Goal: Task Accomplishment & Management: Complete application form

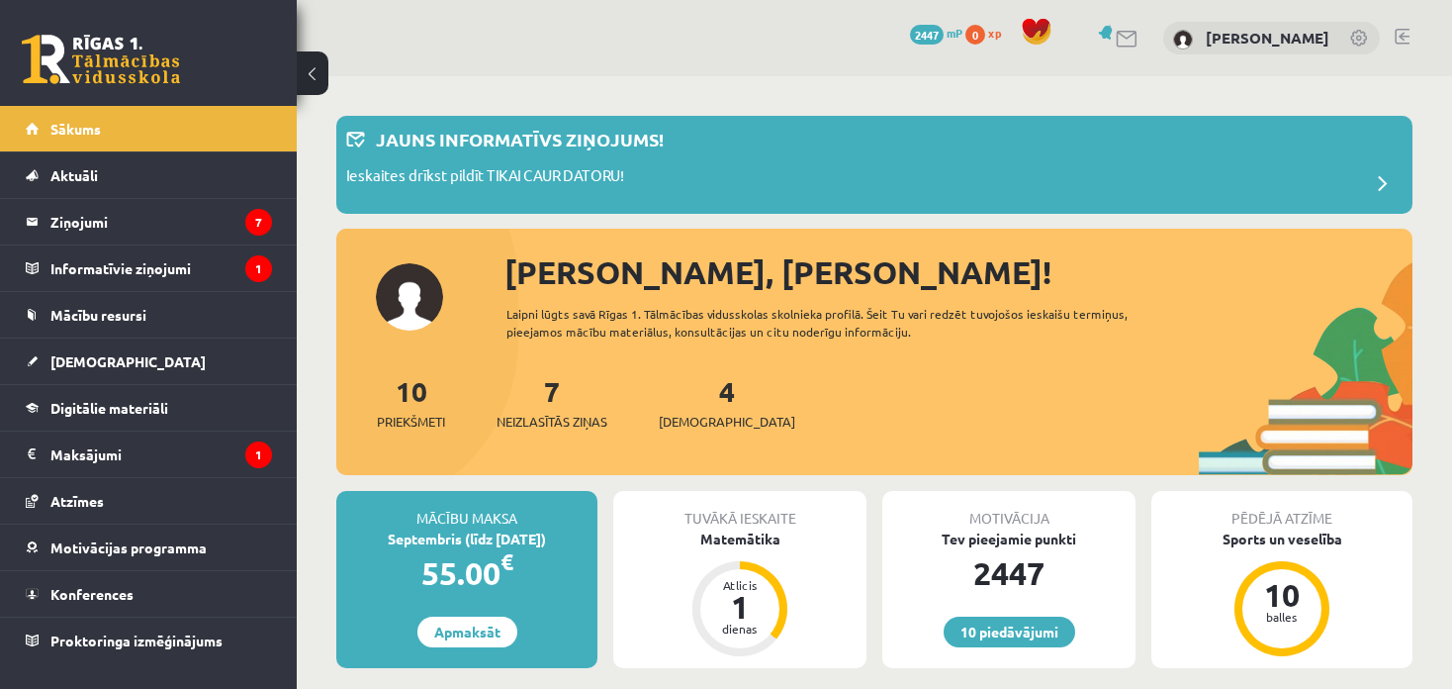
scroll to position [63, 0]
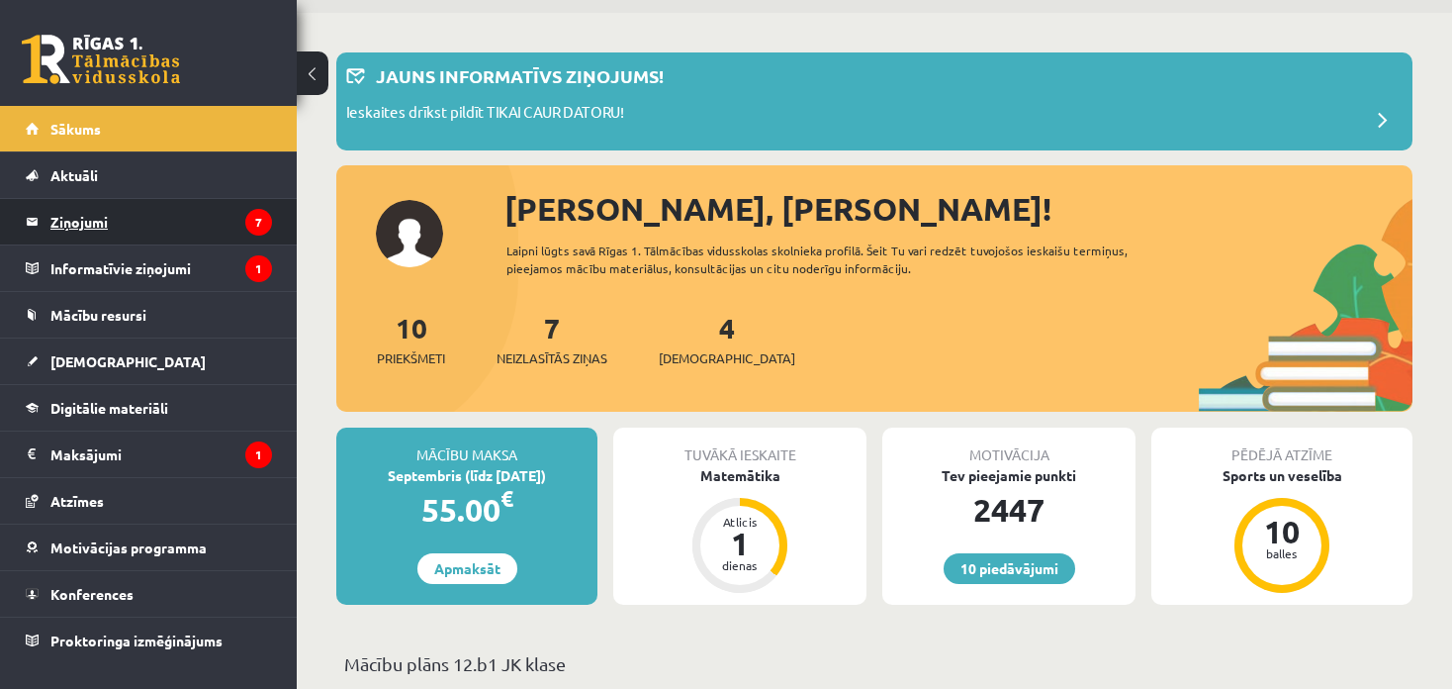
click at [48, 227] on link "Ziņojumi 7" at bounding box center [149, 222] width 246 height 46
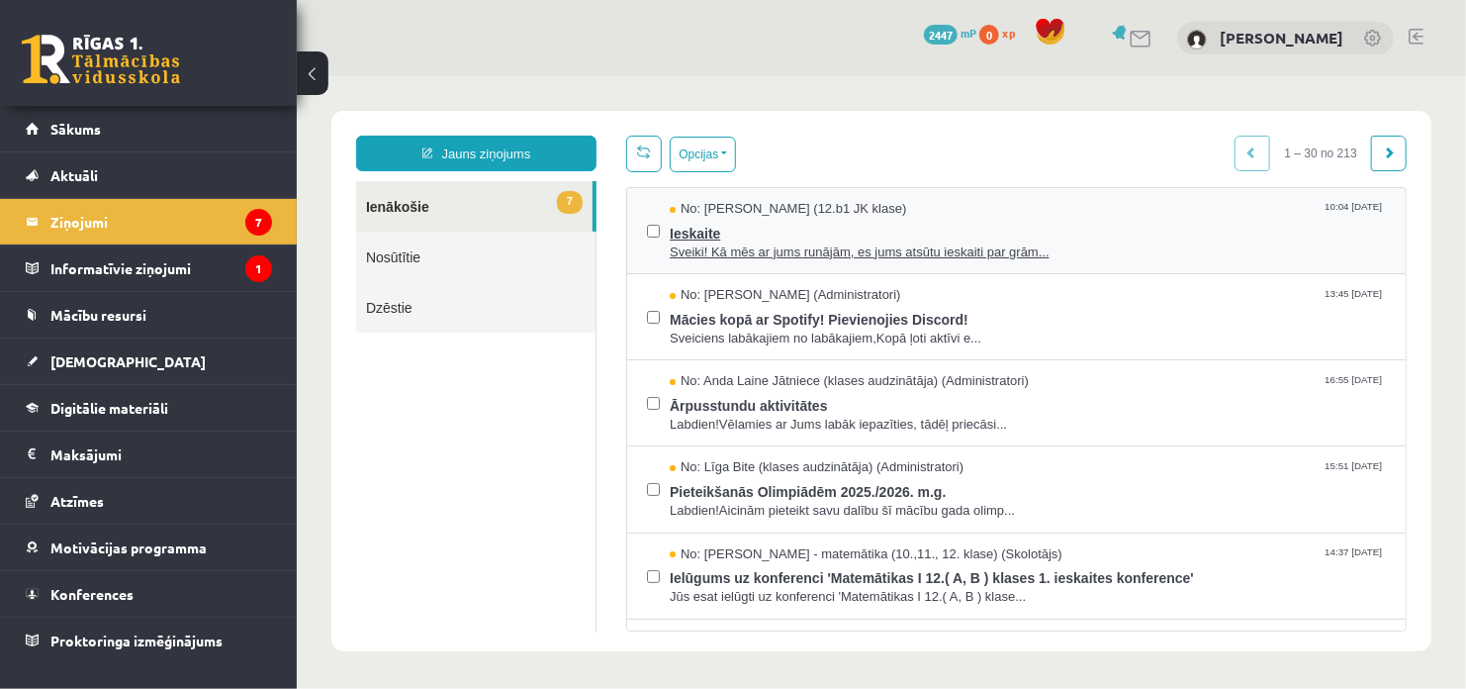
click at [677, 228] on span "Ieskaite" at bounding box center [1027, 230] width 716 height 25
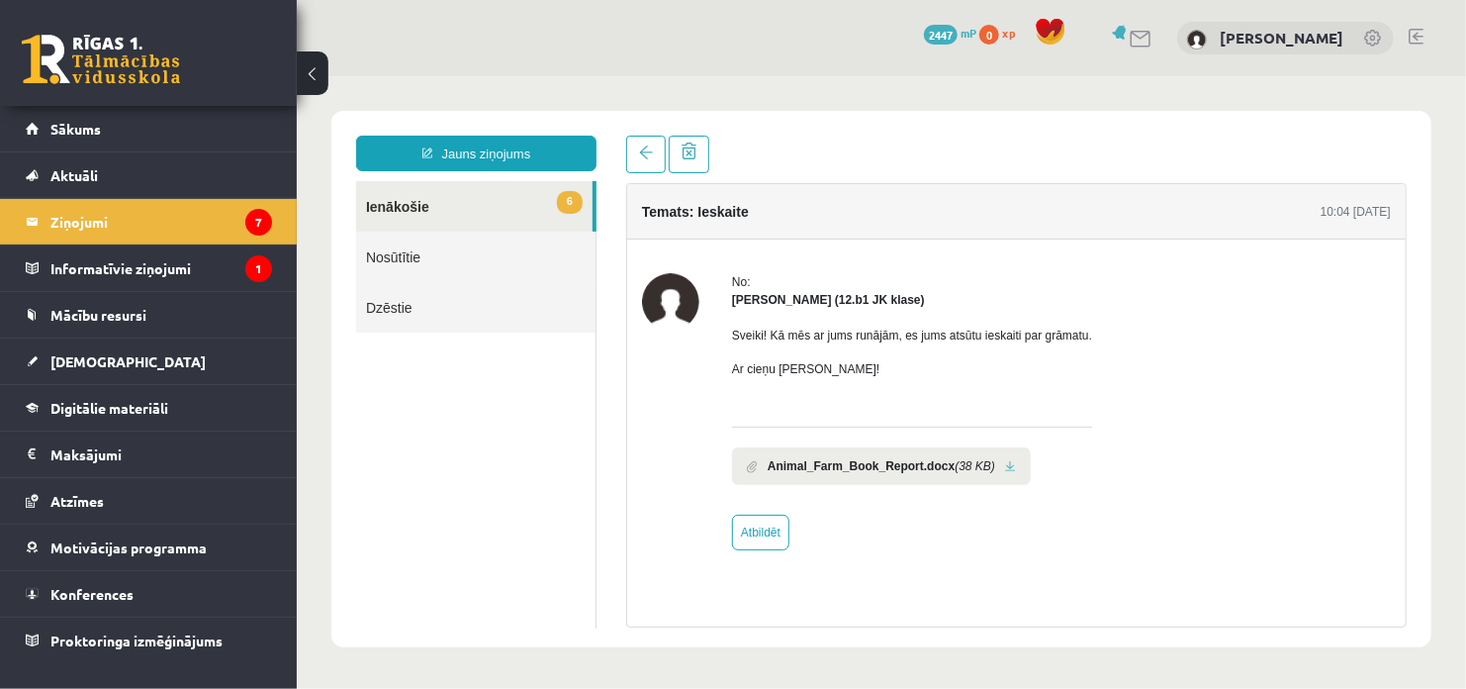
click at [1004, 465] on link at bounding box center [1009, 465] width 11 height 13
click at [68, 363] on span "[DEMOGRAPHIC_DATA]" at bounding box center [127, 361] width 155 height 18
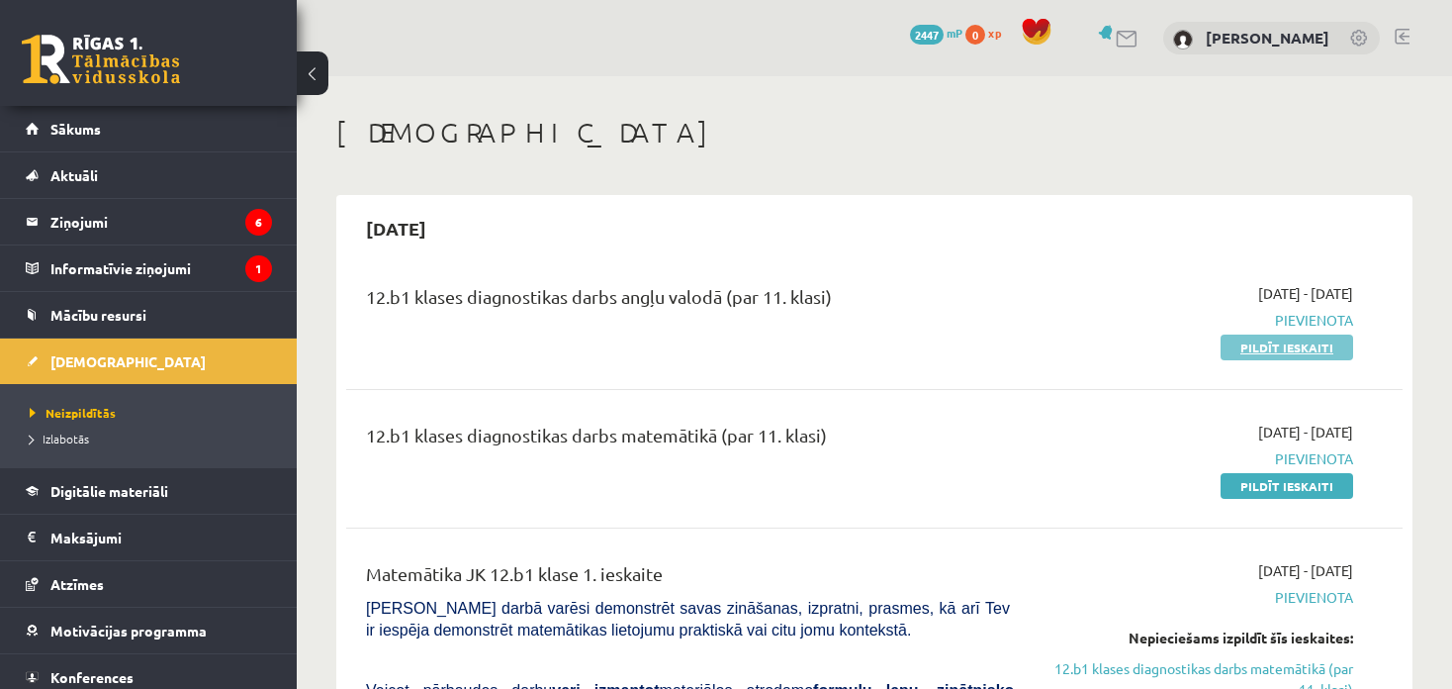
click at [1269, 345] on link "Pildīt ieskaiti" at bounding box center [1287, 347] width 133 height 26
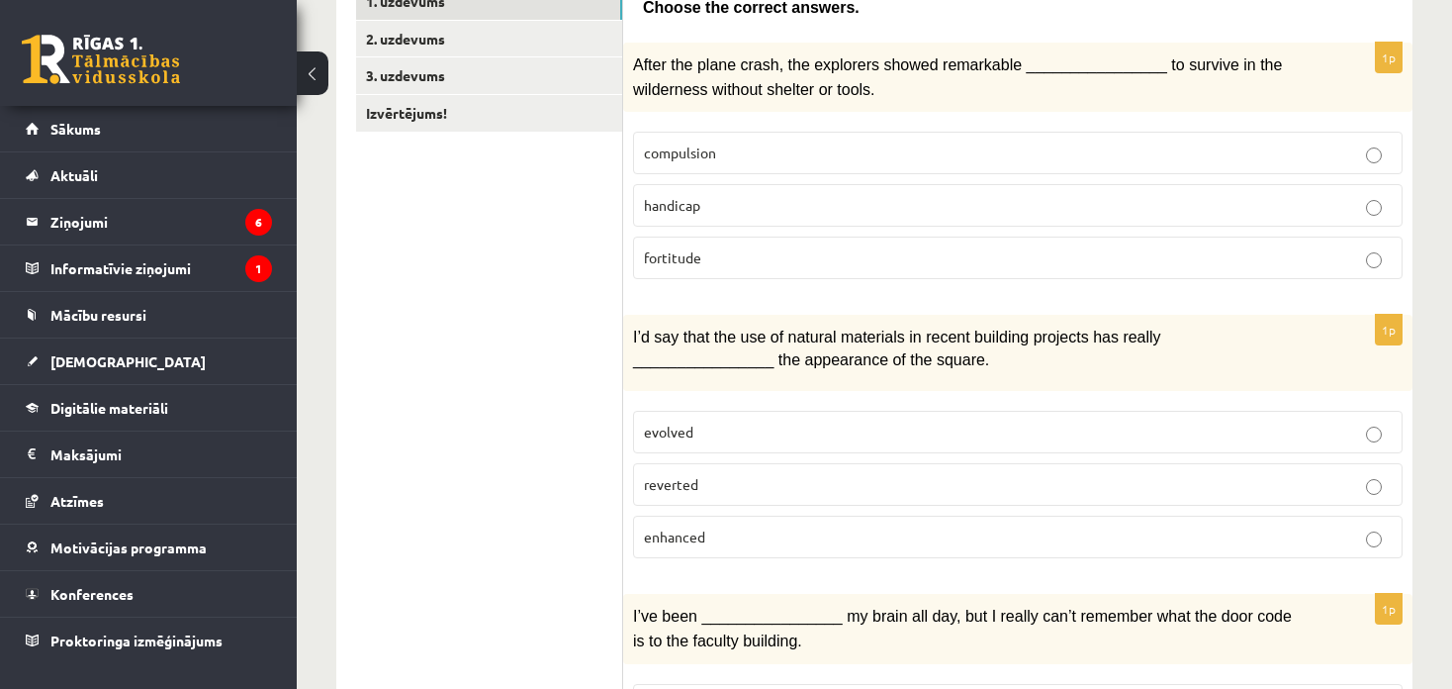
scroll to position [375, 0]
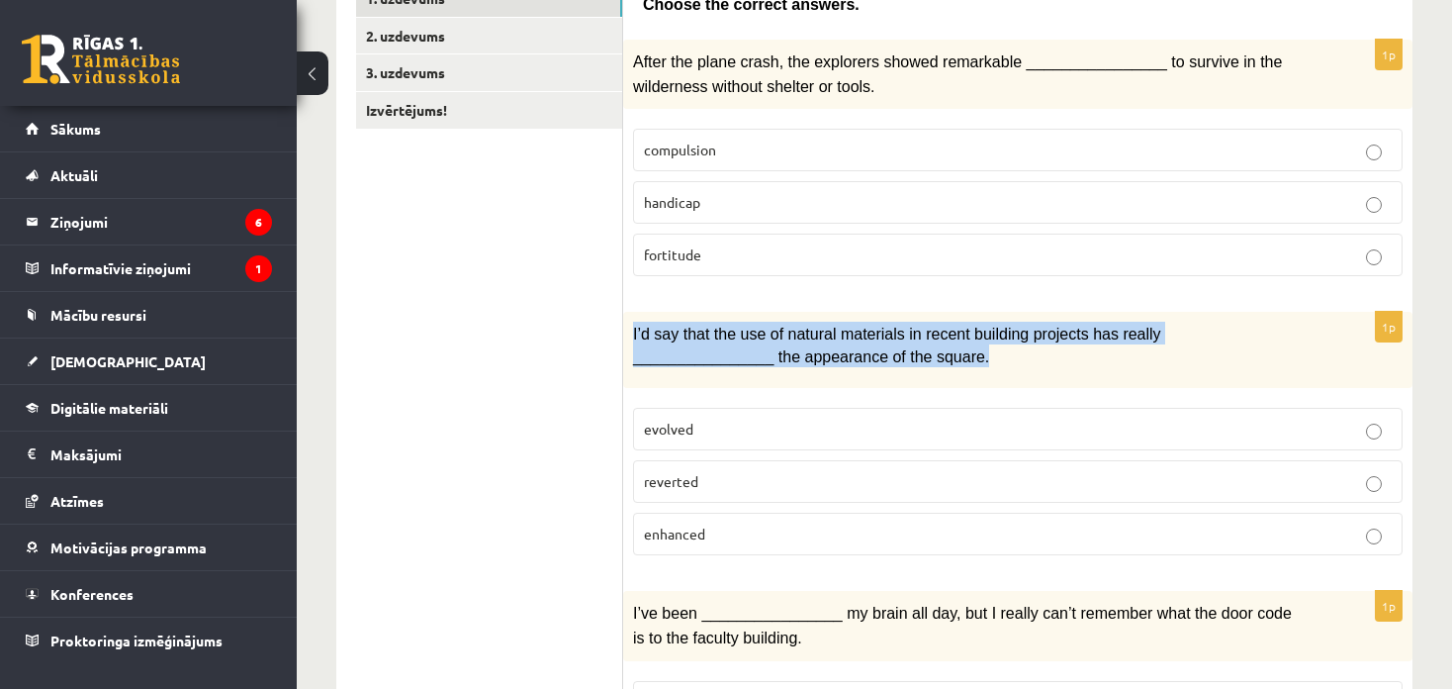
drag, startPoint x: 631, startPoint y: 322, endPoint x: 803, endPoint y: 369, distance: 178.6
click at [803, 369] on div "I’d say that the use of natural materials in recent building projects has reall…" at bounding box center [1017, 350] width 789 height 76
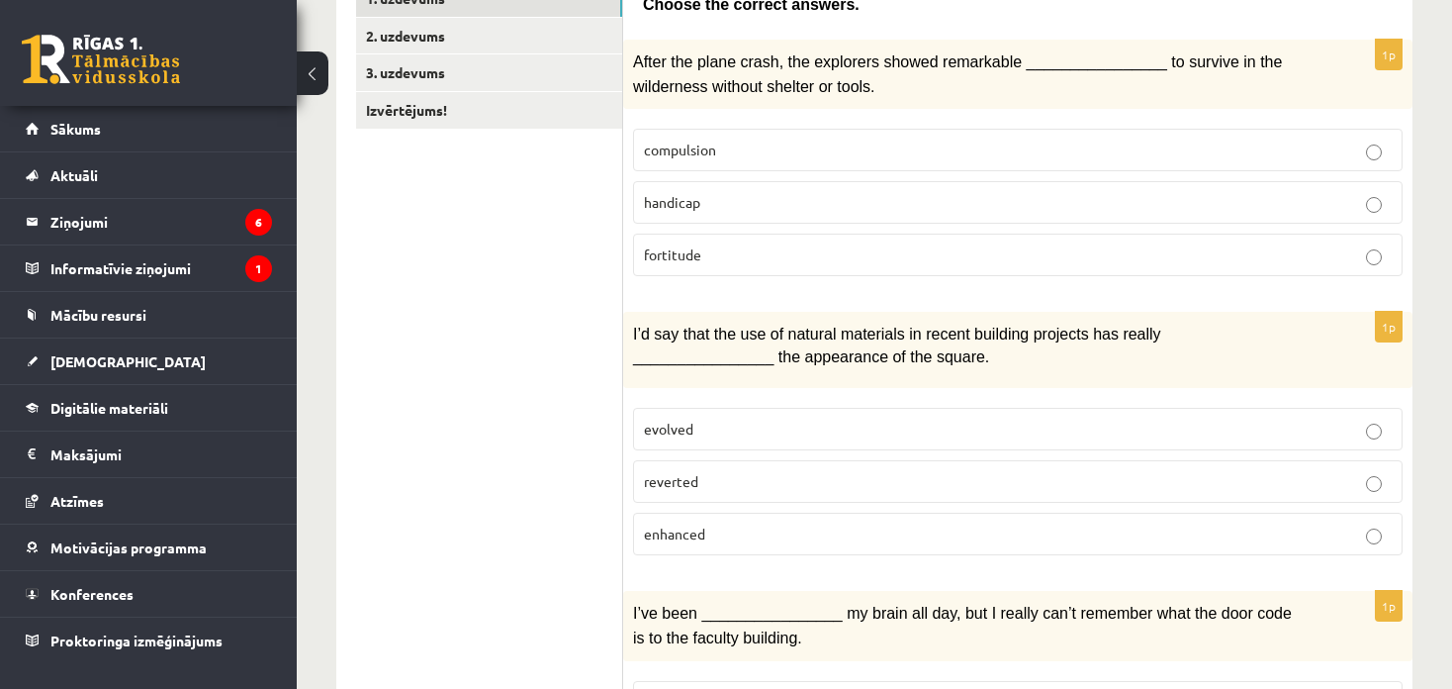
drag, startPoint x: 617, startPoint y: 314, endPoint x: 831, endPoint y: 365, distance: 219.8
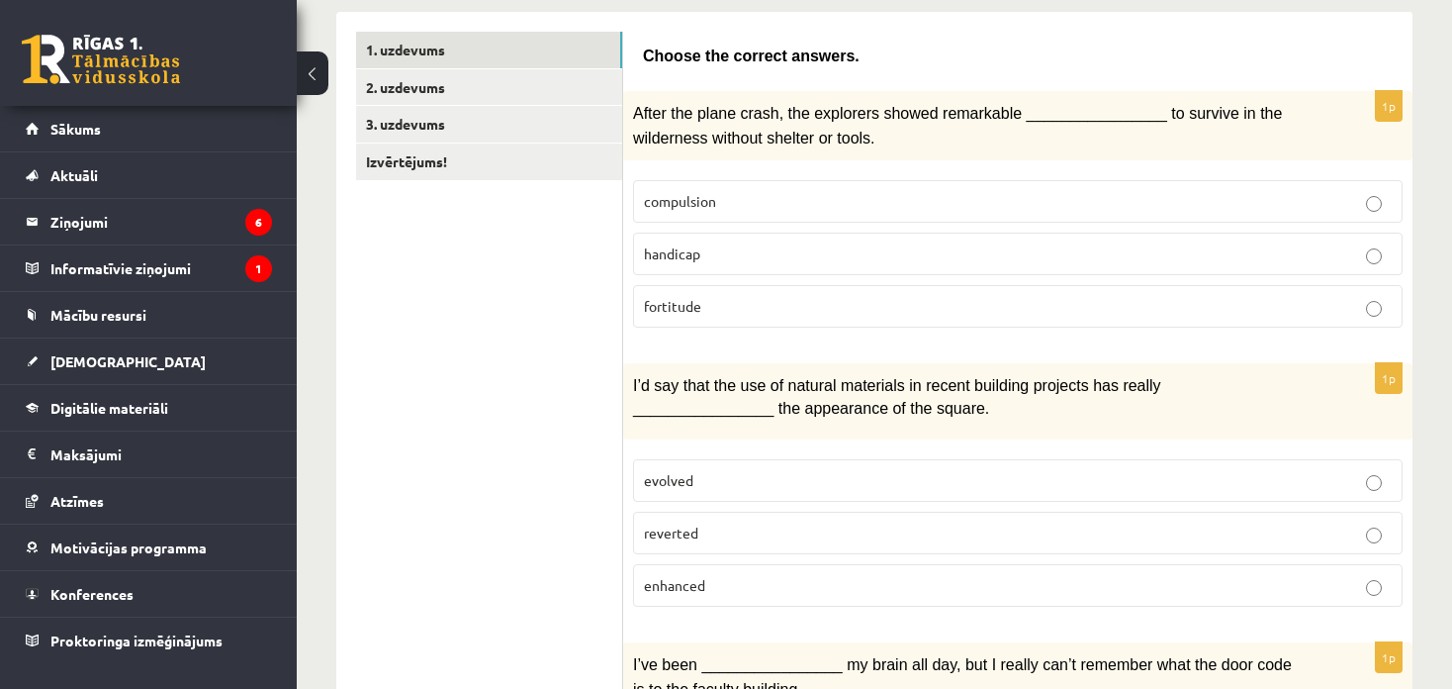
scroll to position [0, 0]
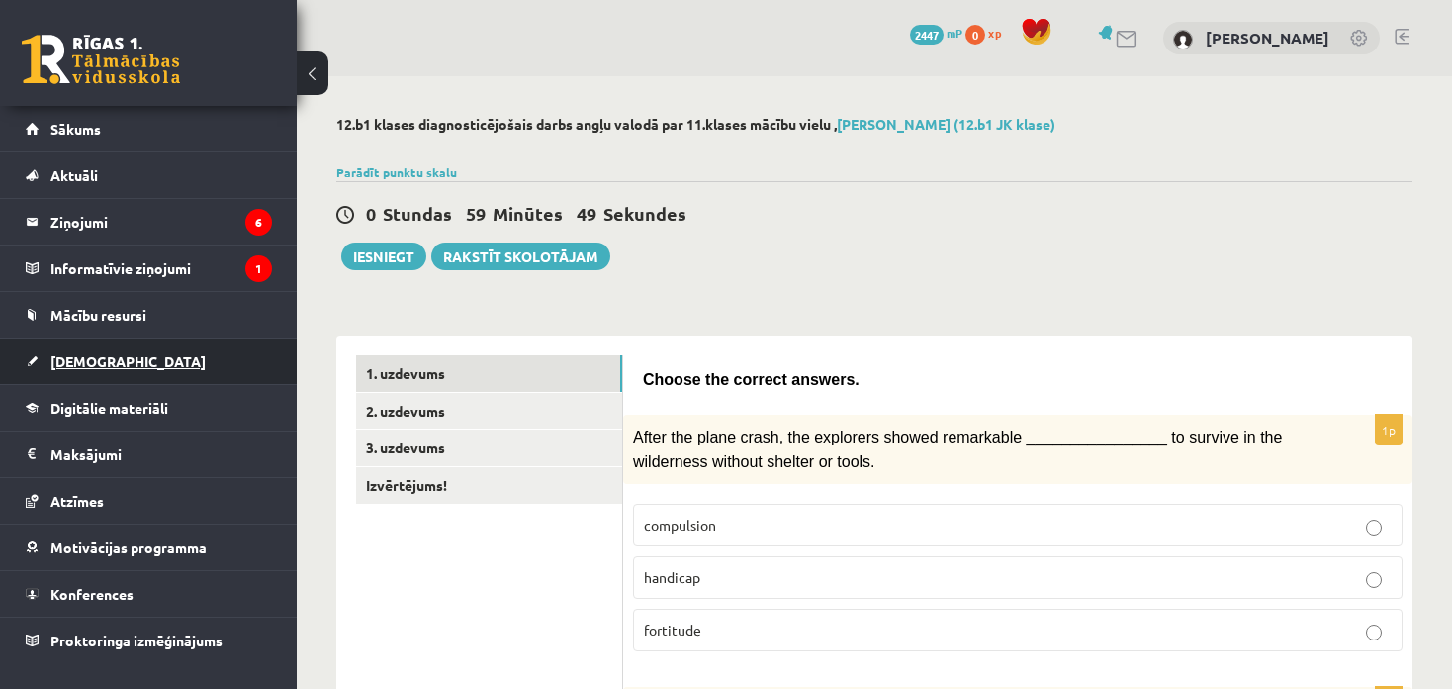
click at [81, 357] on span "[DEMOGRAPHIC_DATA]" at bounding box center [127, 361] width 155 height 18
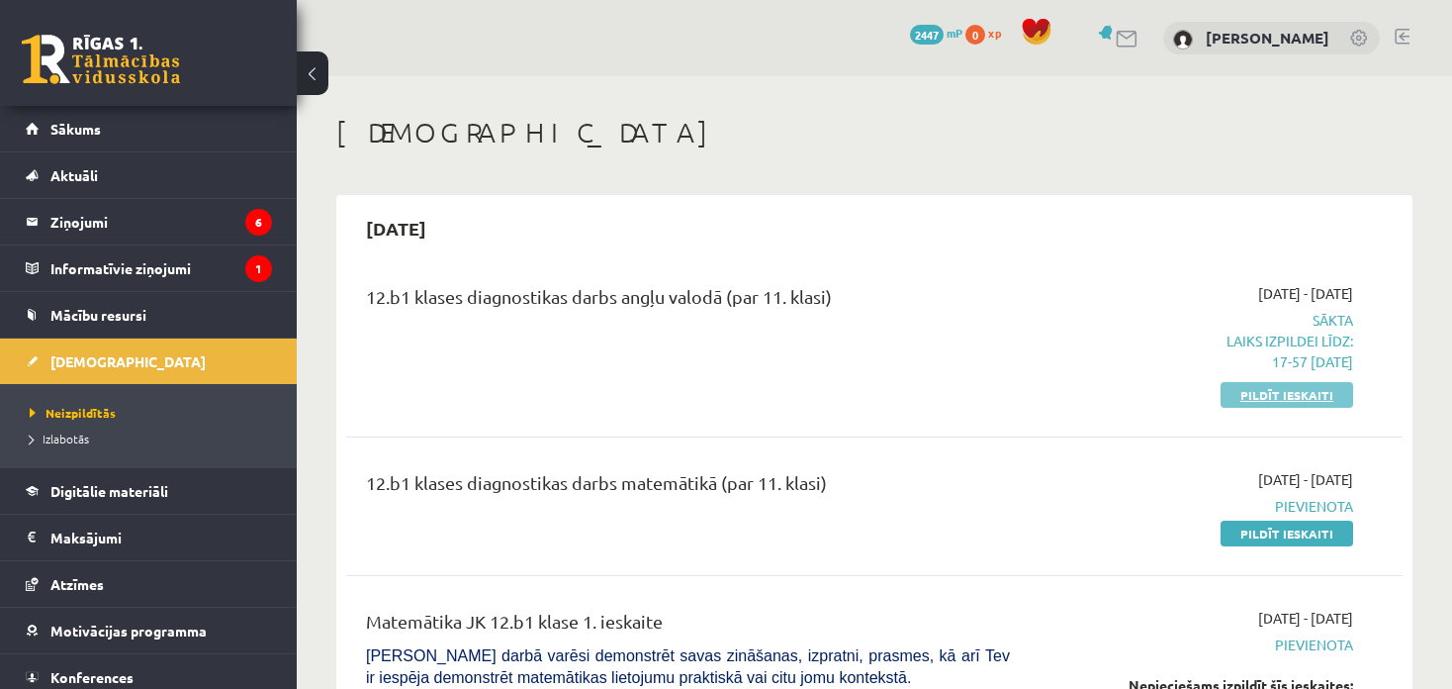
click at [1270, 391] on link "Pildīt ieskaiti" at bounding box center [1287, 395] width 133 height 26
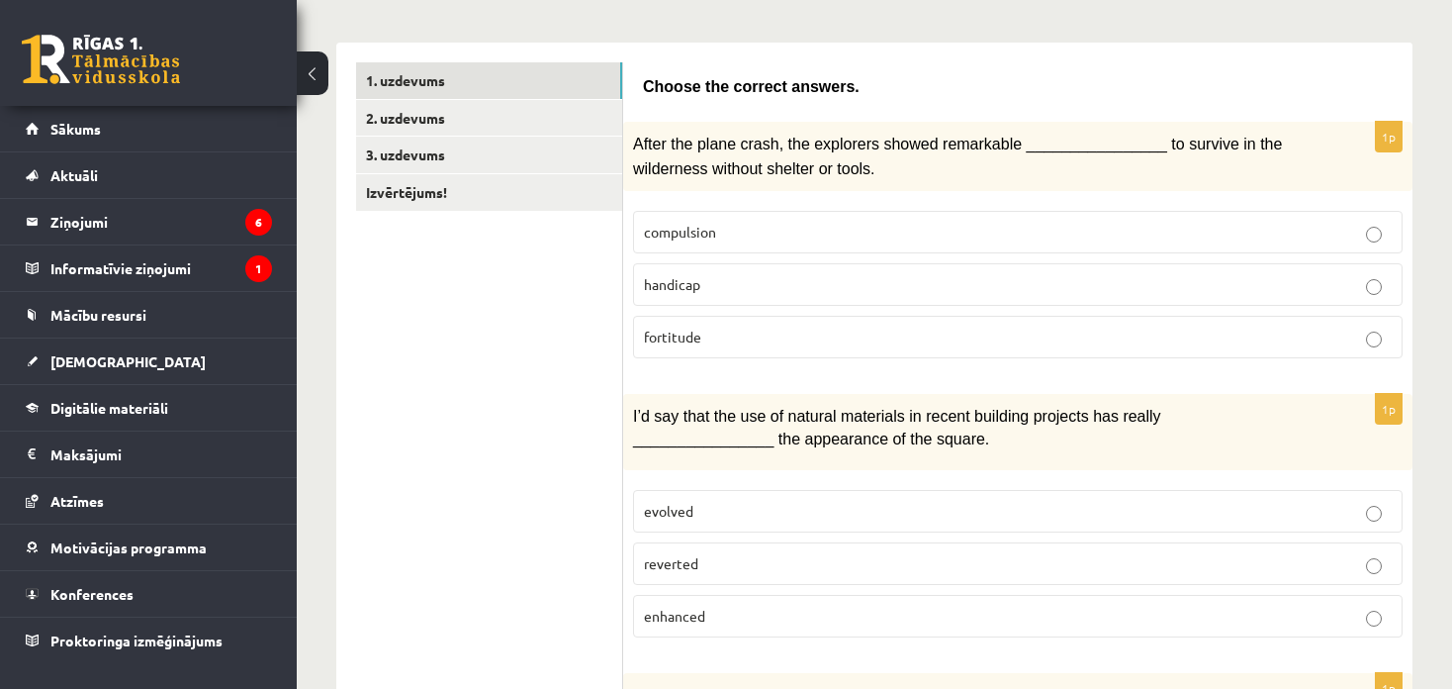
scroll to position [295, 0]
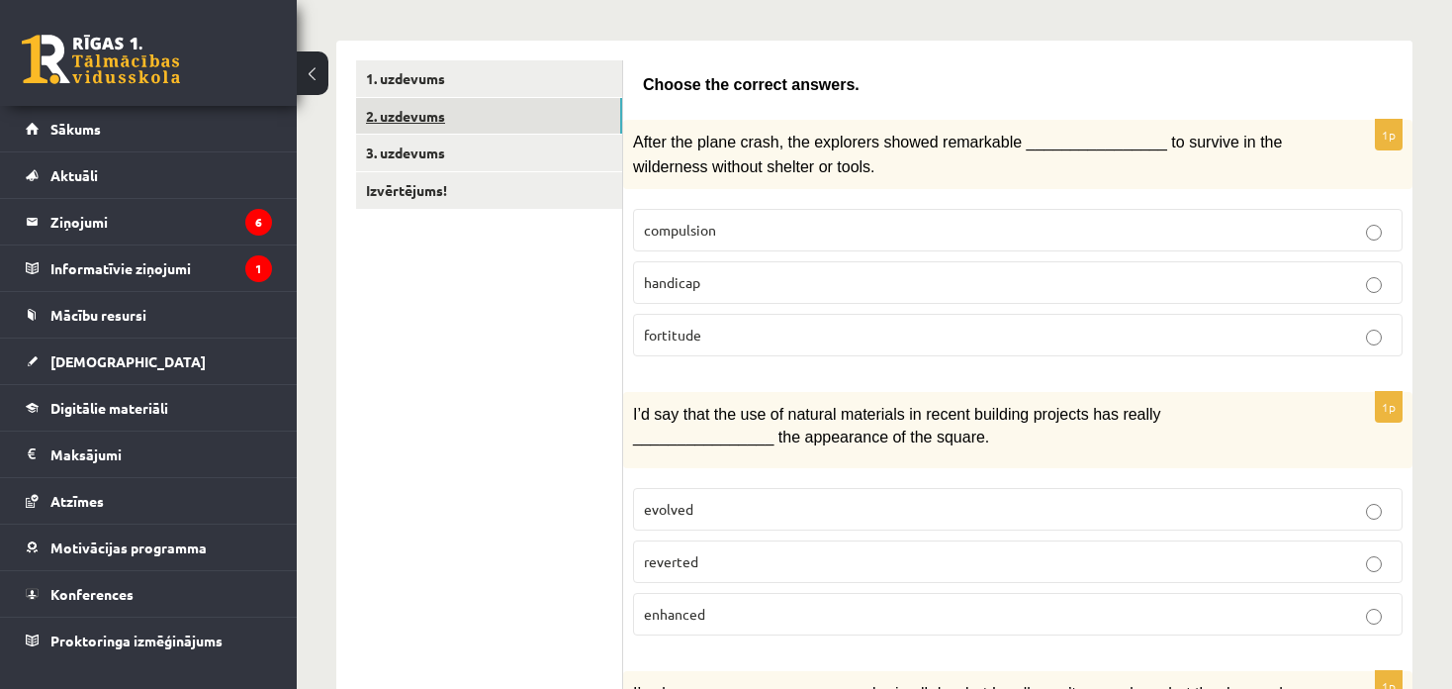
click at [477, 109] on link "2. uzdevums" at bounding box center [489, 116] width 266 height 37
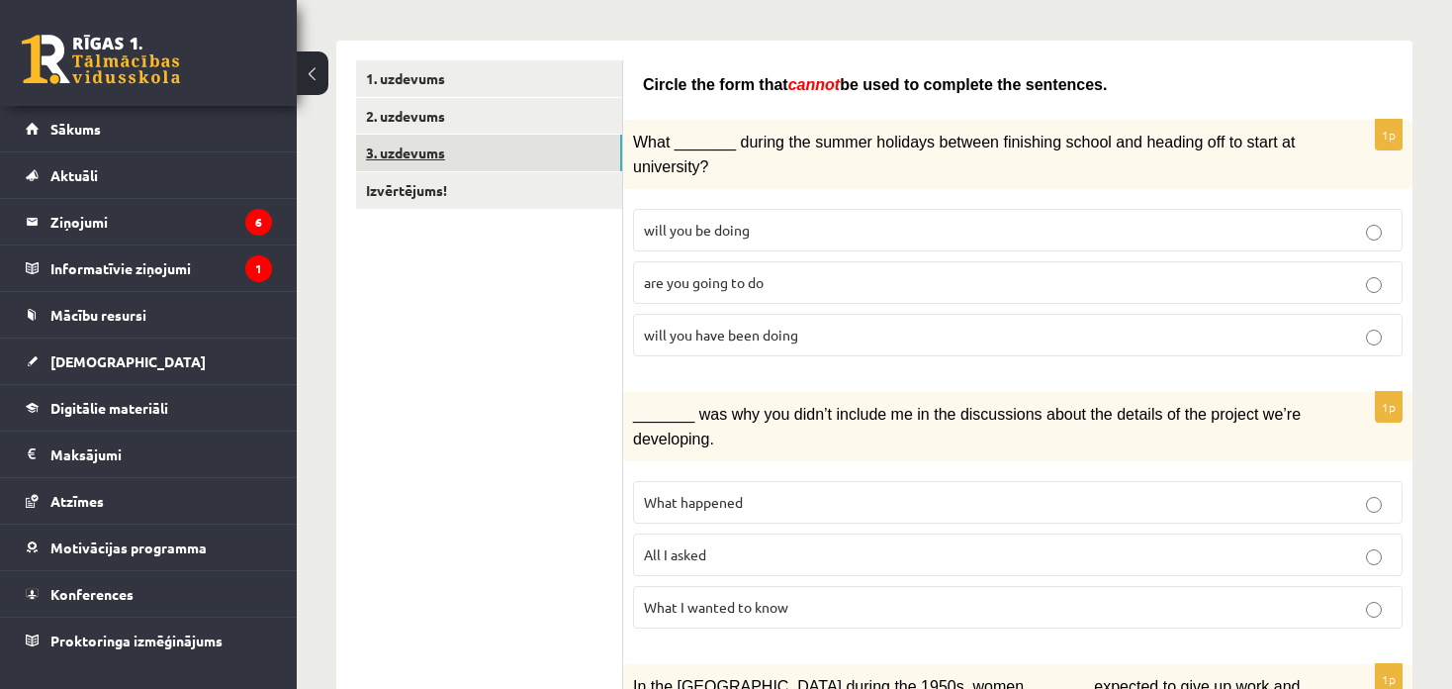
click at [464, 153] on link "3. uzdevums" at bounding box center [489, 153] width 266 height 37
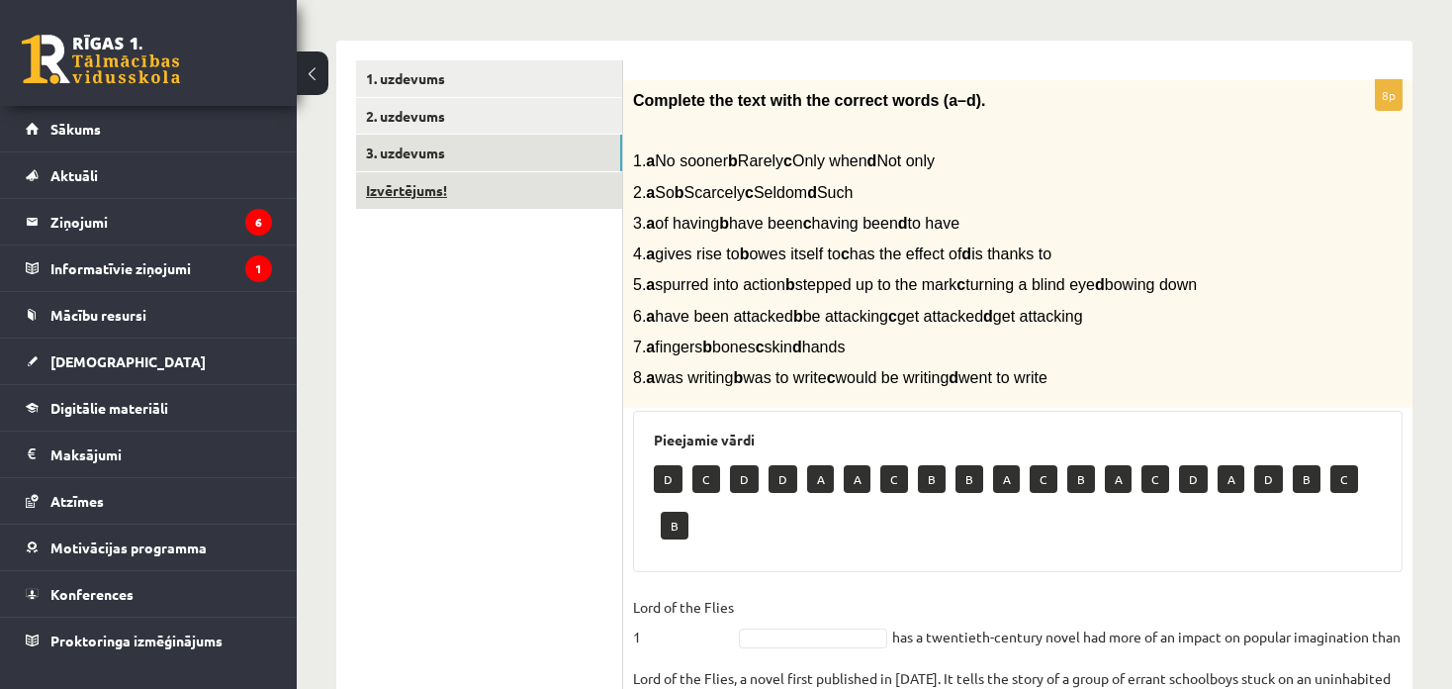
click at [451, 183] on link "Izvērtējums!" at bounding box center [489, 190] width 266 height 37
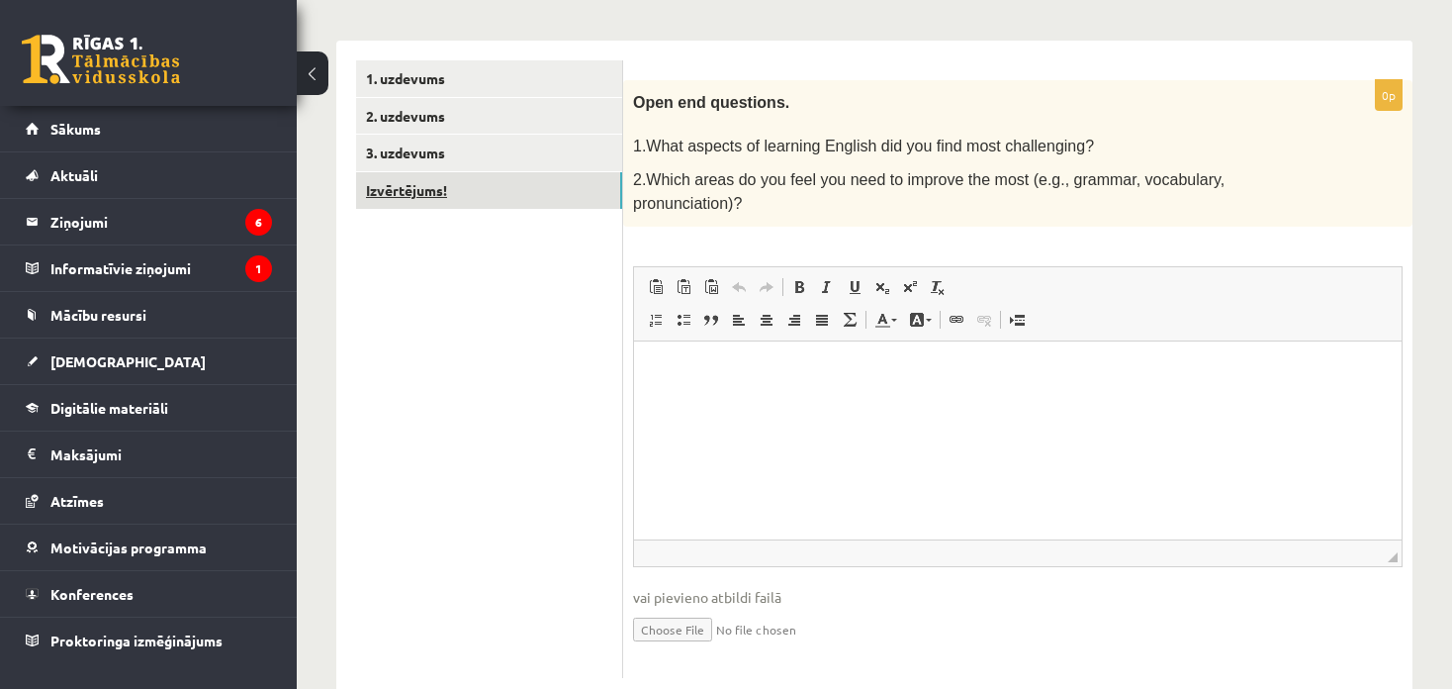
scroll to position [0, 0]
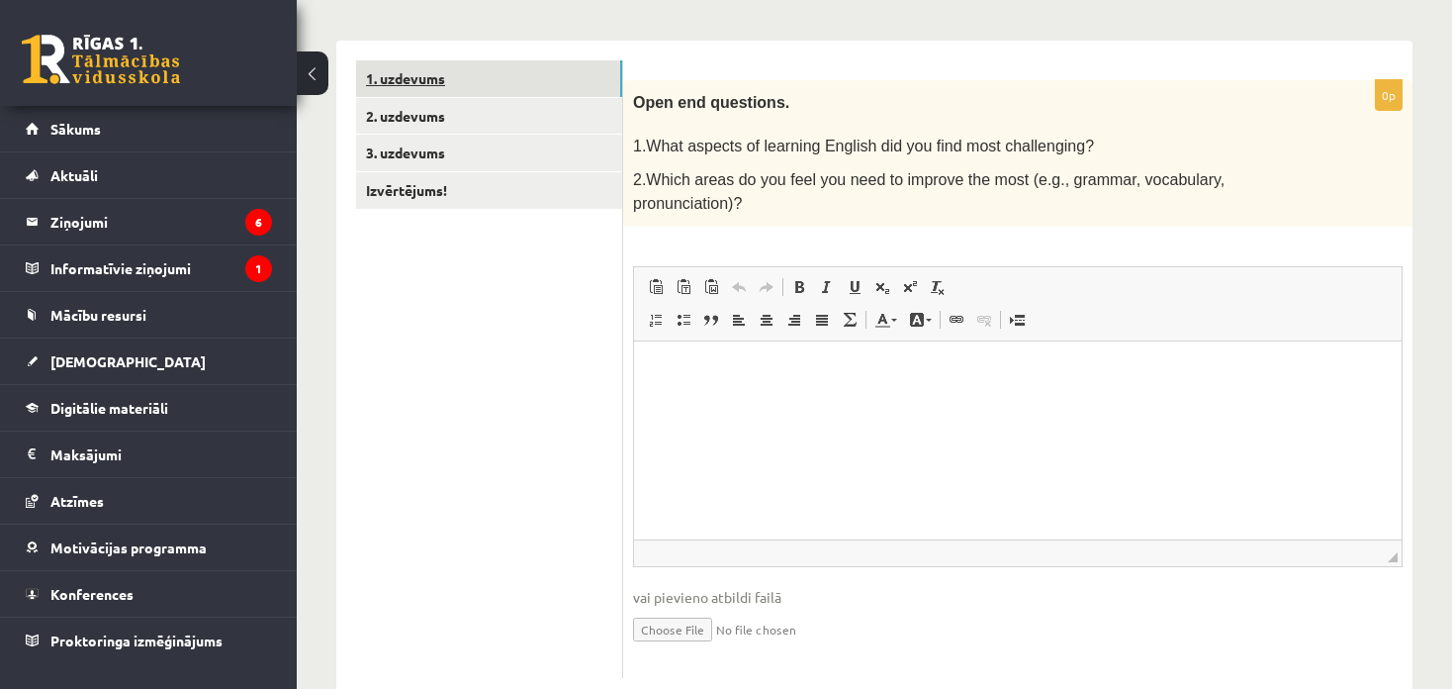
click at [509, 76] on link "1. uzdevums" at bounding box center [489, 78] width 266 height 37
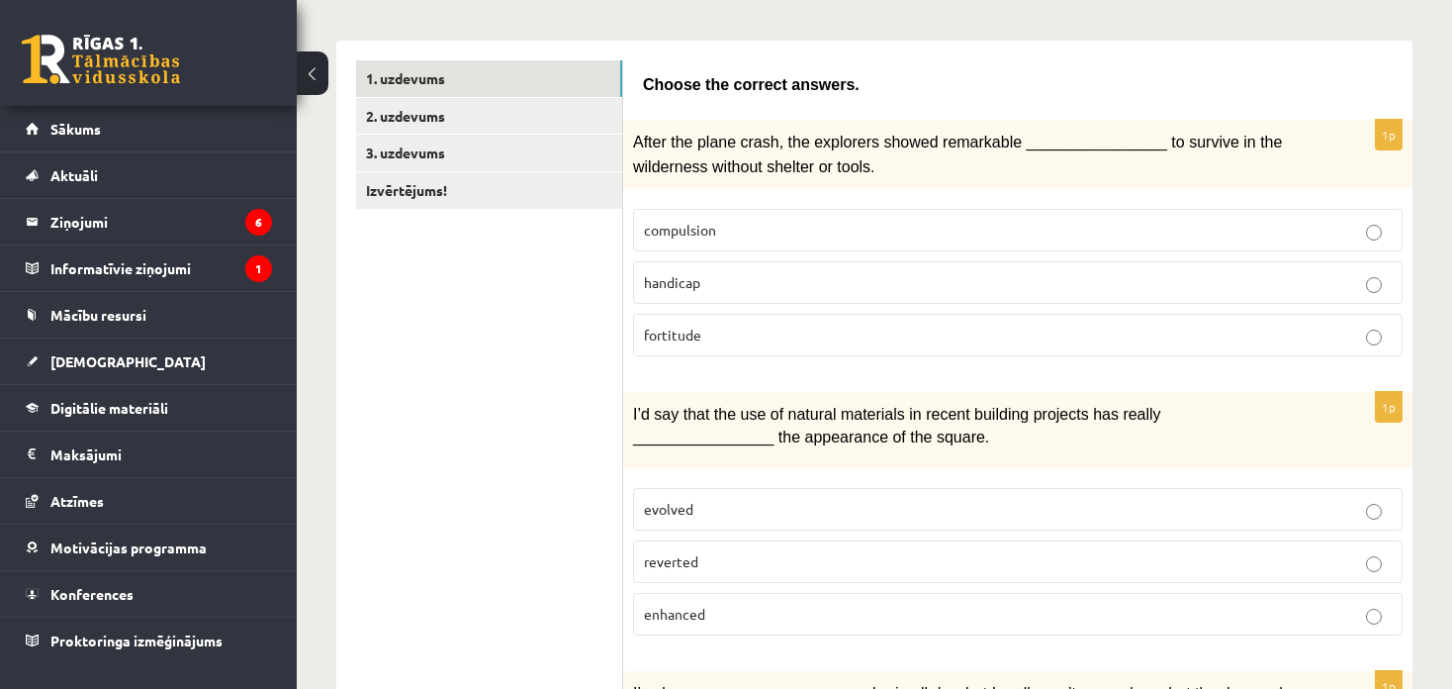
drag, startPoint x: 347, startPoint y: 172, endPoint x: 537, endPoint y: 243, distance: 202.9
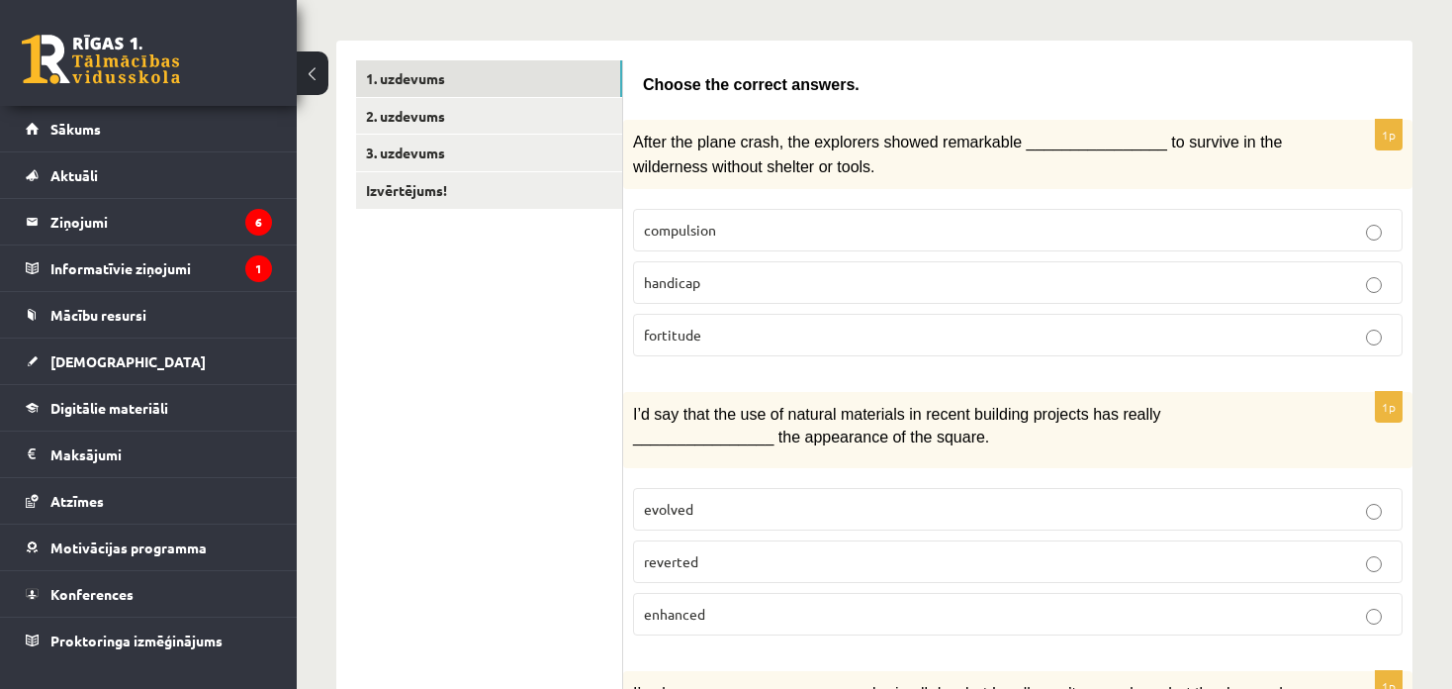
drag, startPoint x: 632, startPoint y: 69, endPoint x: 604, endPoint y: 436, distance: 368.1
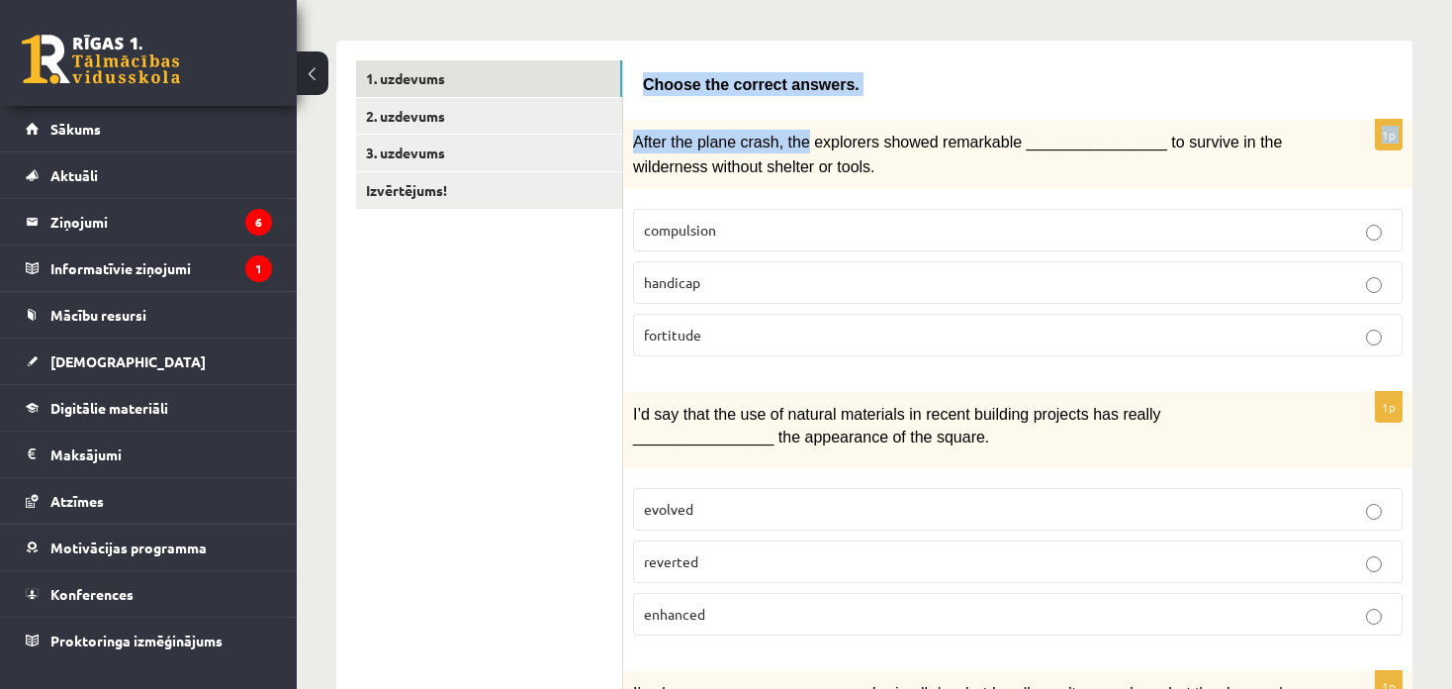
drag, startPoint x: 632, startPoint y: 77, endPoint x: 816, endPoint y: 114, distance: 187.6
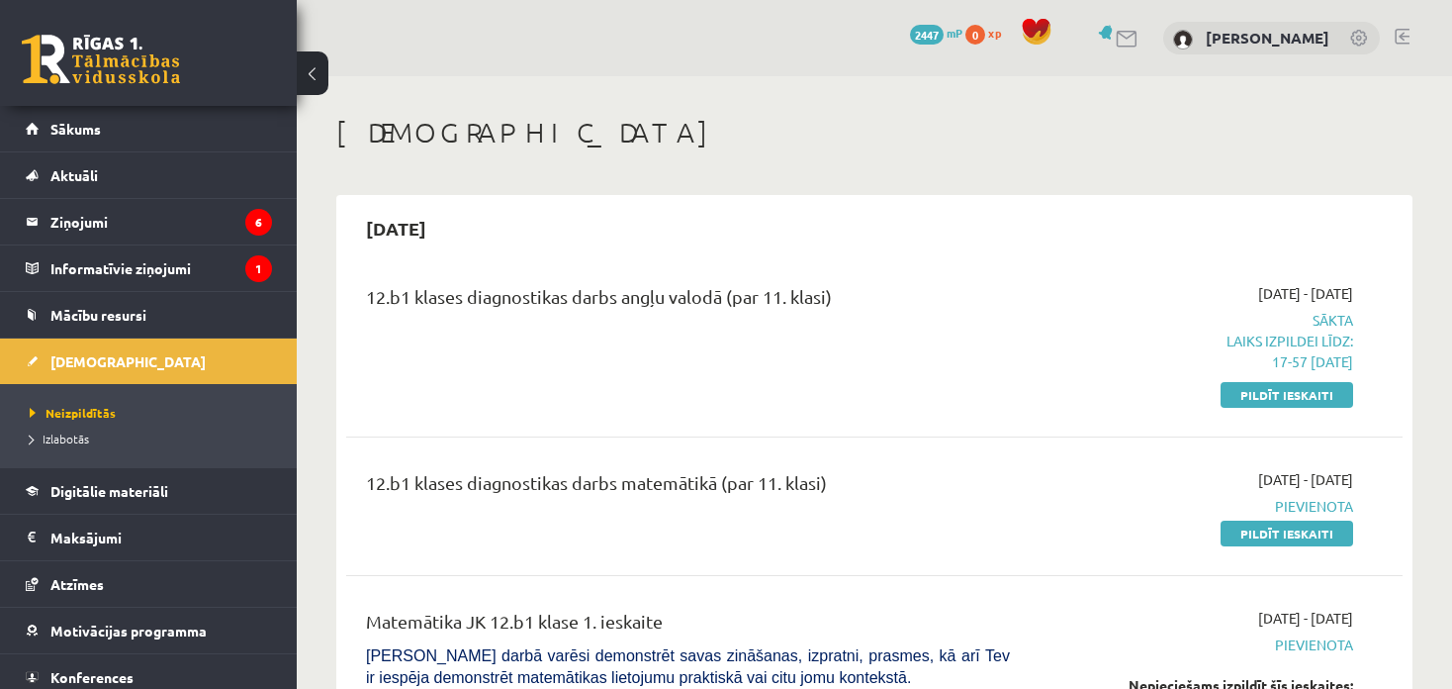
click at [1299, 381] on div "2025-09-01 - 2025-09-15 Sākta Laiks izpildei līdz: 17-57 15-09-2025 Pildīt iesk…" at bounding box center [1198, 344] width 339 height 122
click at [1257, 395] on link "Pildīt ieskaiti" at bounding box center [1287, 395] width 133 height 26
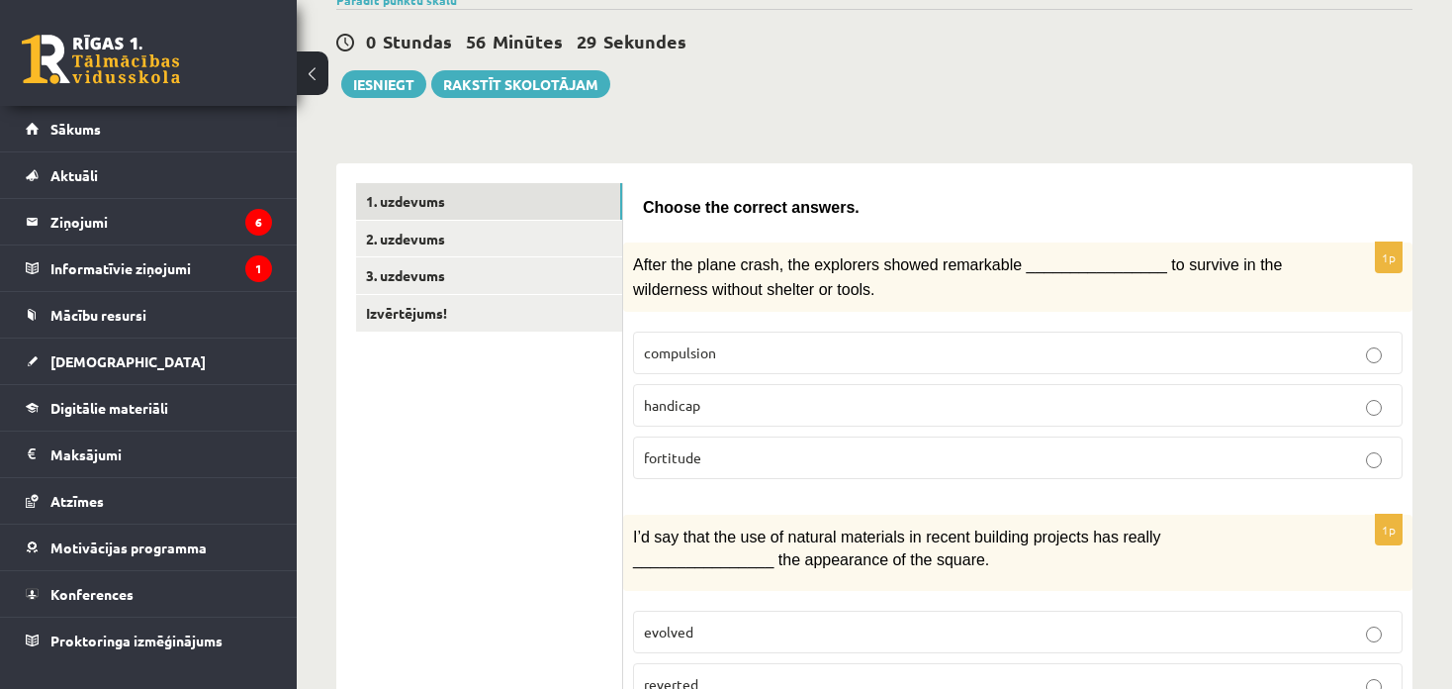
scroll to position [170, 0]
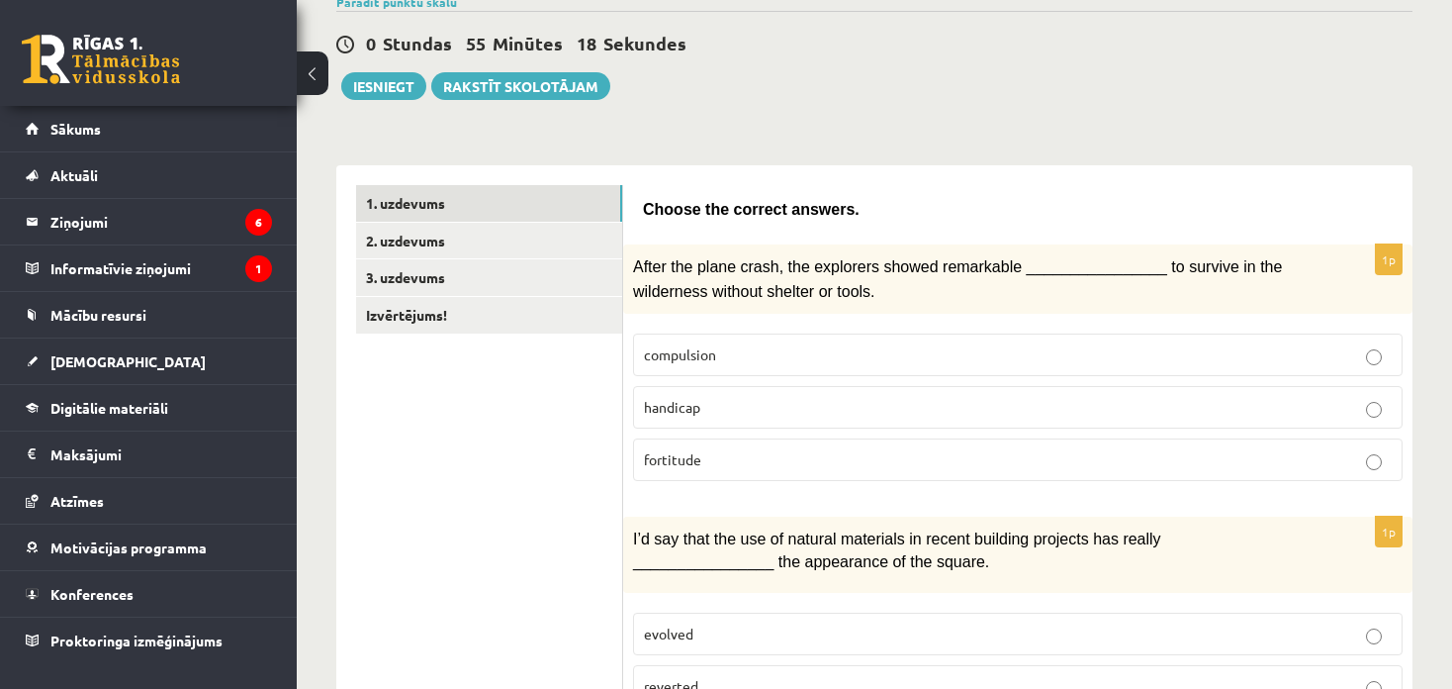
drag, startPoint x: 623, startPoint y: 156, endPoint x: 888, endPoint y: 554, distance: 478.0
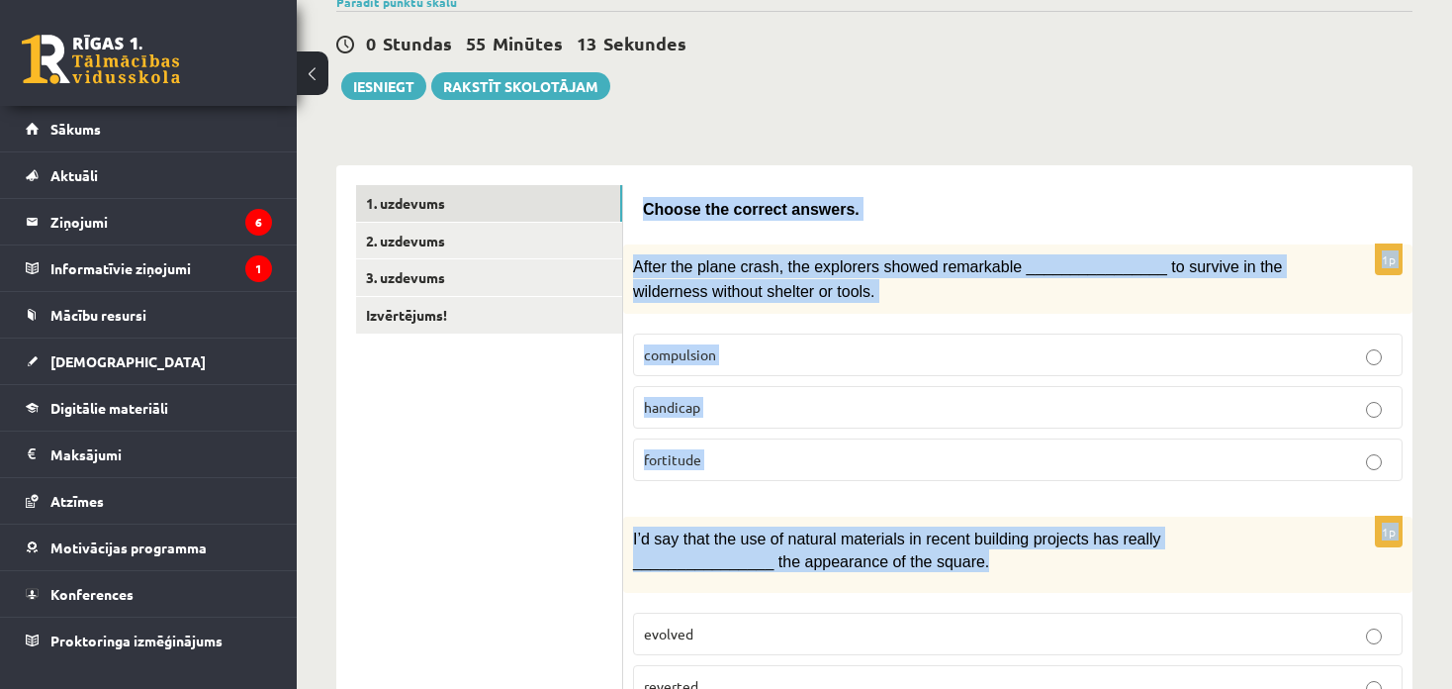
drag, startPoint x: 631, startPoint y: 195, endPoint x: 1021, endPoint y: 552, distance: 528.7
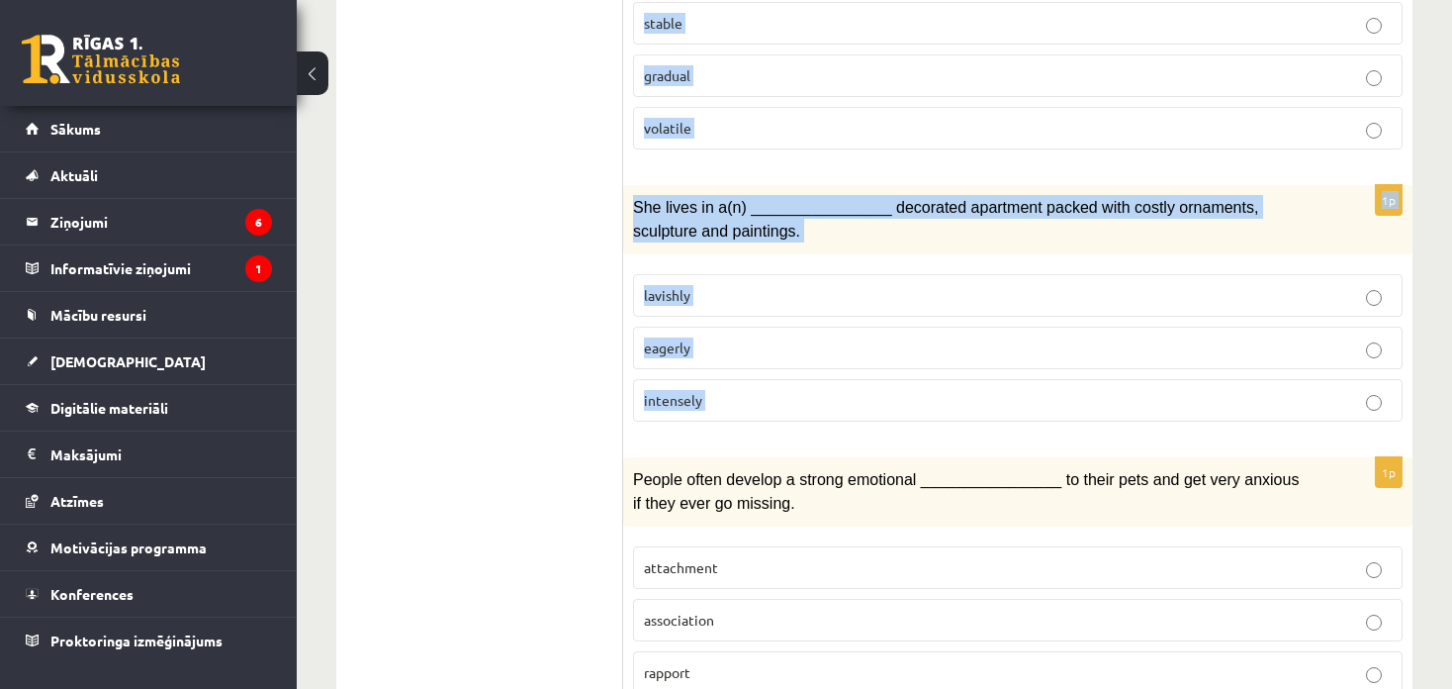
scroll to position [3074, 0]
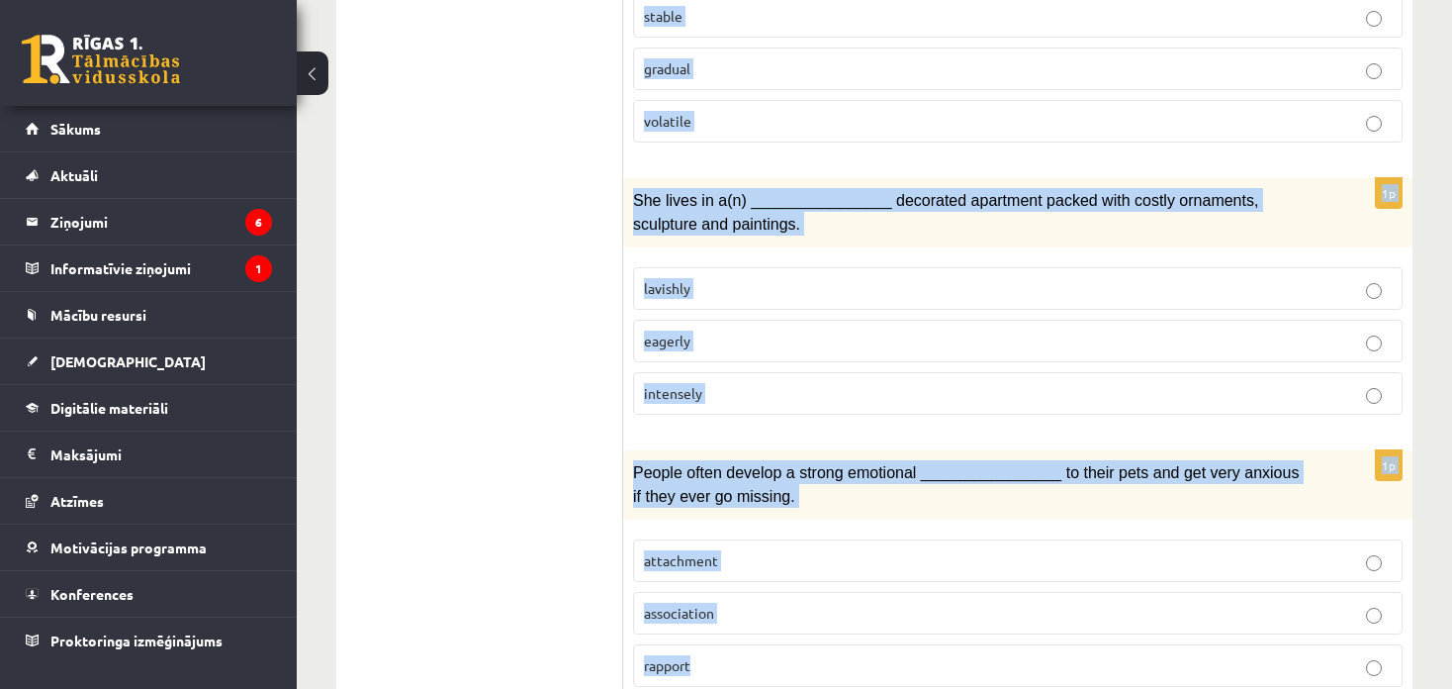
drag, startPoint x: 639, startPoint y: 74, endPoint x: 765, endPoint y: 606, distance: 546.9
click at [632, 450] on div "People often develop a strong emotional ________________ to their pets and get …" at bounding box center [1017, 484] width 789 height 69
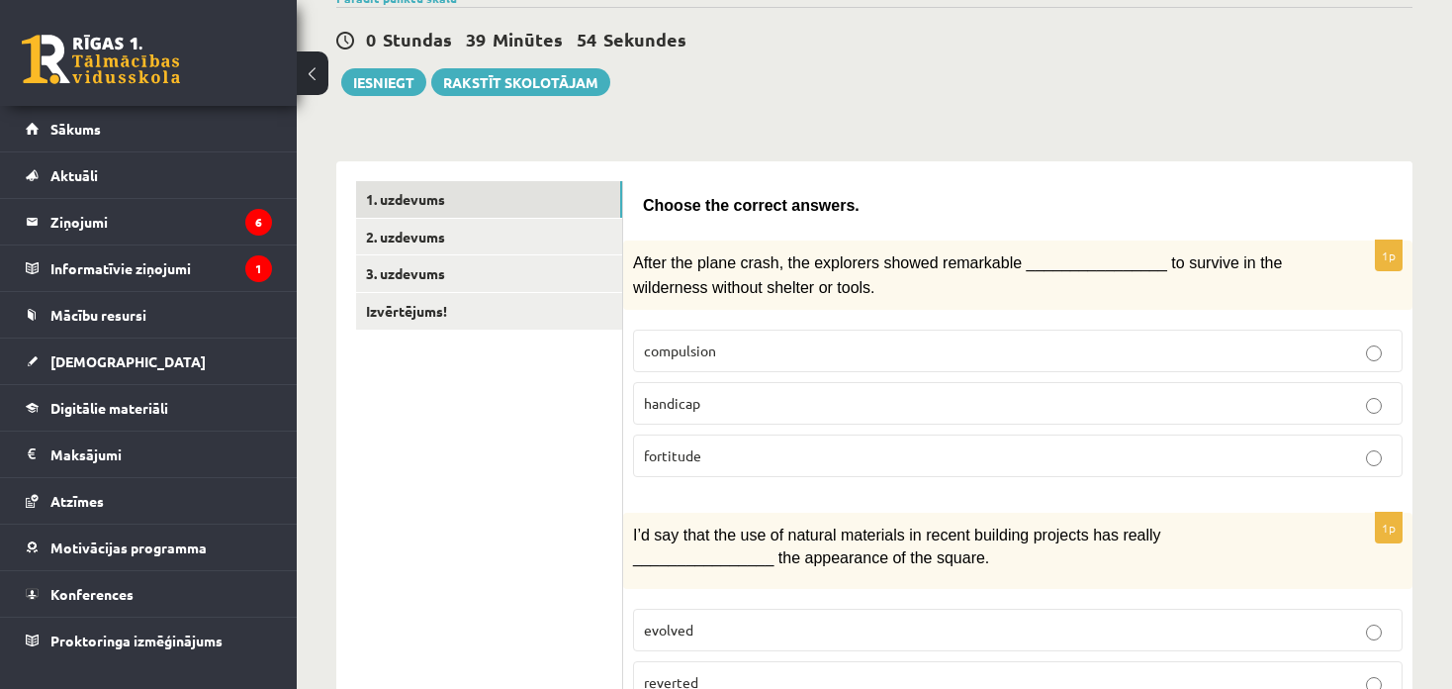
scroll to position [178, 0]
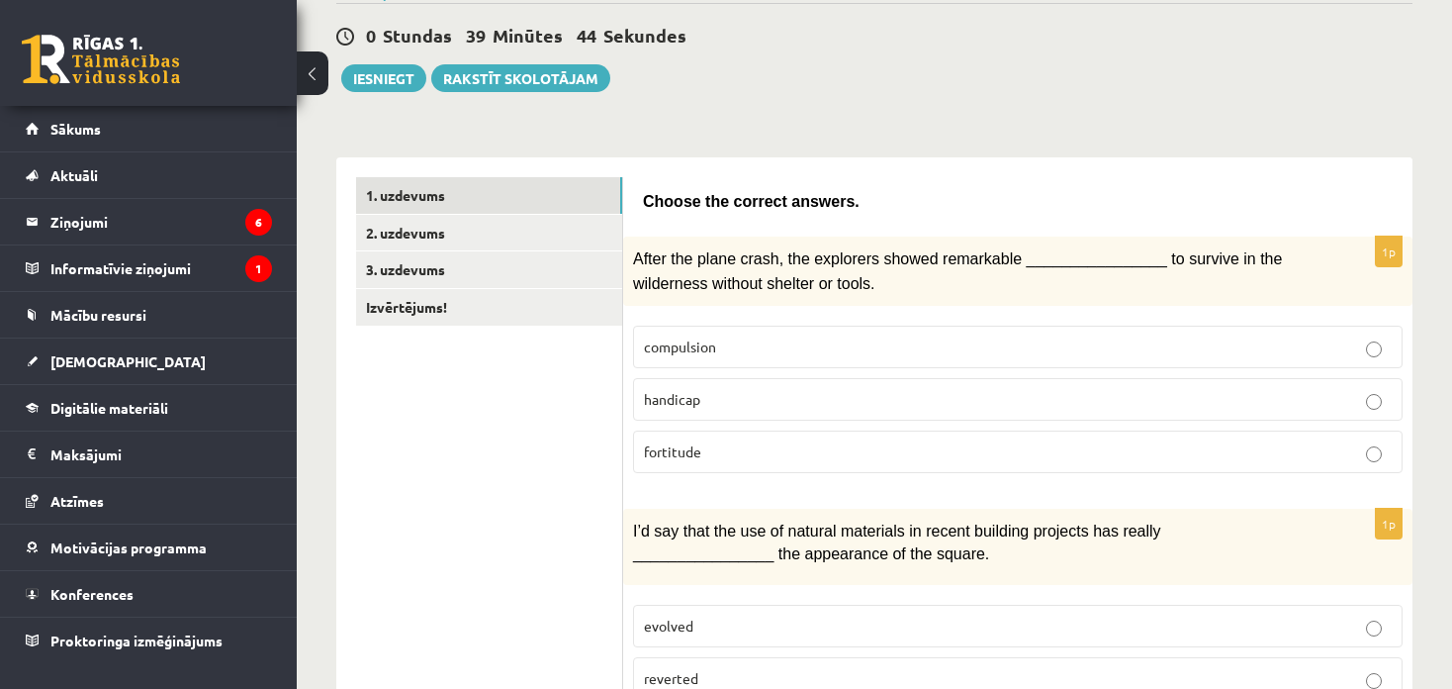
click at [714, 447] on p "fortitude" at bounding box center [1018, 451] width 748 height 21
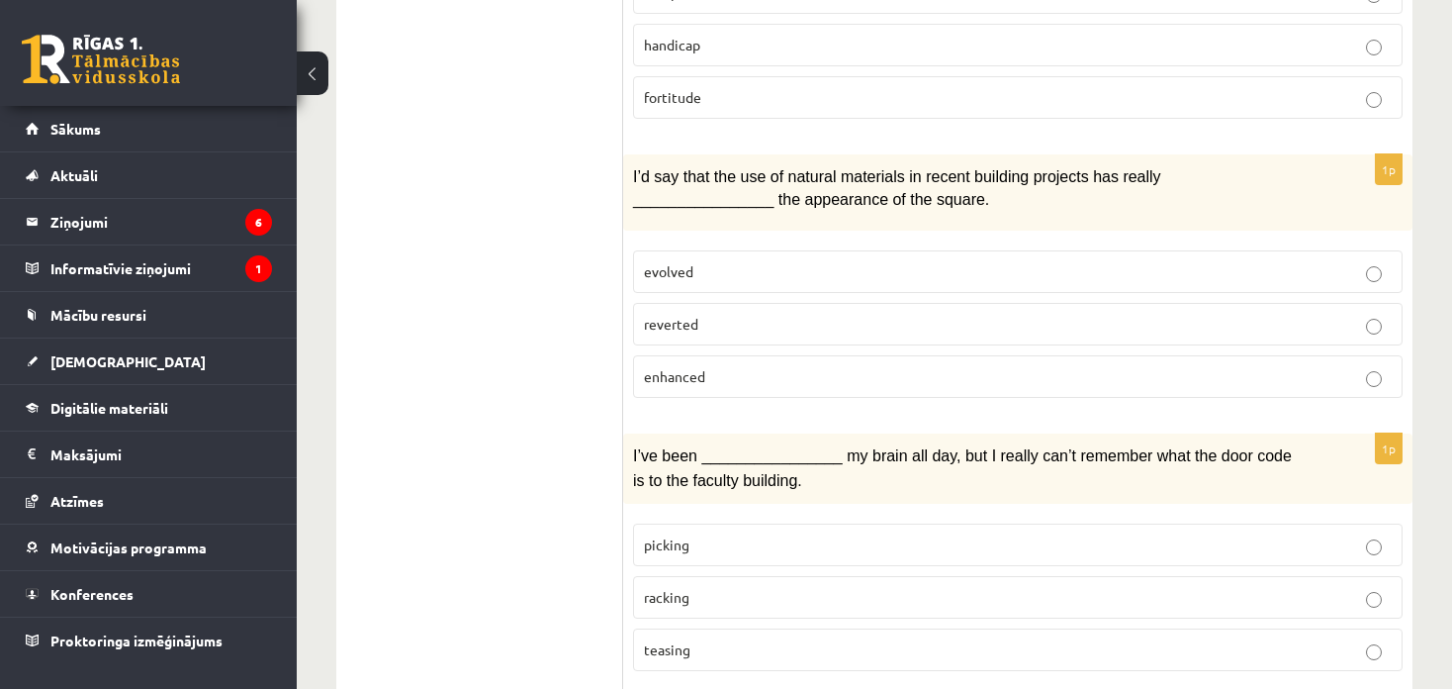
scroll to position [531, 0]
click at [672, 375] on span "enhanced" at bounding box center [674, 377] width 61 height 18
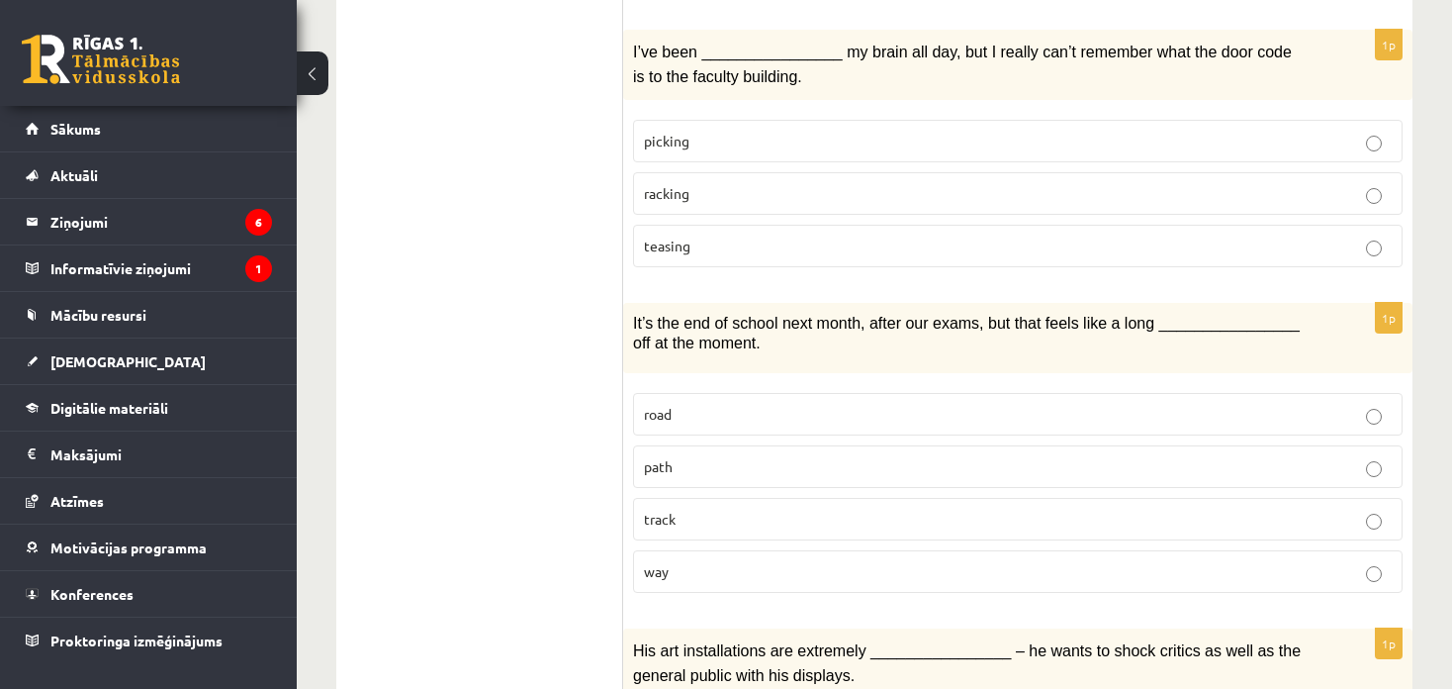
click at [699, 195] on label "racking" at bounding box center [1018, 193] width 770 height 43
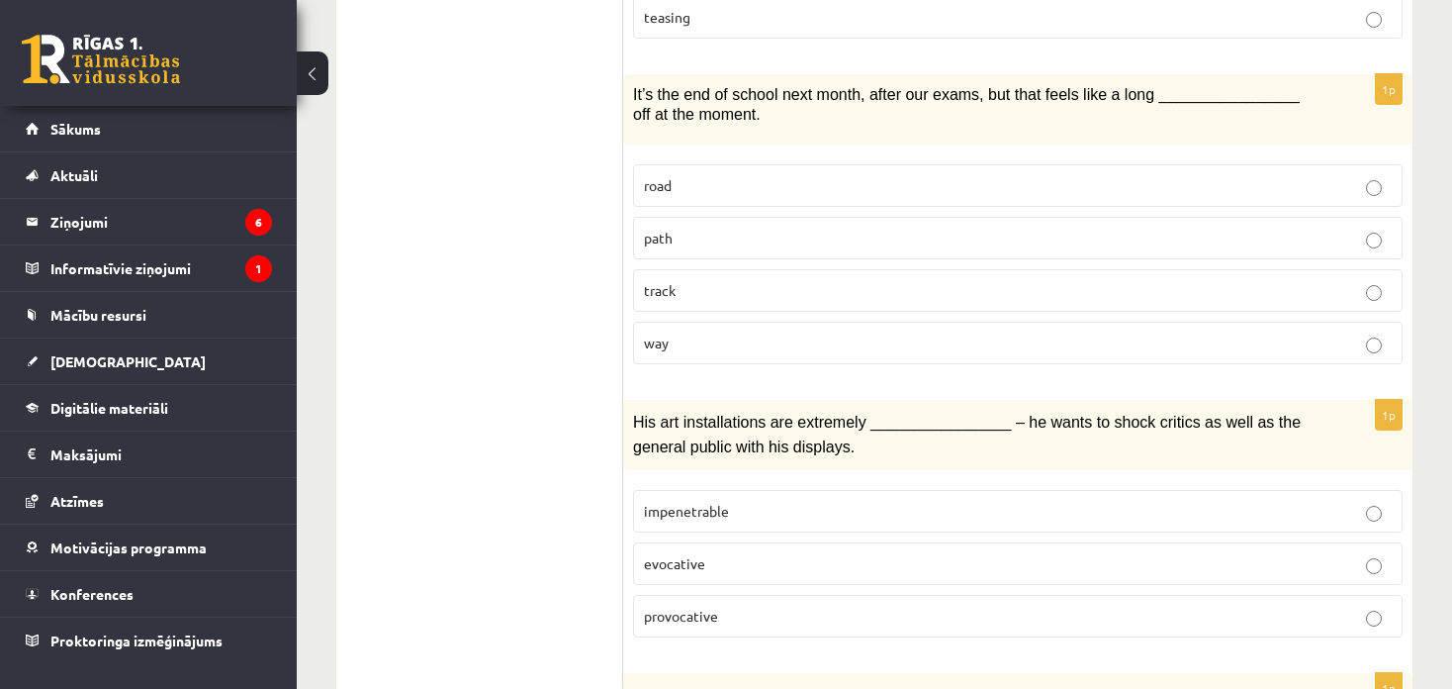
scroll to position [1165, 0]
click at [721, 341] on label "way" at bounding box center [1018, 342] width 770 height 43
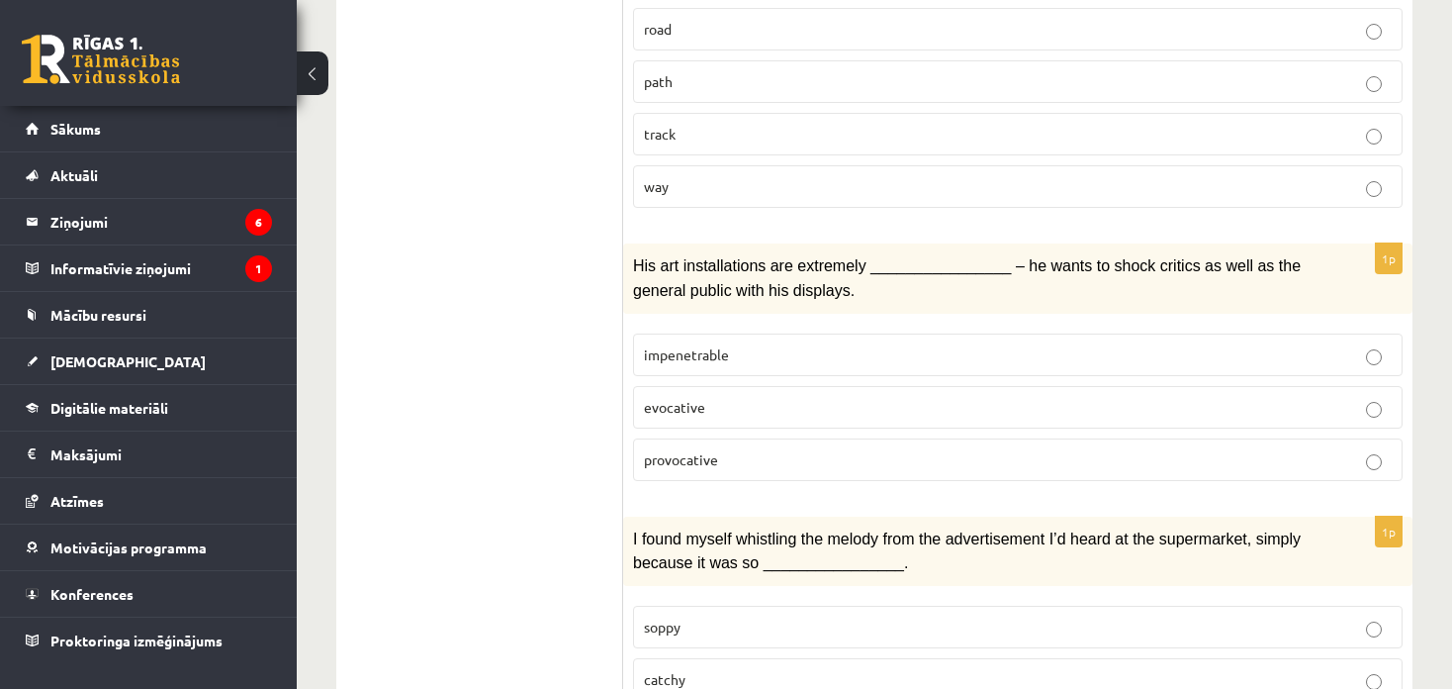
scroll to position [1325, 0]
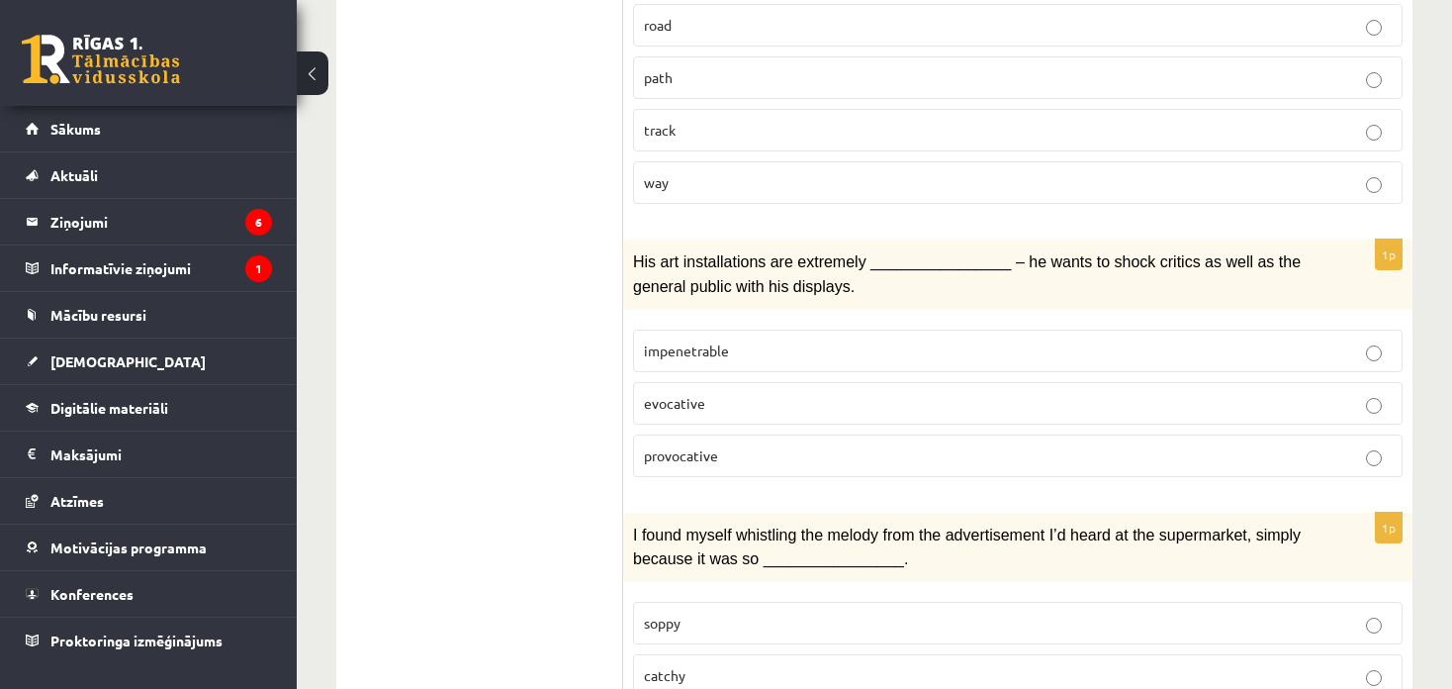
click at [692, 446] on span "provocative" at bounding box center [681, 455] width 74 height 18
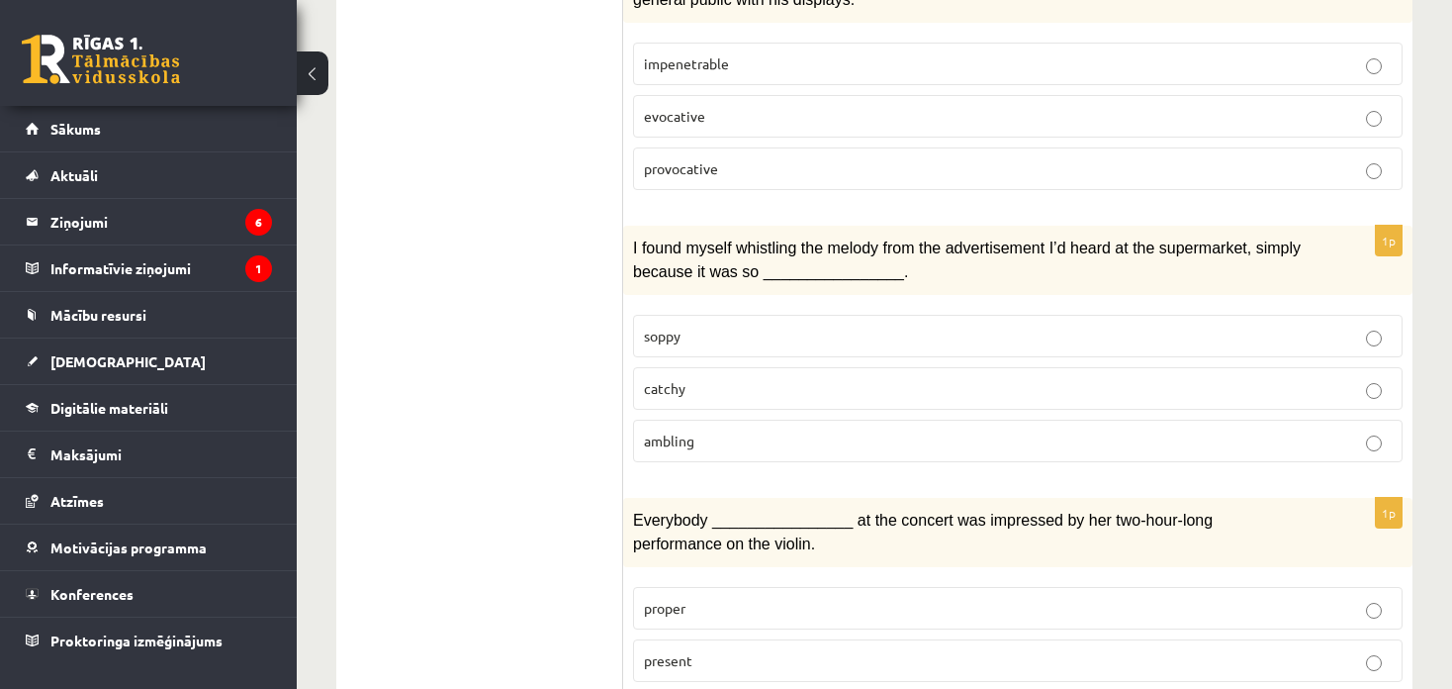
scroll to position [1626, 0]
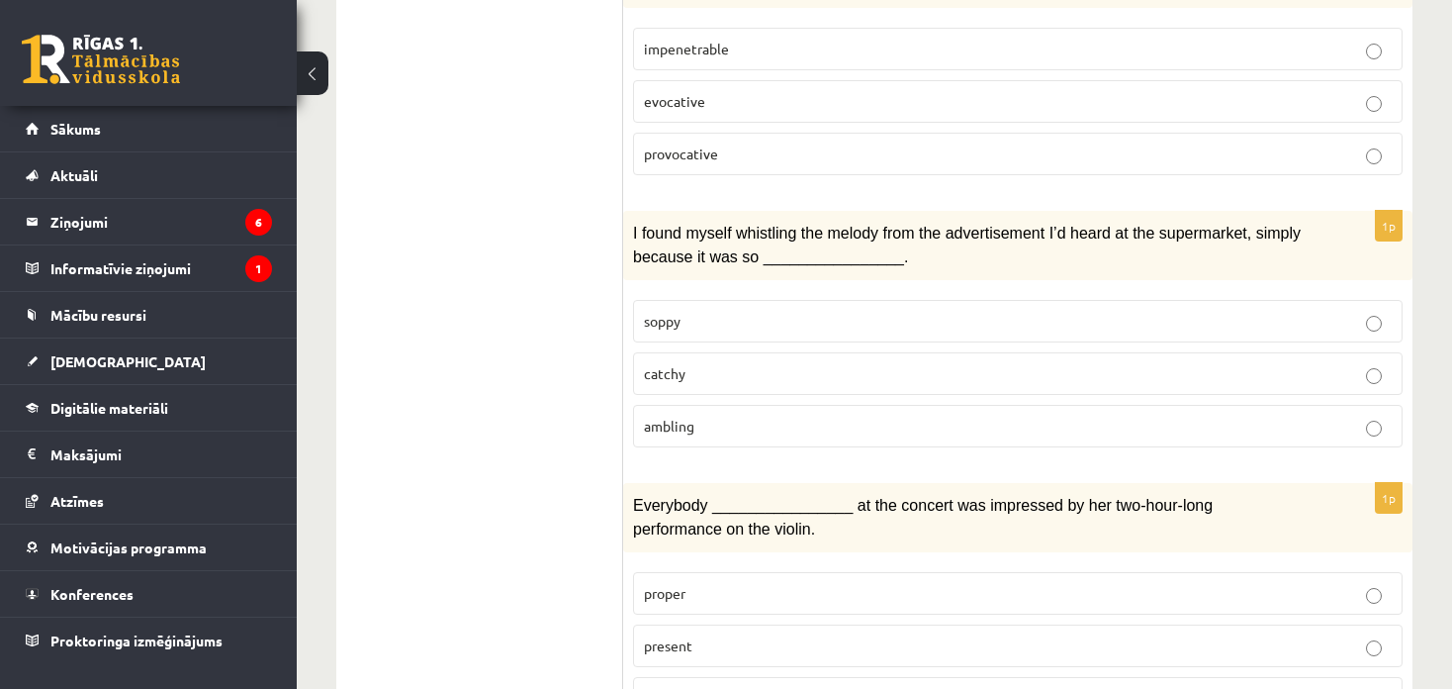
click at [675, 364] on span "catchy" at bounding box center [665, 373] width 42 height 18
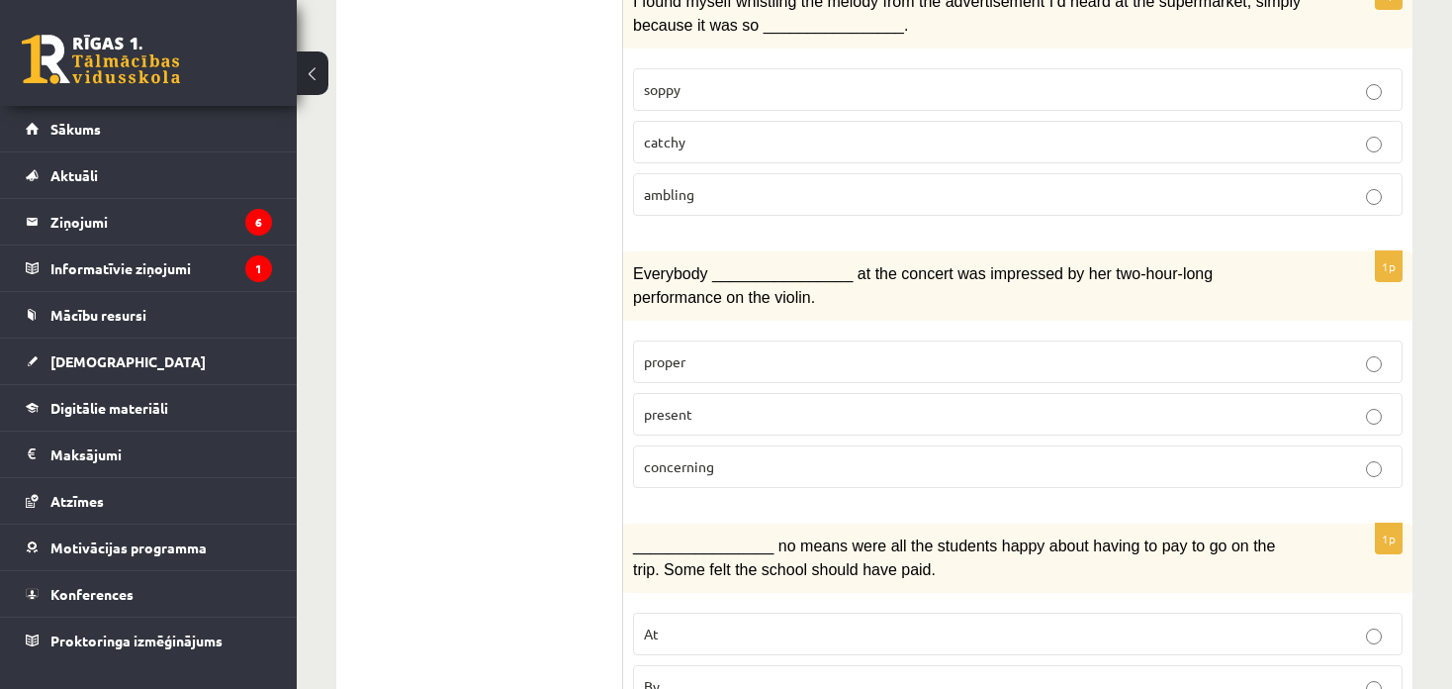
scroll to position [1869, 0]
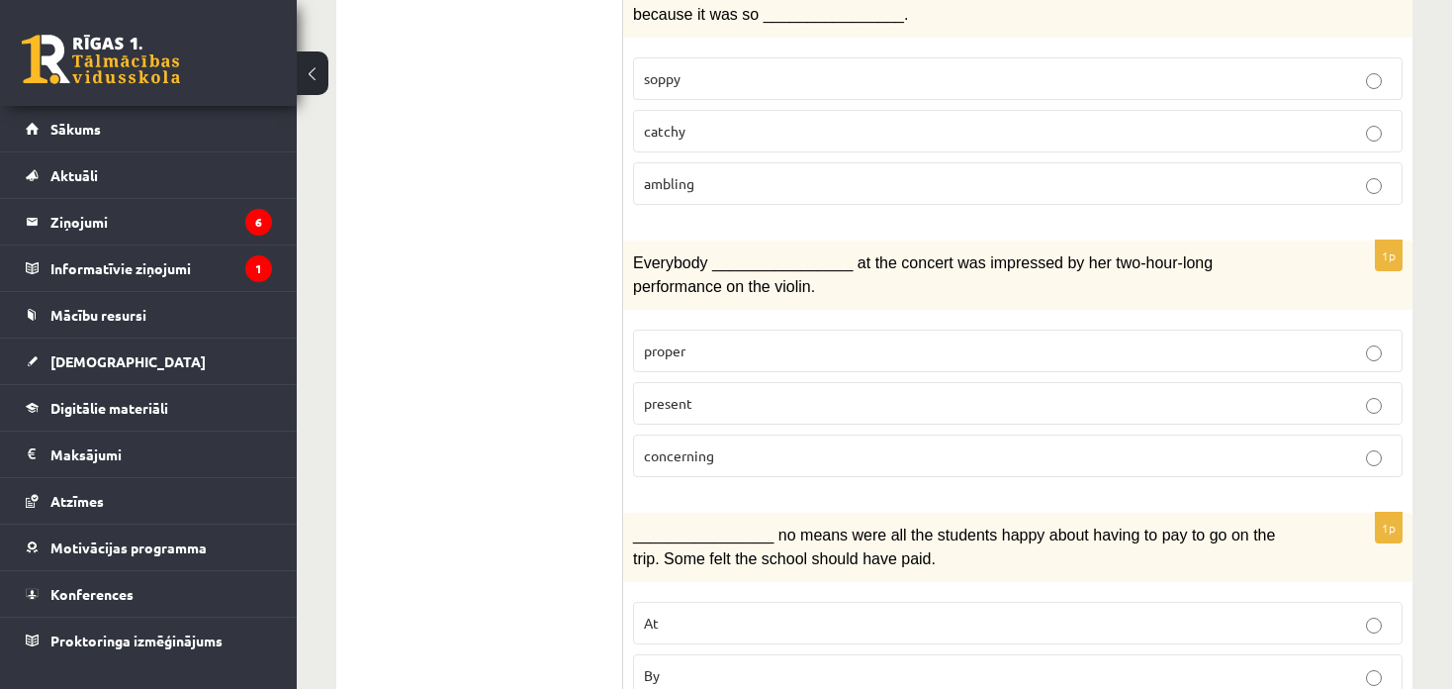
click at [680, 394] on span "present" at bounding box center [668, 403] width 48 height 18
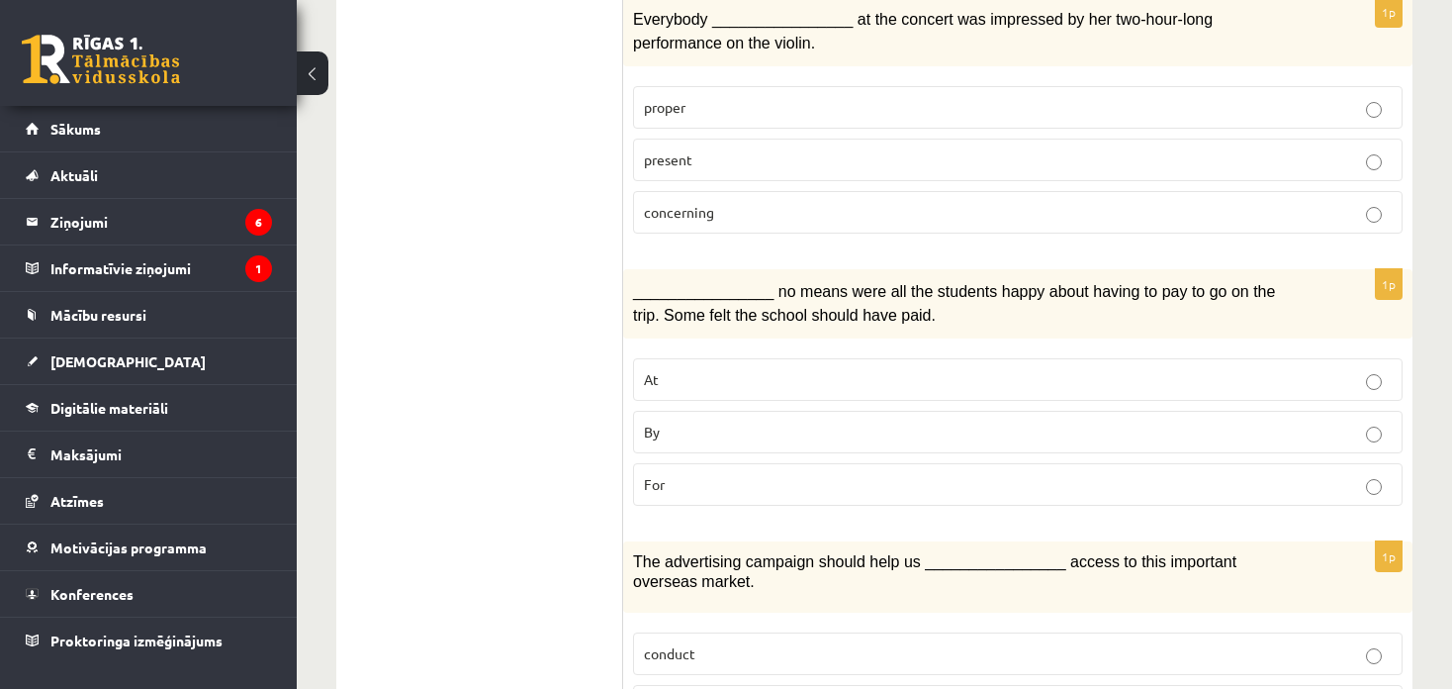
scroll to position [2120, 0]
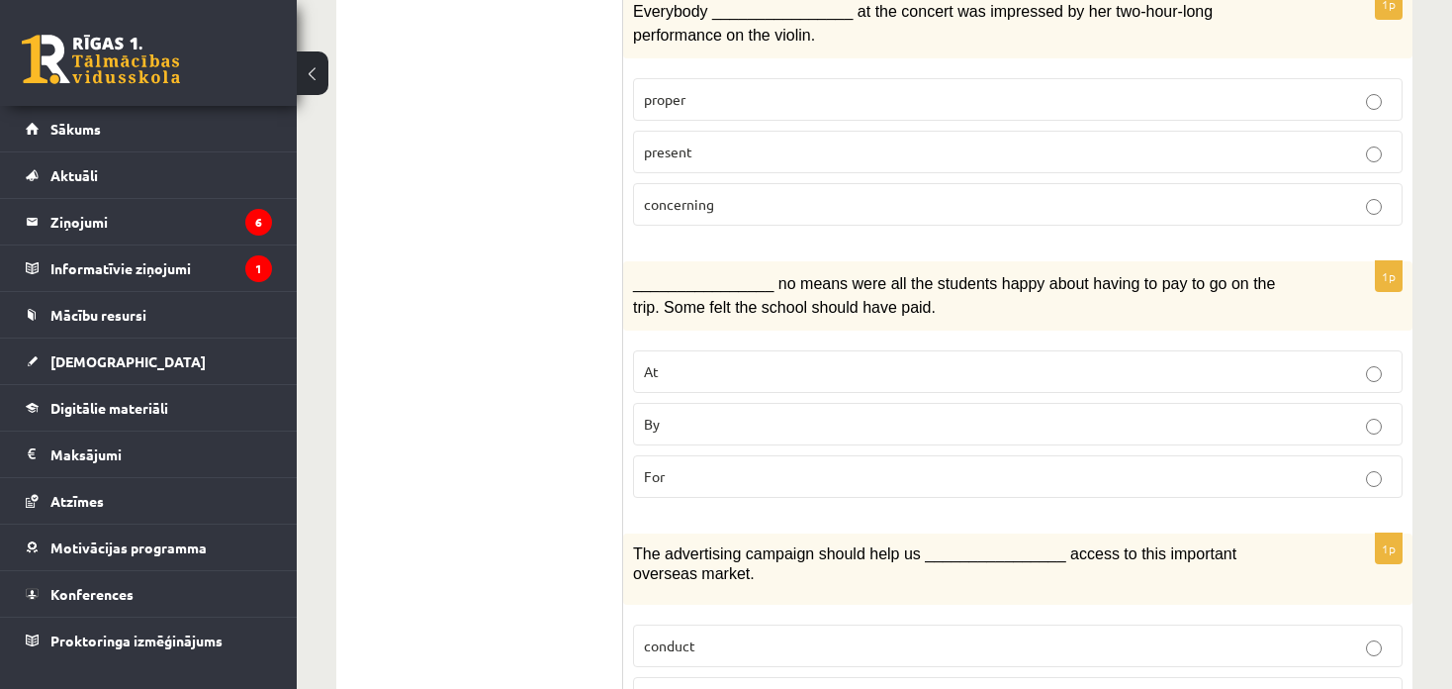
click at [677, 414] on p "By" at bounding box center [1018, 424] width 748 height 21
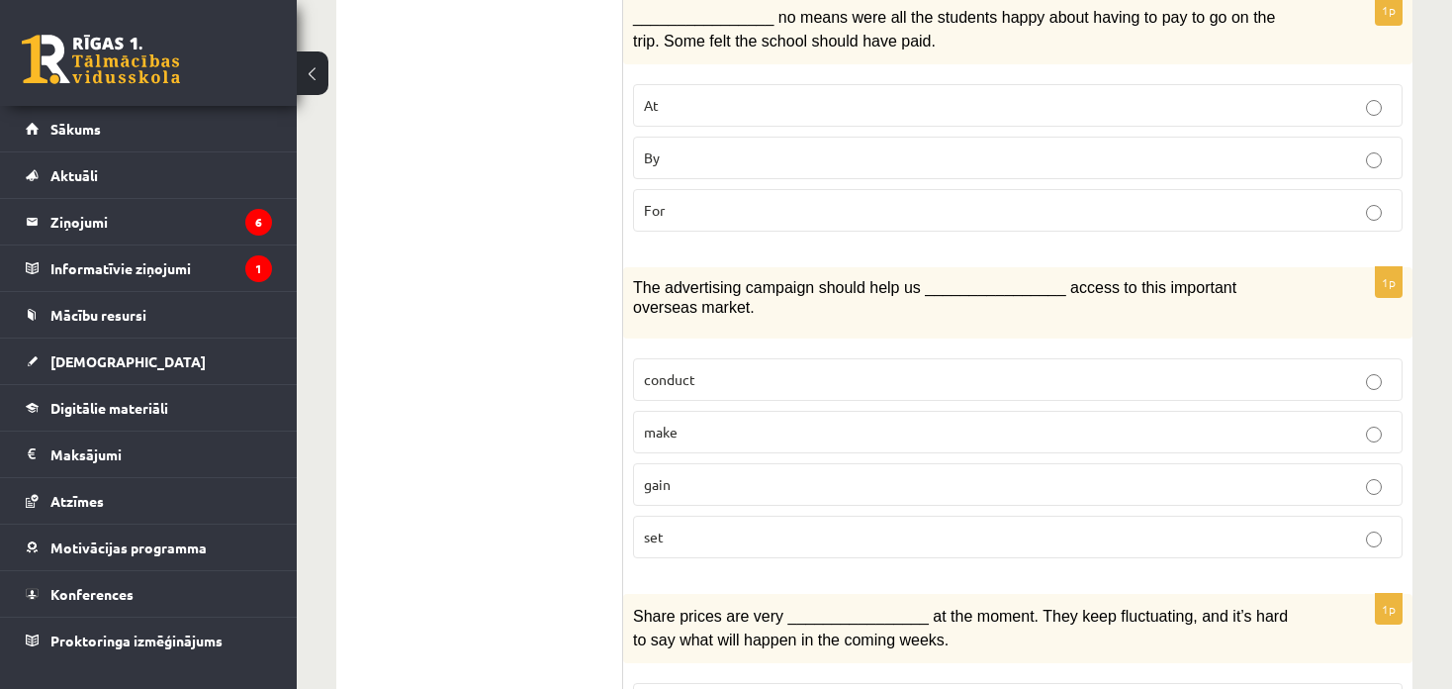
scroll to position [2392, 0]
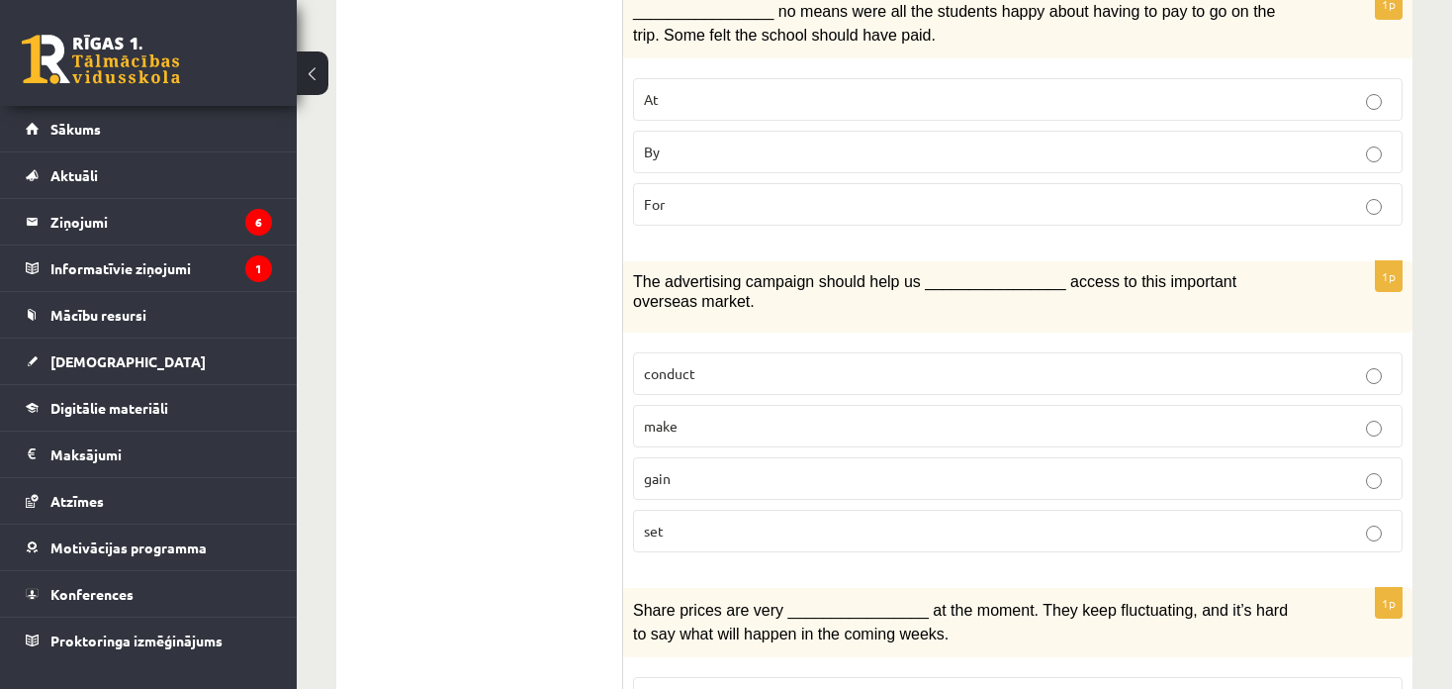
click at [674, 468] on p "gain" at bounding box center [1018, 478] width 748 height 21
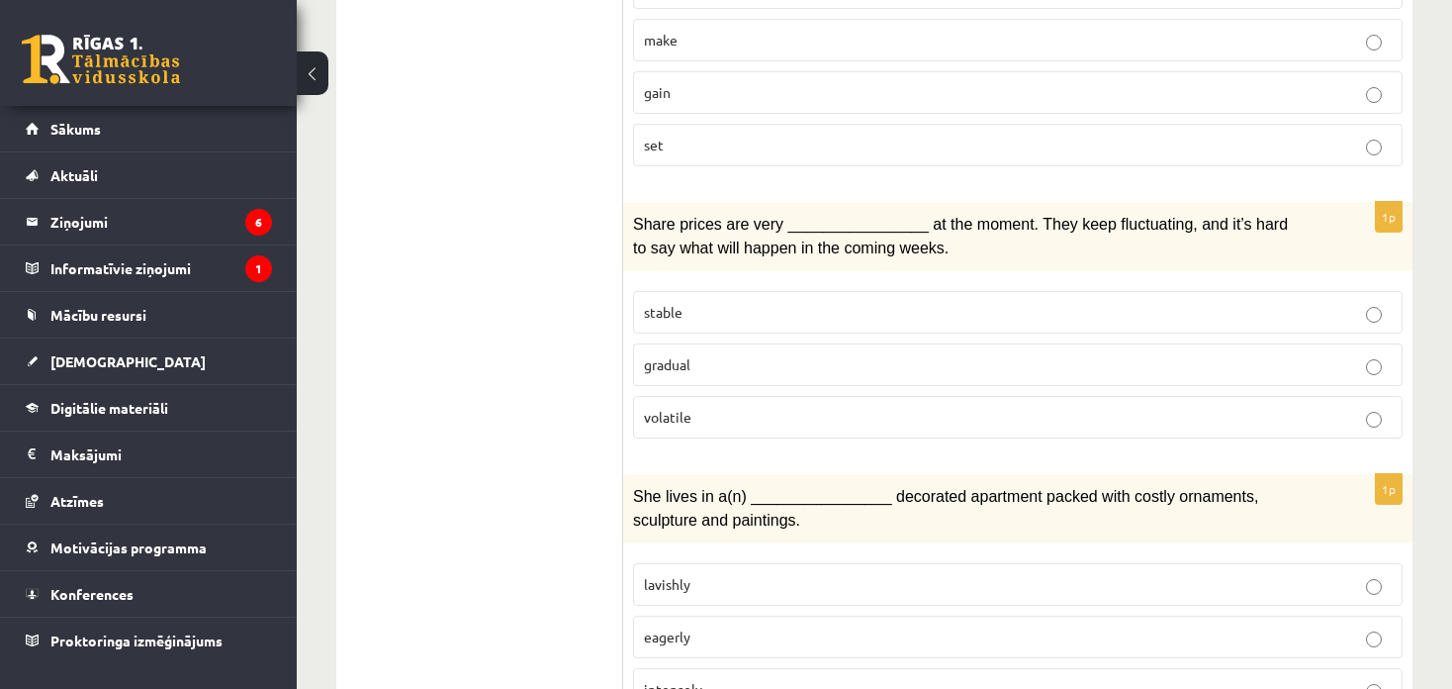
scroll to position [2779, 0]
click at [696, 406] on p "volatile" at bounding box center [1018, 416] width 748 height 21
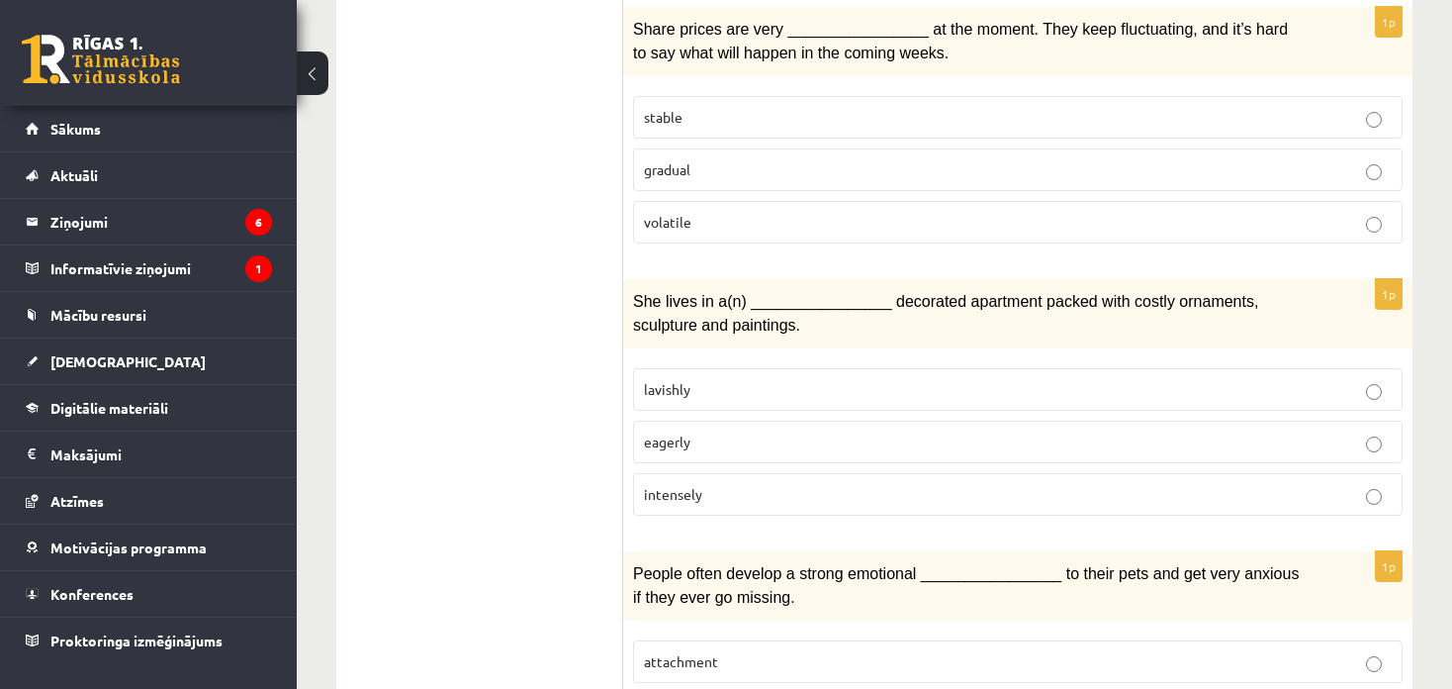
scroll to position [2974, 0]
click at [681, 367] on label "lavishly" at bounding box center [1018, 388] width 770 height 43
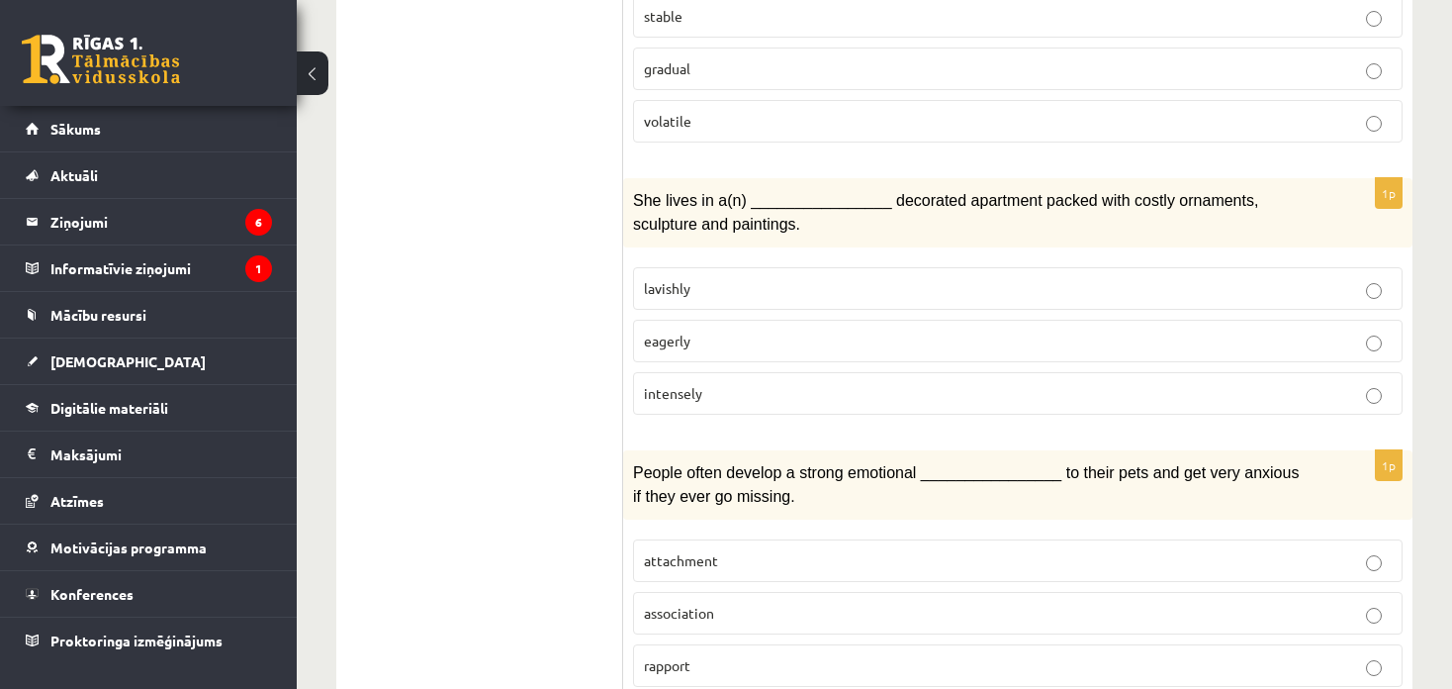
click at [731, 550] on p "attachment" at bounding box center [1018, 560] width 748 height 21
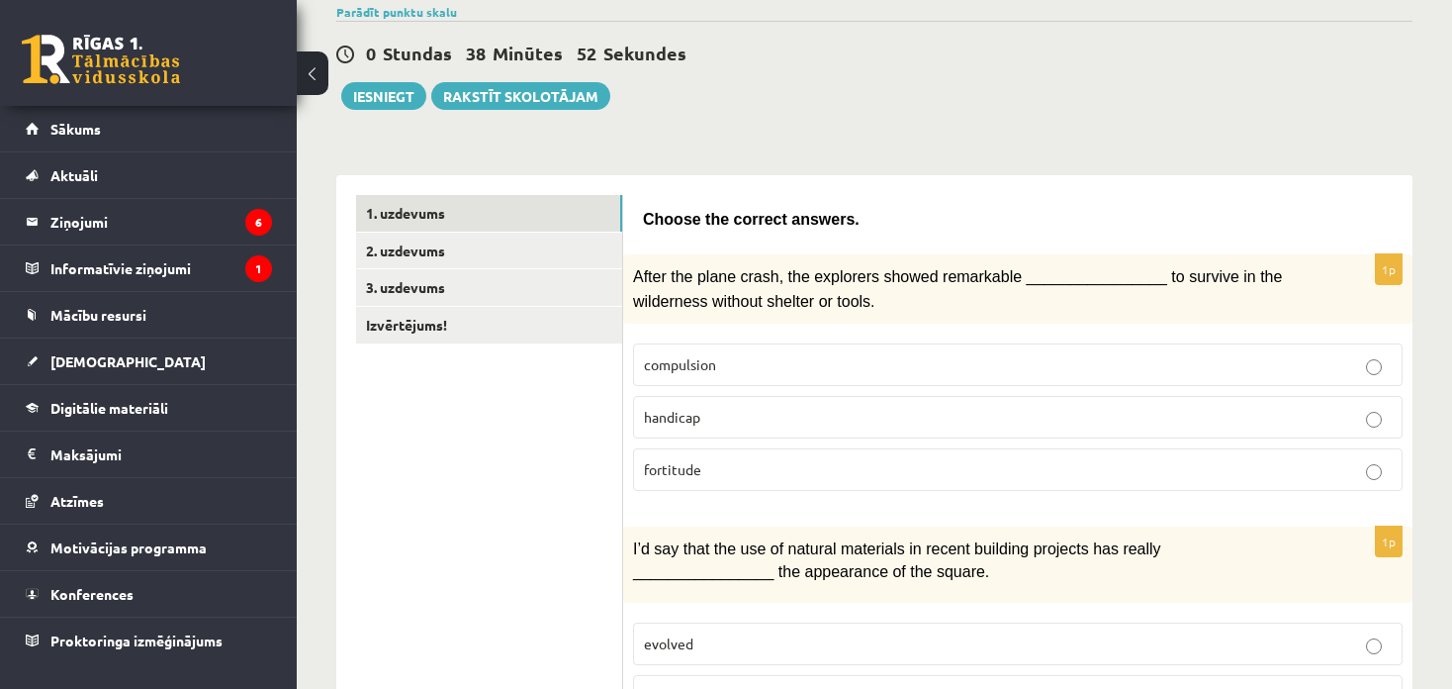
scroll to position [0, 0]
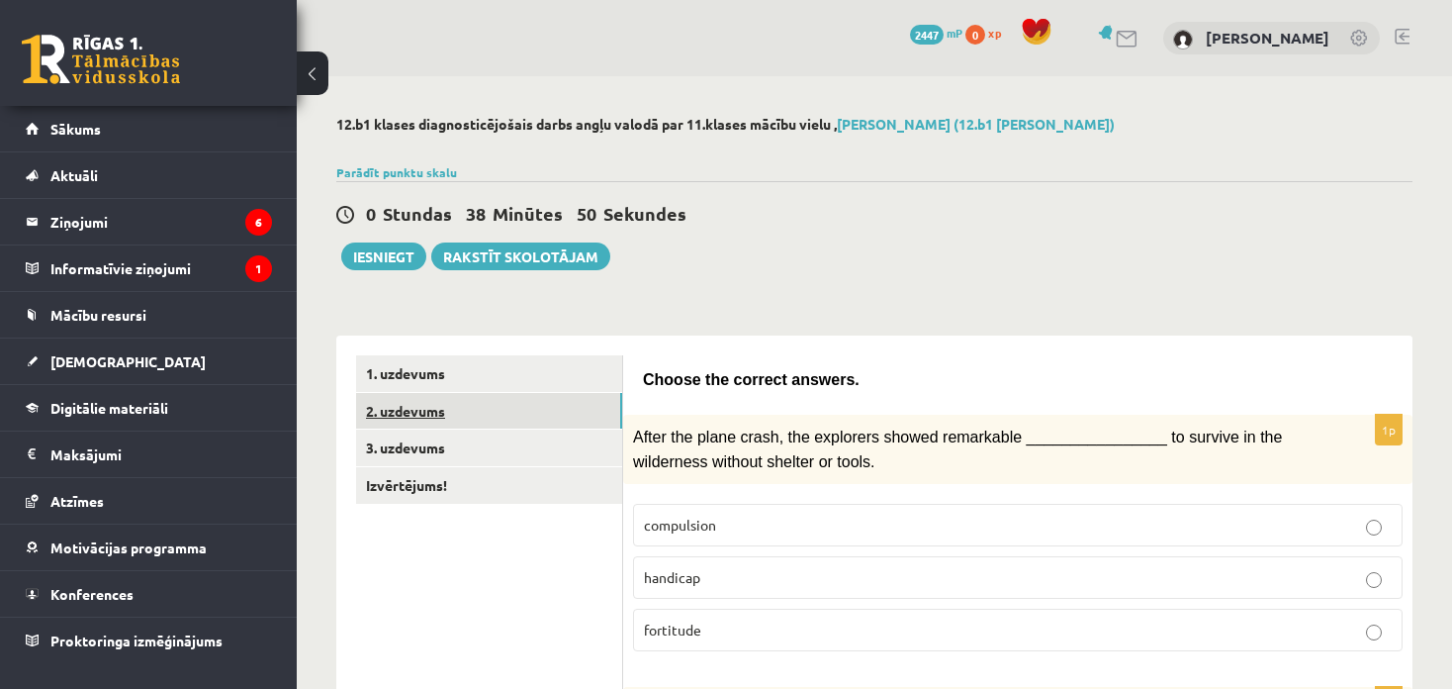
click at [462, 422] on link "2. uzdevums" at bounding box center [489, 411] width 266 height 37
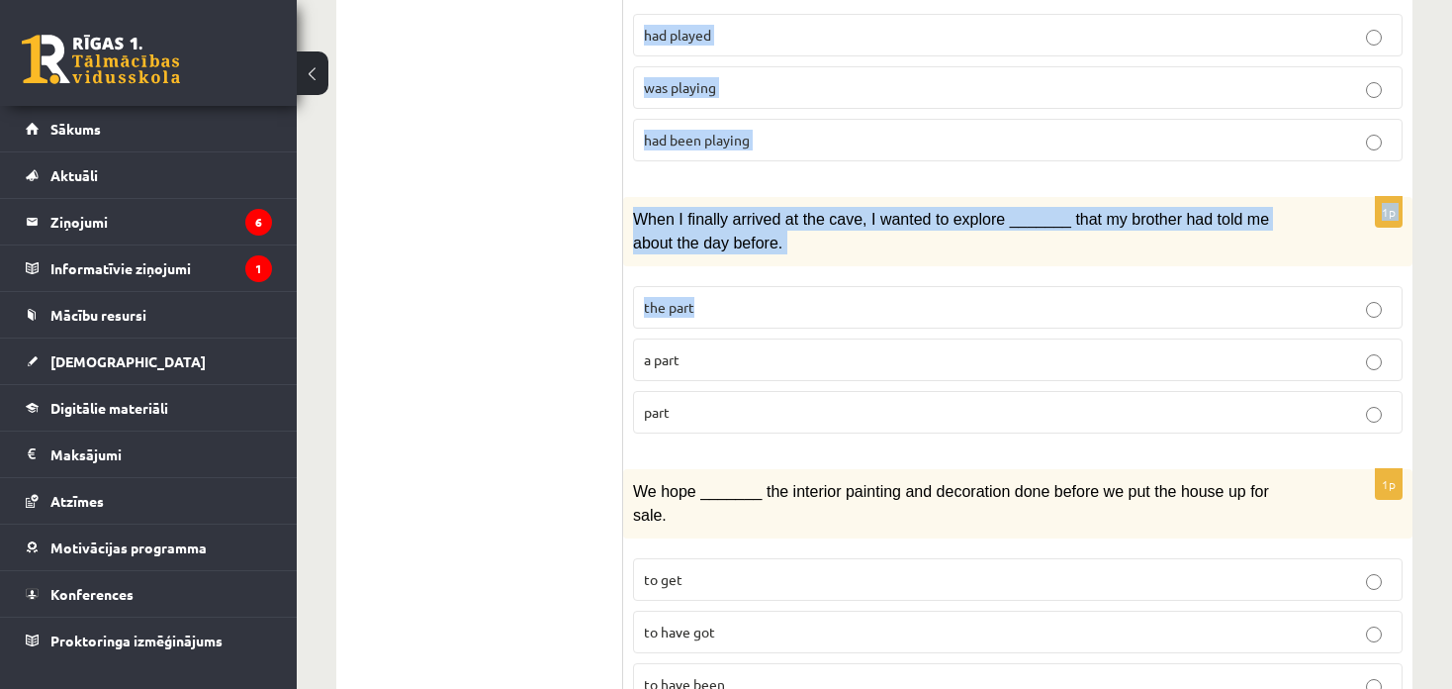
scroll to position [2390, 0]
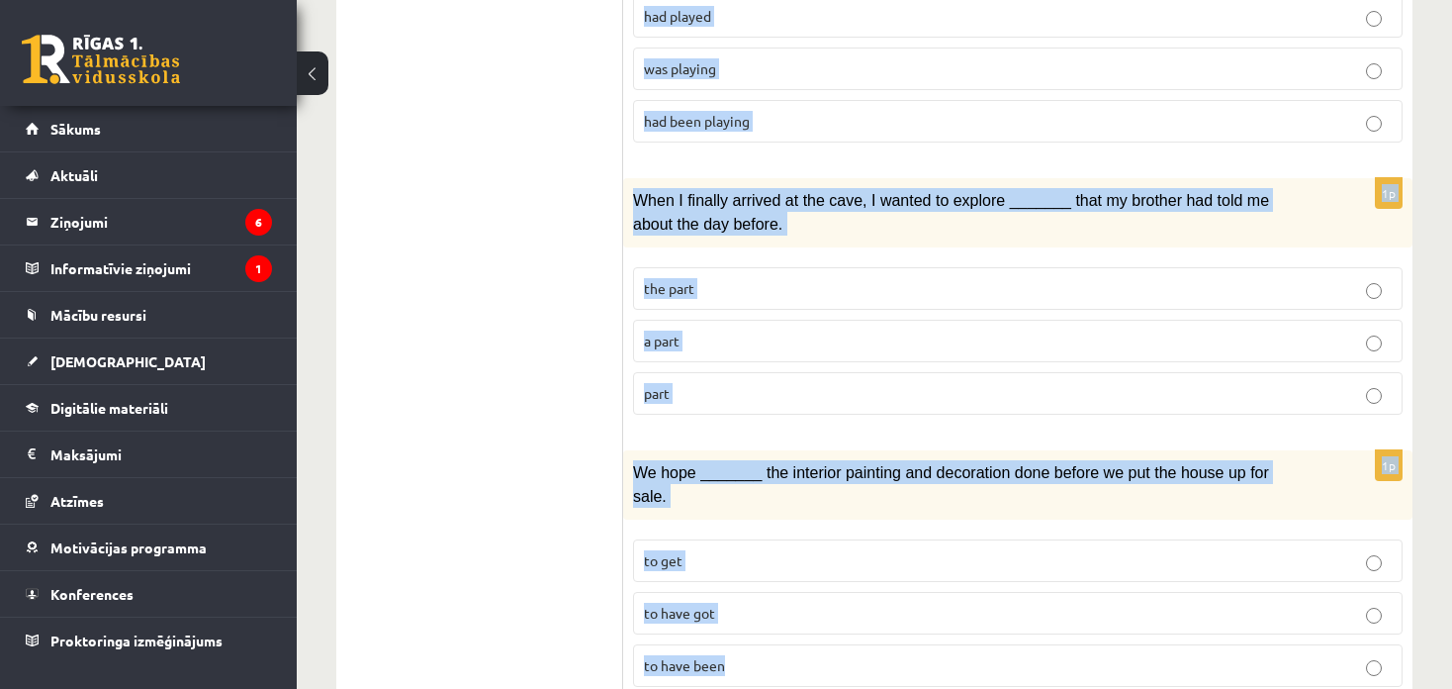
drag, startPoint x: 636, startPoint y: 13, endPoint x: 737, endPoint y: 616, distance: 611.9
copy form "Circle the form that cannot be used to complete the sentences. 1p What _______ …"
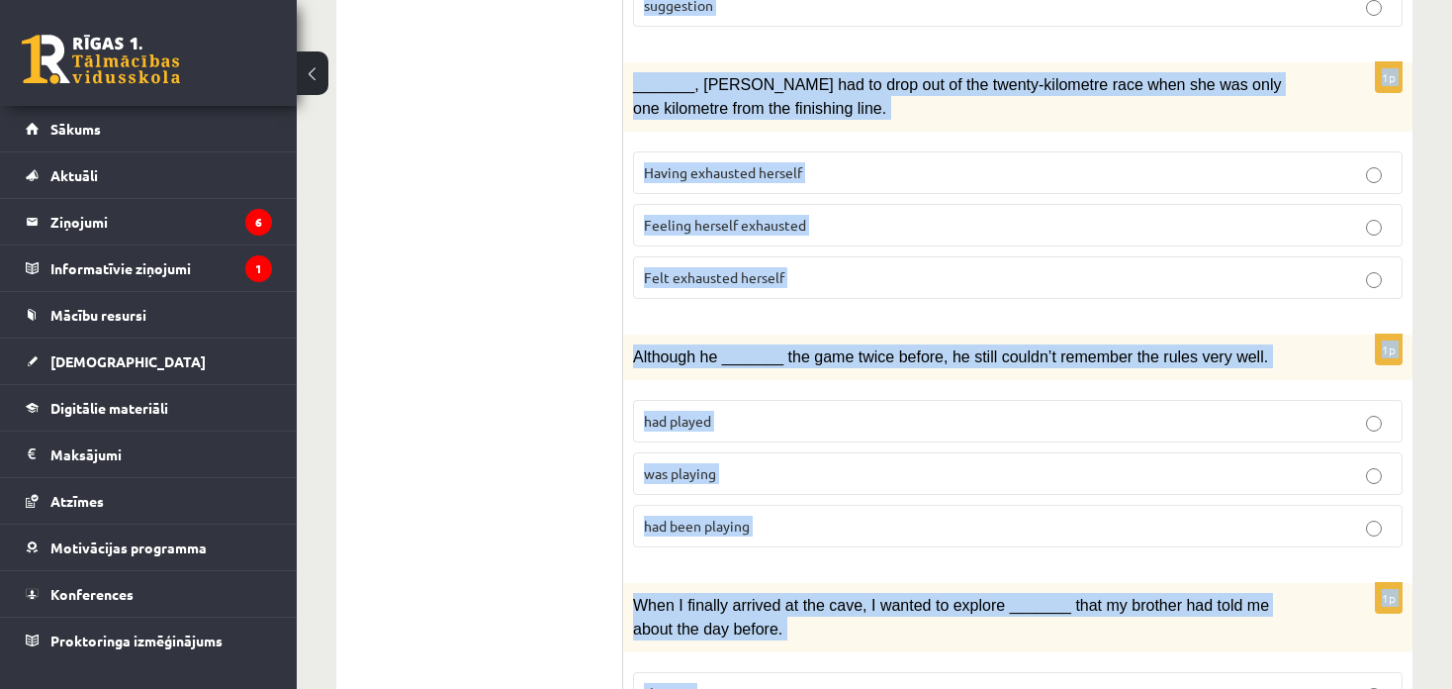
scroll to position [1797, 0]
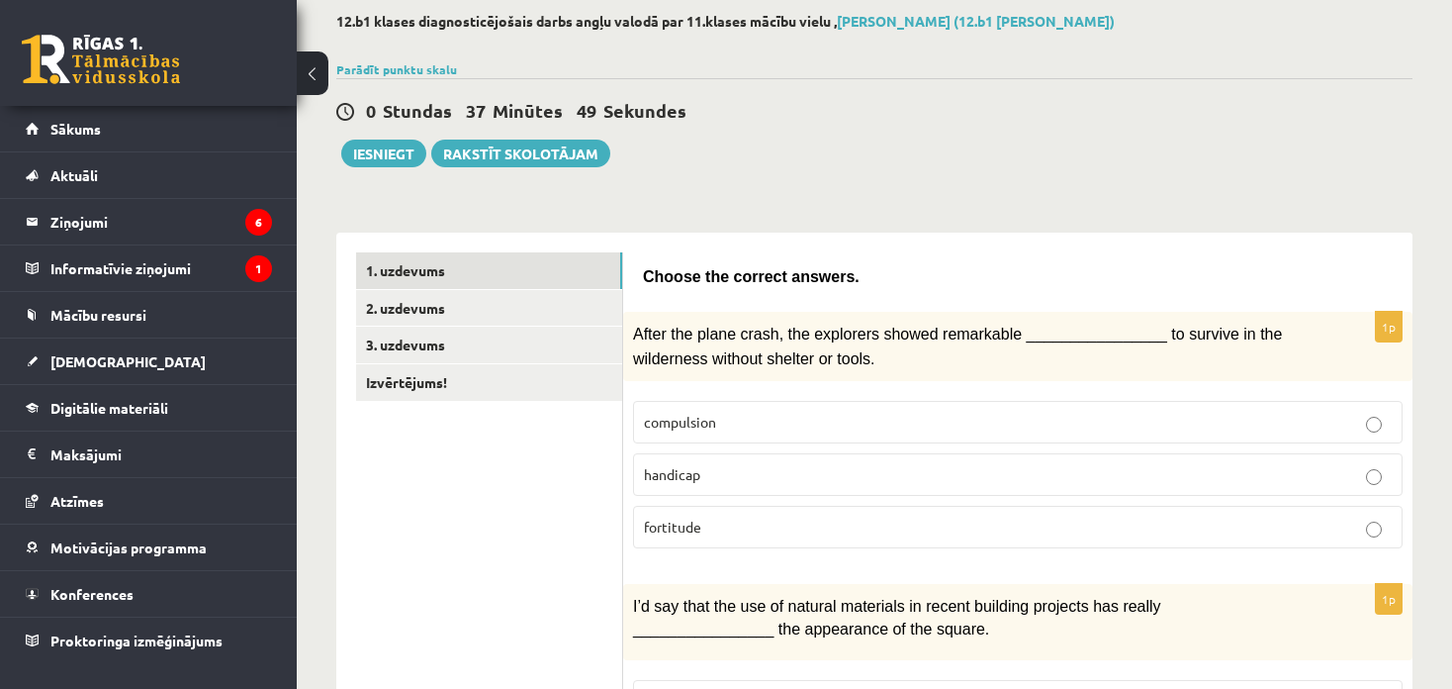
scroll to position [297, 0]
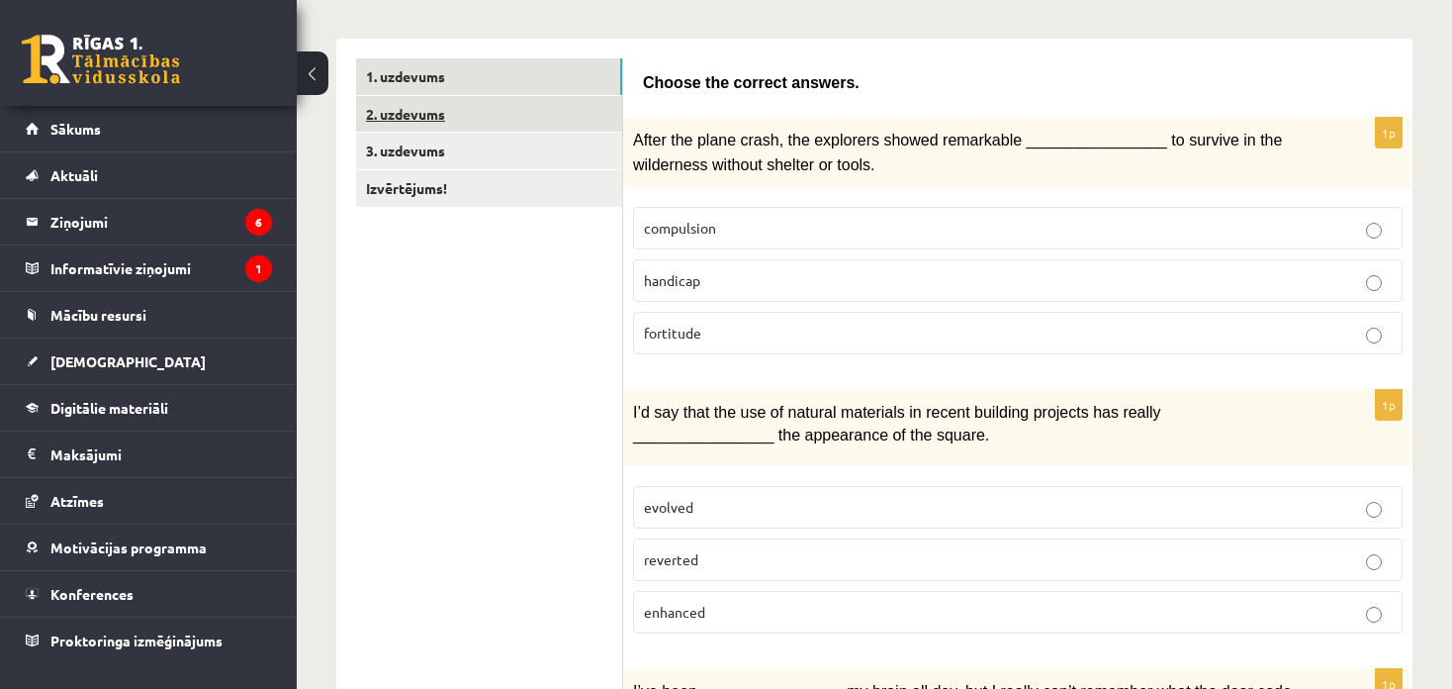
click at [486, 102] on link "2. uzdevums" at bounding box center [489, 114] width 266 height 37
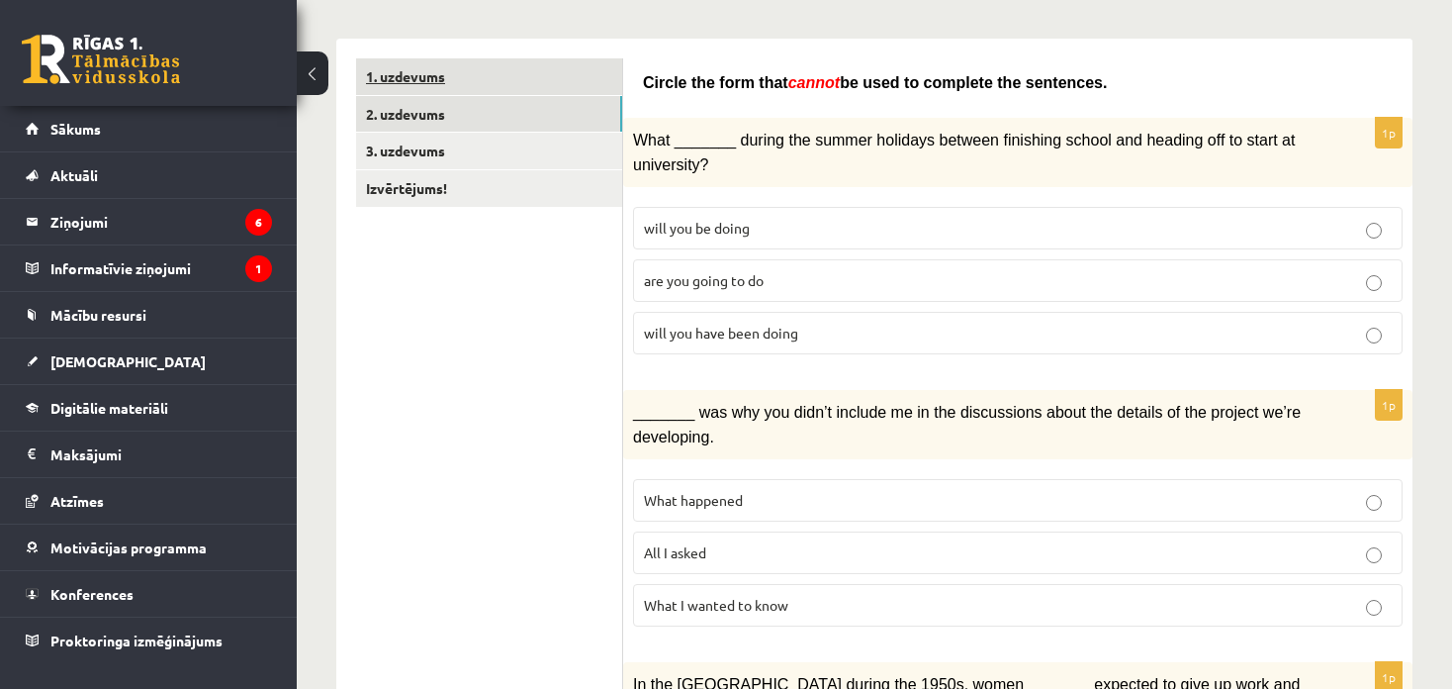
click at [482, 61] on link "1. uzdevums" at bounding box center [489, 76] width 266 height 37
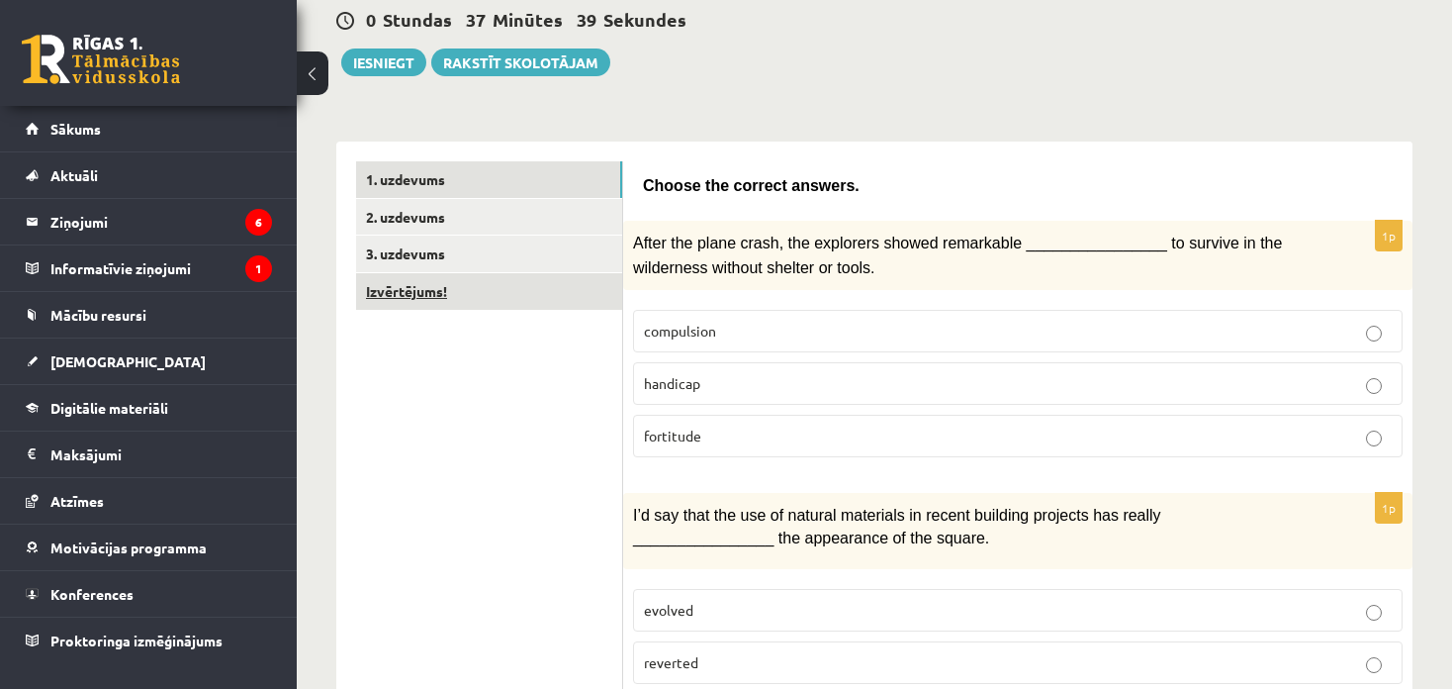
scroll to position [7, 0]
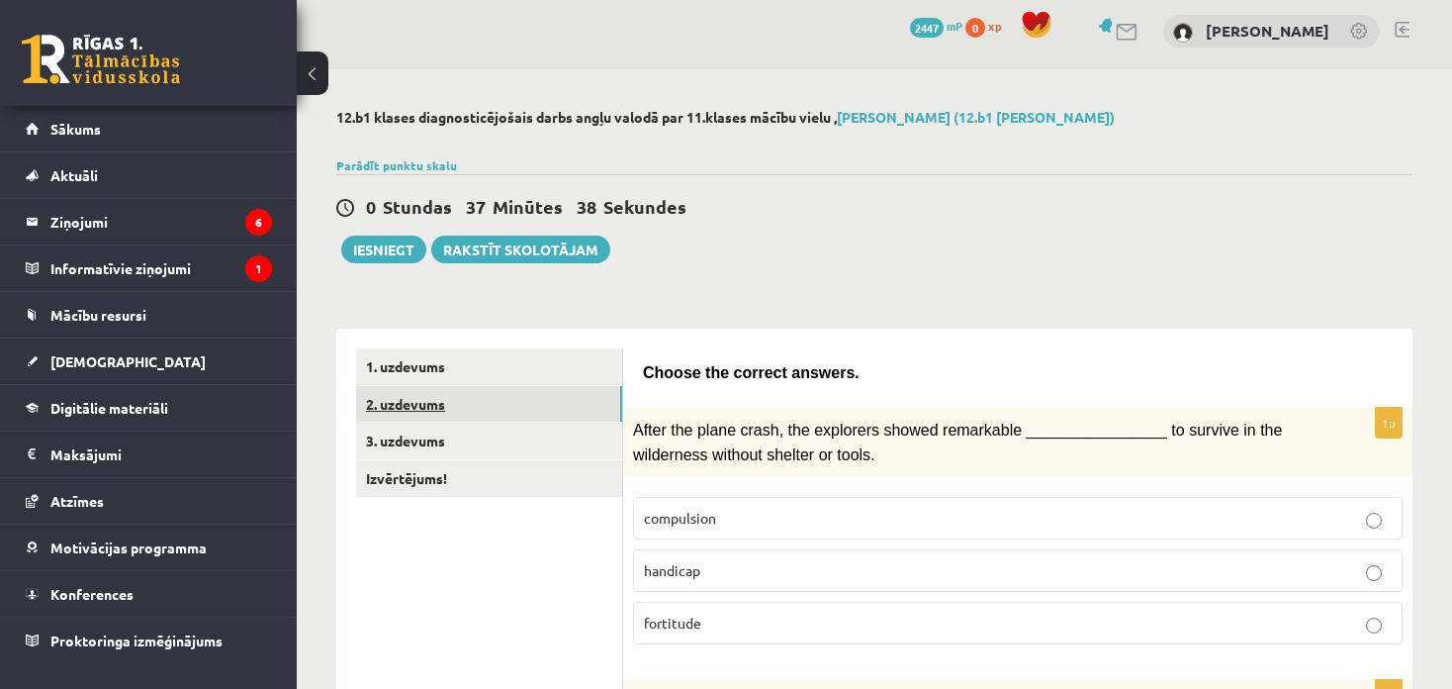
click at [479, 413] on link "2. uzdevums" at bounding box center [489, 404] width 266 height 37
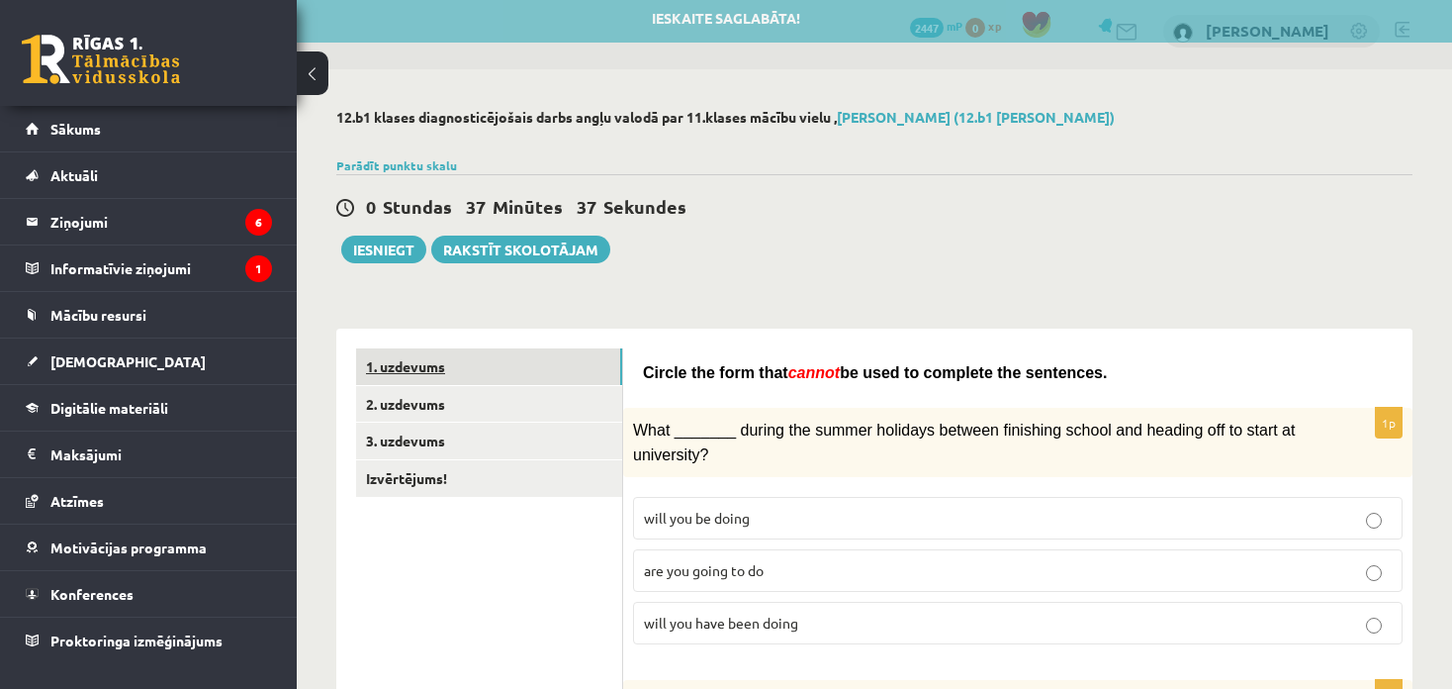
click at [480, 368] on link "1. uzdevums" at bounding box center [489, 366] width 266 height 37
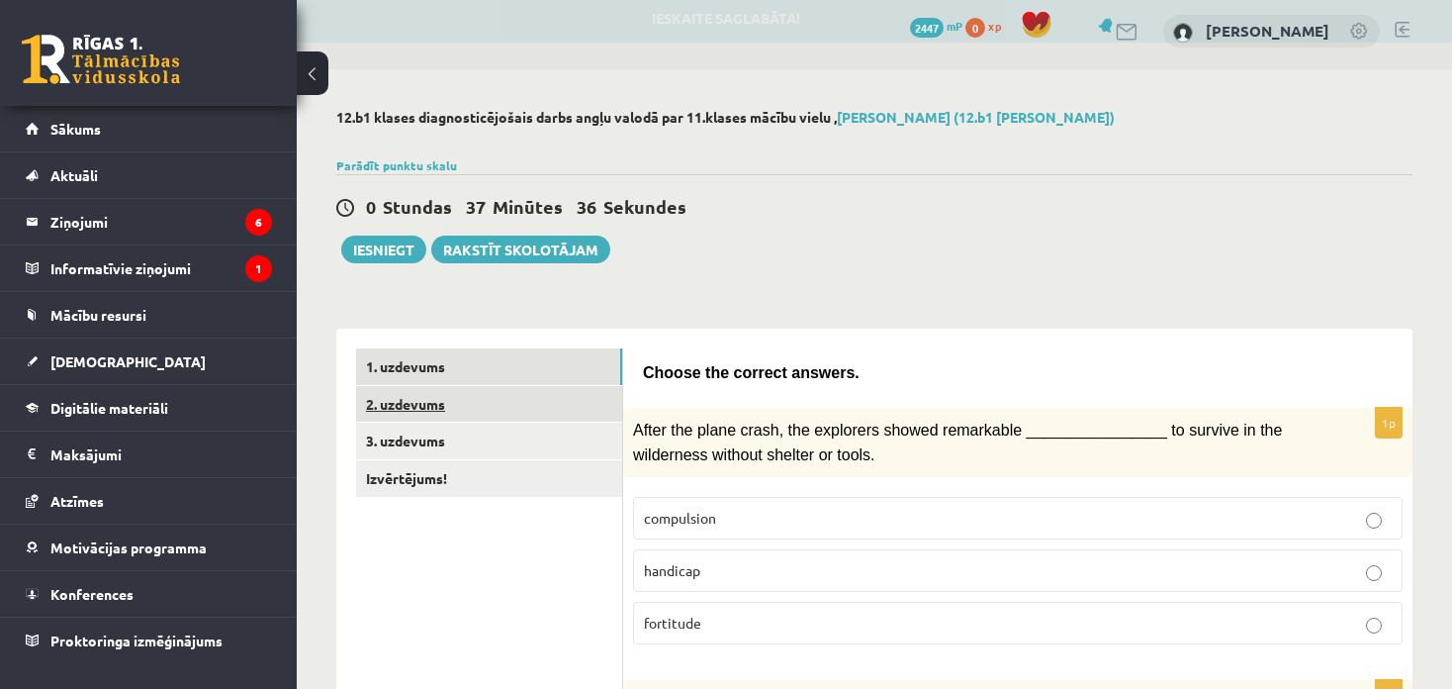
click at [462, 405] on link "2. uzdevums" at bounding box center [489, 404] width 266 height 37
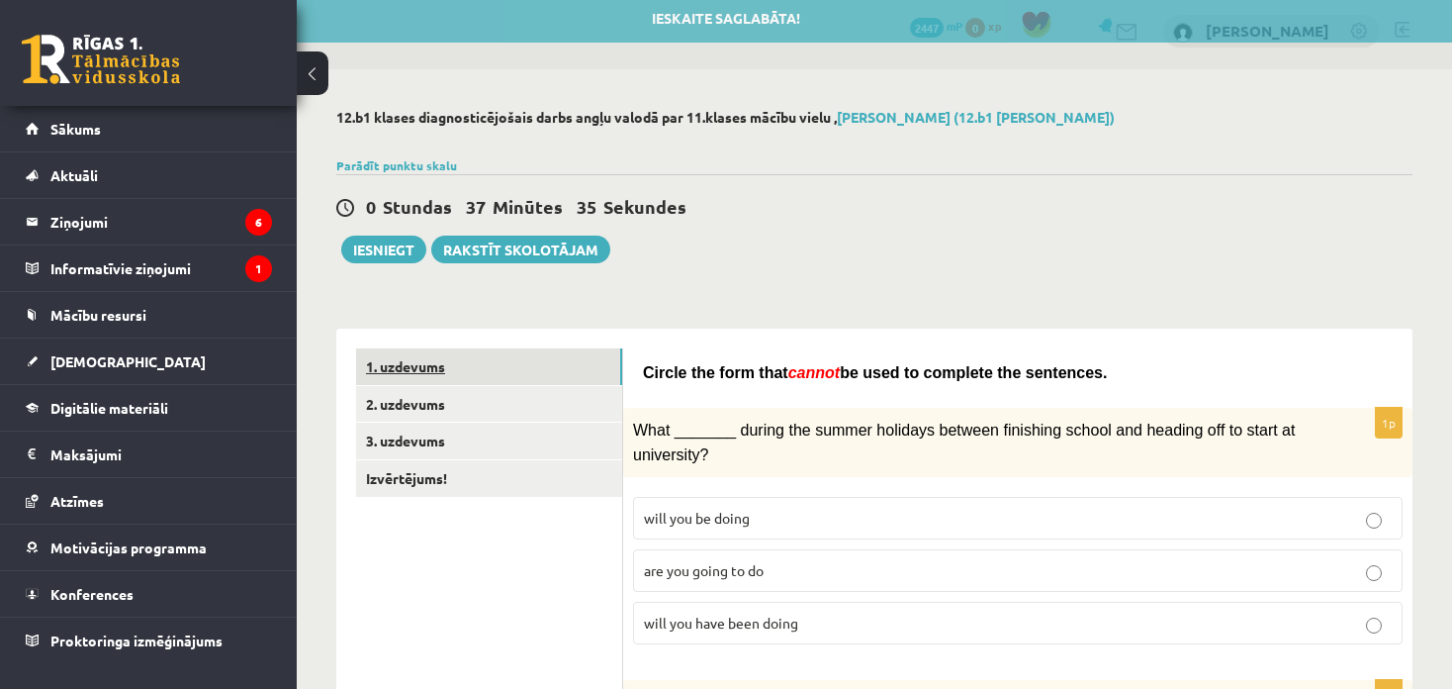
click at [450, 379] on link "1. uzdevums" at bounding box center [489, 366] width 266 height 37
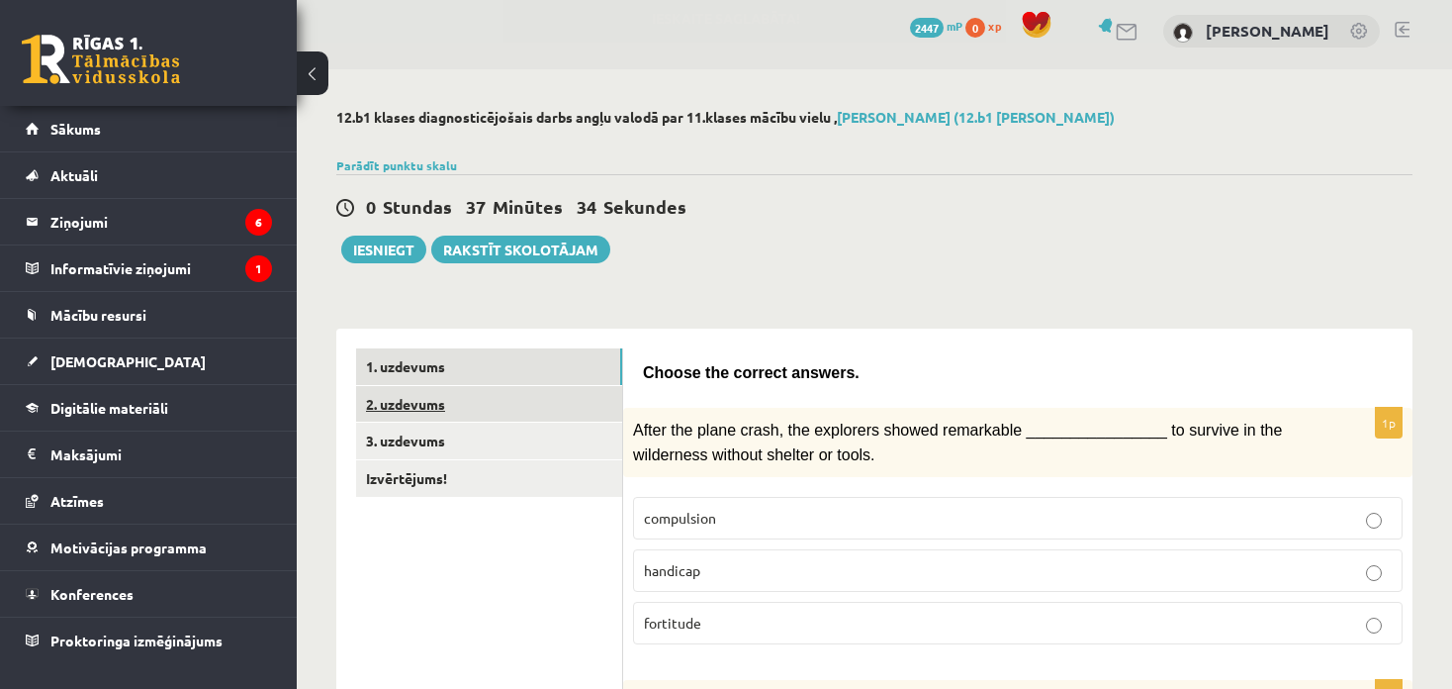
click at [443, 409] on link "2. uzdevums" at bounding box center [489, 404] width 266 height 37
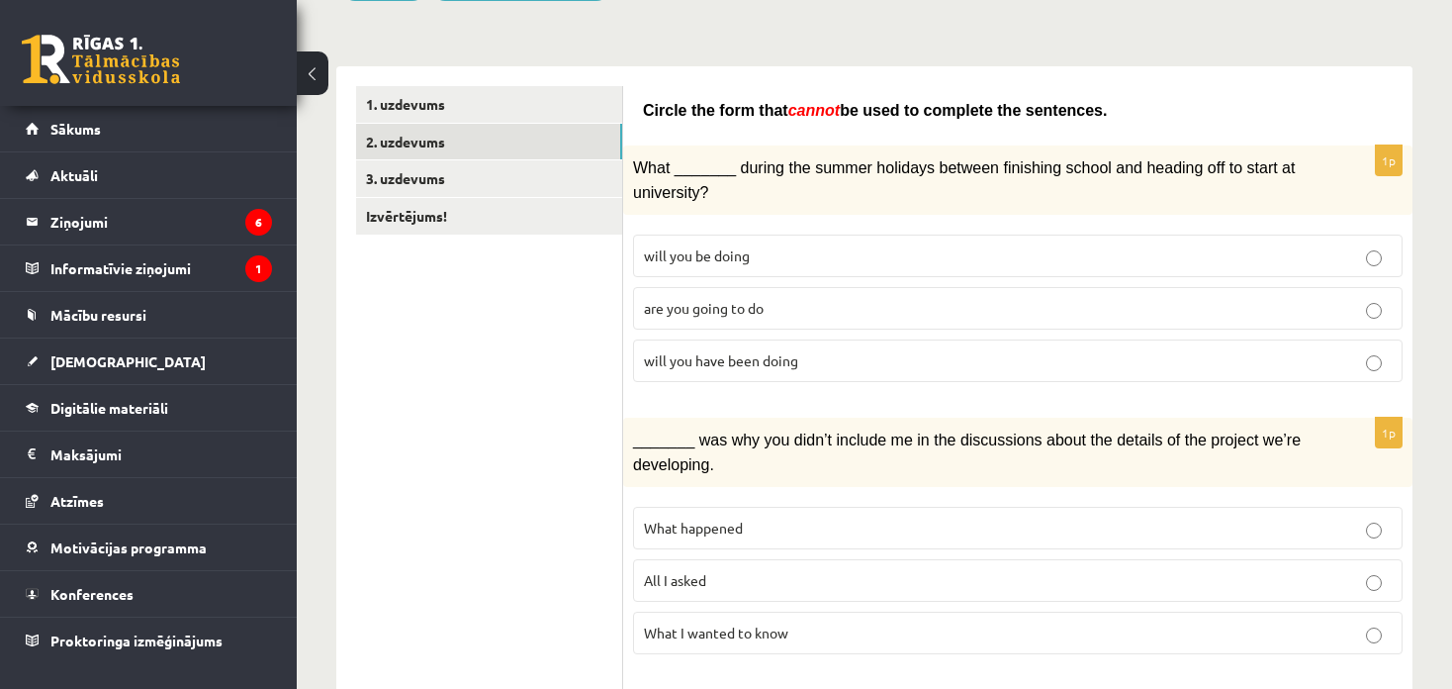
scroll to position [304, 0]
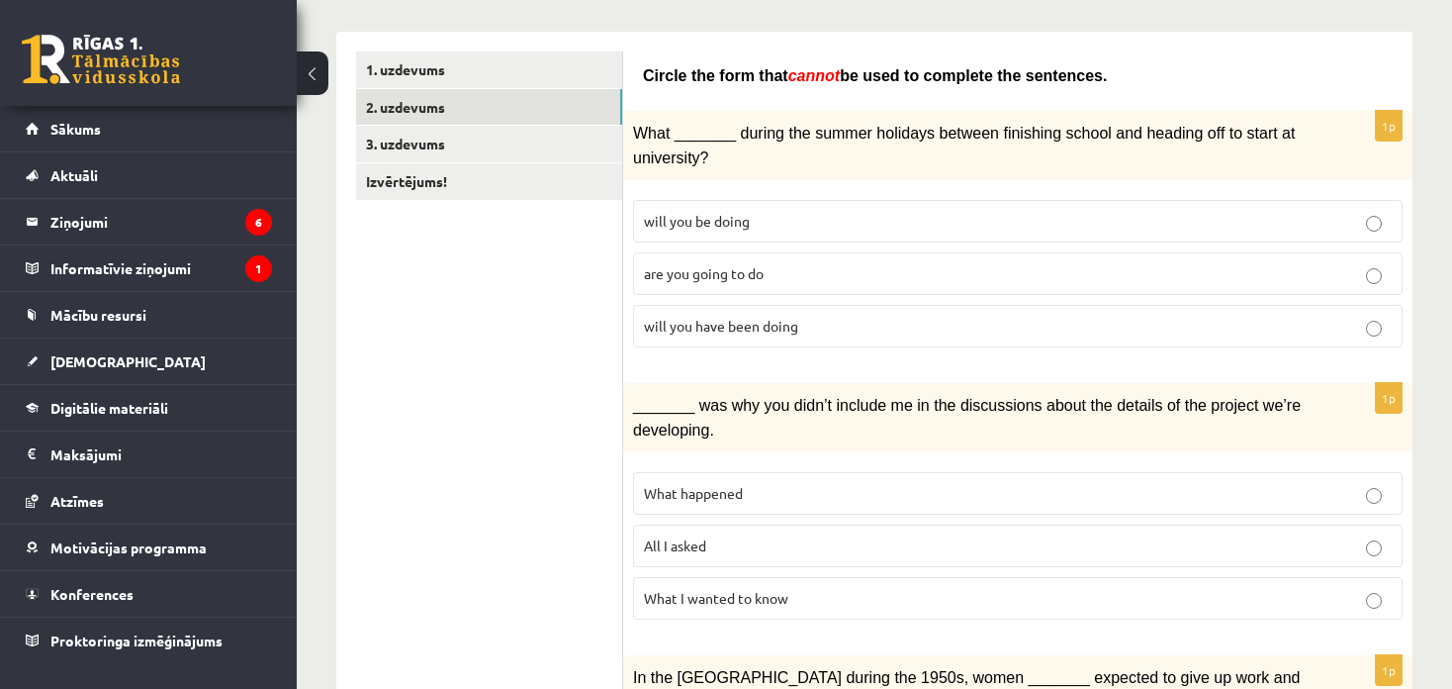
click at [711, 327] on p "will you have been doing" at bounding box center [1018, 326] width 748 height 21
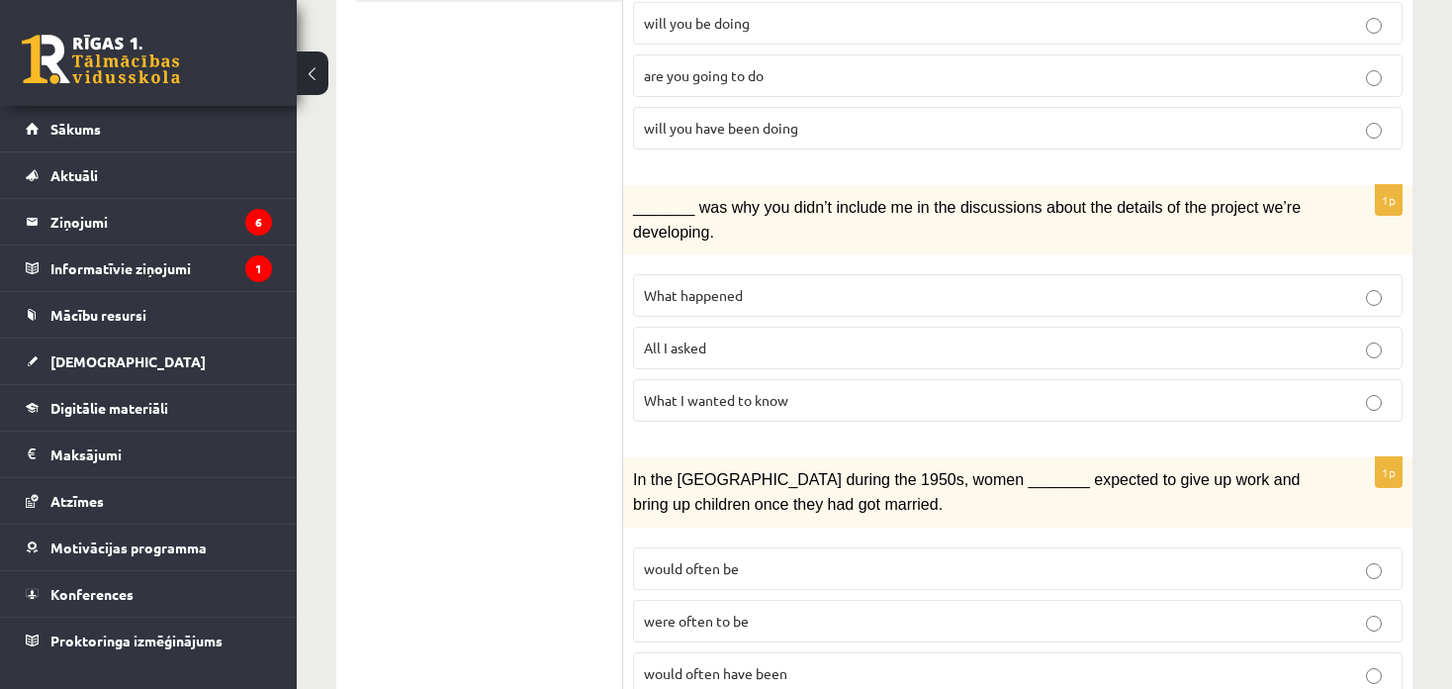
click at [715, 286] on span "What happened" at bounding box center [693, 295] width 99 height 18
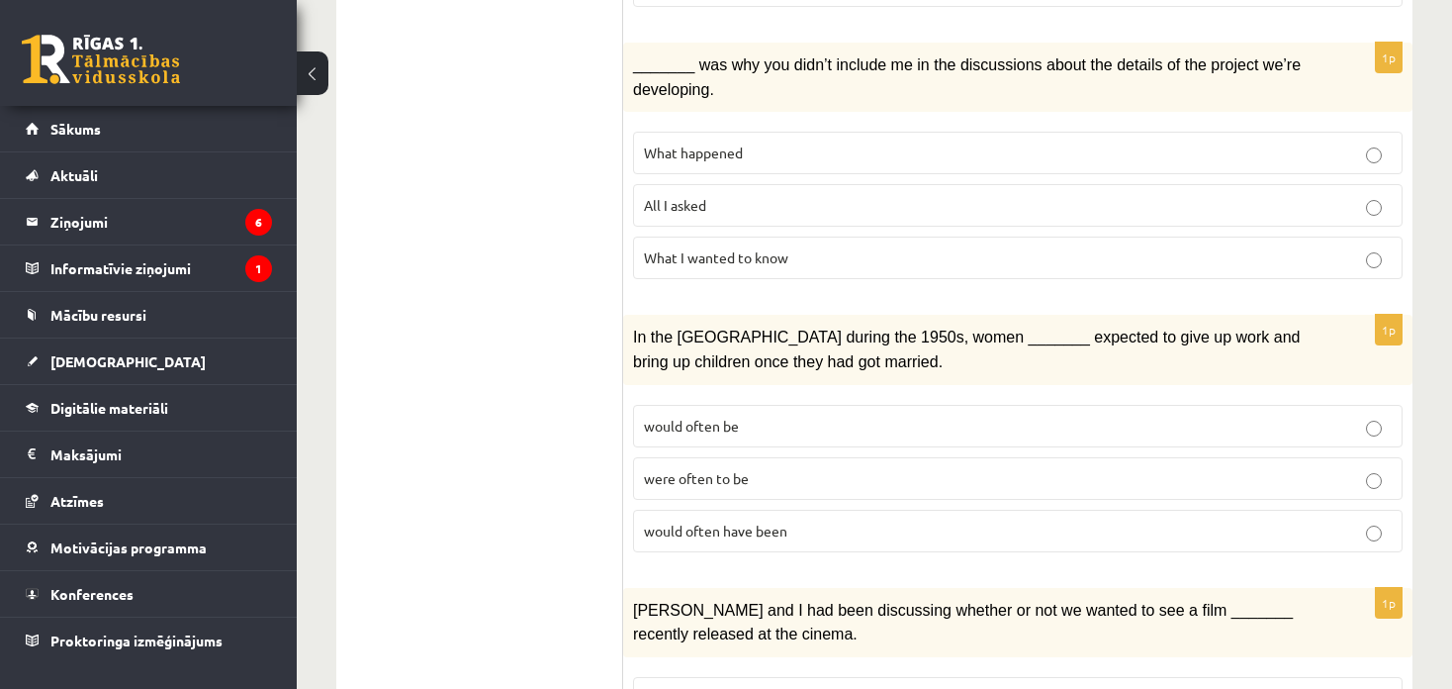
scroll to position [798, 0]
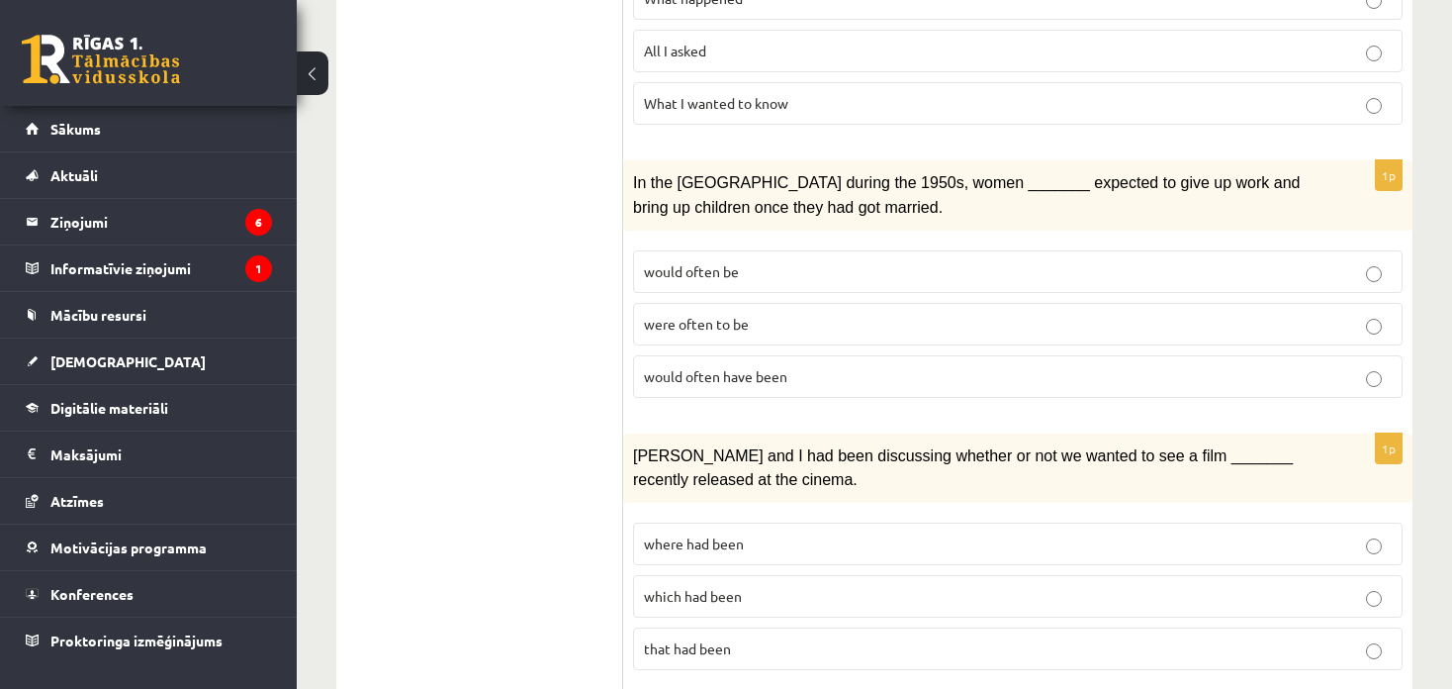
click at [727, 261] on p "would often be" at bounding box center [1018, 271] width 748 height 21
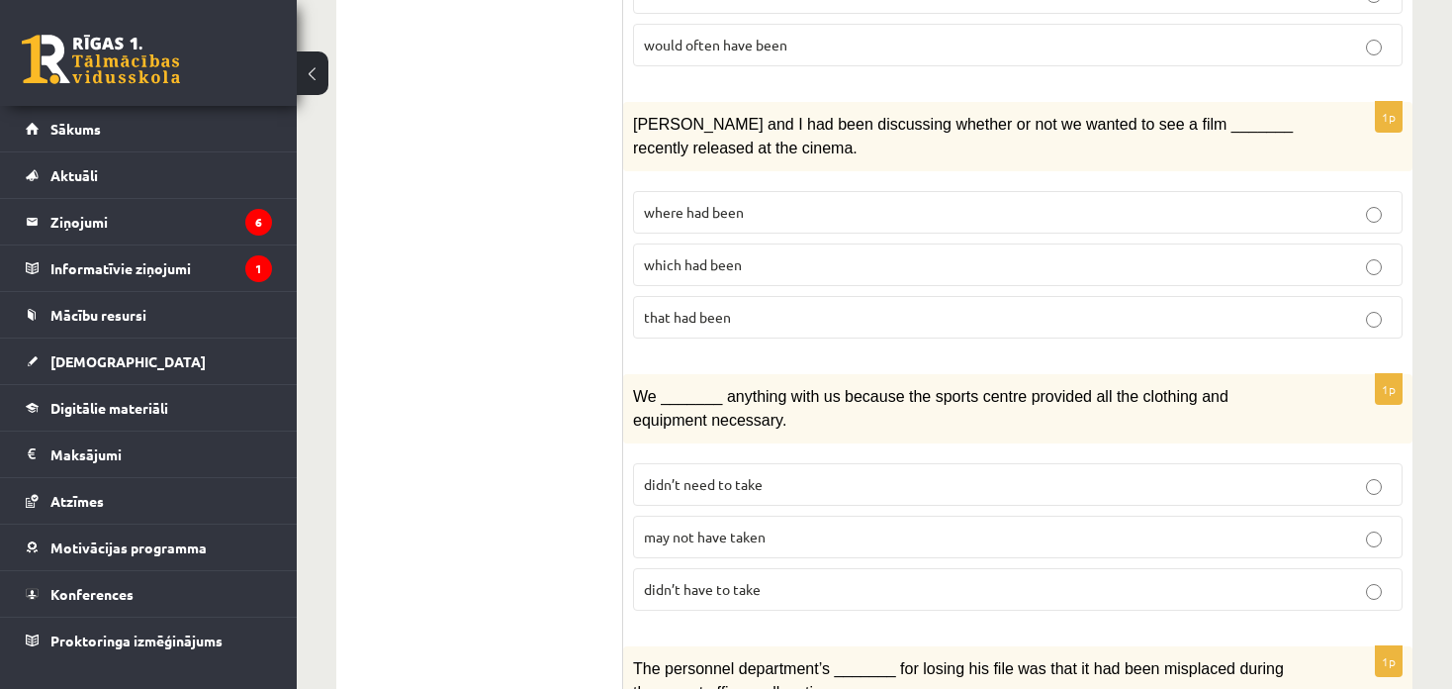
scroll to position [1095, 0]
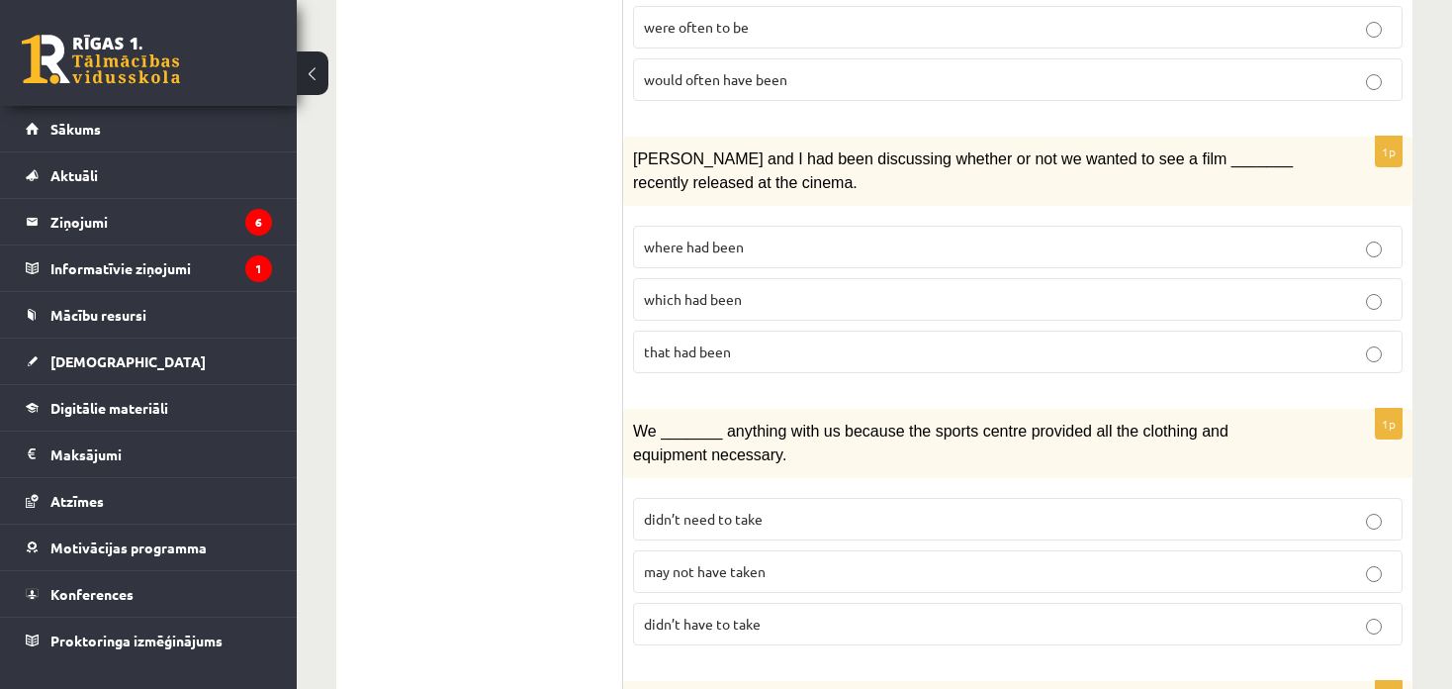
click at [742, 237] on span "where had been" at bounding box center [694, 246] width 100 height 18
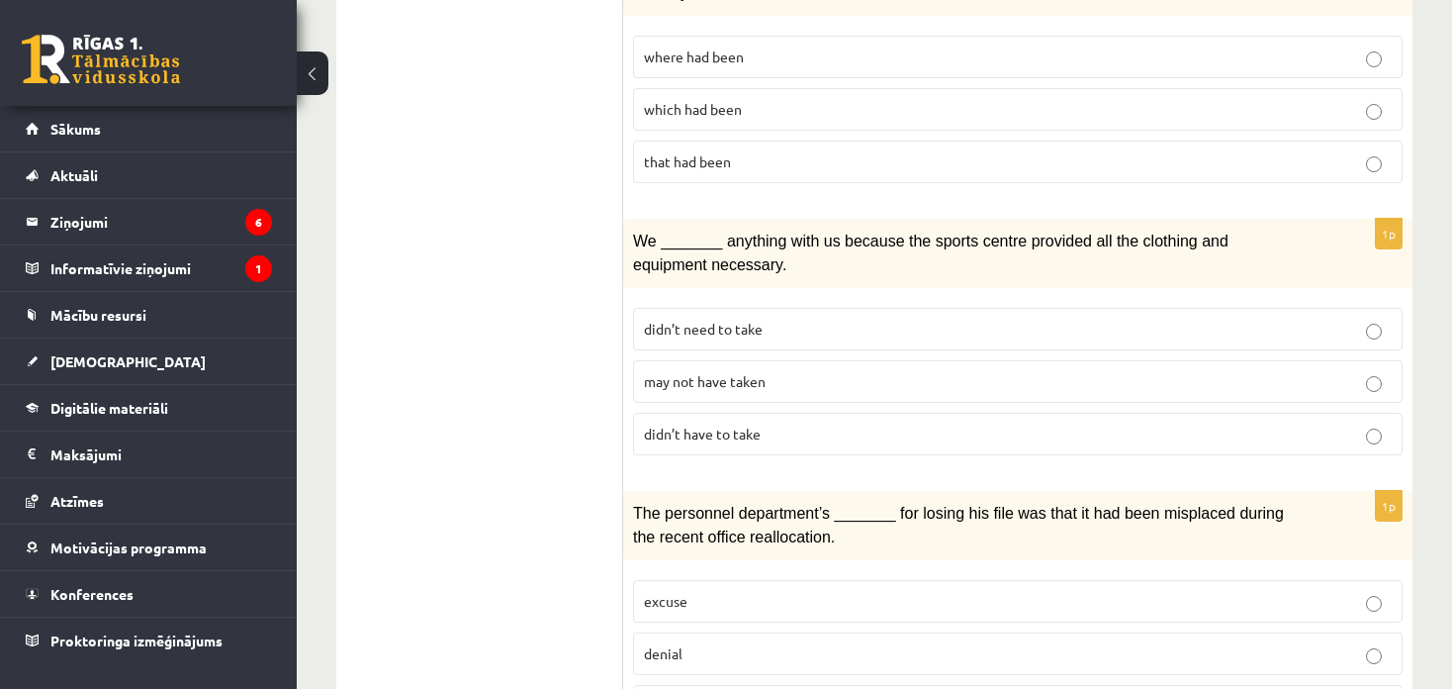
scroll to position [1293, 0]
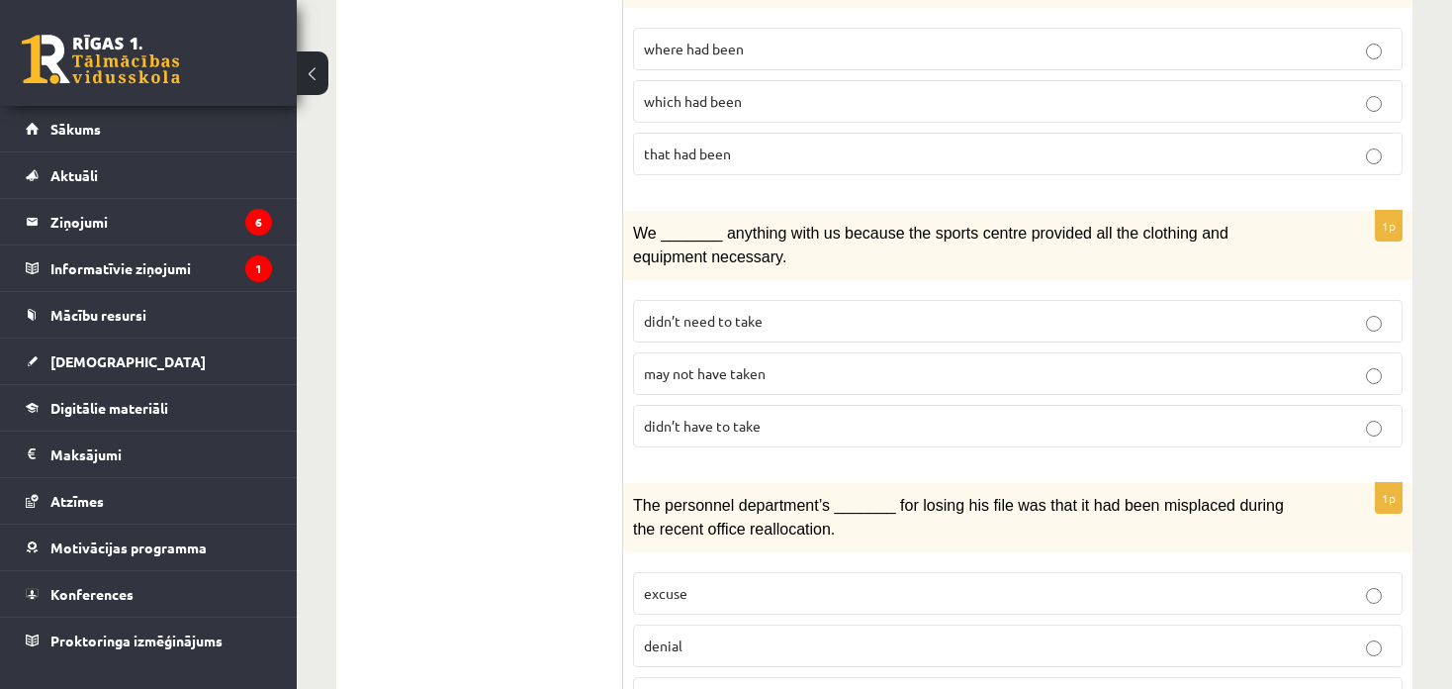
click at [814, 363] on p "may not have taken" at bounding box center [1018, 373] width 748 height 21
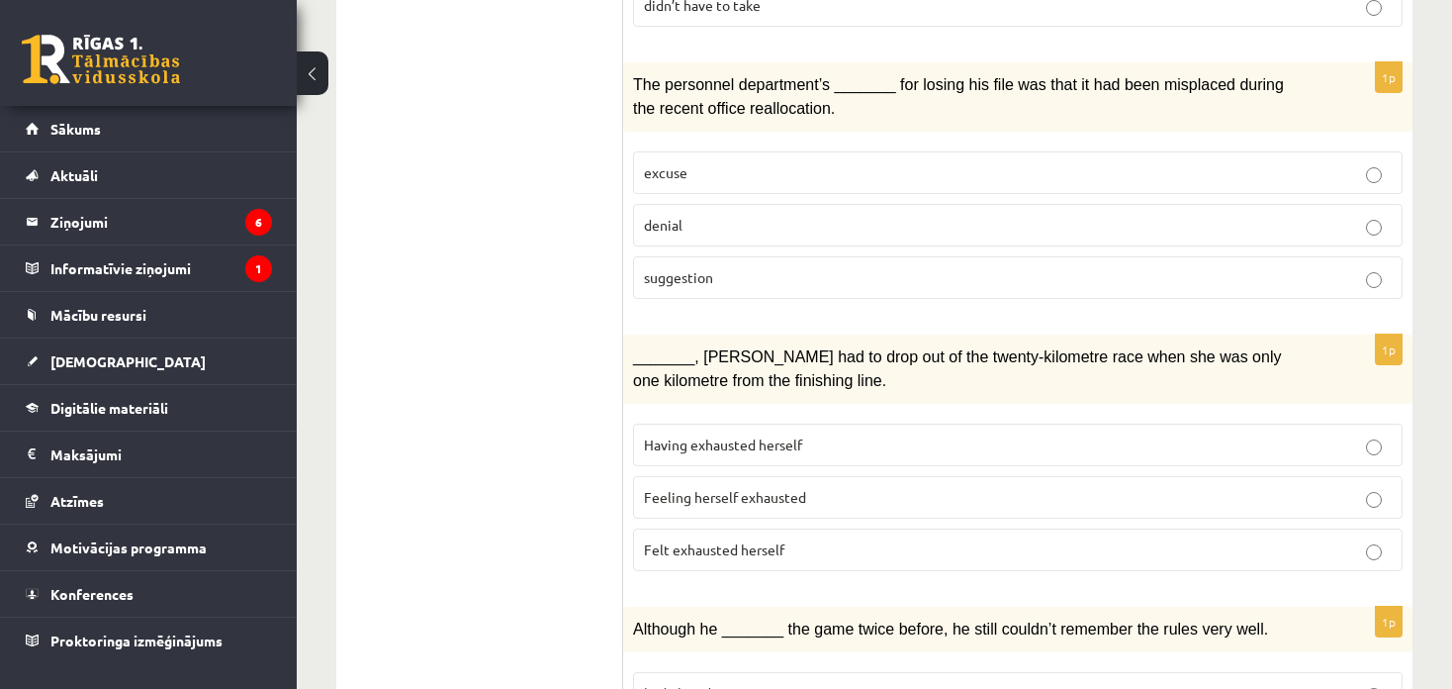
scroll to position [1887, 0]
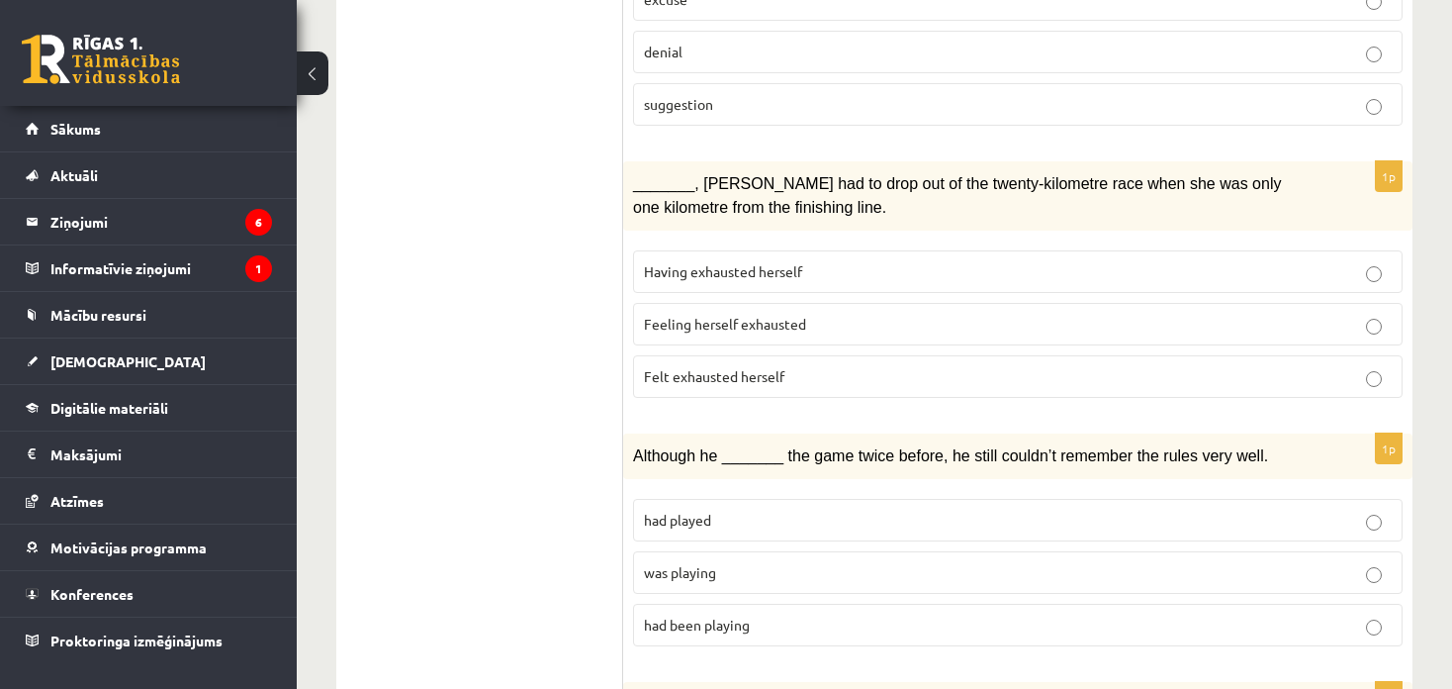
click at [736, 315] on span "Feeling herself exhausted" at bounding box center [725, 324] width 162 height 18
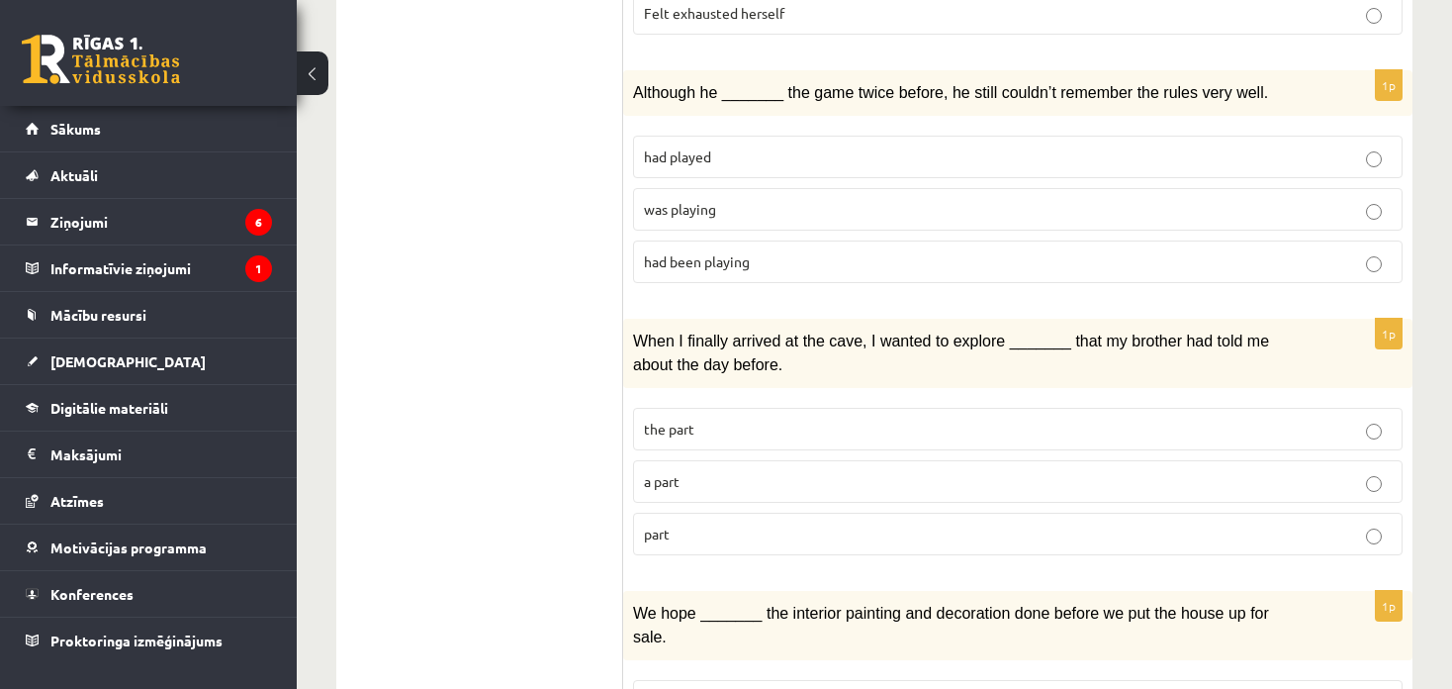
scroll to position [2183, 0]
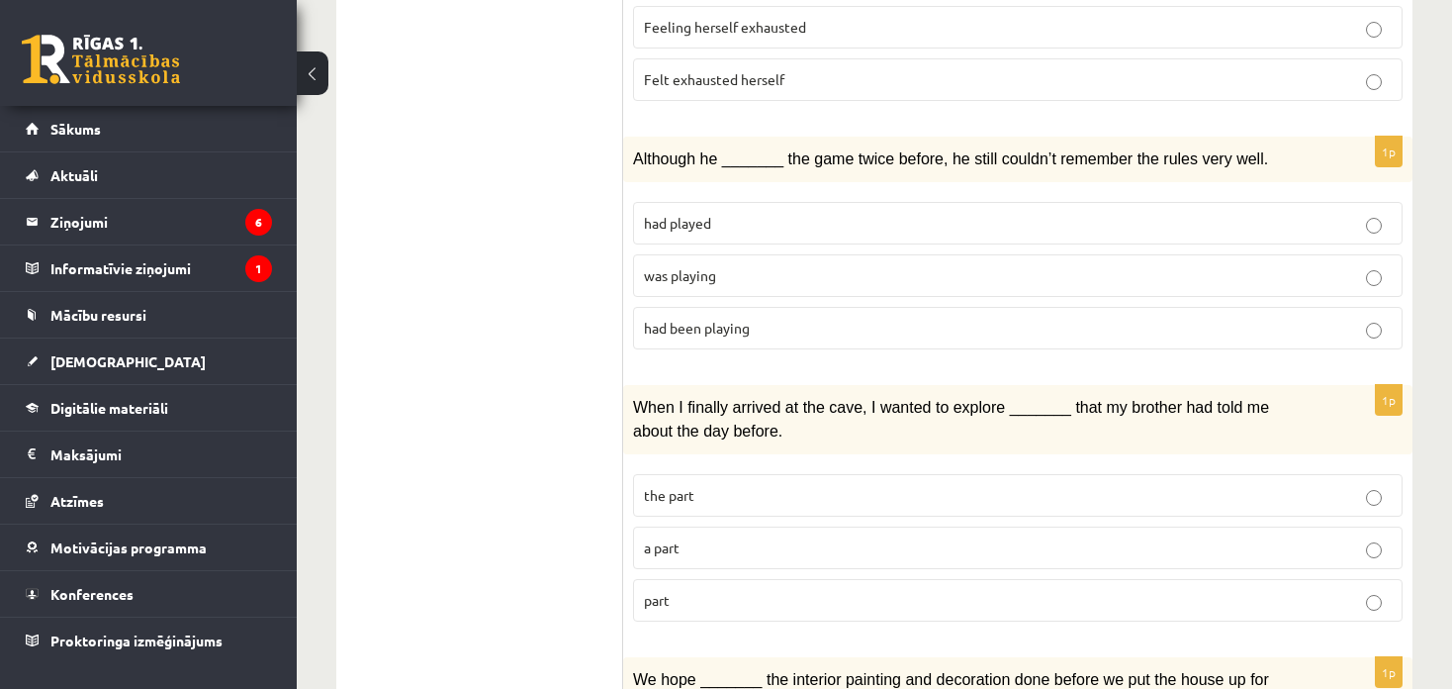
click at [760, 265] on p "was playing" at bounding box center [1018, 275] width 748 height 21
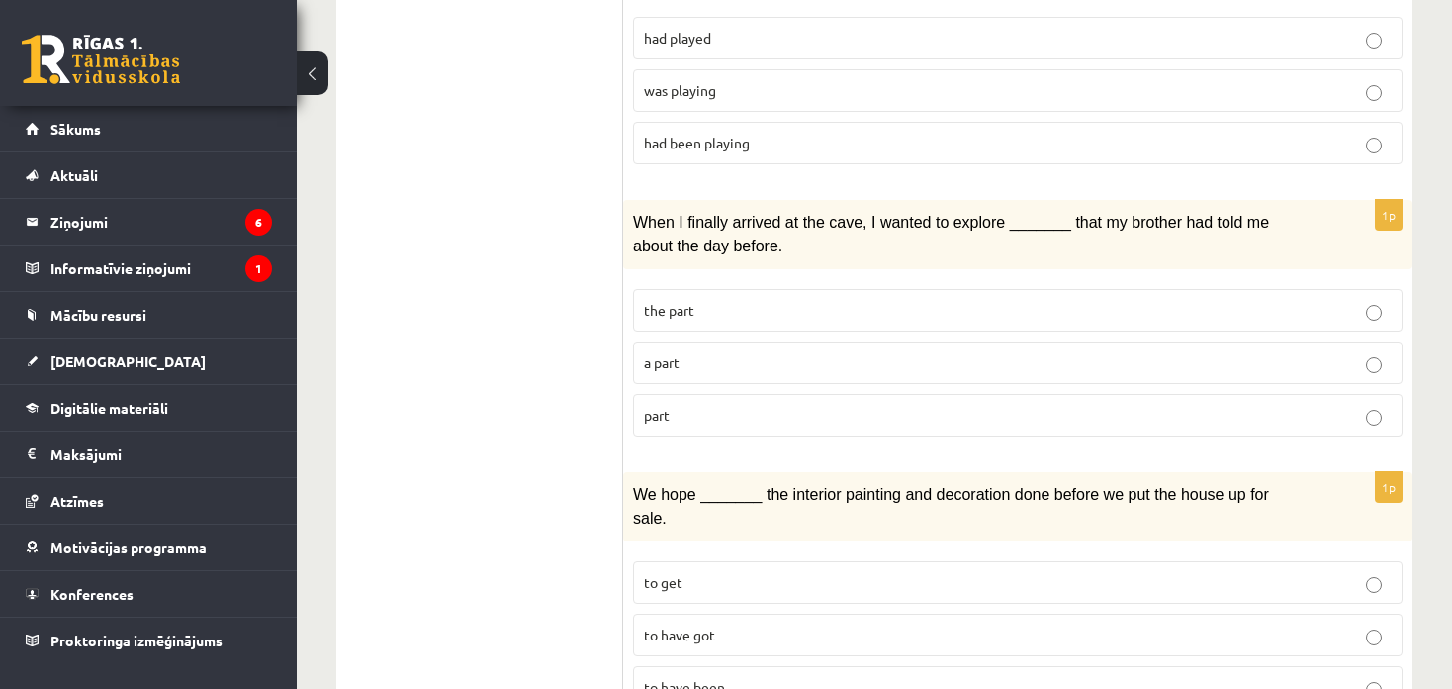
scroll to position [2381, 0]
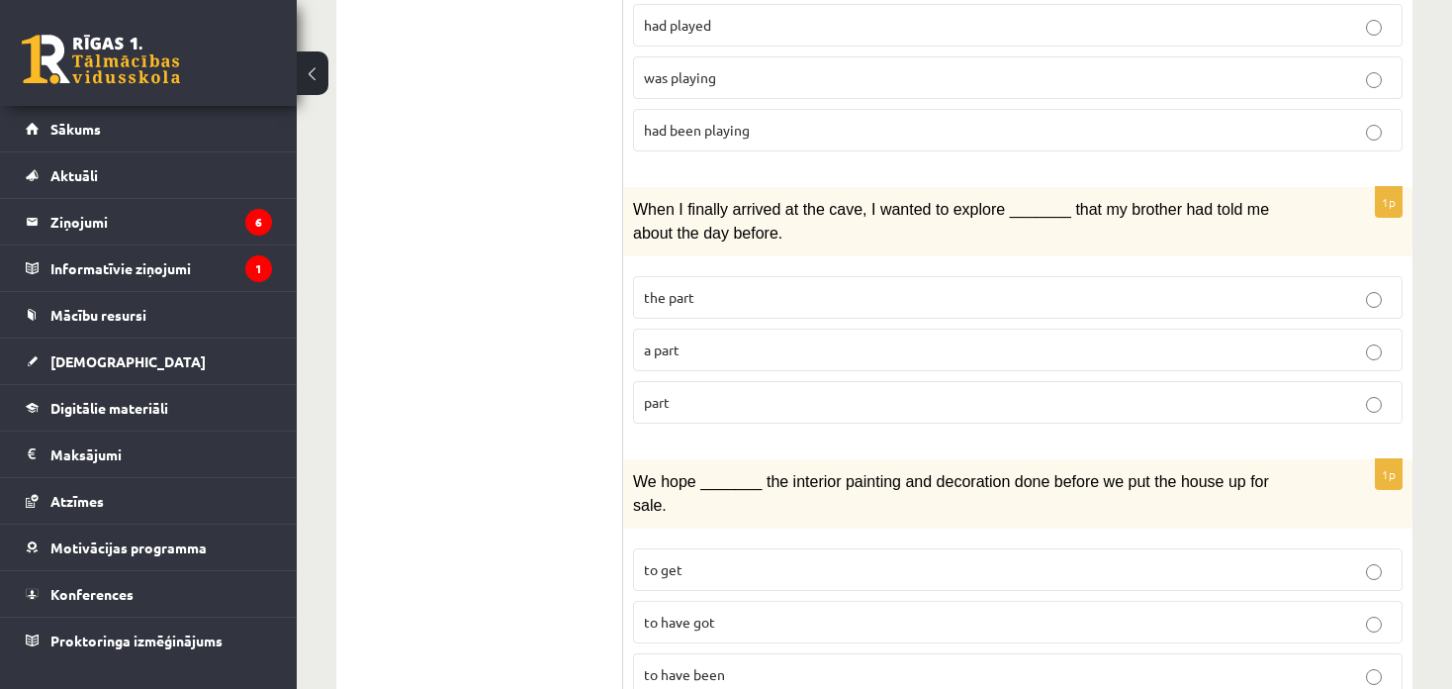
click at [703, 392] on p "part" at bounding box center [1018, 402] width 748 height 21
click at [729, 287] on p "the part" at bounding box center [1018, 297] width 748 height 21
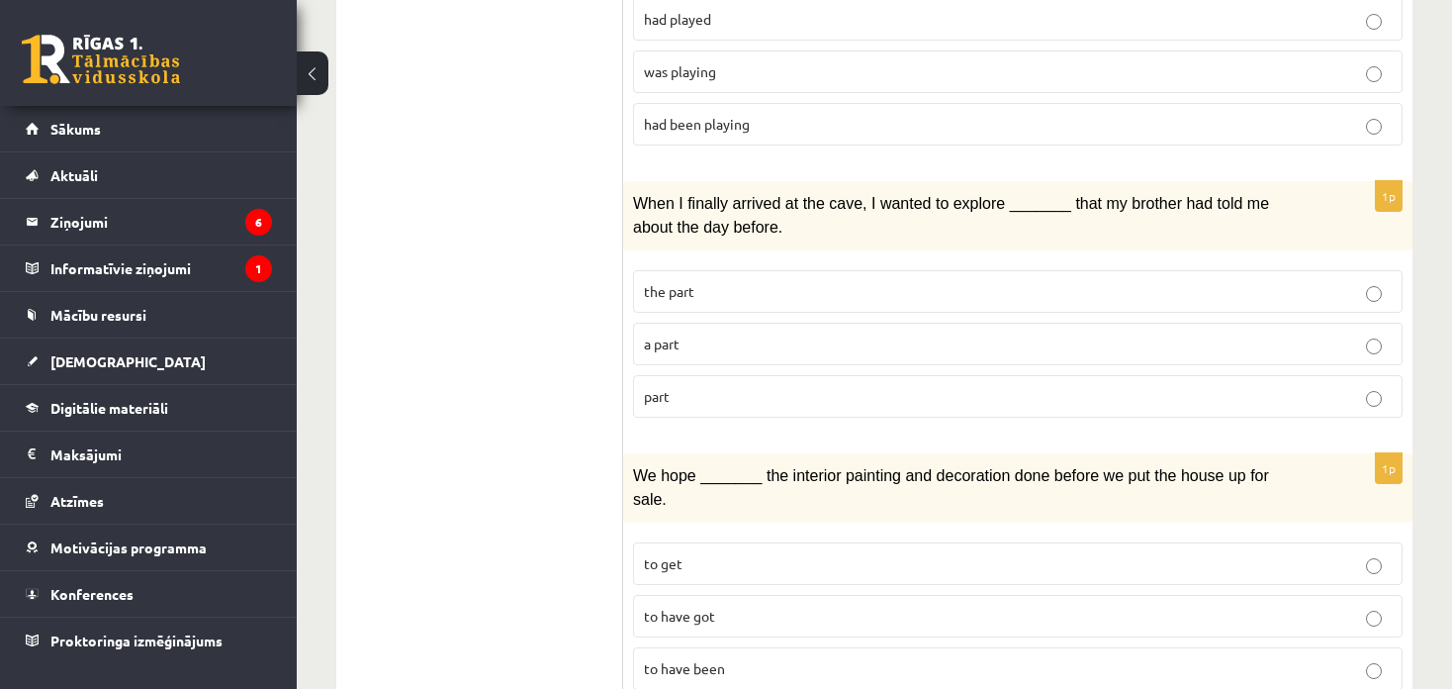
scroll to position [2390, 0]
click at [704, 603] on span "to have got" at bounding box center [679, 612] width 71 height 18
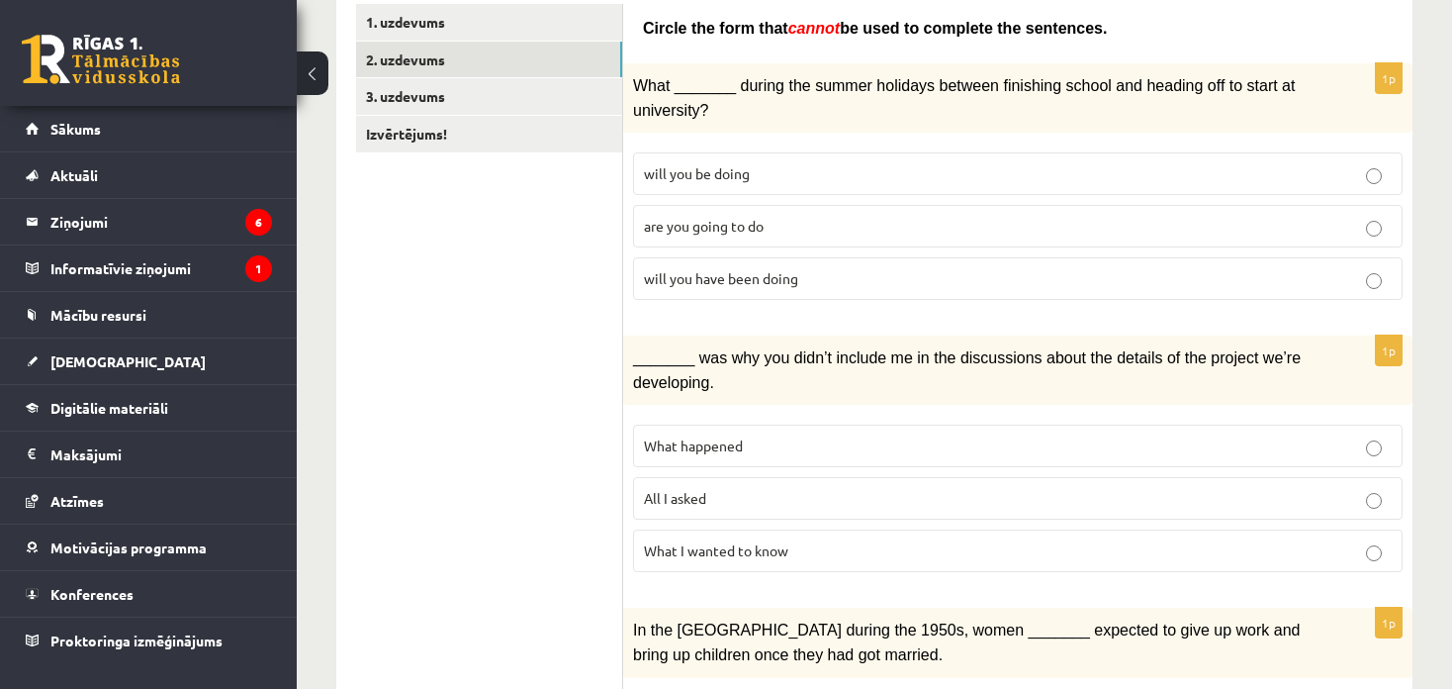
scroll to position [396, 0]
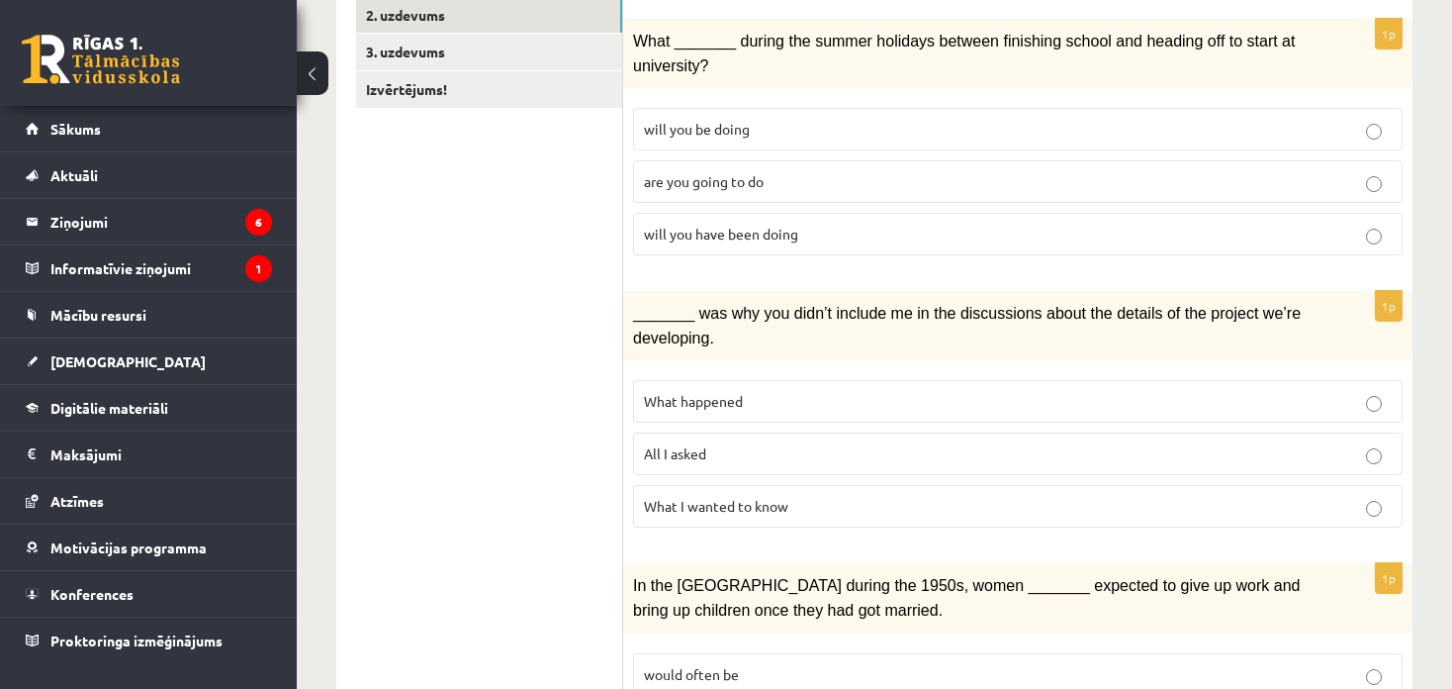
click at [700, 432] on label "All I asked" at bounding box center [1018, 453] width 770 height 43
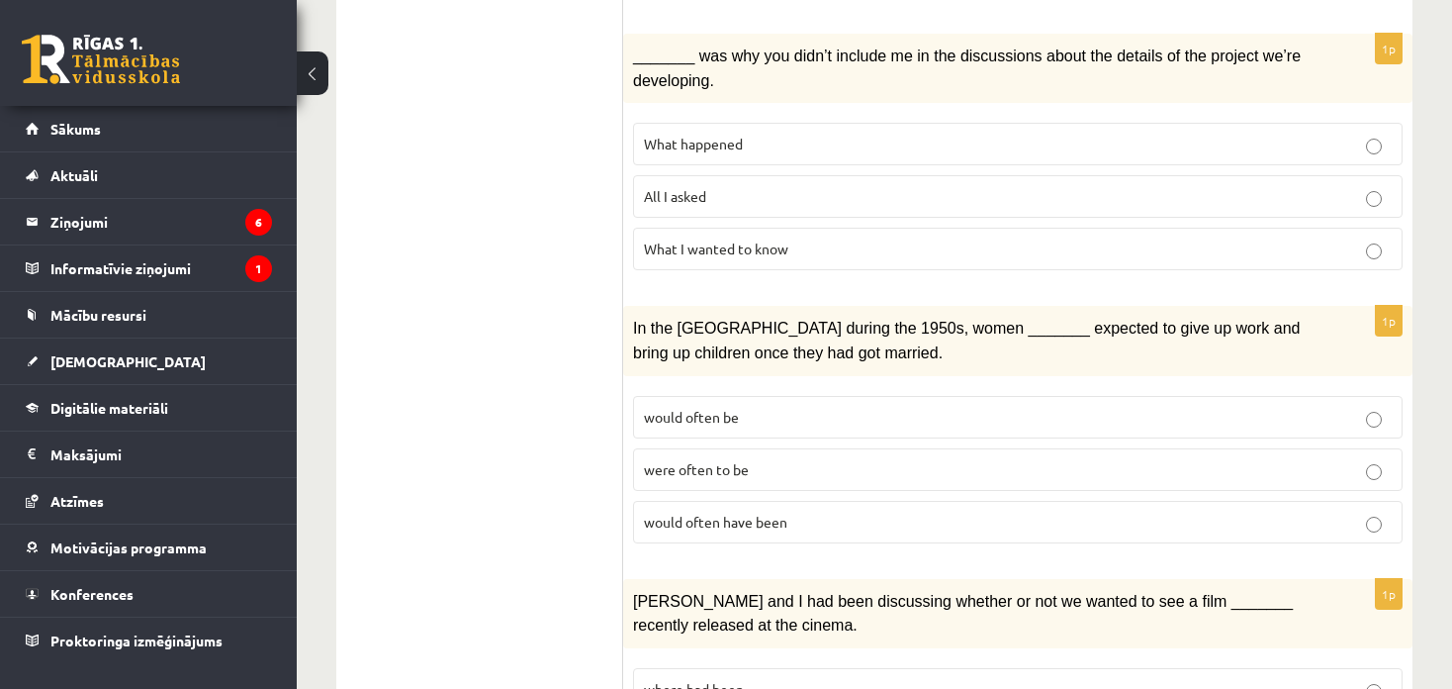
scroll to position [693, 0]
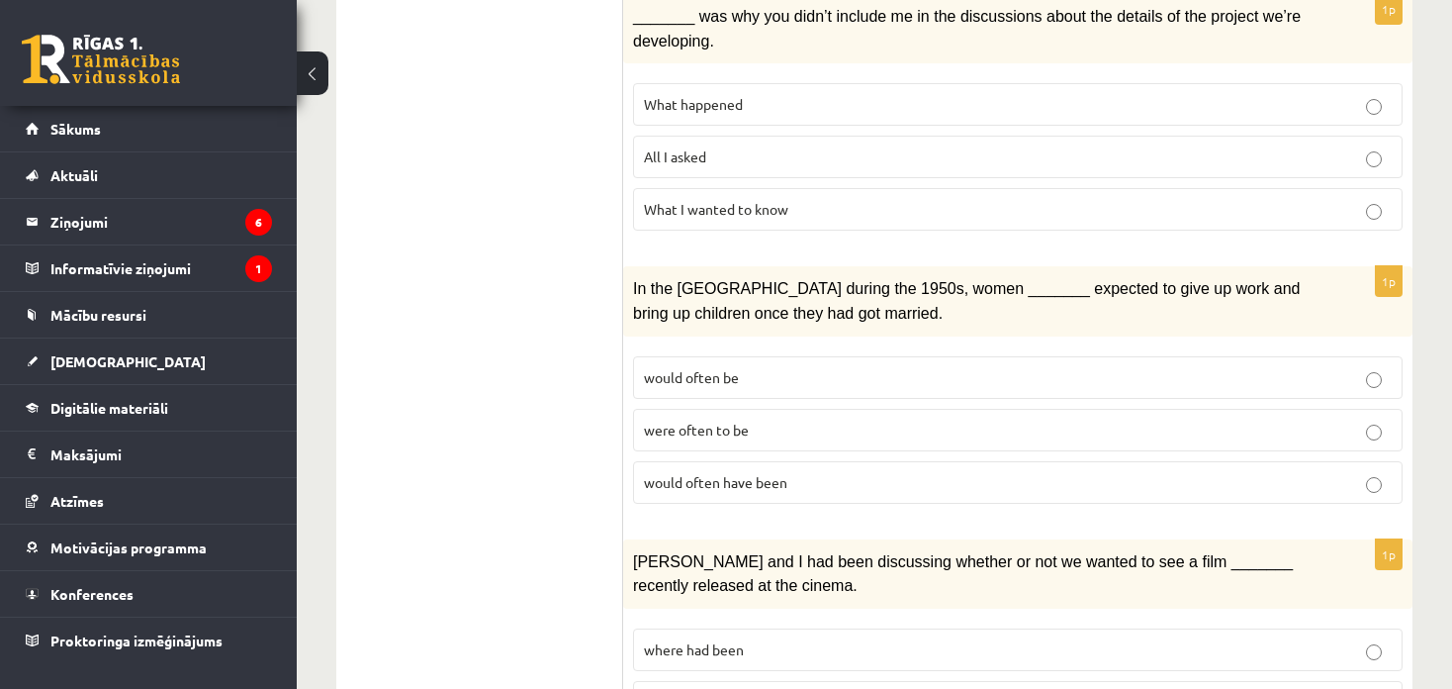
click at [821, 472] on p "would often have been" at bounding box center [1018, 482] width 748 height 21
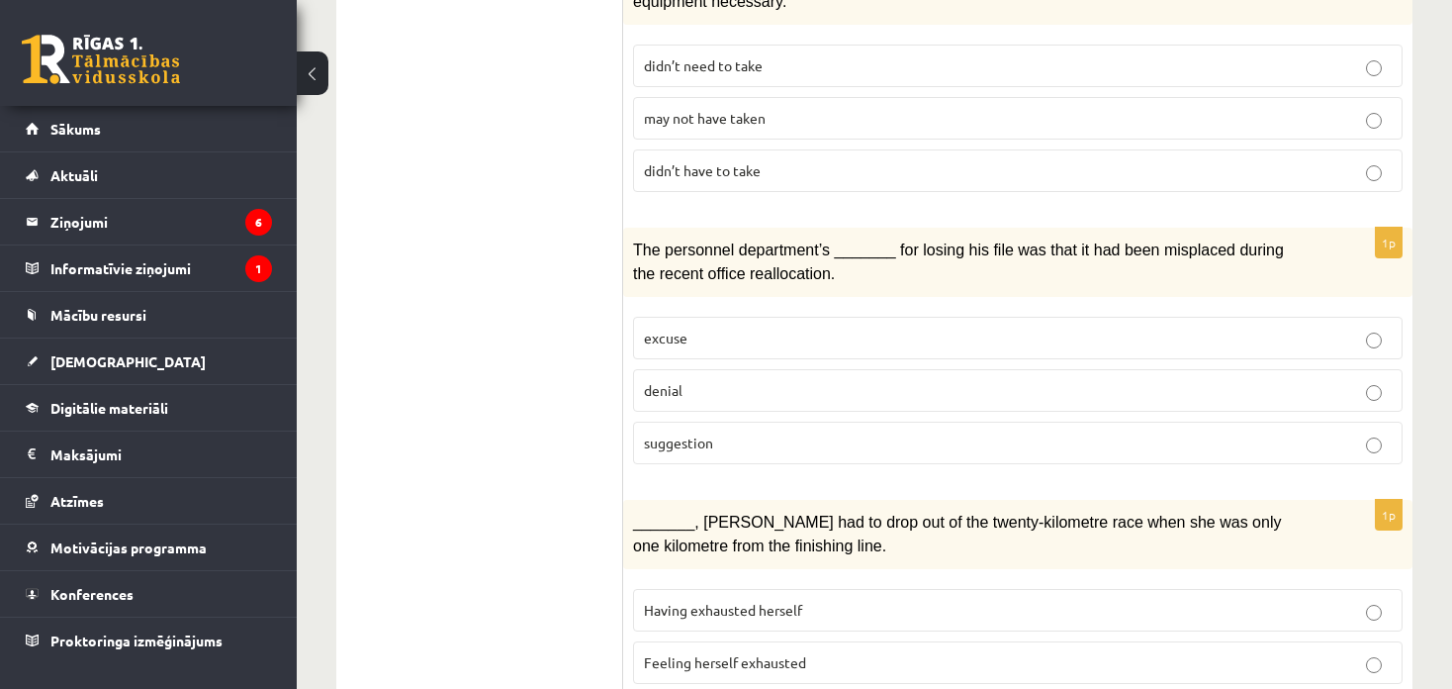
scroll to position [1583, 0]
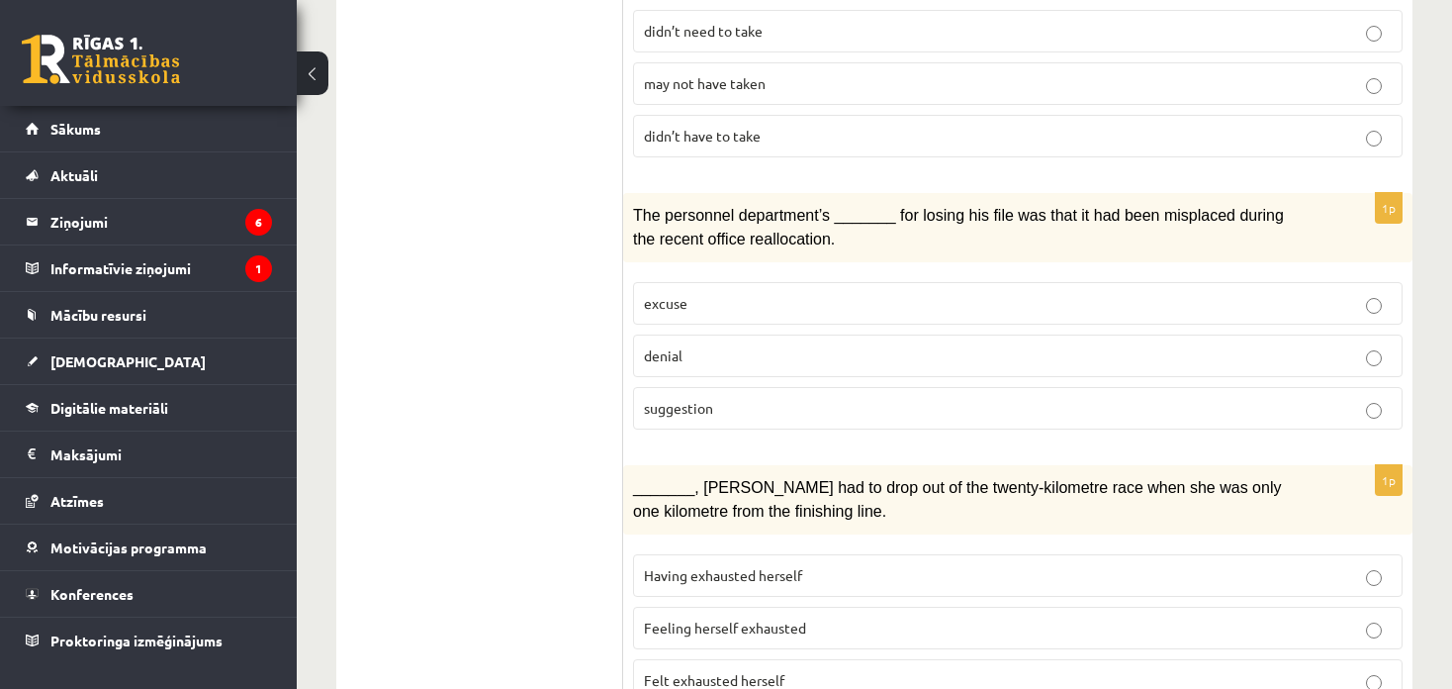
click at [676, 346] on span "denial" at bounding box center [663, 355] width 39 height 18
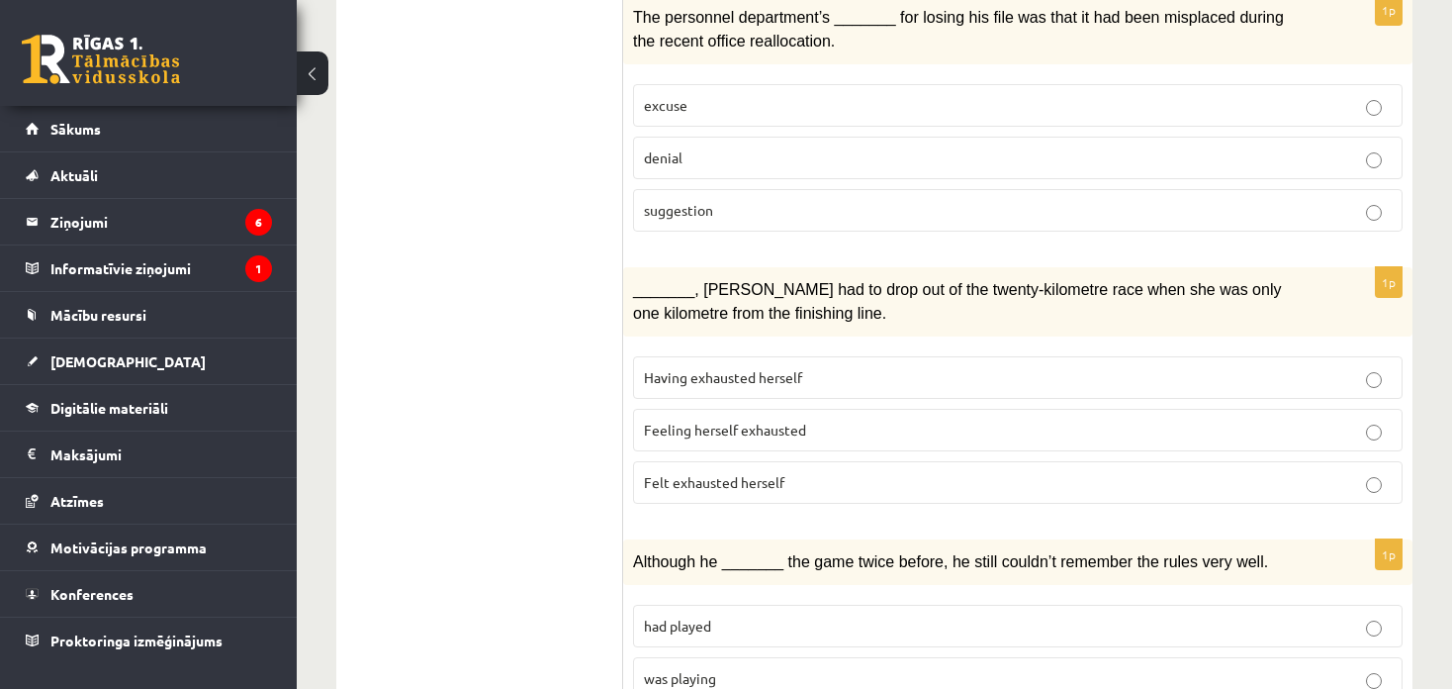
scroll to position [1880, 0]
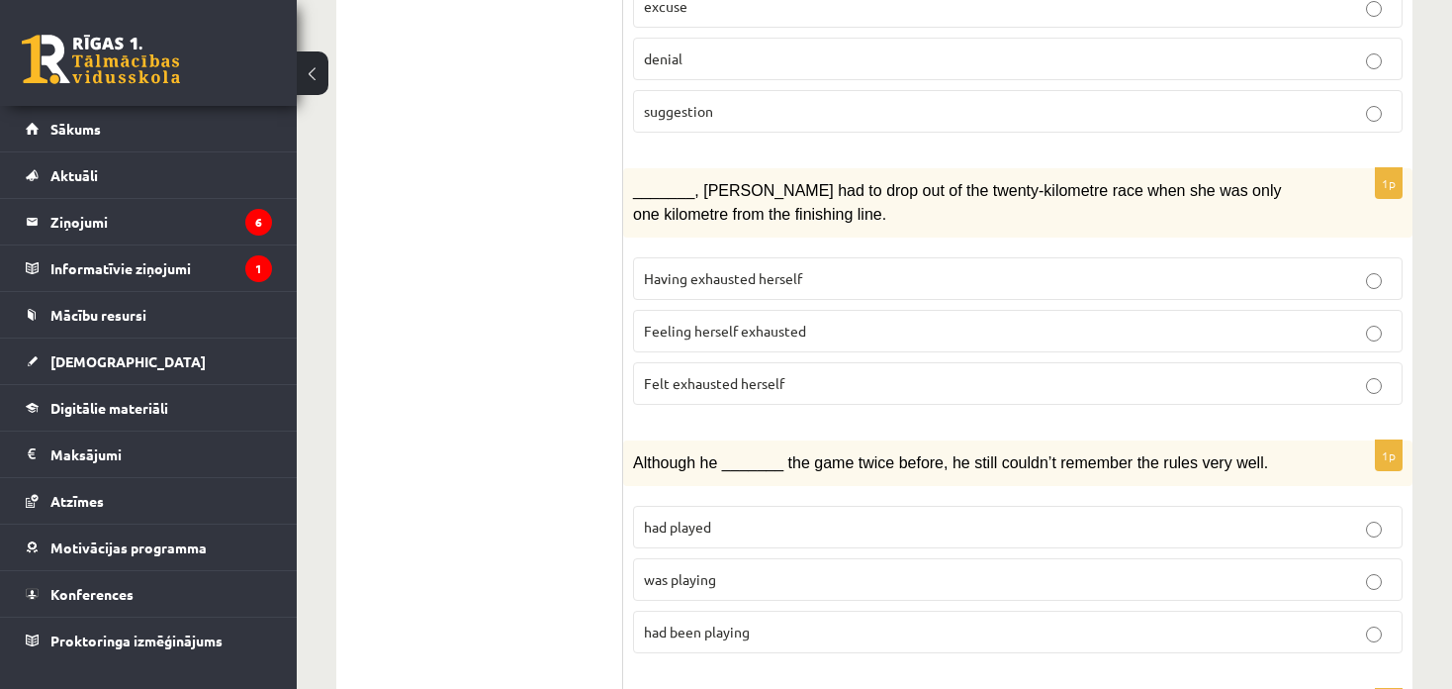
click at [739, 374] on span "Felt exhausted herself" at bounding box center [714, 383] width 140 height 18
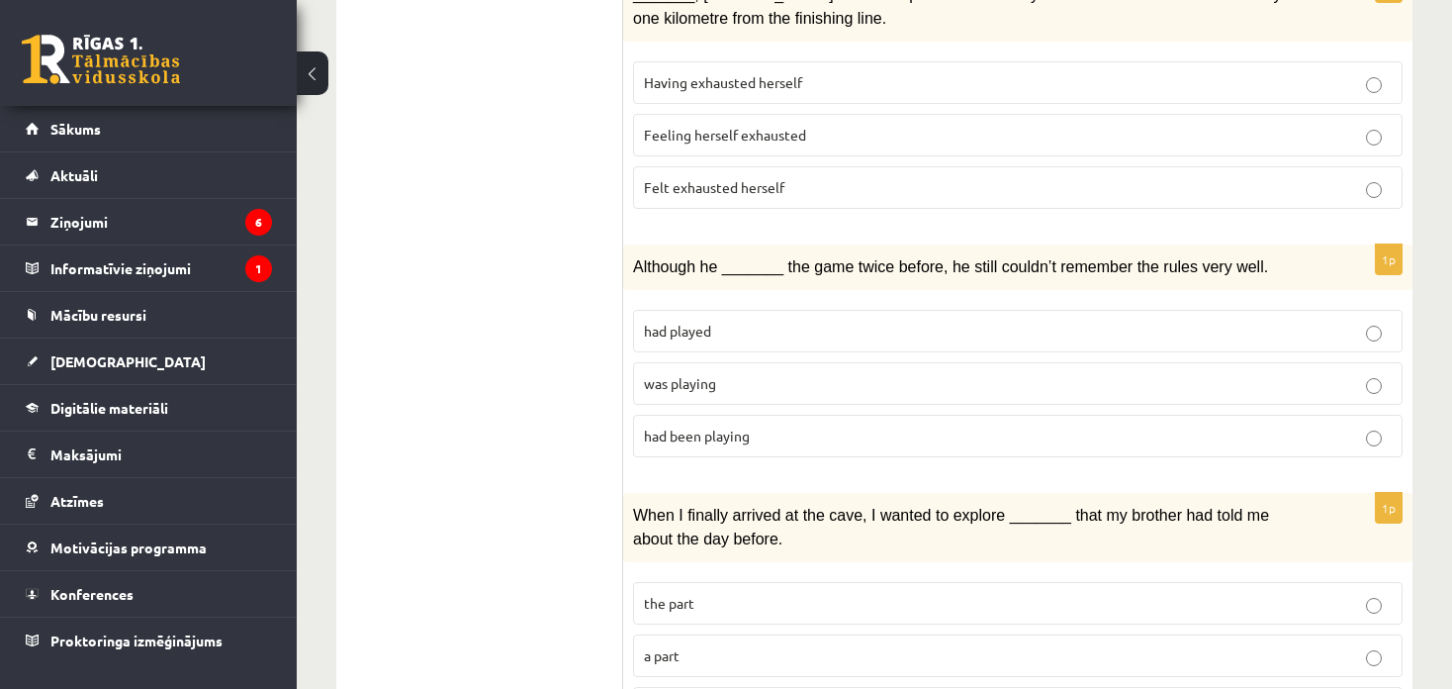
scroll to position [2275, 0]
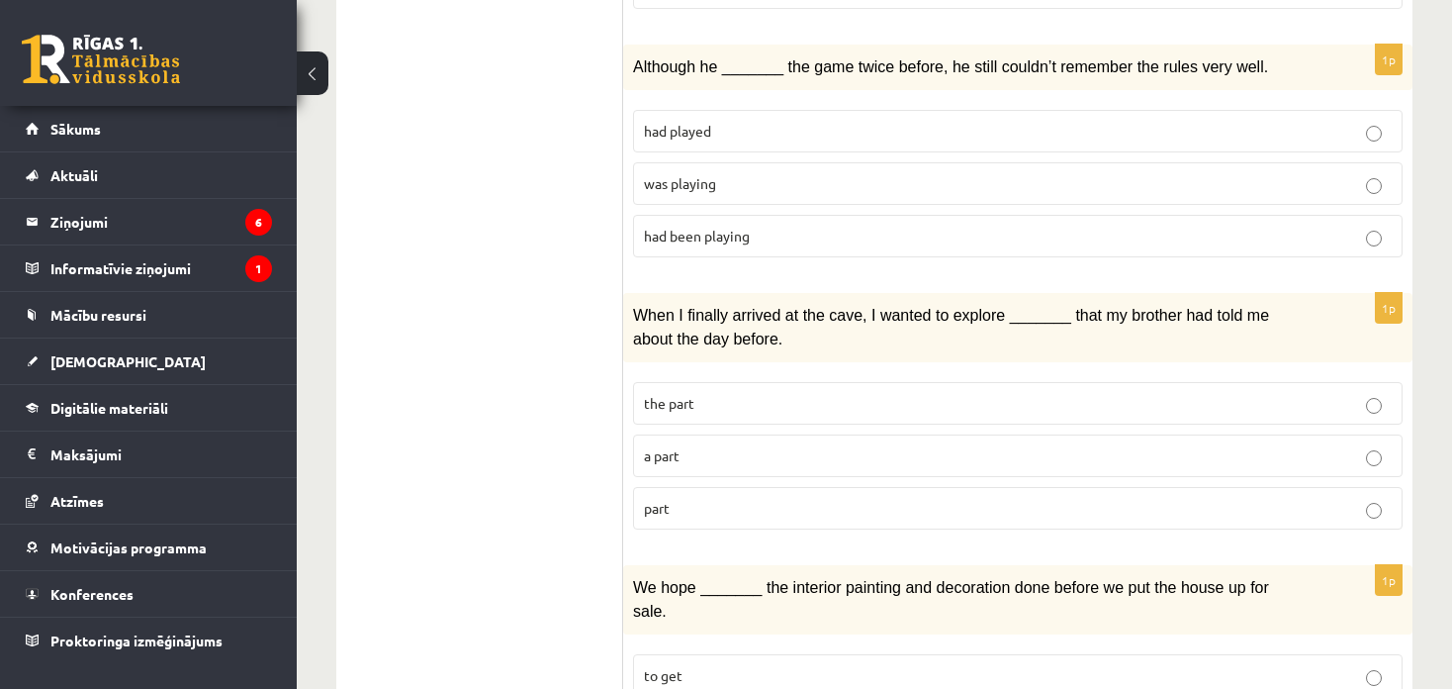
click at [753, 445] on p "a part" at bounding box center [1018, 455] width 748 height 21
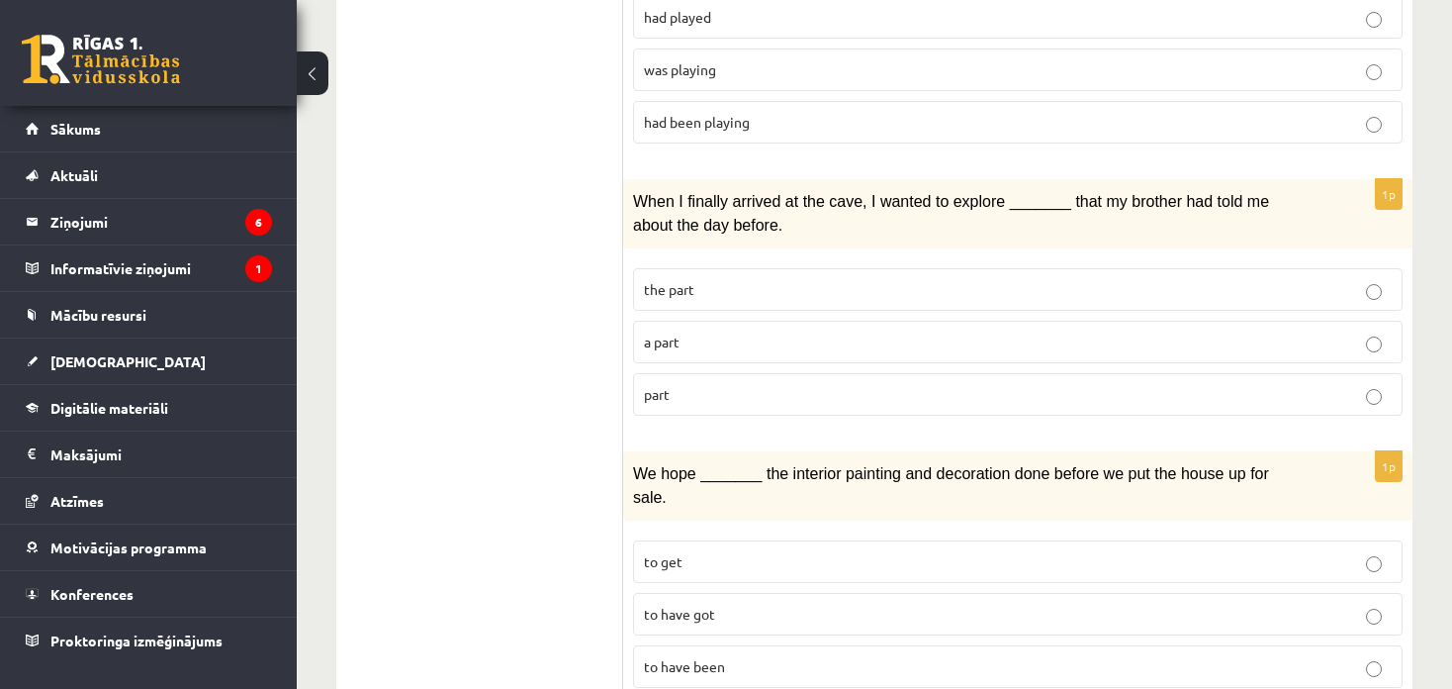
scroll to position [2390, 0]
click at [717, 655] on p "to have been" at bounding box center [1018, 665] width 748 height 21
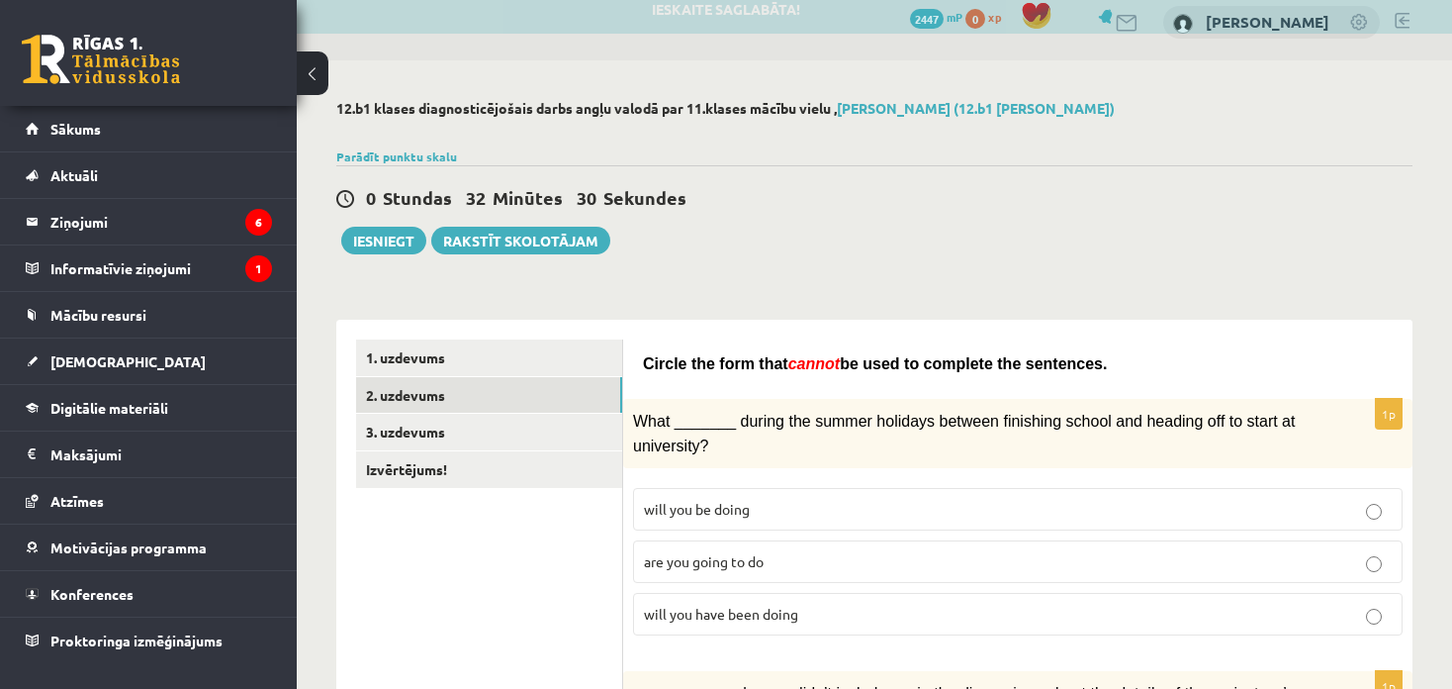
scroll to position [0, 0]
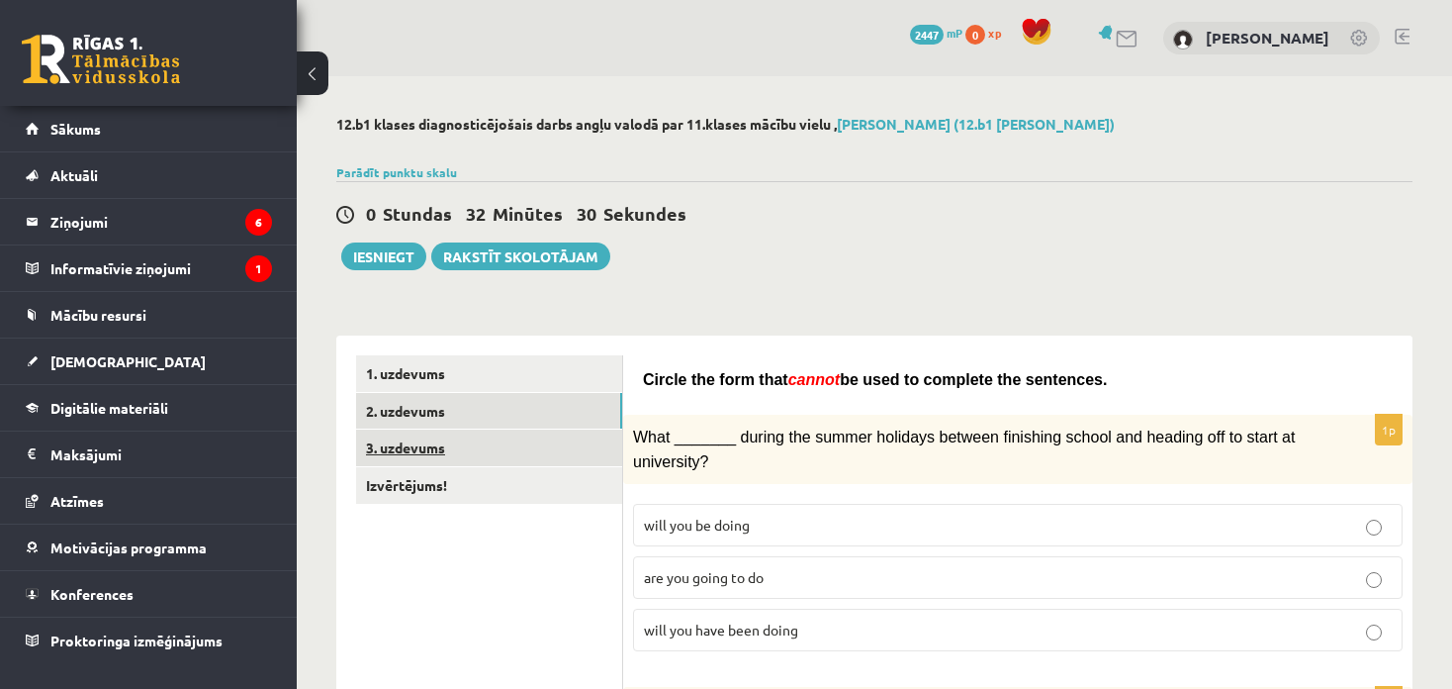
click at [434, 446] on link "3. uzdevums" at bounding box center [489, 447] width 266 height 37
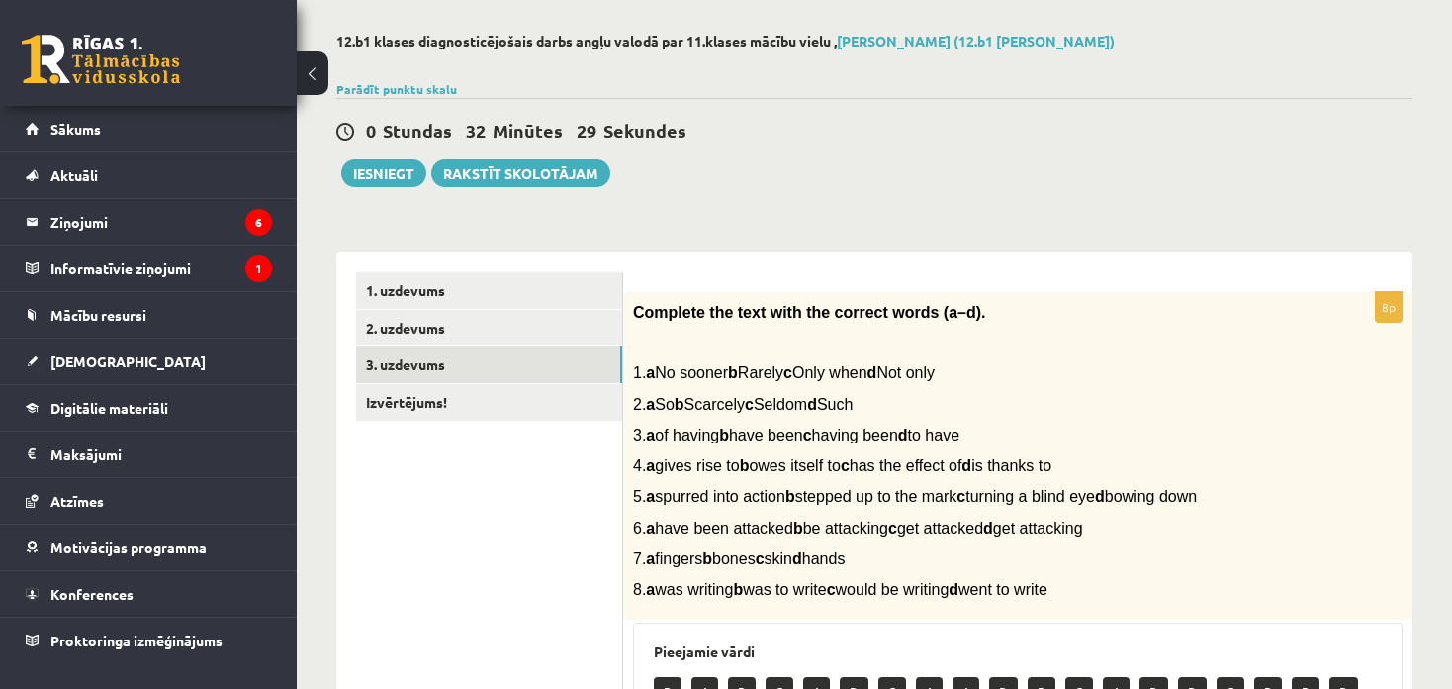
scroll to position [198, 0]
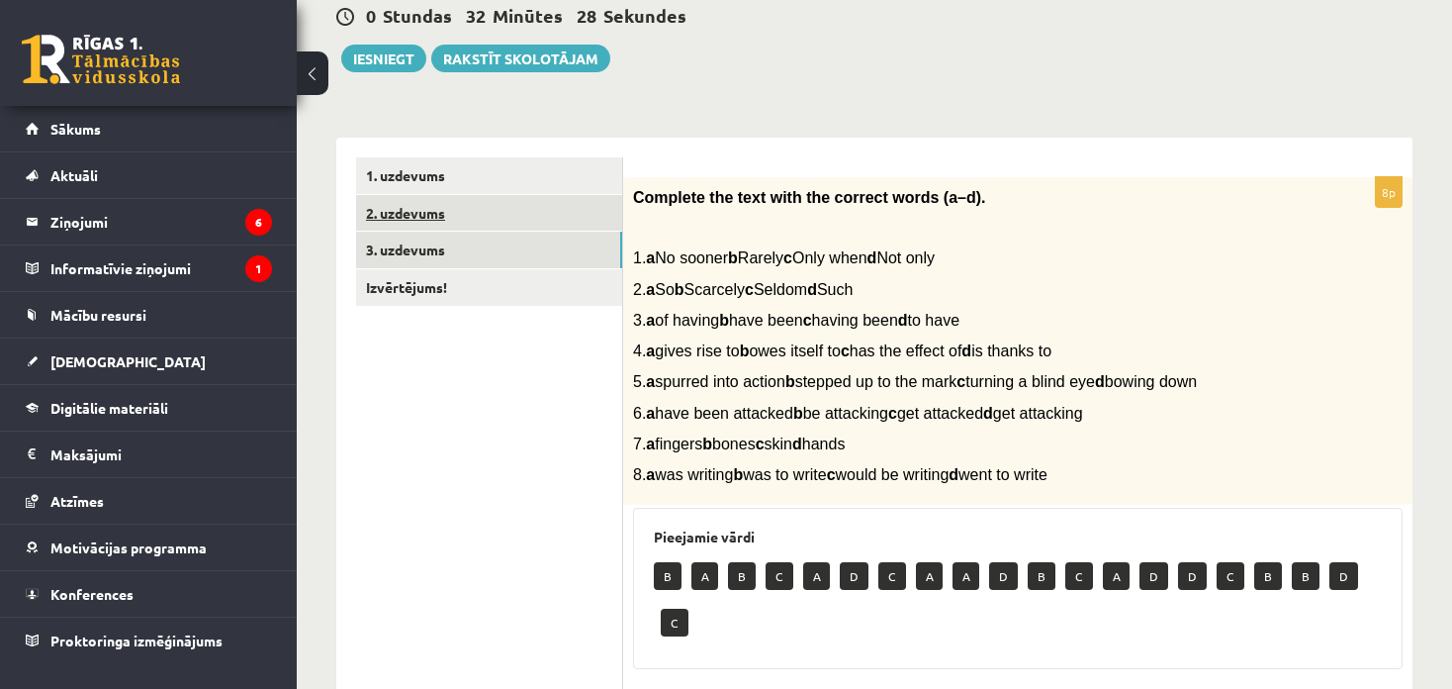
click at [448, 203] on link "2. uzdevums" at bounding box center [489, 213] width 266 height 37
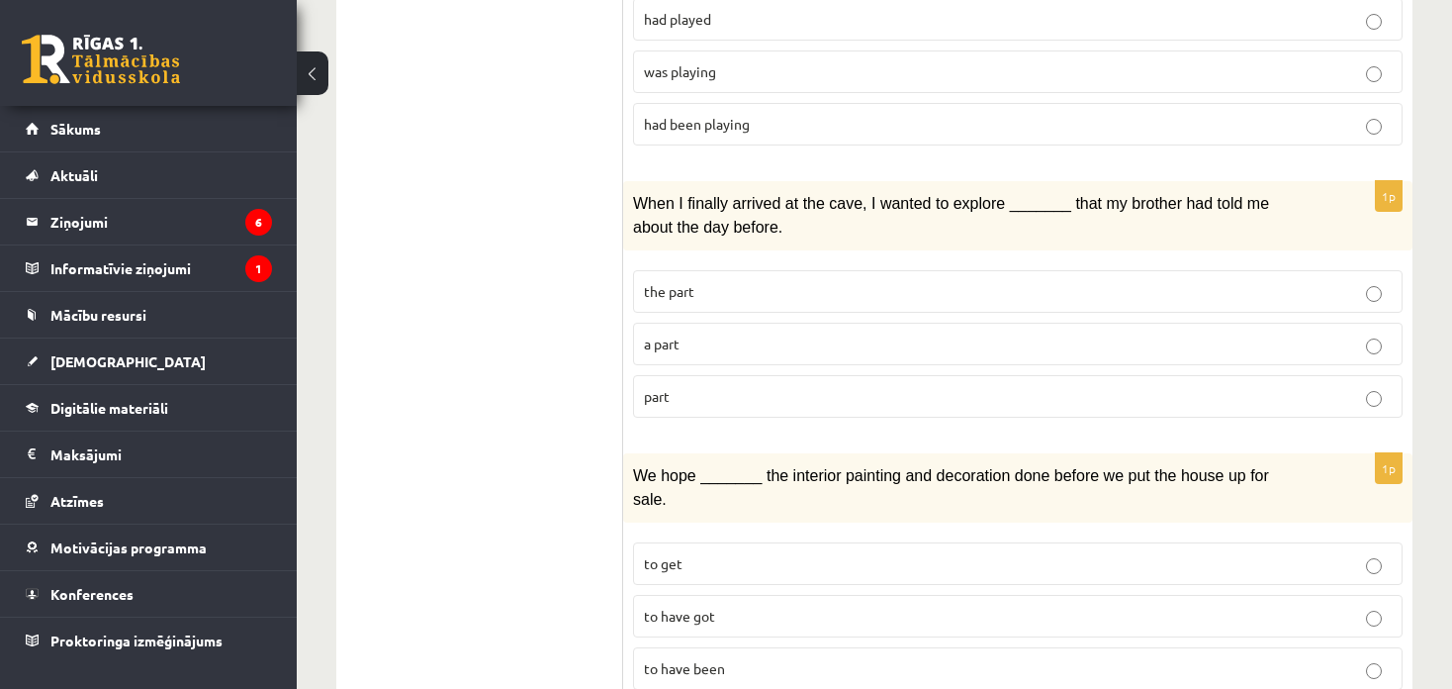
scroll to position [2390, 0]
click at [767, 372] on label "part" at bounding box center [1018, 393] width 770 height 43
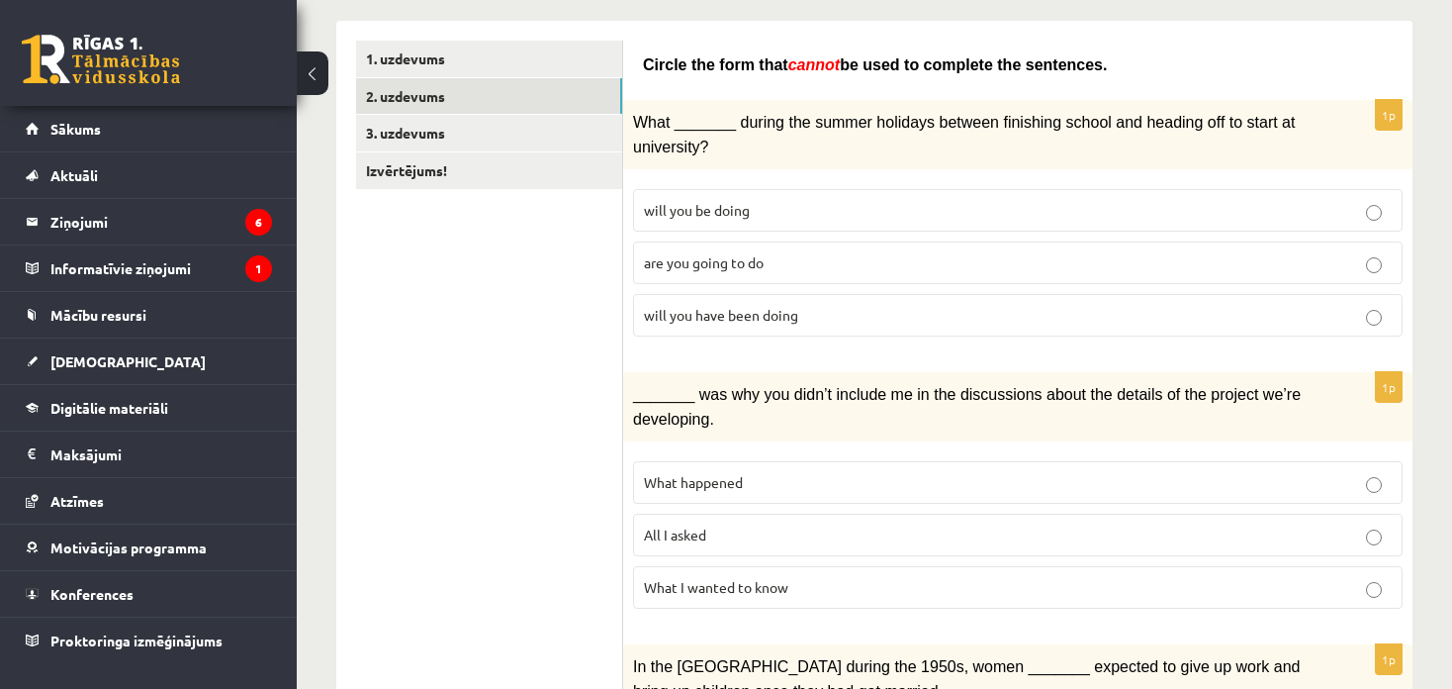
scroll to position [313, 0]
click at [724, 481] on p "What happened" at bounding box center [1018, 484] width 748 height 21
click at [412, 141] on link "3. uzdevums" at bounding box center [489, 135] width 266 height 37
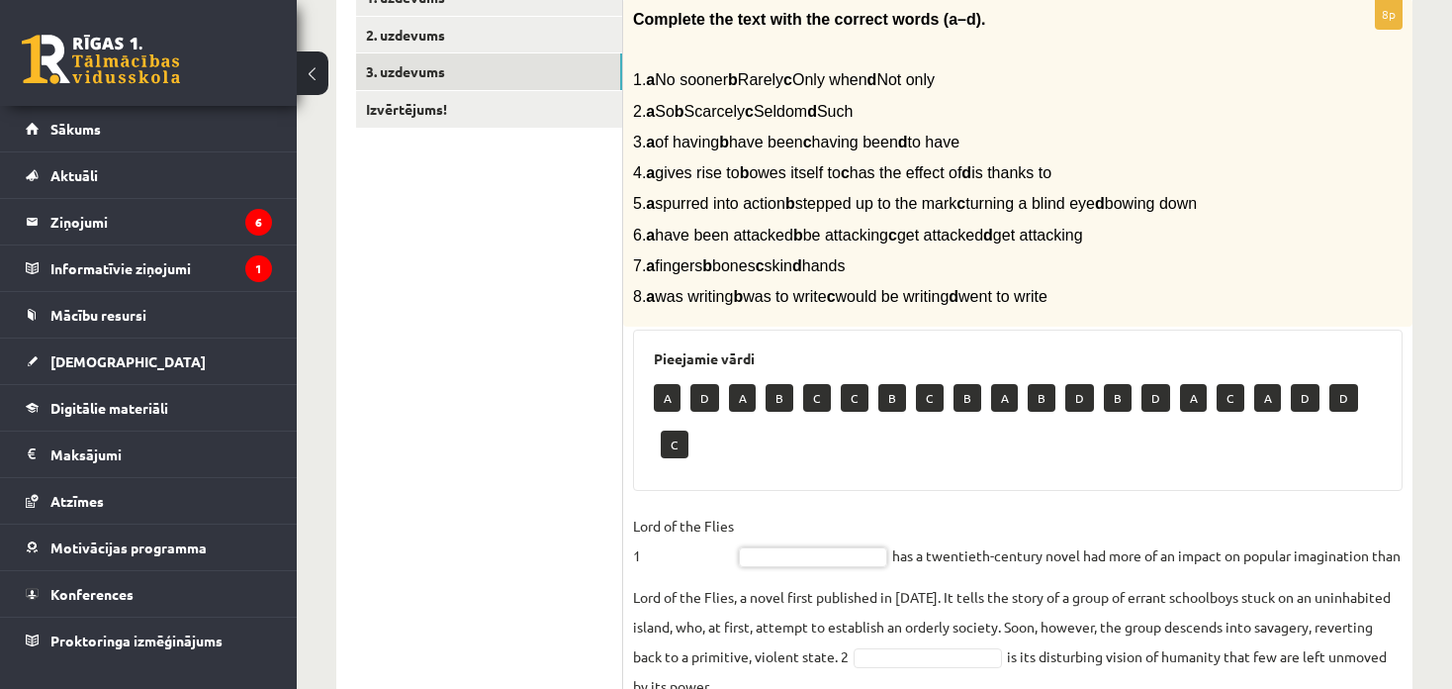
scroll to position [412, 0]
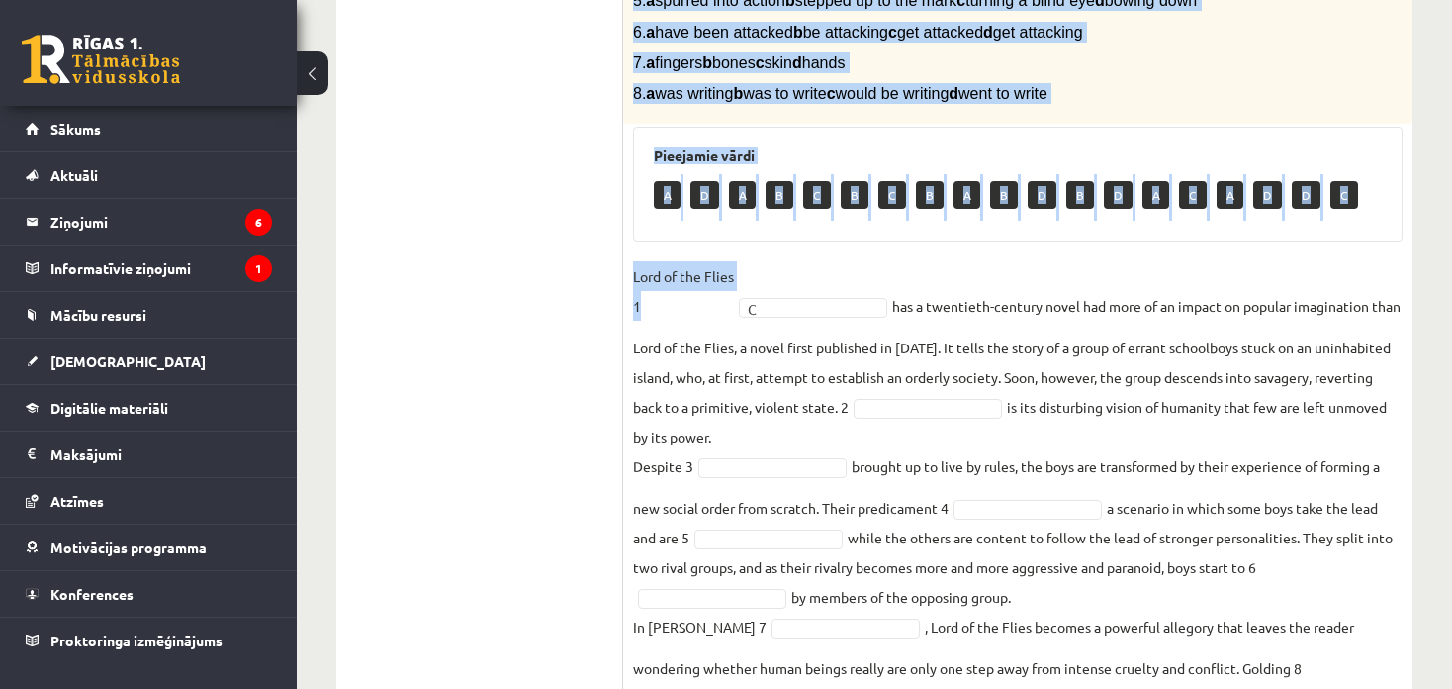
scroll to position [700, 0]
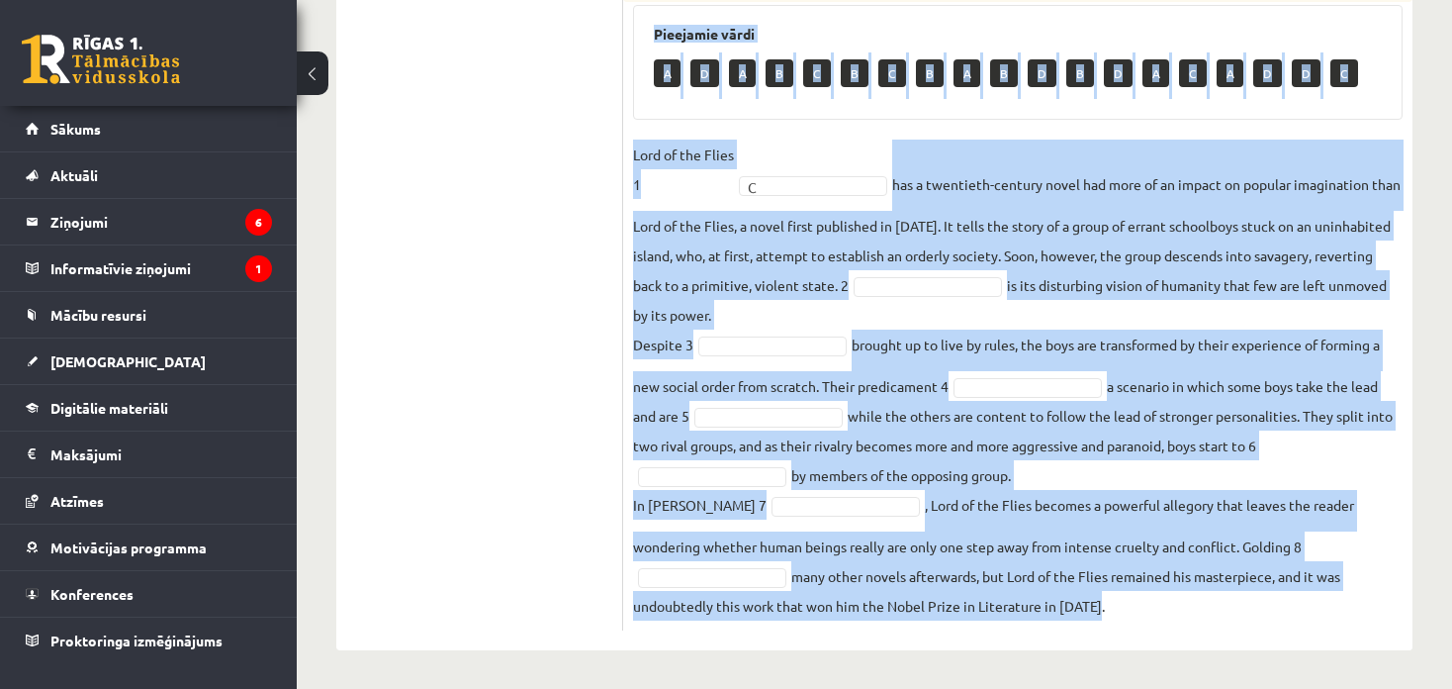
drag, startPoint x: 635, startPoint y: 81, endPoint x: 1230, endPoint y: 599, distance: 788.2
click at [1233, 599] on div "8p Complete the text with the correct words (a–d). 1. a No sooner b Rarely c On…" at bounding box center [1017, 153] width 789 height 956
copy div "Complete the text with the correct words (a–d). 1. a No sooner b Rarely c Only …"
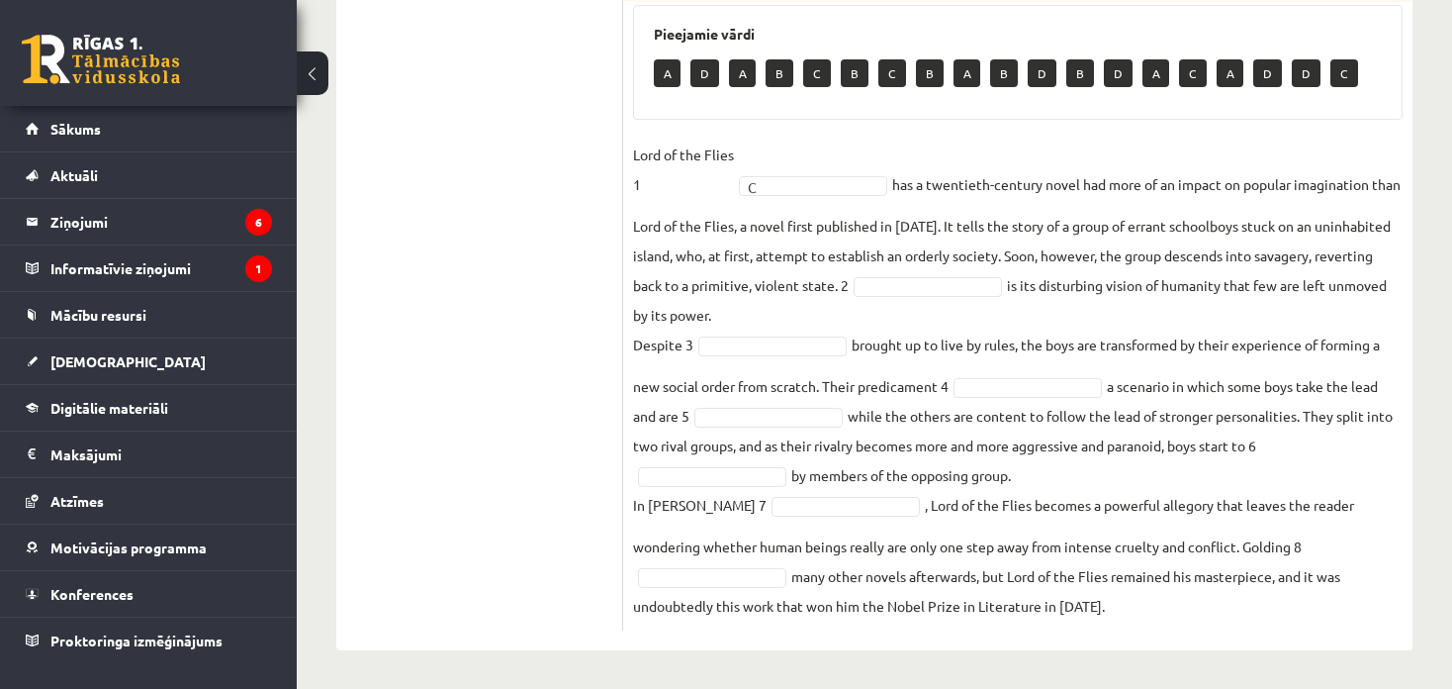
click at [494, 321] on ul "1. uzdevums 2. uzdevums 3. uzdevums Izvērtējums!" at bounding box center [489, 142] width 267 height 975
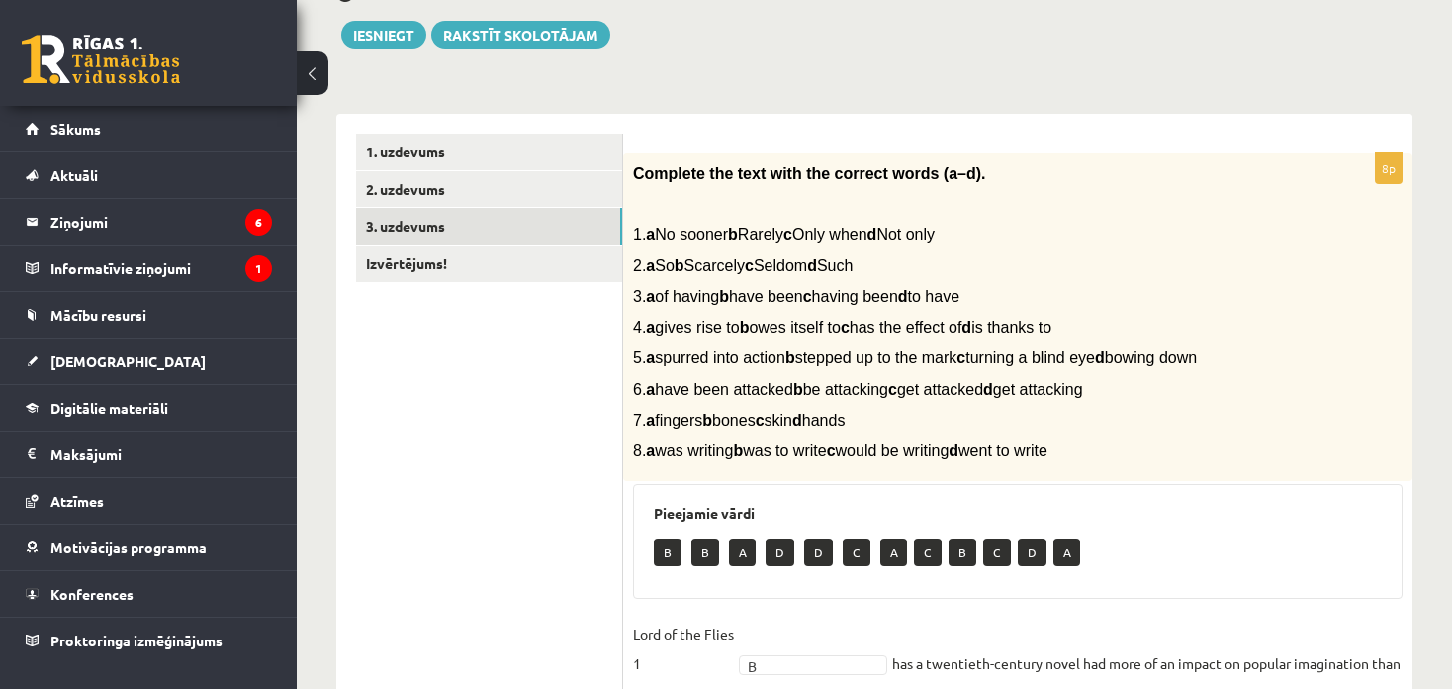
scroll to position [8, 0]
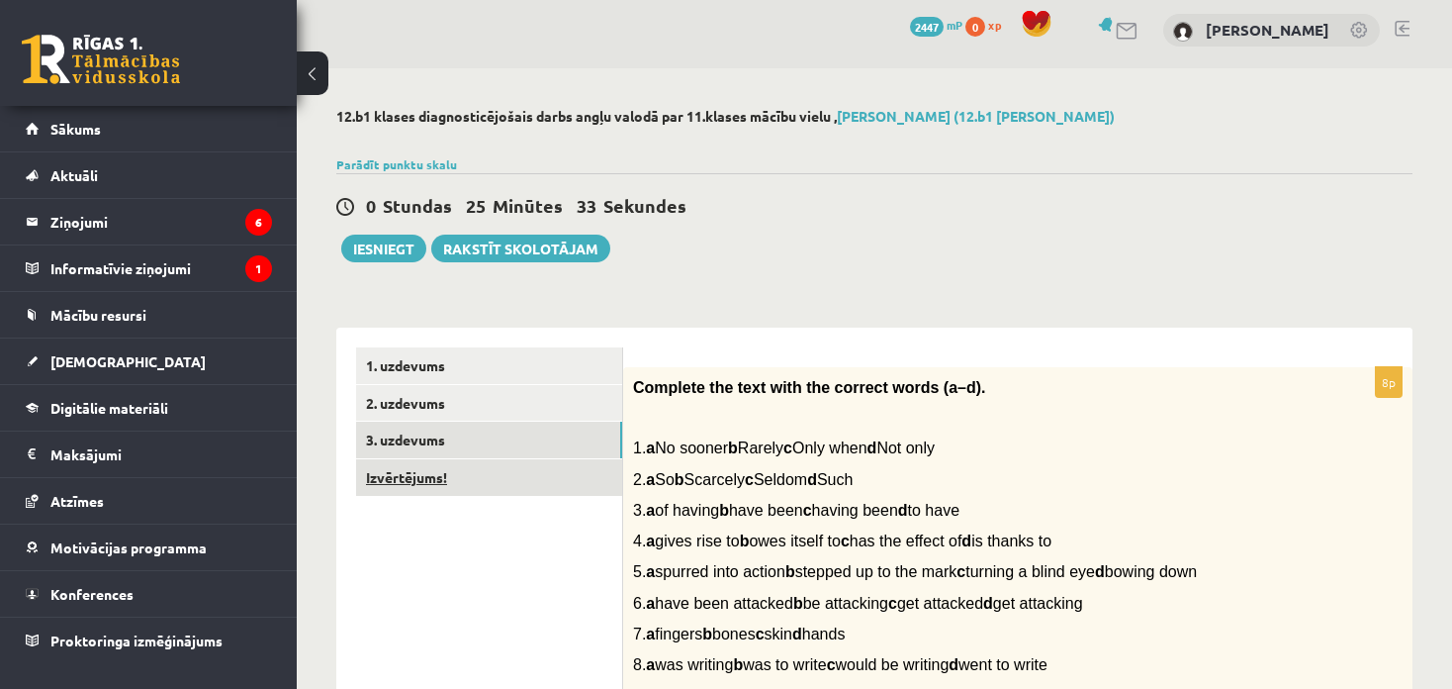
click at [492, 468] on link "Izvērtējums!" at bounding box center [489, 477] width 266 height 37
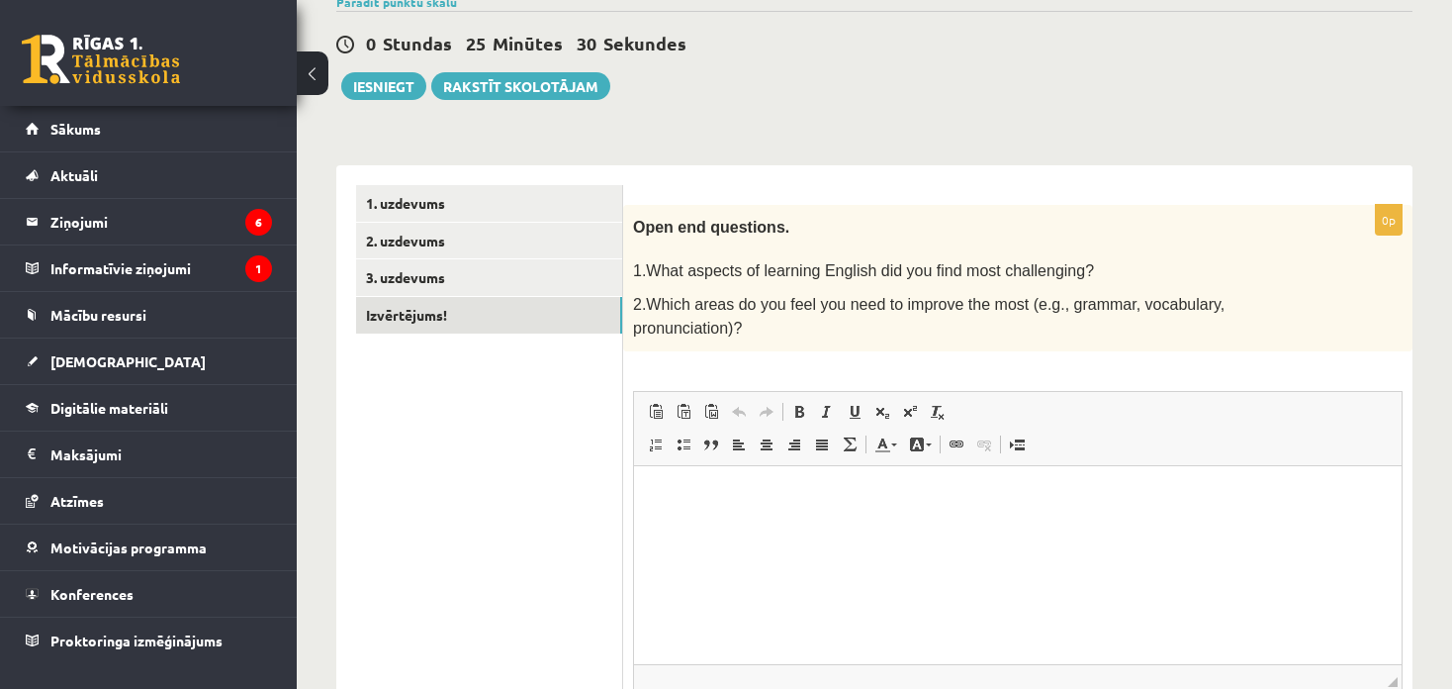
scroll to position [206, 0]
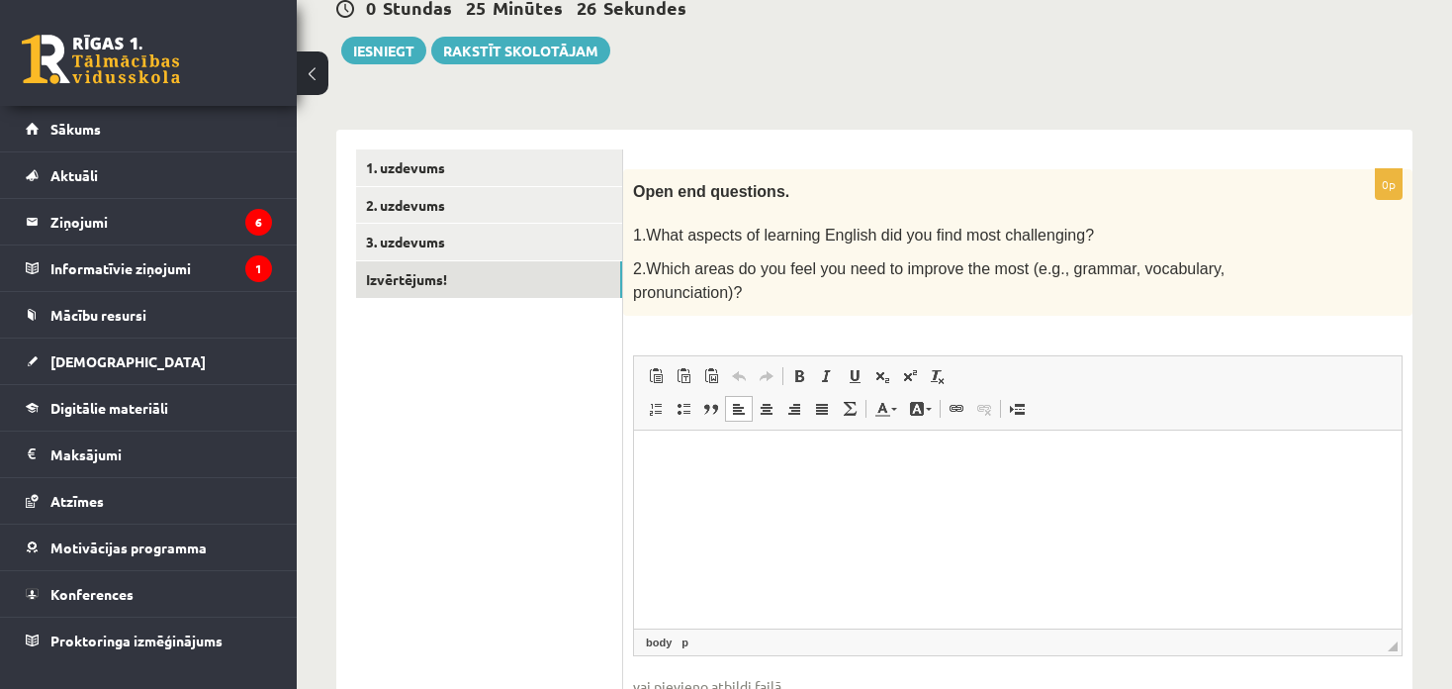
click at [715, 467] on p "Rich Text Editor, wiswyg-editor-user-answer-47024884139800" at bounding box center [1018, 459] width 728 height 21
click at [836, 460] on p "**********" at bounding box center [1018, 459] width 729 height 21
click at [929, 471] on html "**********" at bounding box center [1018, 459] width 768 height 60
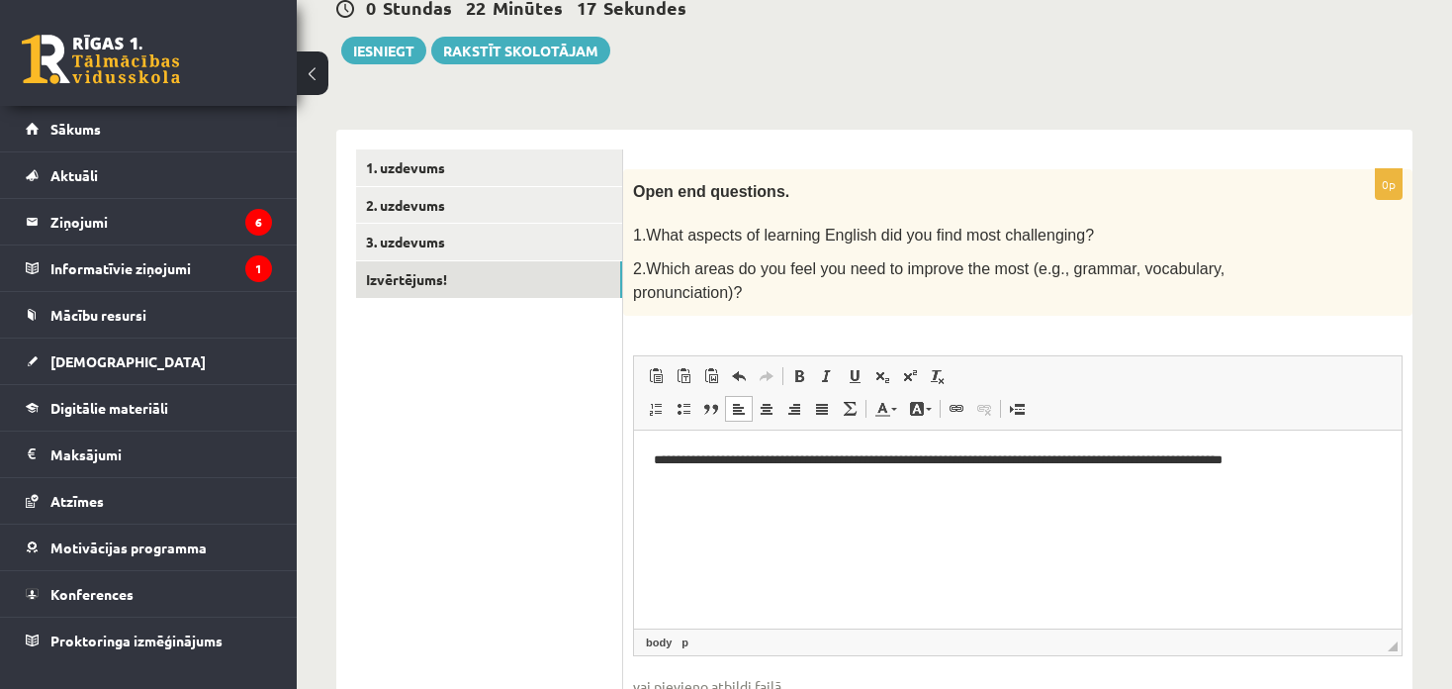
click at [924, 464] on p "**********" at bounding box center [1018, 459] width 729 height 21
click at [1155, 463] on p "**********" at bounding box center [1018, 459] width 729 height 21
click at [1326, 461] on p "**********" at bounding box center [1018, 459] width 729 height 21
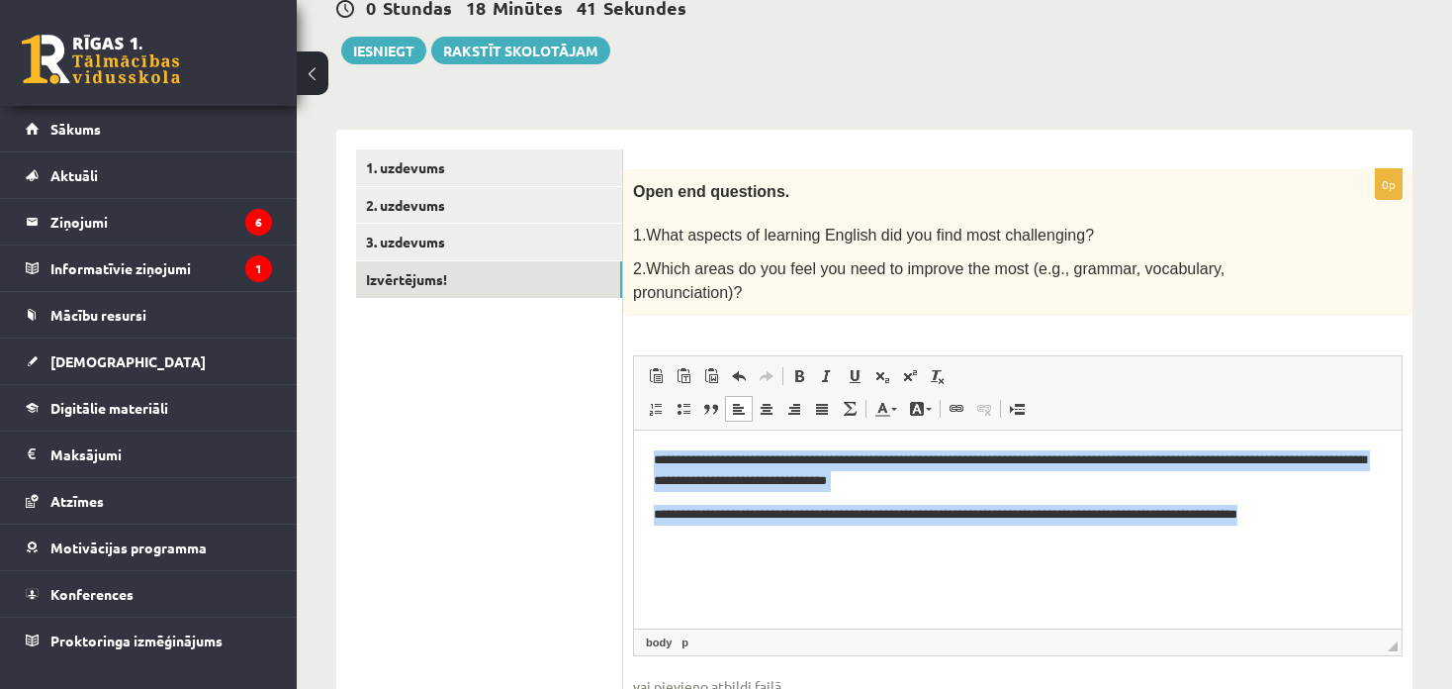
drag, startPoint x: 653, startPoint y: 455, endPoint x: 1433, endPoint y: 572, distance: 788.3
click at [1402, 543] on html "**********" at bounding box center [1018, 486] width 768 height 114
copy body "**********"
click at [786, 460] on p "**********" at bounding box center [1018, 470] width 729 height 42
drag, startPoint x: 794, startPoint y: 461, endPoint x: 785, endPoint y: 457, distance: 10.7
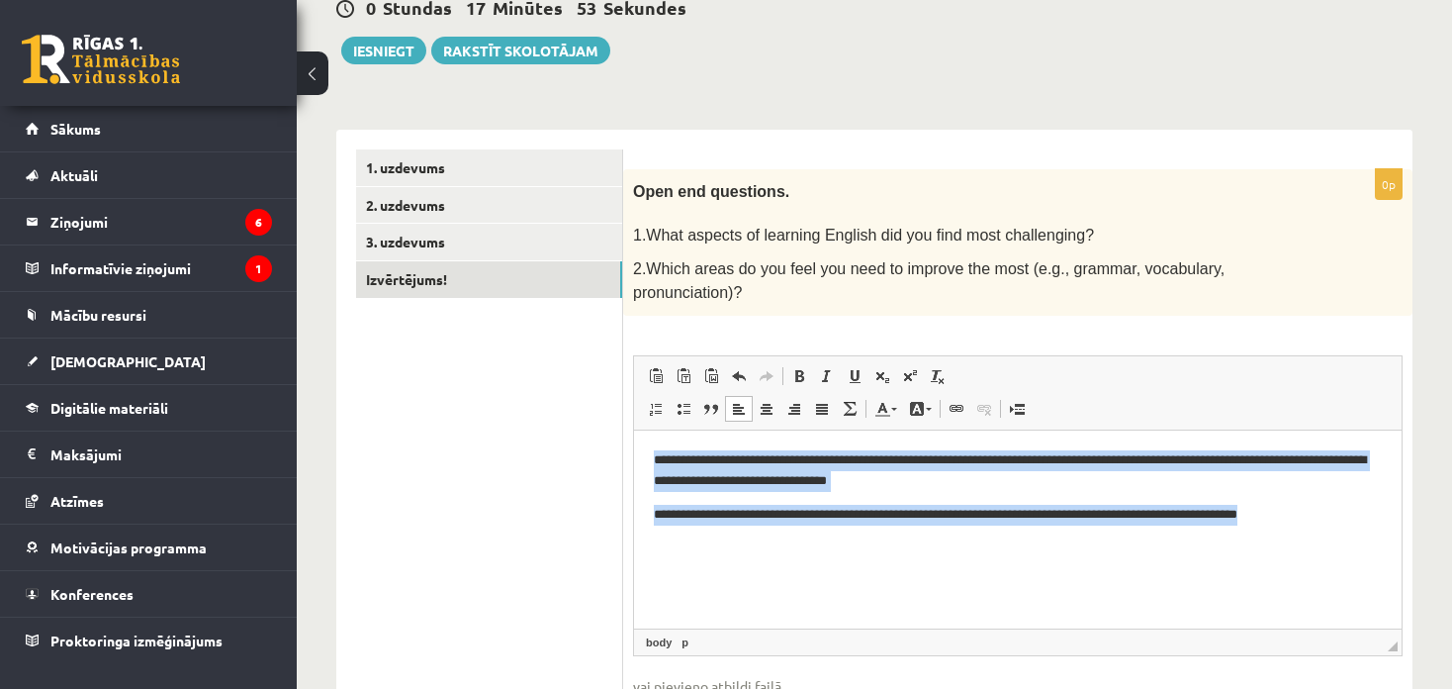
click at [794, 460] on p "**********" at bounding box center [1018, 470] width 729 height 42
click at [776, 453] on p "**********" at bounding box center [1018, 470] width 729 height 42
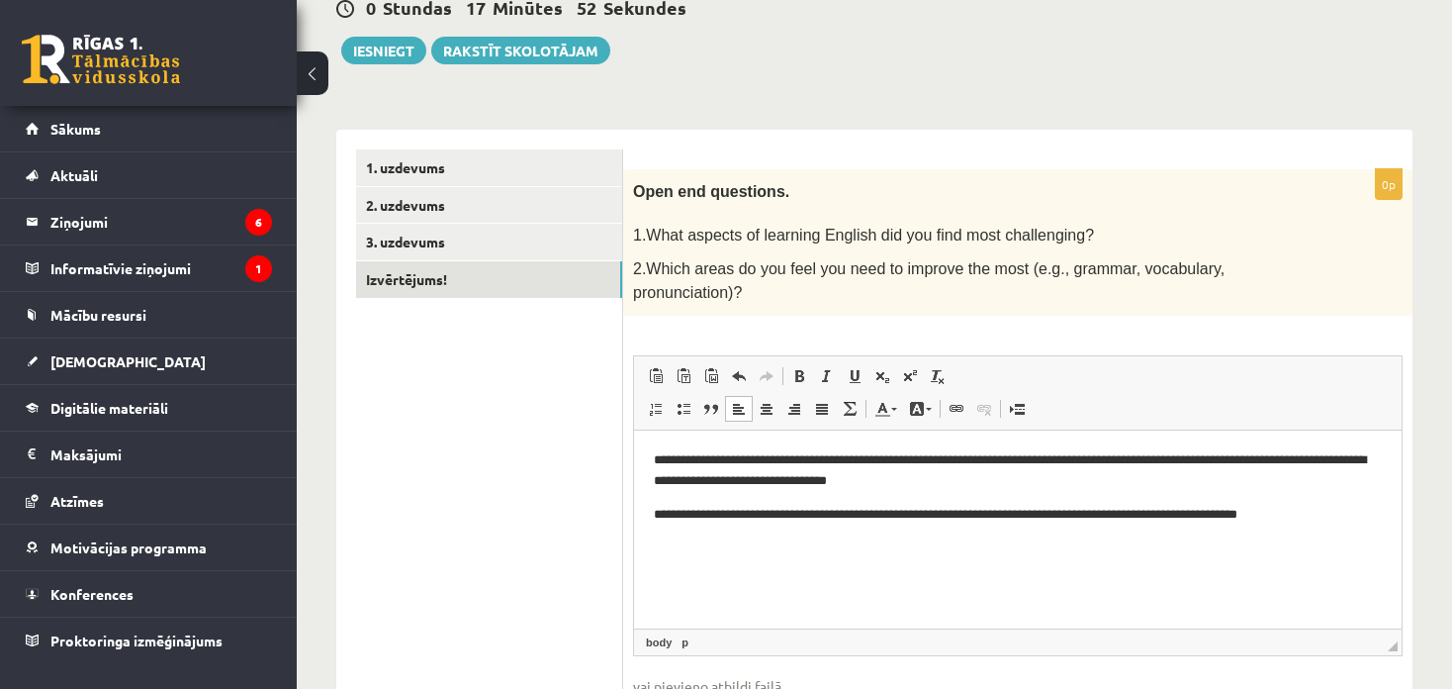
click at [792, 461] on p "**********" at bounding box center [1018, 470] width 729 height 42
drag, startPoint x: 949, startPoint y: 458, endPoint x: 927, endPoint y: 460, distance: 21.9
click at [927, 460] on p "**********" at bounding box center [1018, 470] width 729 height 42
drag, startPoint x: 1033, startPoint y: 459, endPoint x: 1203, endPoint y: 462, distance: 170.2
click at [1203, 462] on p "**********" at bounding box center [1018, 470] width 729 height 42
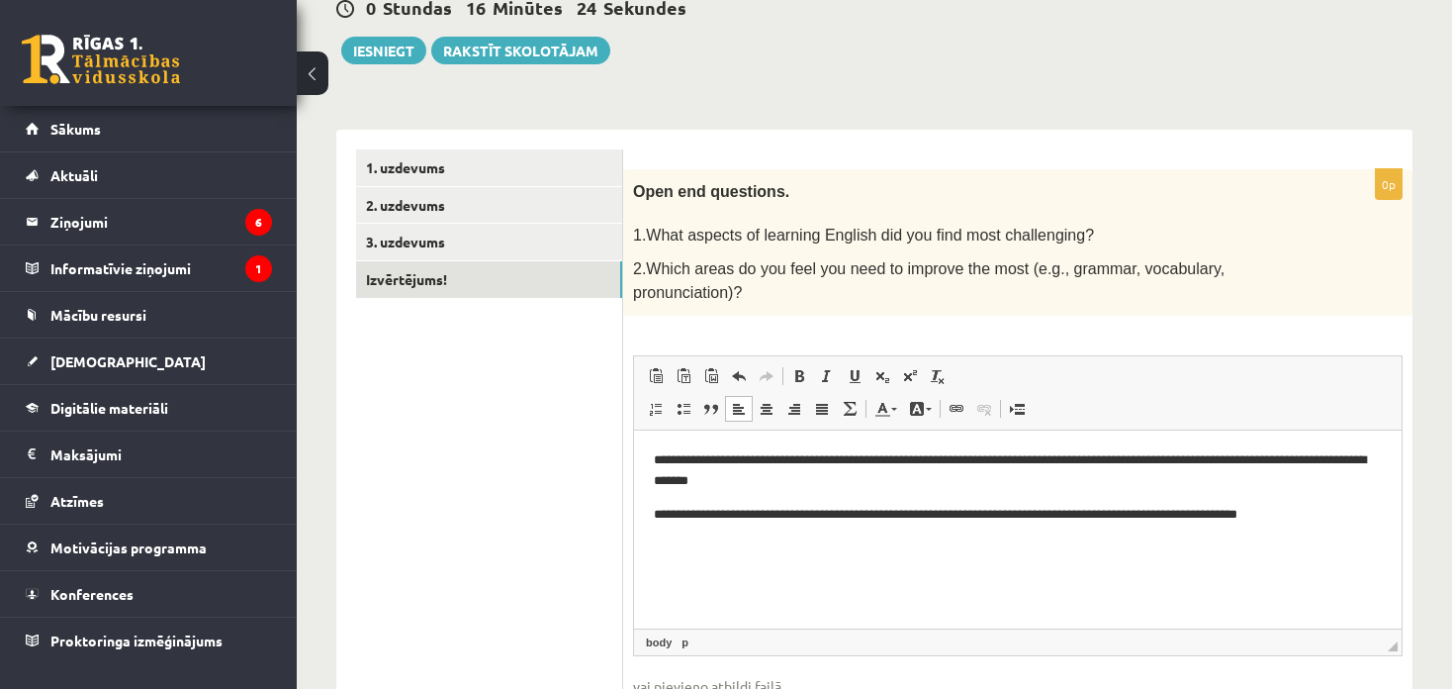
click at [1158, 463] on p "**********" at bounding box center [1018, 470] width 729 height 42
click at [1165, 457] on p "**********" at bounding box center [1018, 470] width 729 height 42
drag, startPoint x: 1201, startPoint y: 461, endPoint x: 1235, endPoint y: 459, distance: 33.7
click at [1235, 459] on p "**********" at bounding box center [1018, 470] width 729 height 42
click at [1228, 458] on p "**********" at bounding box center [1018, 470] width 729 height 42
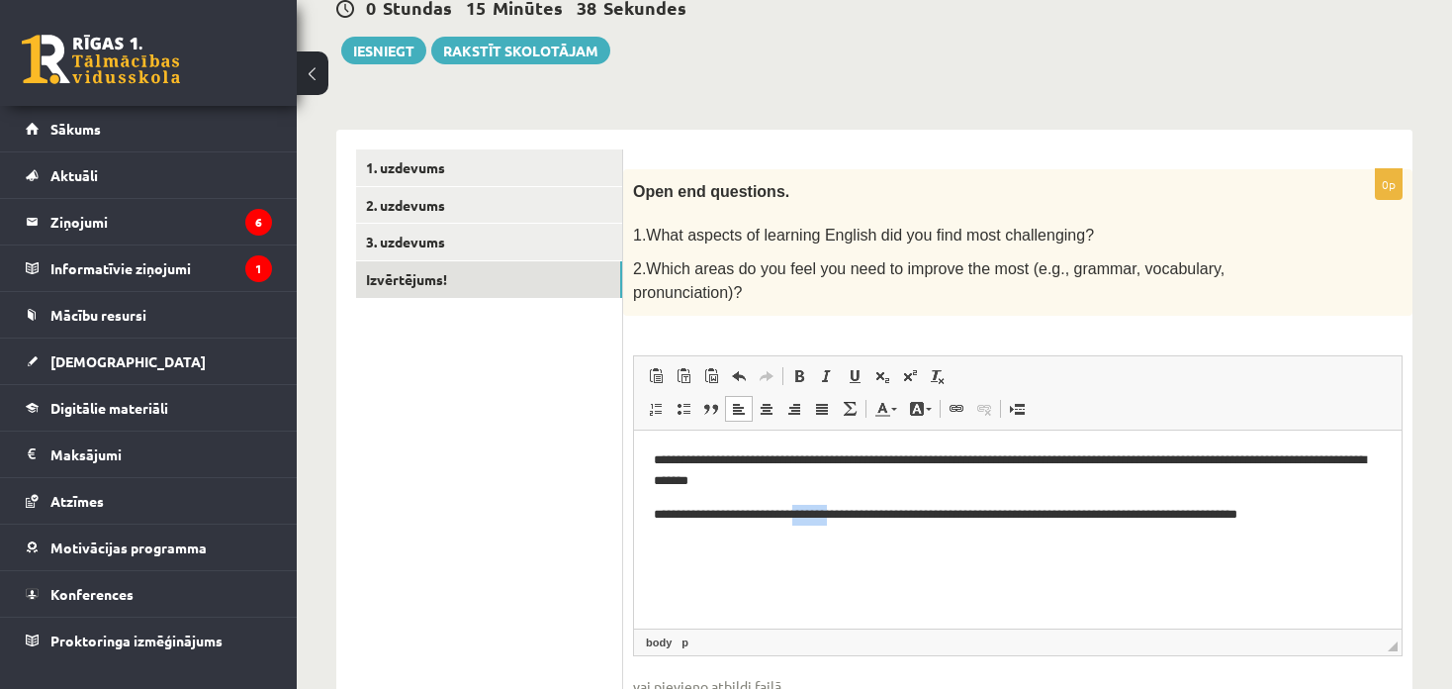
drag, startPoint x: 847, startPoint y: 511, endPoint x: 803, endPoint y: 512, distance: 43.5
click at [803, 512] on p "**********" at bounding box center [1018, 514] width 729 height 21
drag, startPoint x: 1095, startPoint y: 513, endPoint x: 1132, endPoint y: 511, distance: 36.7
click at [1132, 511] on p "**********" at bounding box center [1018, 514] width 729 height 21
click at [640, 227] on span "1.What aspects of learning English did you find most challenging?" at bounding box center [863, 235] width 461 height 17
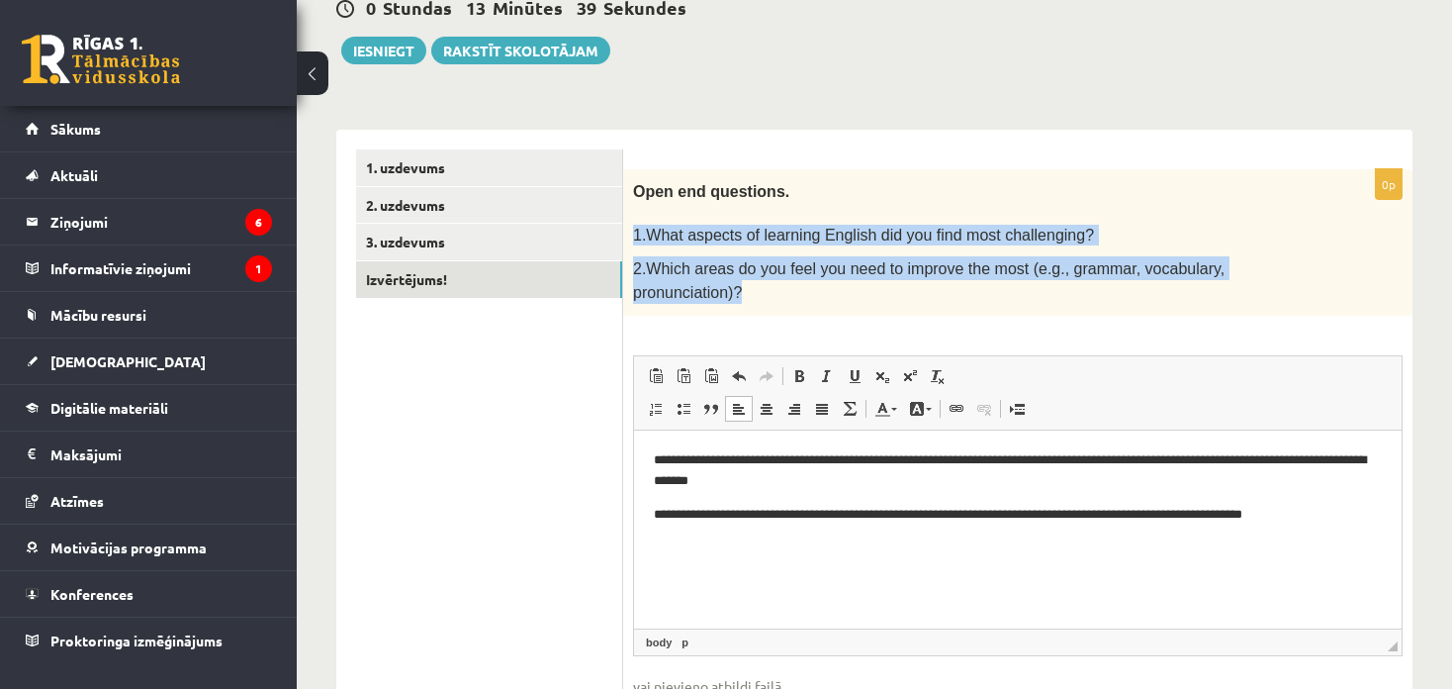
drag, startPoint x: 631, startPoint y: 225, endPoint x: 1320, endPoint y: 282, distance: 690.9
click at [1319, 281] on div "Open end questions. 1.What aspects of learning English did you find most challe…" at bounding box center [1017, 242] width 789 height 146
copy div "1.What aspects of learning English did you find most challenging? 2.Which areas…"
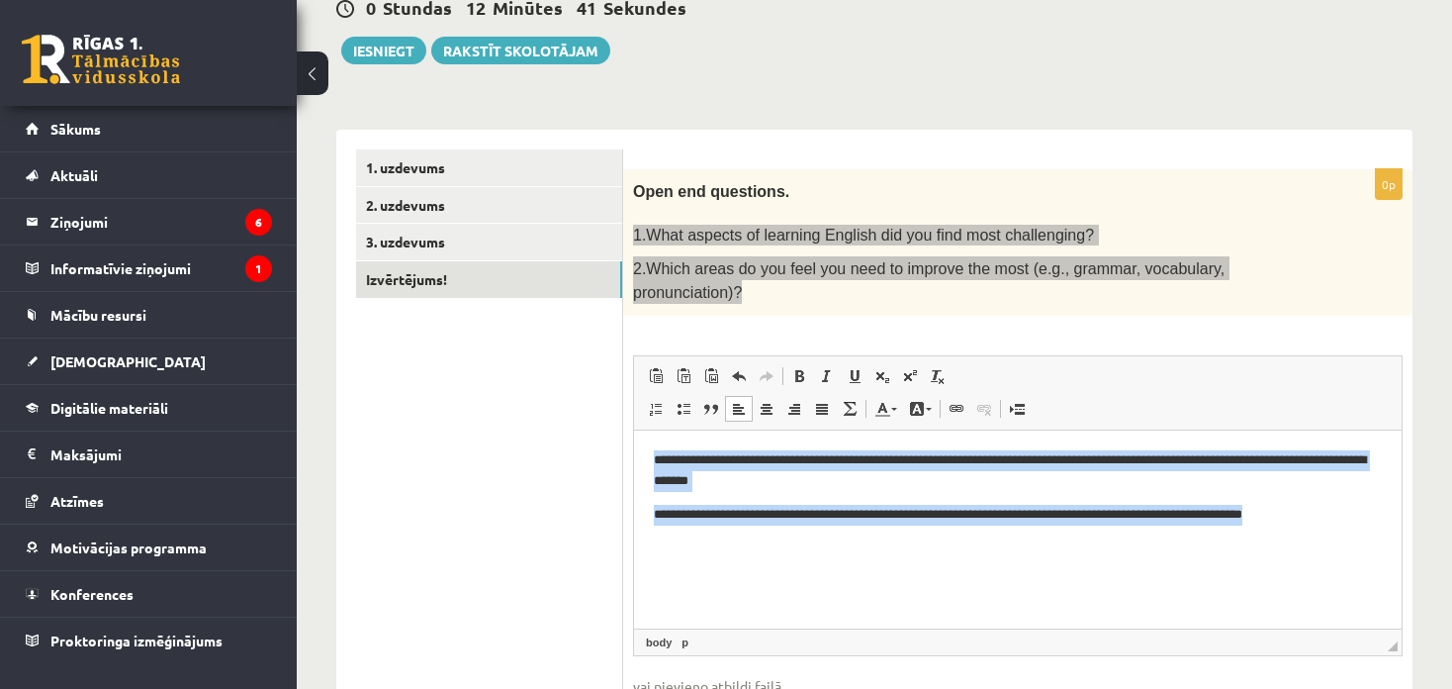
drag, startPoint x: 653, startPoint y: 454, endPoint x: 1388, endPoint y: 563, distance: 743.1
click at [1388, 543] on html "**********" at bounding box center [1018, 486] width 768 height 114
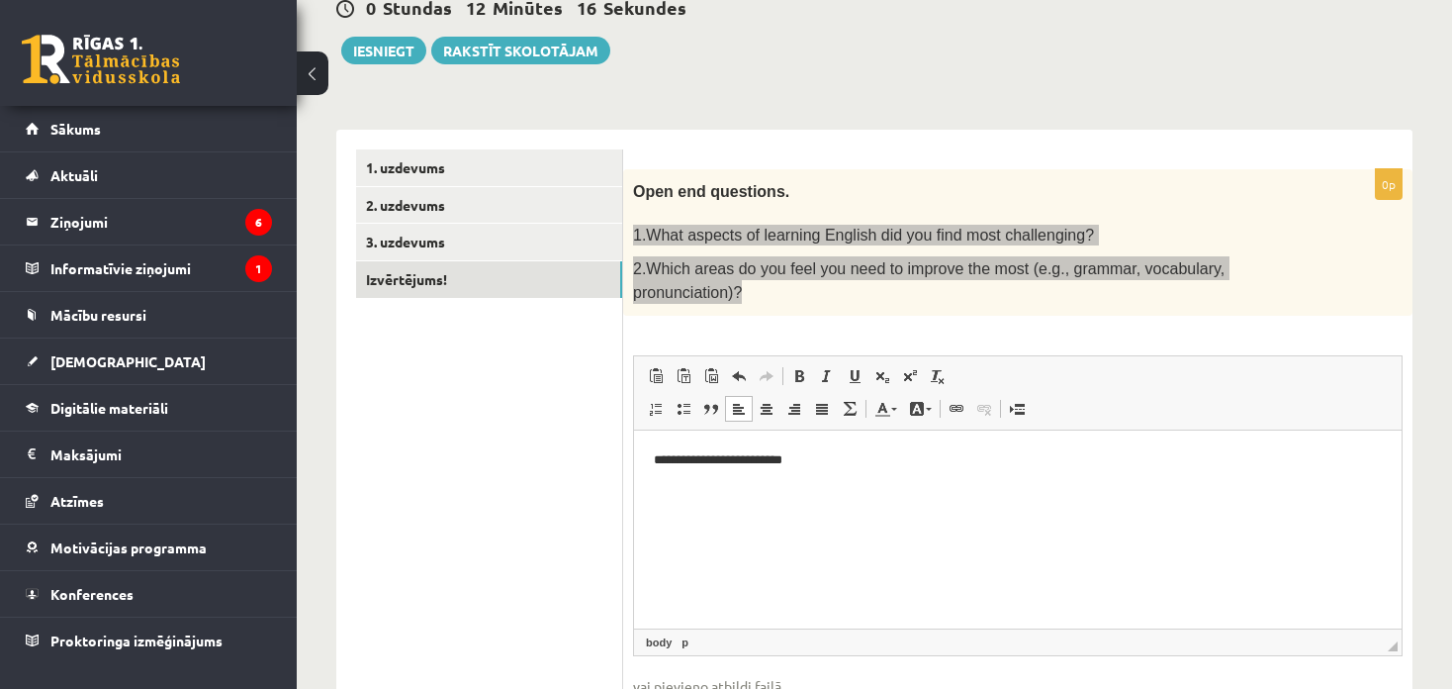
click at [772, 463] on p "**********" at bounding box center [1018, 459] width 729 height 21
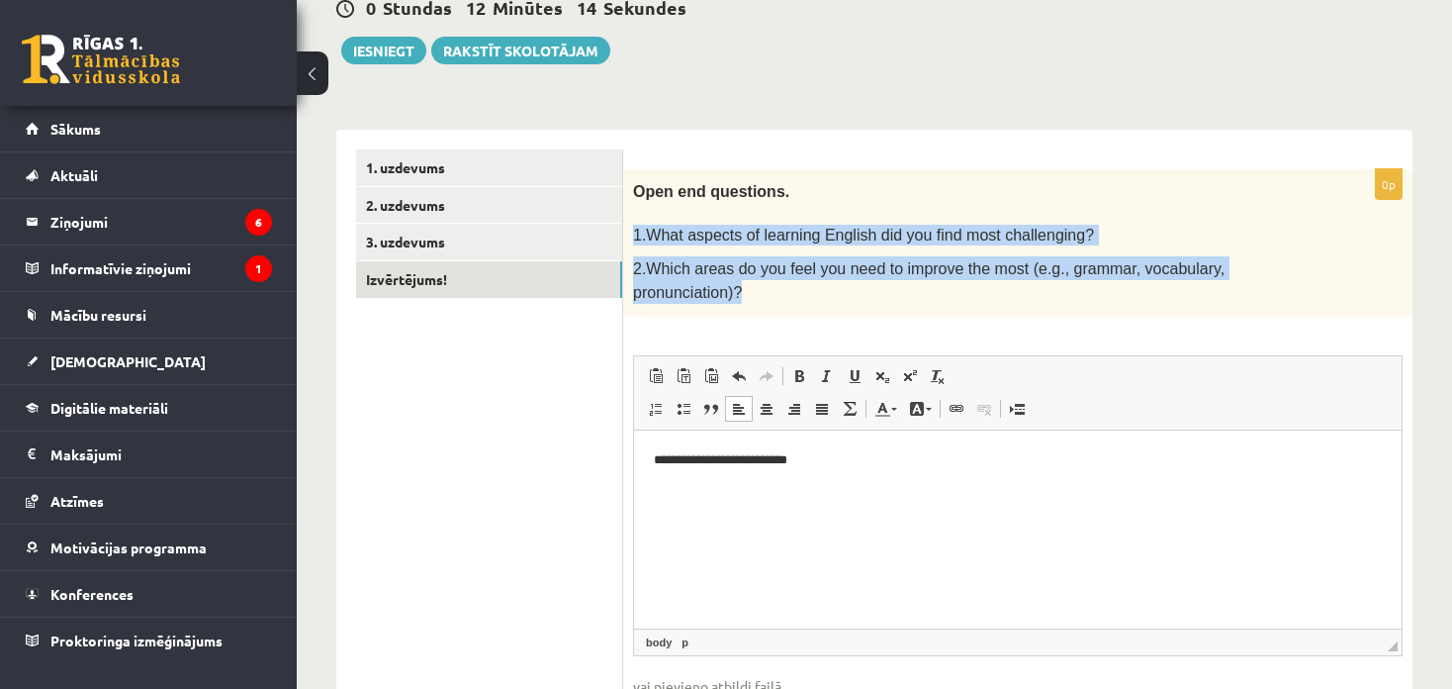
click at [852, 286] on div "Open end questions. 1.What aspects of learning English did you find most challe…" at bounding box center [1017, 242] width 789 height 146
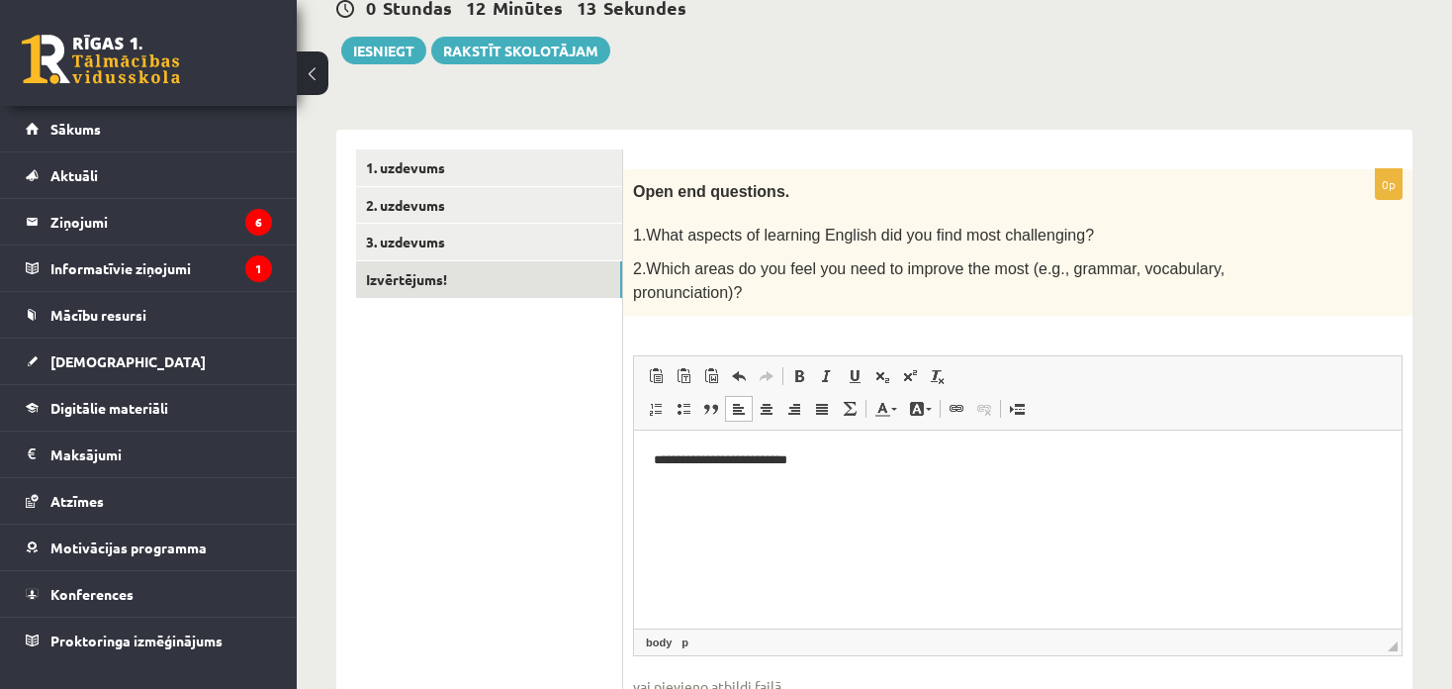
click at [852, 286] on div "Open end questions. 1.What aspects of learning English did you find most challe…" at bounding box center [1017, 242] width 789 height 146
click at [852, 461] on p "**********" at bounding box center [1018, 459] width 729 height 21
click at [867, 460] on p "**********" at bounding box center [1018, 459] width 729 height 21
click at [948, 473] on html "**********" at bounding box center [1018, 459] width 768 height 60
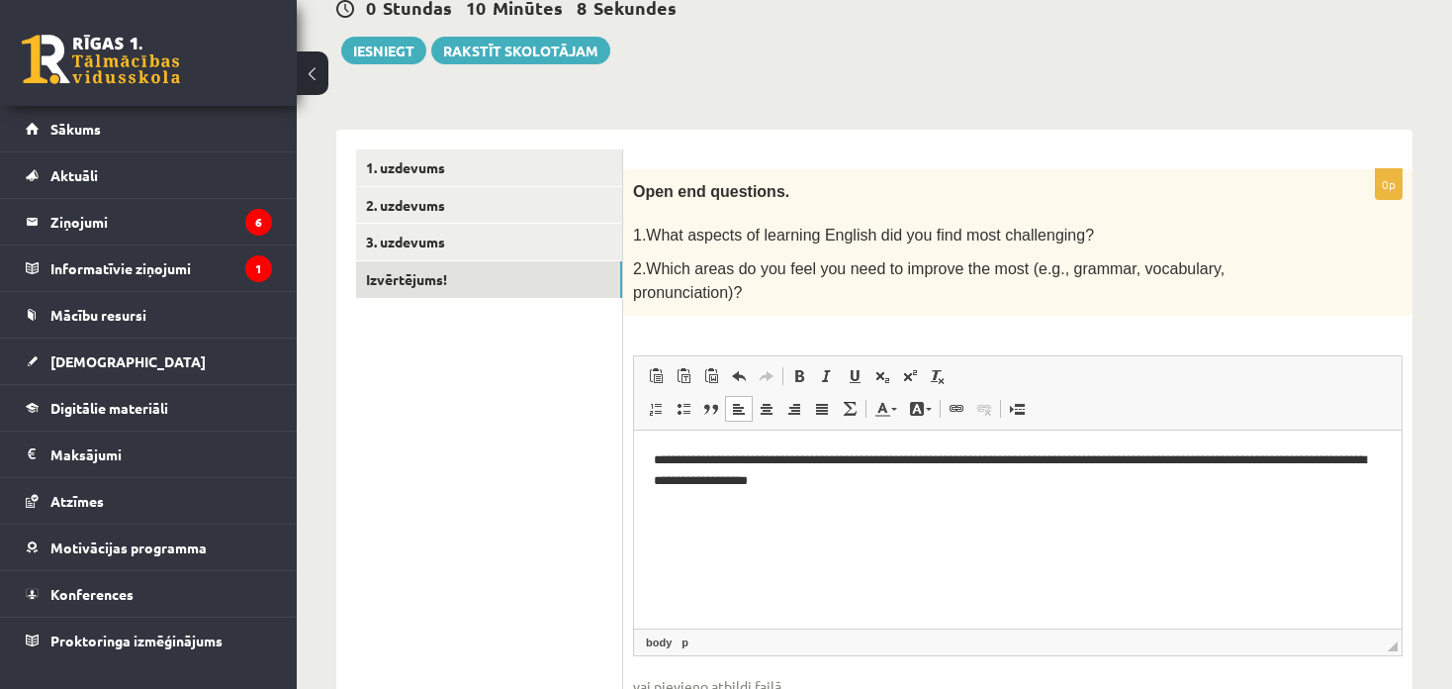
click at [836, 484] on p "**********" at bounding box center [1018, 470] width 729 height 42
click at [893, 497] on html "**********" at bounding box center [1018, 469] width 768 height 81
click at [1072, 477] on p "**********" at bounding box center [1018, 470] width 729 height 42
click at [1076, 478] on p "**********" at bounding box center [1018, 470] width 729 height 42
click at [1192, 459] on p "**********" at bounding box center [1018, 470] width 729 height 42
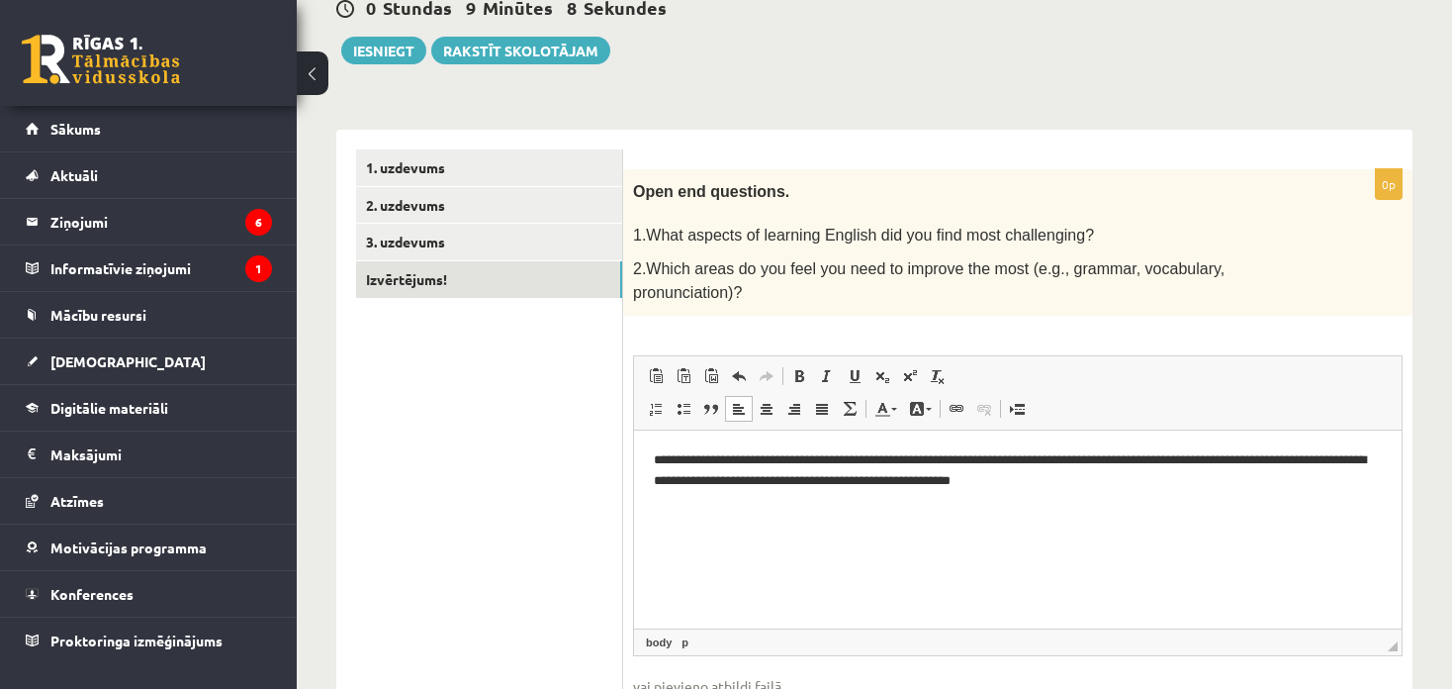
click at [1195, 459] on p "**********" at bounding box center [1018, 470] width 729 height 42
click at [906, 482] on p "**********" at bounding box center [1018, 470] width 729 height 42
click at [1100, 487] on p "**********" at bounding box center [1018, 470] width 729 height 42
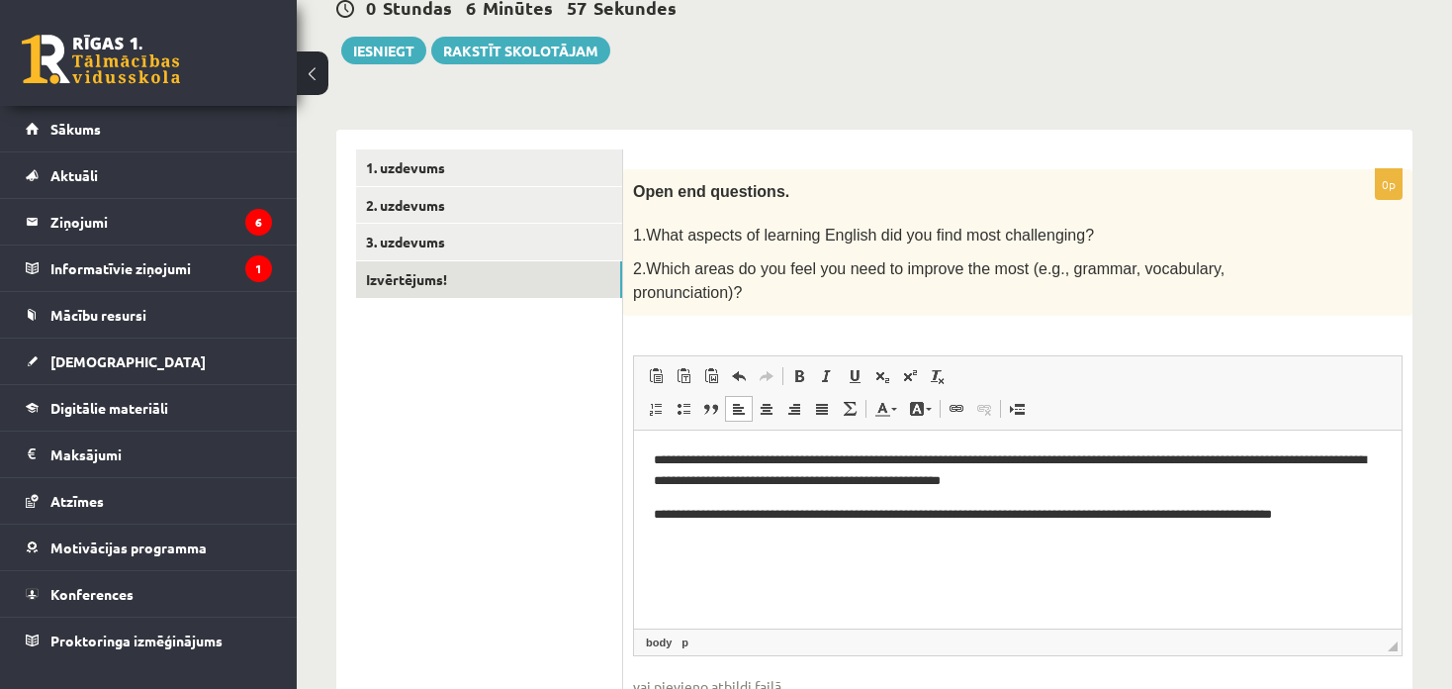
click at [1330, 518] on p "**********" at bounding box center [1018, 514] width 729 height 21
click at [1311, 515] on p "**********" at bounding box center [1018, 514] width 729 height 21
click at [1363, 514] on p "**********" at bounding box center [1018, 514] width 729 height 21
drag, startPoint x: 675, startPoint y: 531, endPoint x: 711, endPoint y: 534, distance: 36.7
click at [711, 534] on p "**********" at bounding box center [1018, 525] width 729 height 42
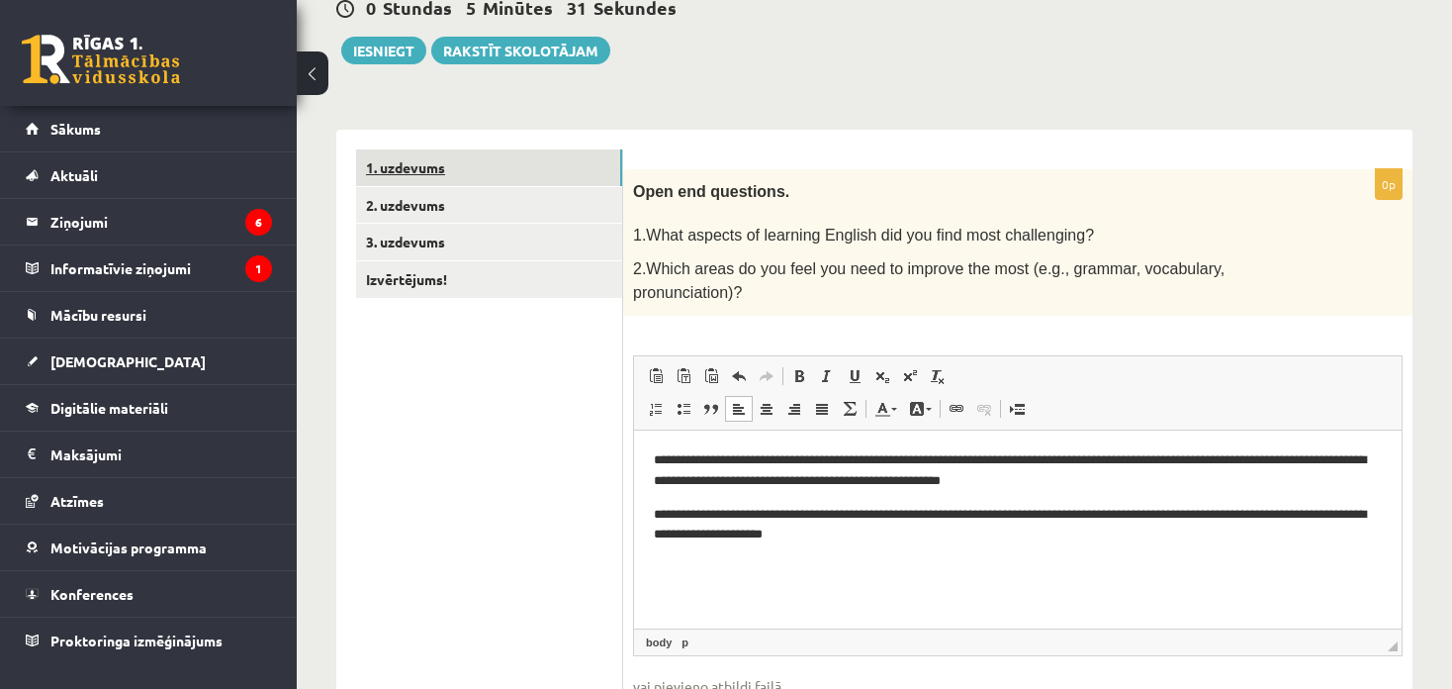
click at [445, 170] on link "1. uzdevums" at bounding box center [489, 167] width 266 height 37
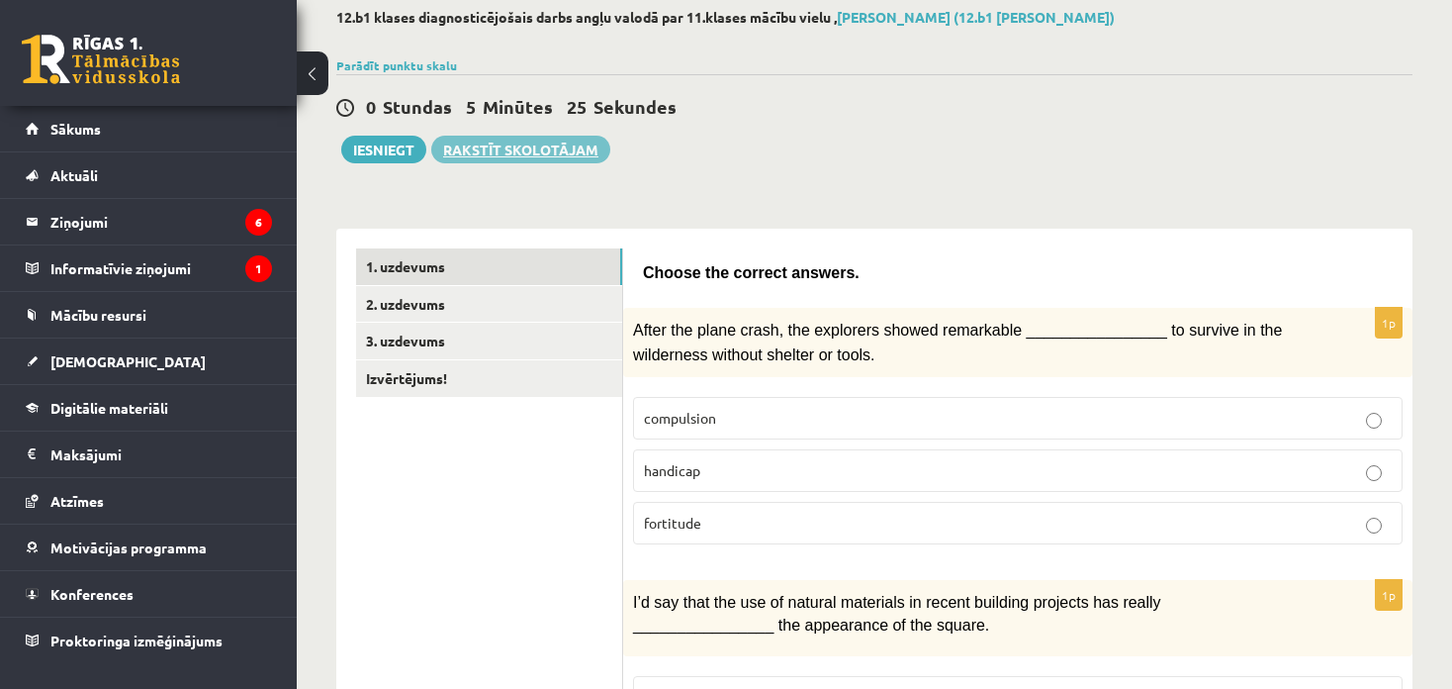
scroll to position [0, 0]
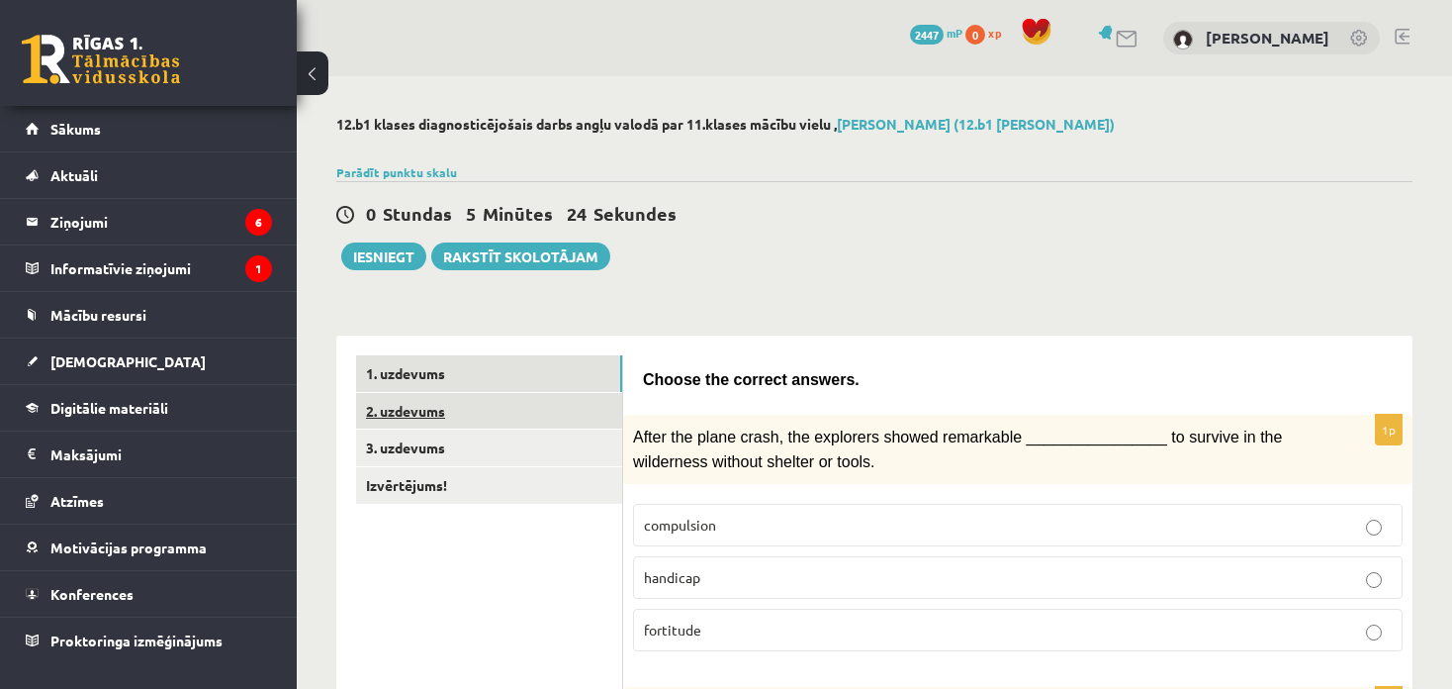
click at [468, 403] on link "2. uzdevums" at bounding box center [489, 411] width 266 height 37
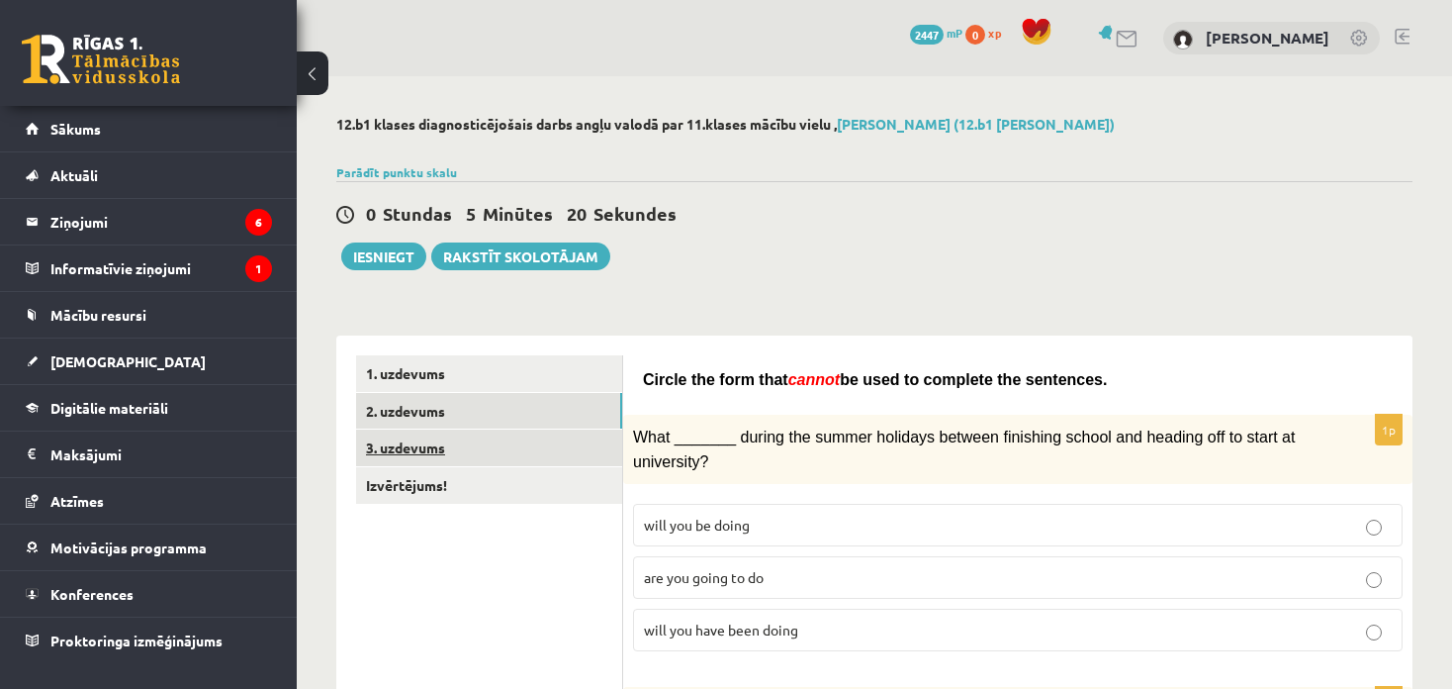
click at [465, 456] on link "3. uzdevums" at bounding box center [489, 447] width 266 height 37
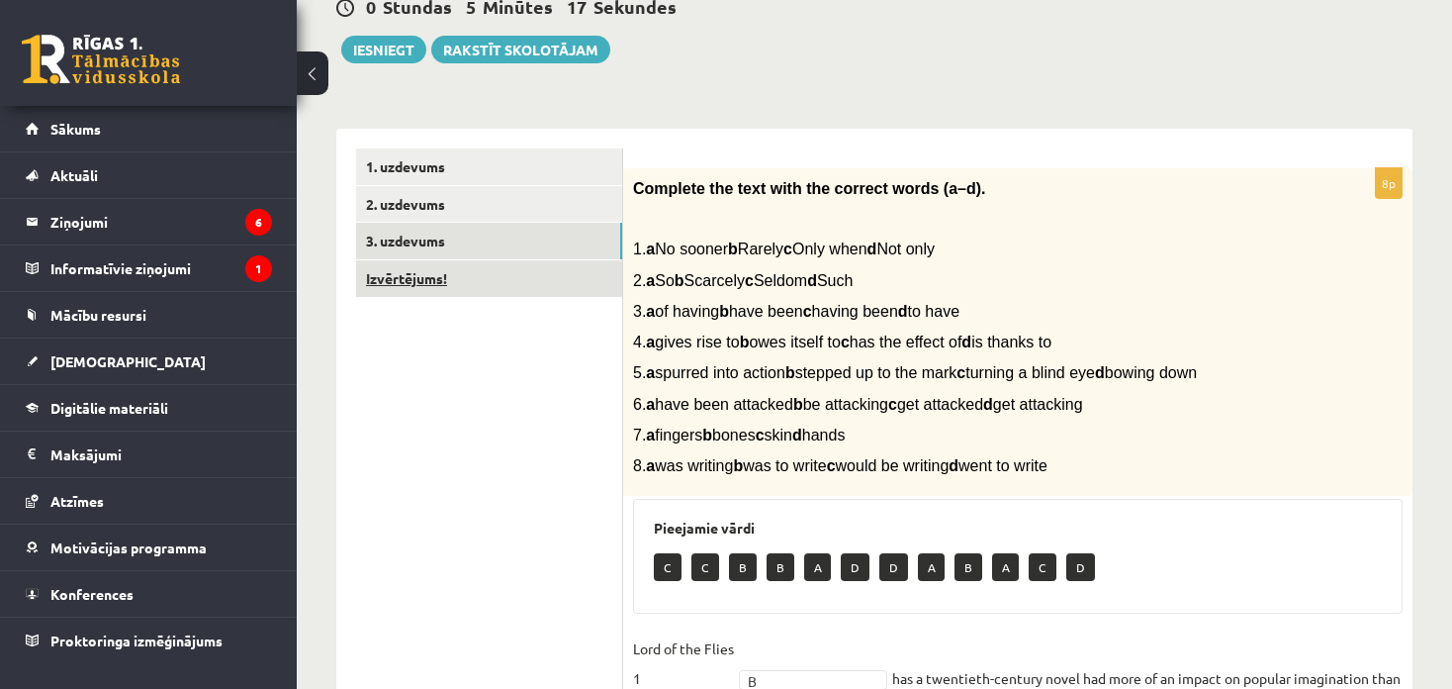
click at [466, 289] on link "Izvērtējums!" at bounding box center [489, 278] width 266 height 37
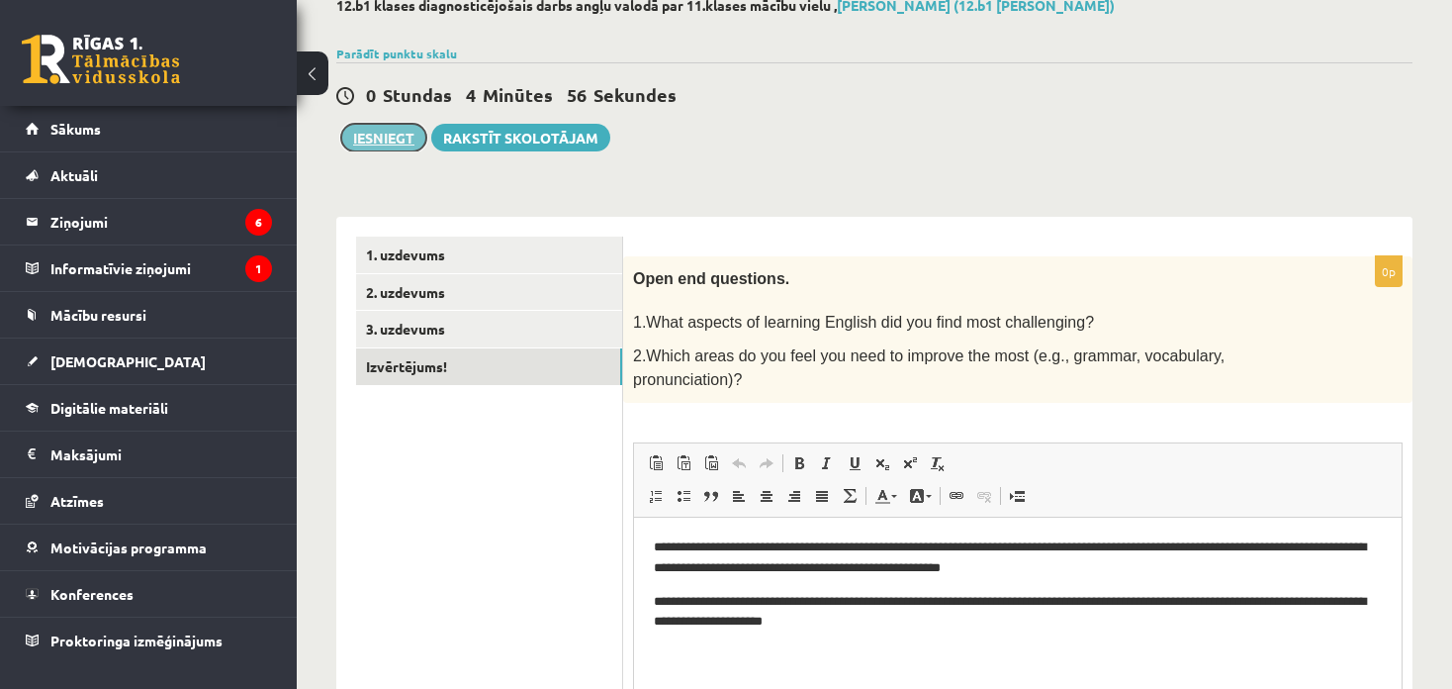
click at [371, 136] on button "Iesniegt" at bounding box center [383, 138] width 85 height 28
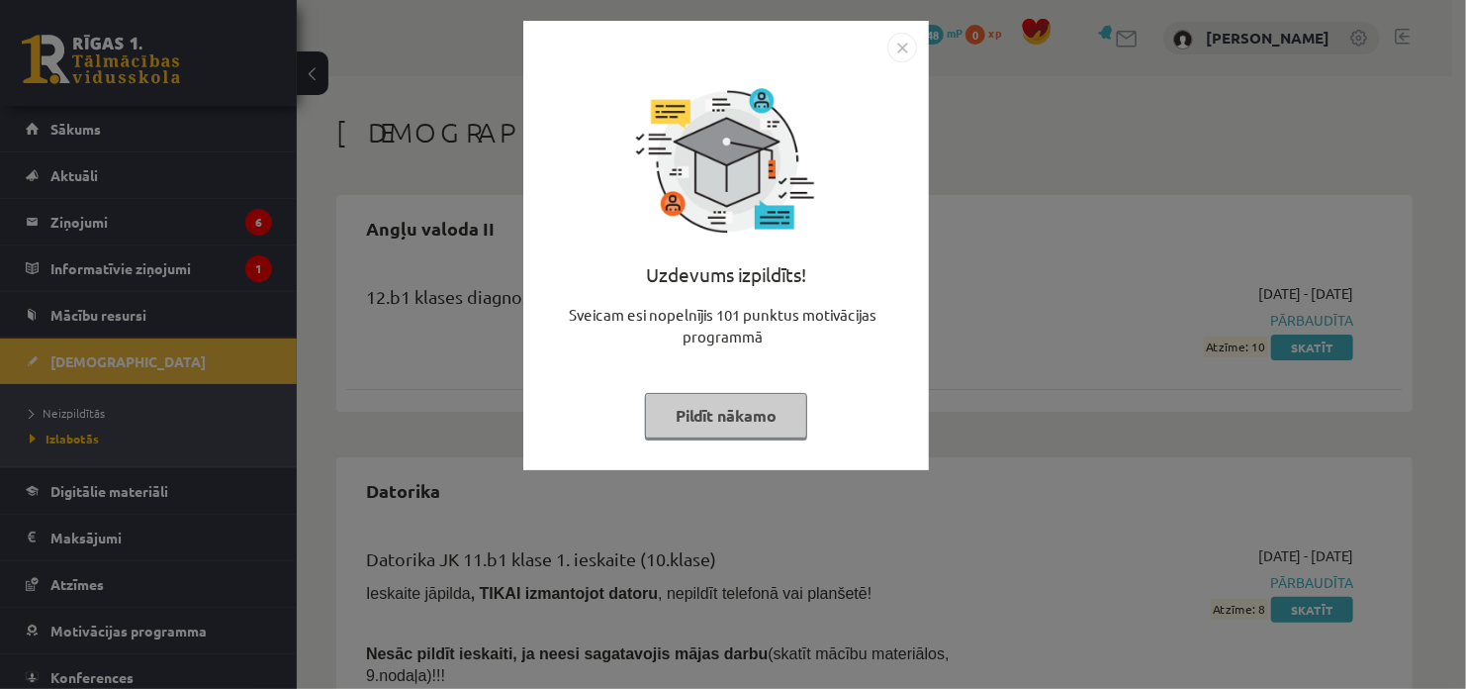
click at [720, 423] on button "Pildīt nākamo" at bounding box center [726, 416] width 162 height 46
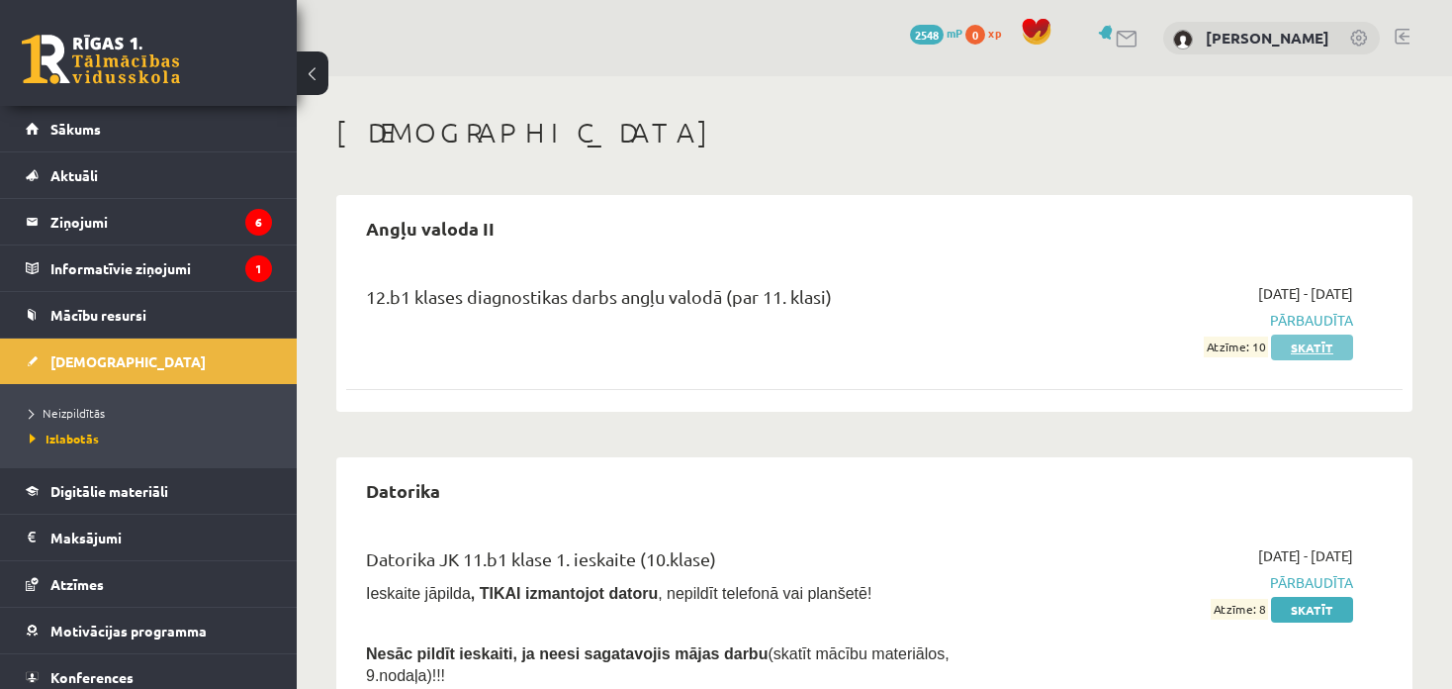
click at [1310, 352] on link "Skatīt" at bounding box center [1312, 347] width 82 height 26
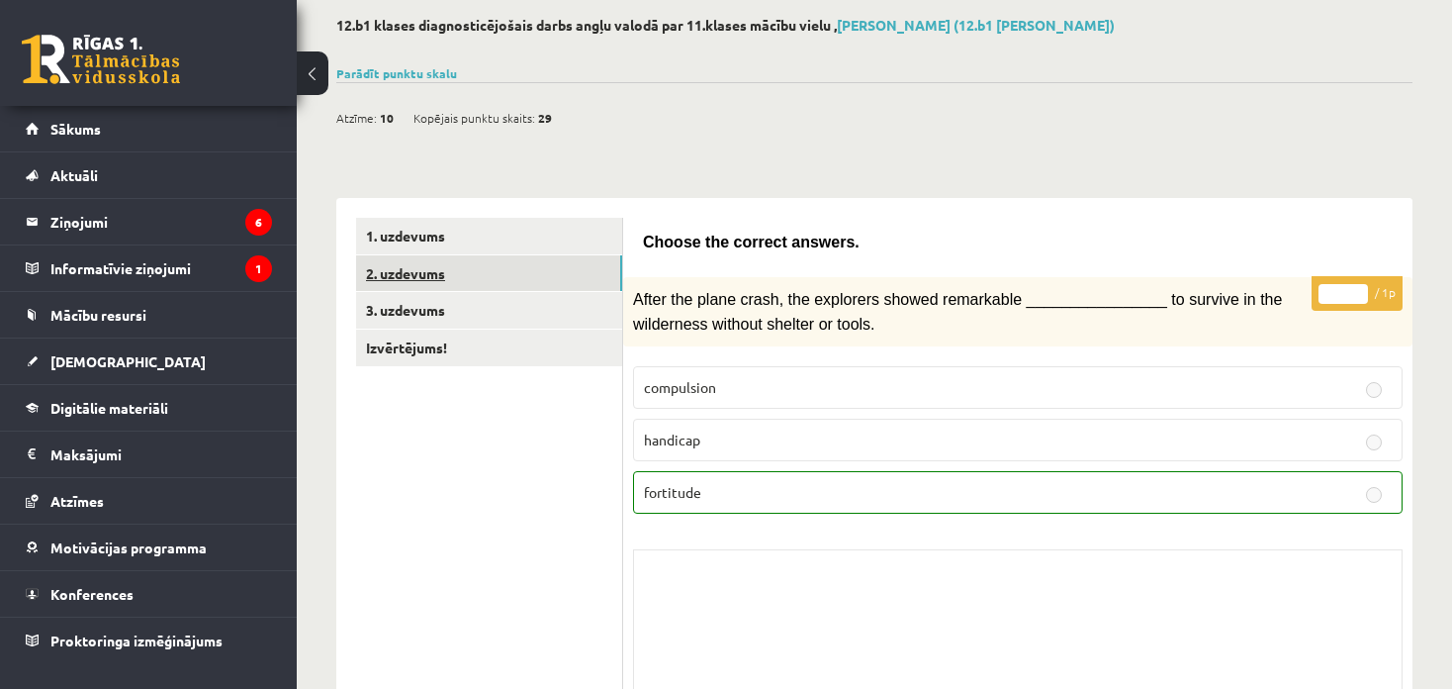
click at [525, 266] on link "2. uzdevums" at bounding box center [489, 273] width 266 height 37
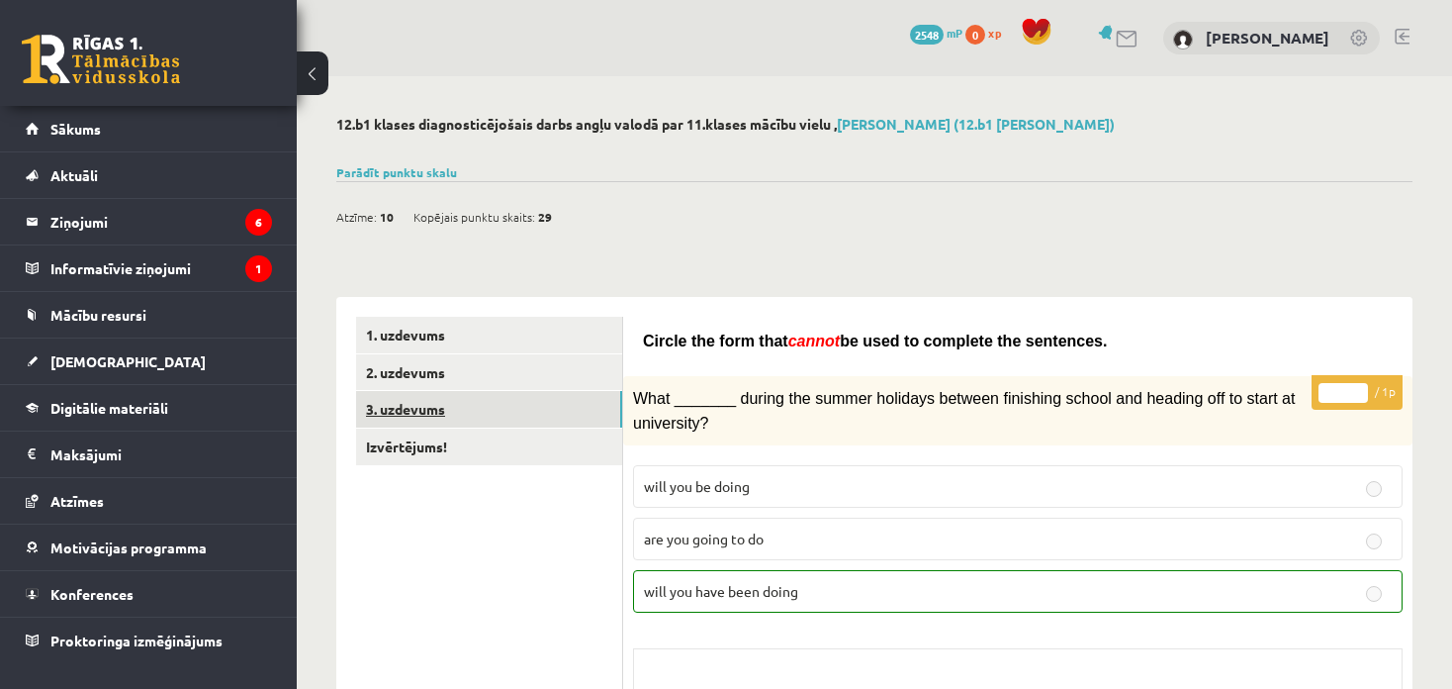
click at [529, 405] on link "3. uzdevums" at bounding box center [489, 409] width 266 height 37
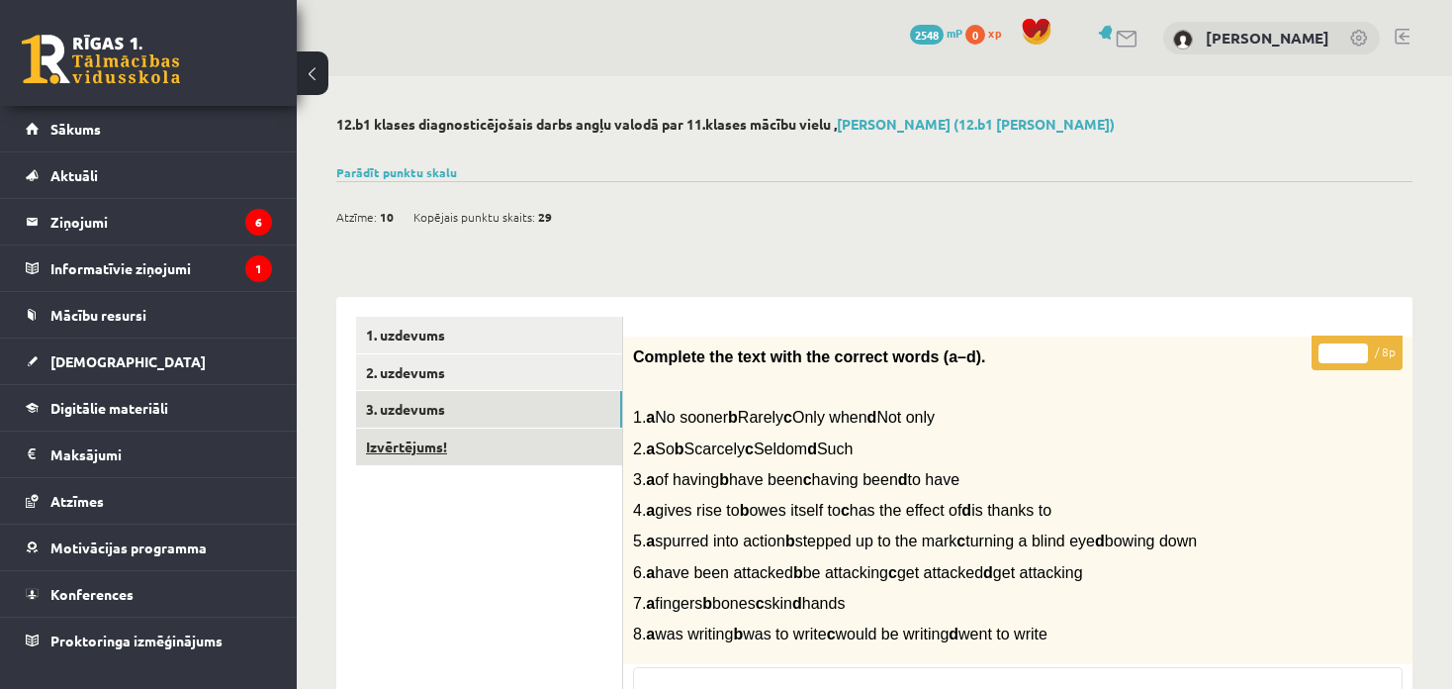
click at [539, 460] on link "Izvērtējums!" at bounding box center [489, 446] width 266 height 37
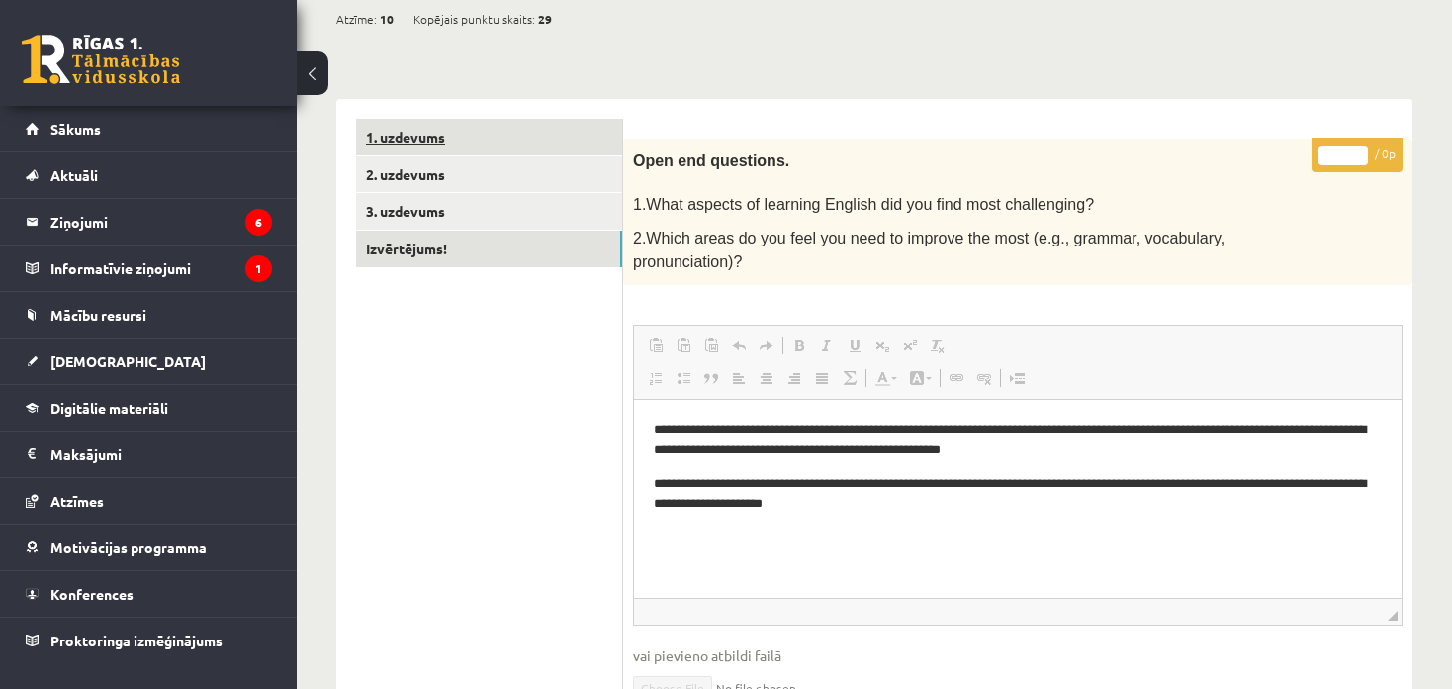
click at [382, 141] on link "1. uzdevums" at bounding box center [489, 137] width 266 height 37
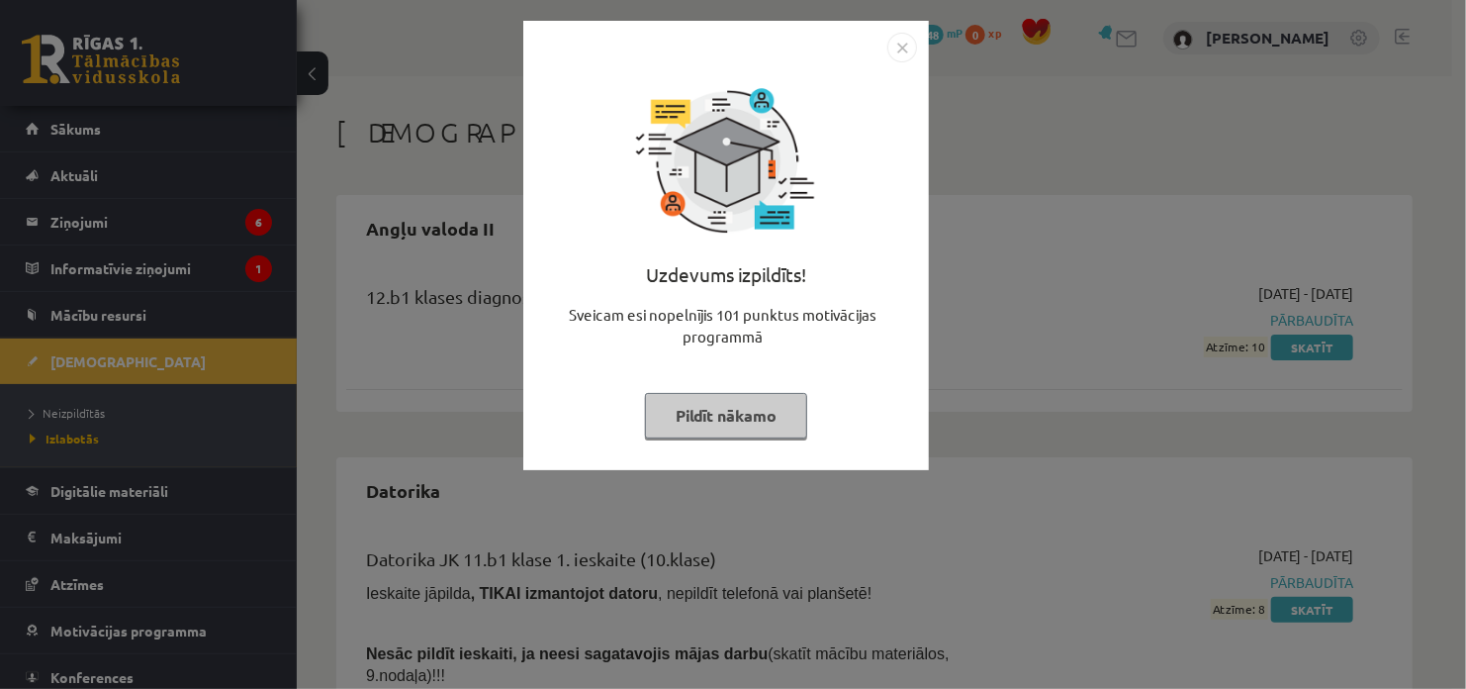
click at [770, 418] on button "Pildīt nākamo" at bounding box center [726, 416] width 162 height 46
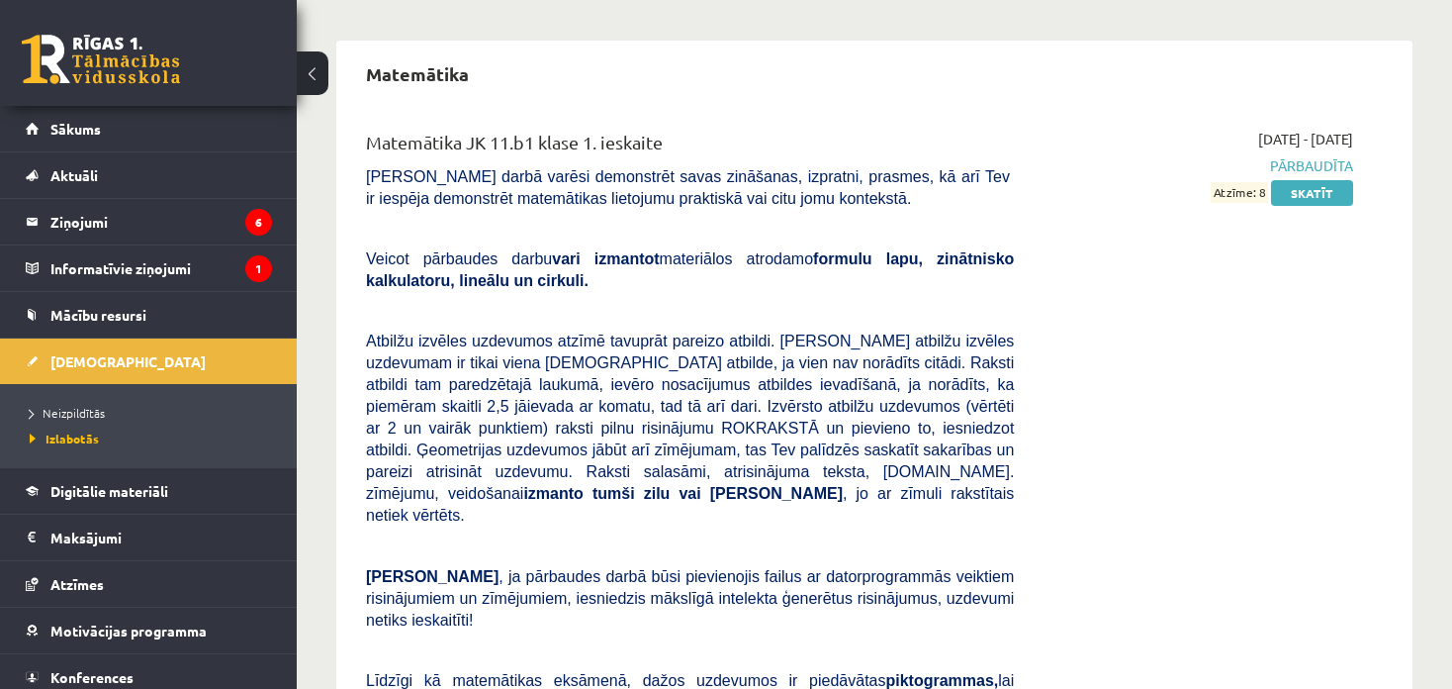
scroll to position [3858, 0]
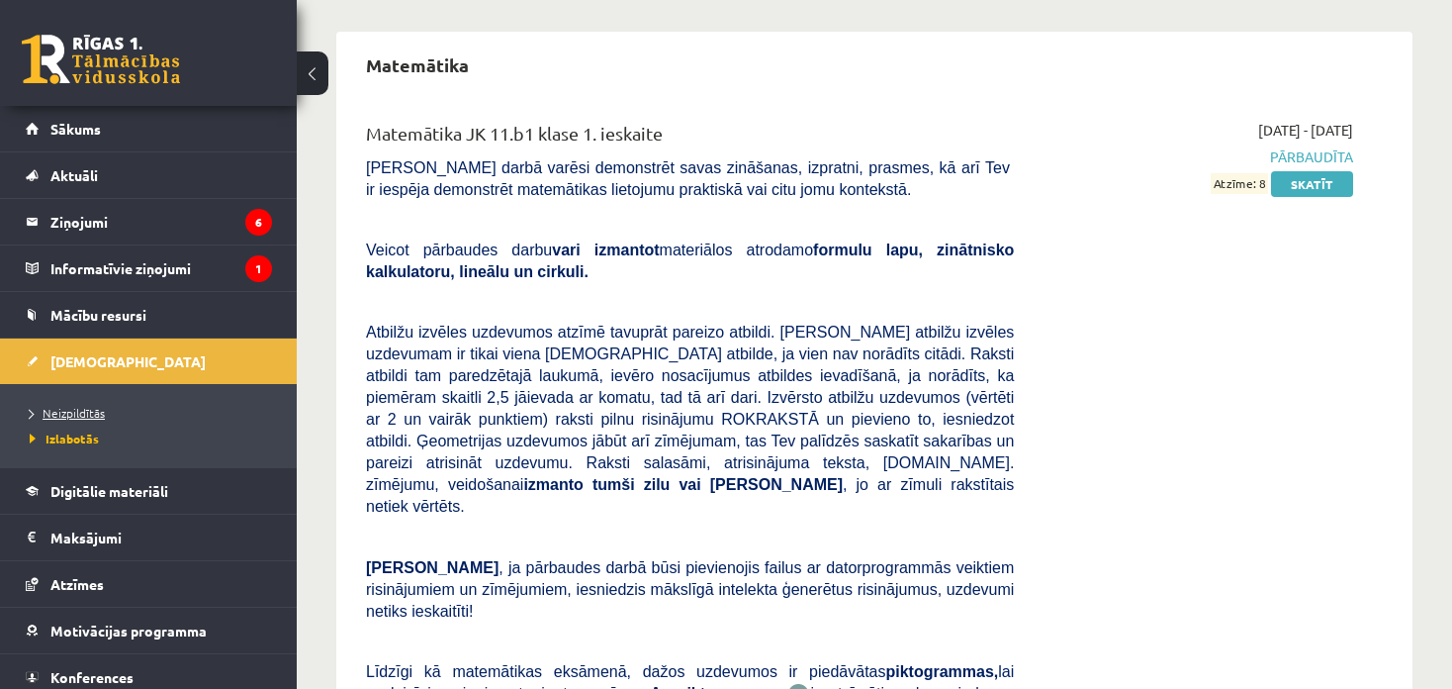
click at [66, 416] on span "Neizpildītās" at bounding box center [67, 413] width 75 height 16
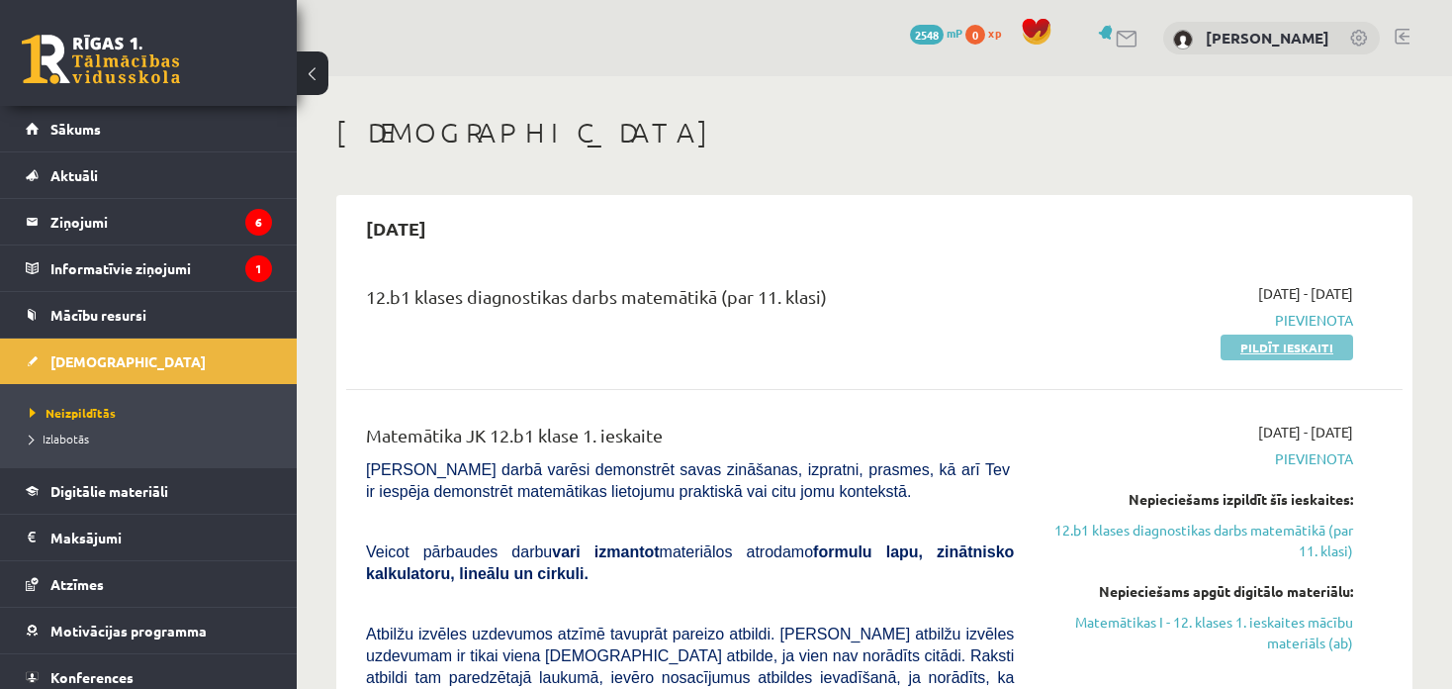
click at [1289, 348] on link "Pildīt ieskaiti" at bounding box center [1287, 347] width 133 height 26
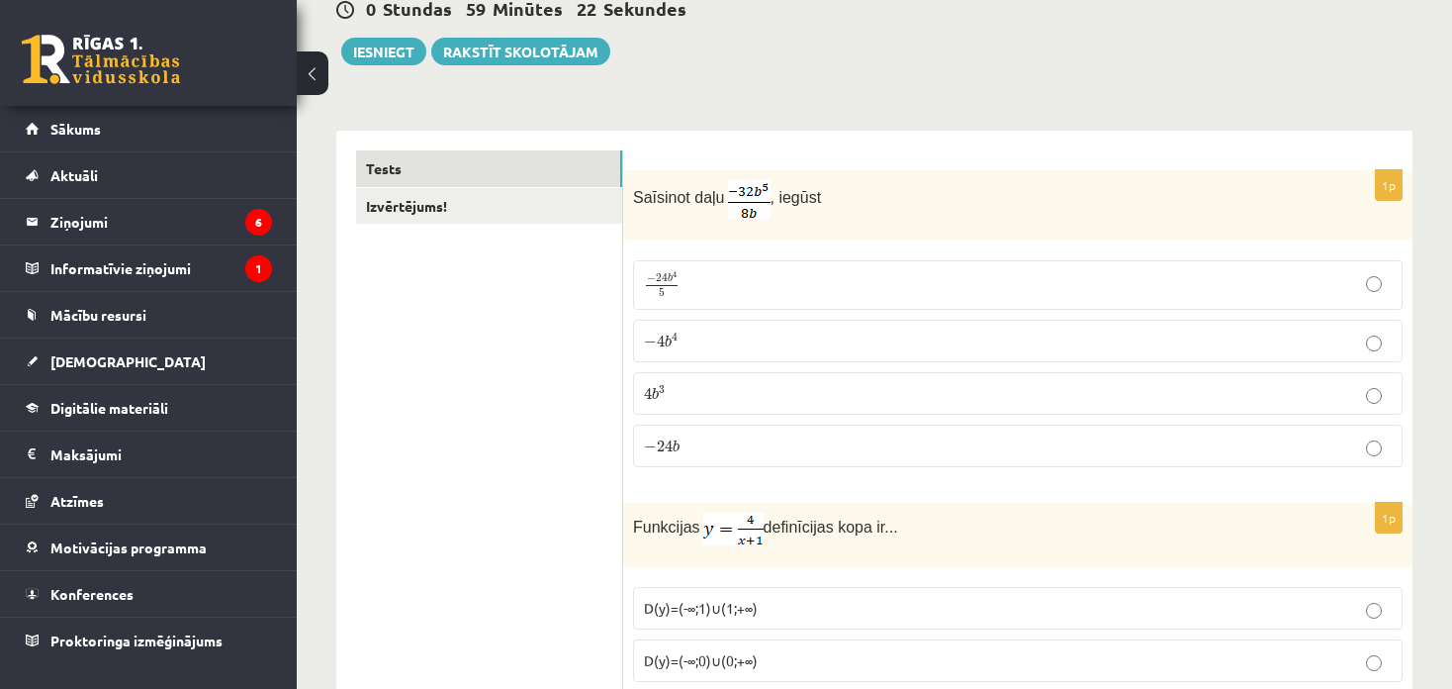
scroll to position [206, 0]
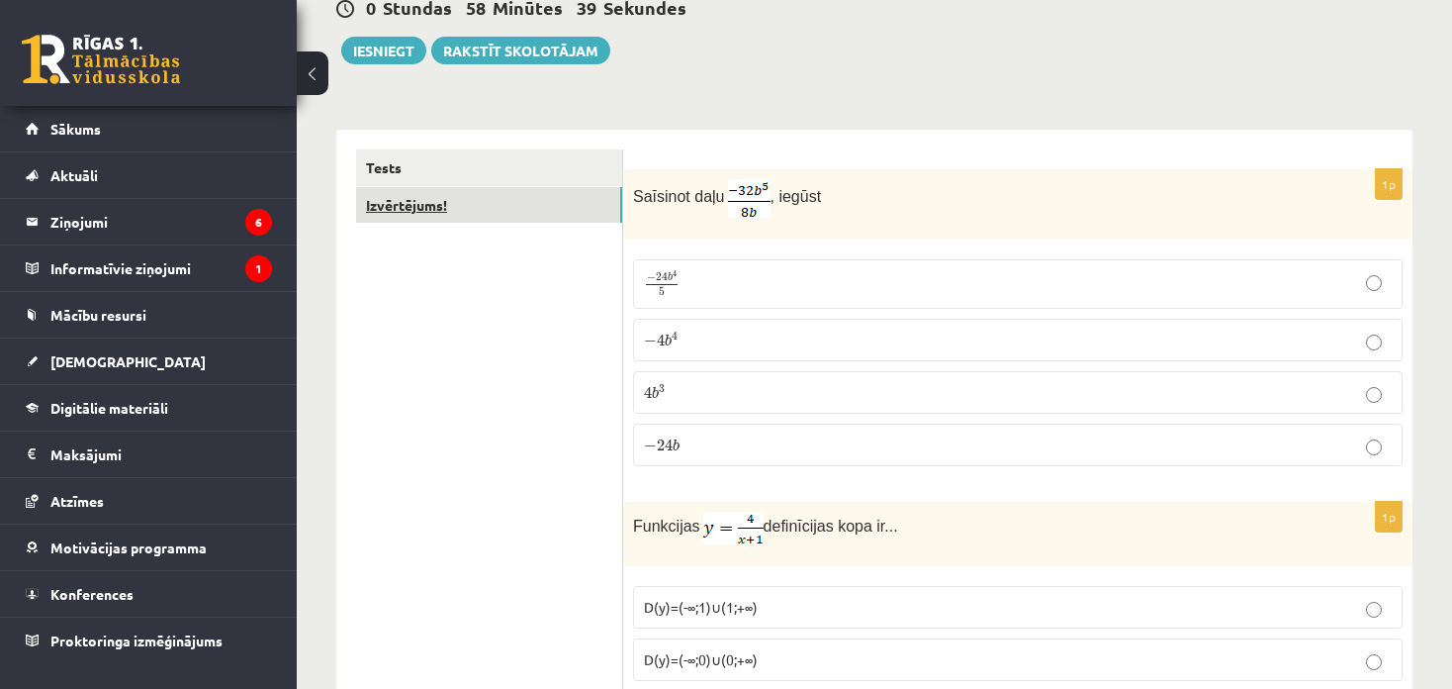
click at [460, 220] on link "Izvērtējums!" at bounding box center [489, 205] width 266 height 37
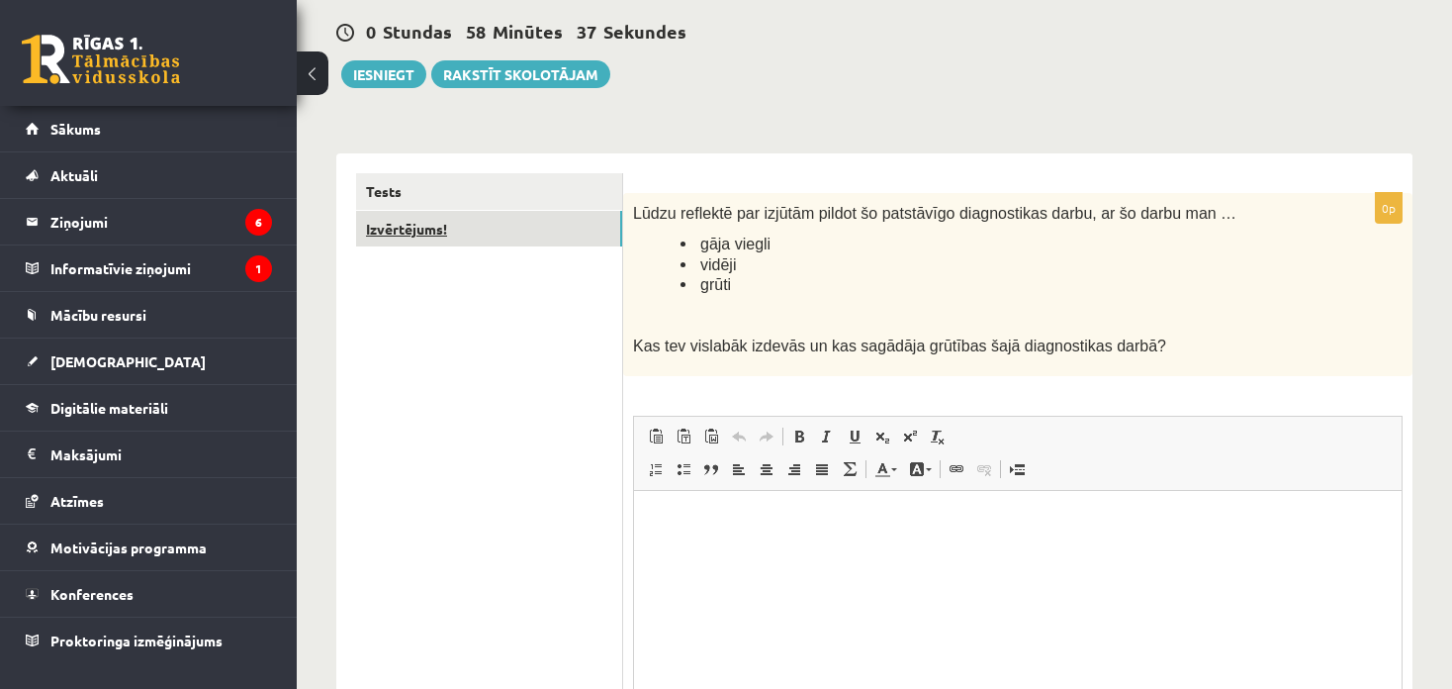
scroll to position [0, 0]
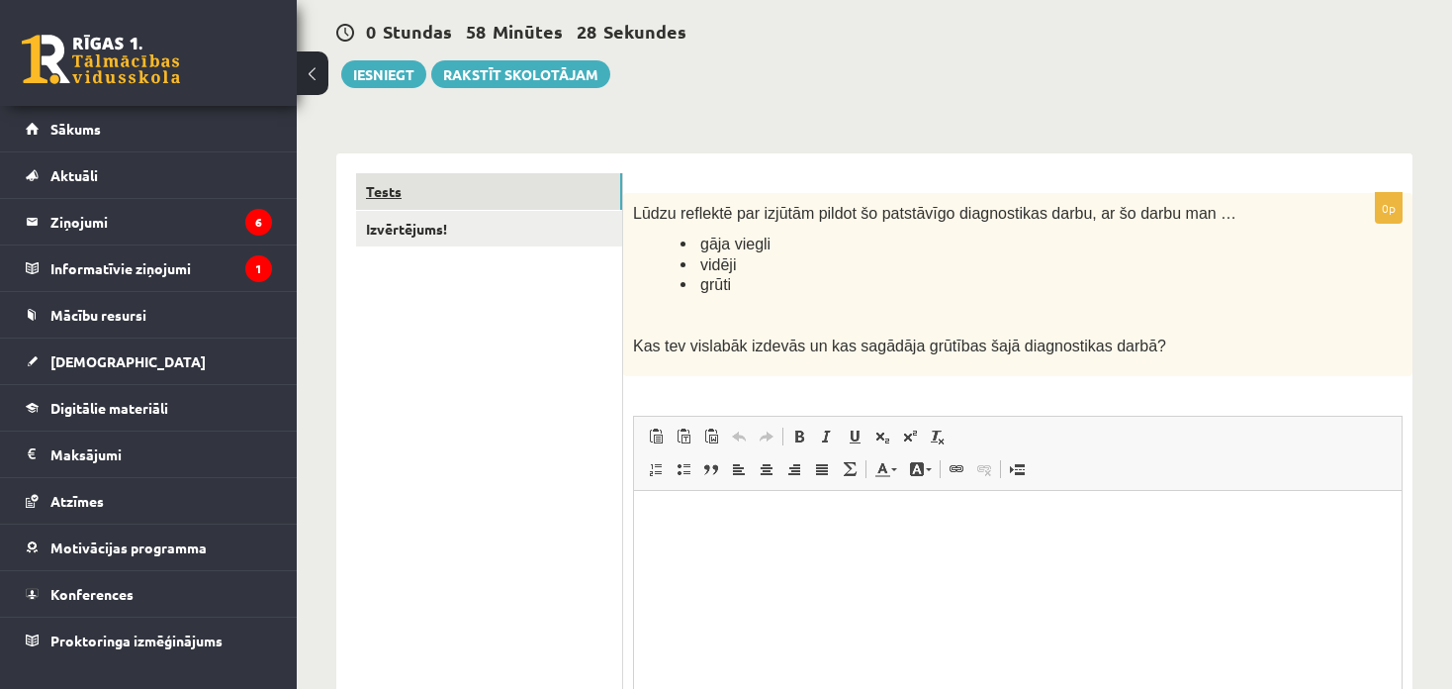
click at [474, 198] on link "Tests" at bounding box center [489, 191] width 266 height 37
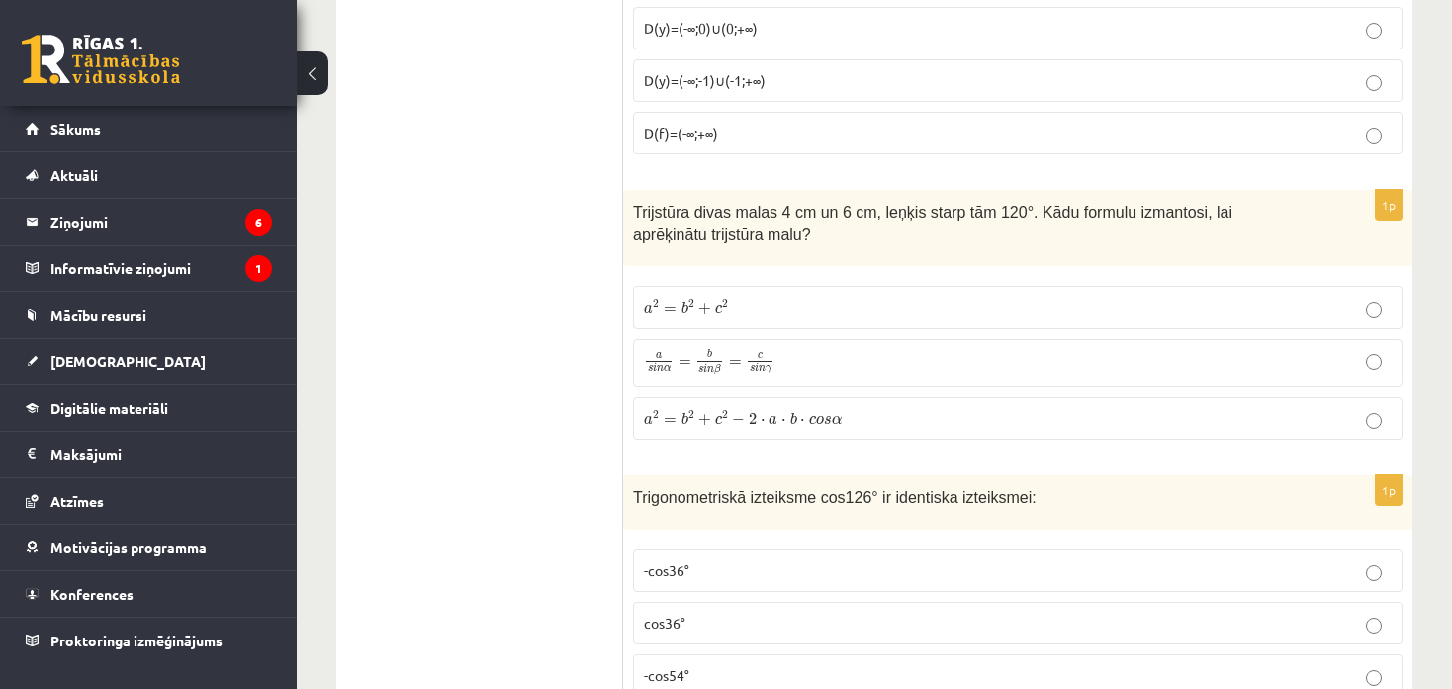
scroll to position [936, 0]
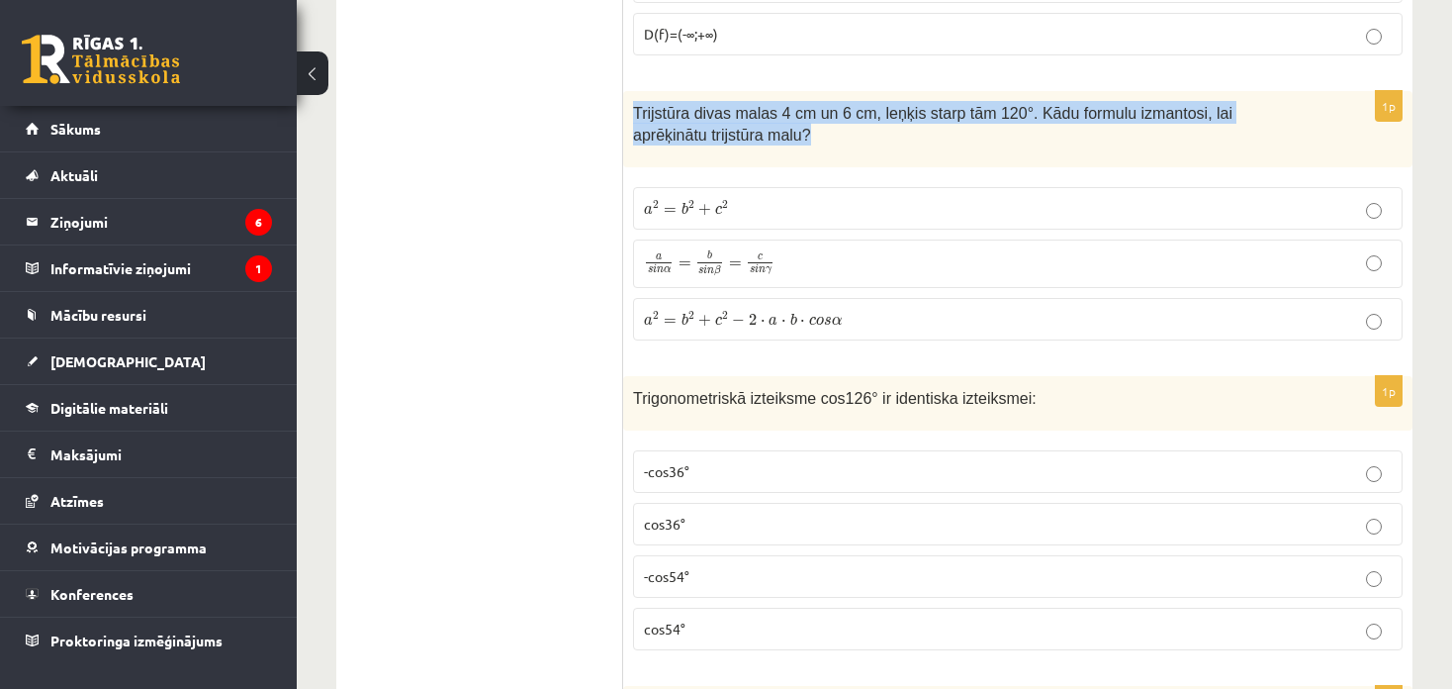
drag, startPoint x: 625, startPoint y: 94, endPoint x: 694, endPoint y: 154, distance: 91.1
click at [694, 154] on div "Trijstūra divas malas 4 cm un 6 cm, leņķis starp tām 120°. Kādu formulu izmanto…" at bounding box center [1017, 129] width 789 height 76
click at [782, 151] on div "Trijstūra divas malas 4 cm un 6 cm, leņķis starp tām 120°. Kādu formulu izmanto…" at bounding box center [1017, 129] width 789 height 76
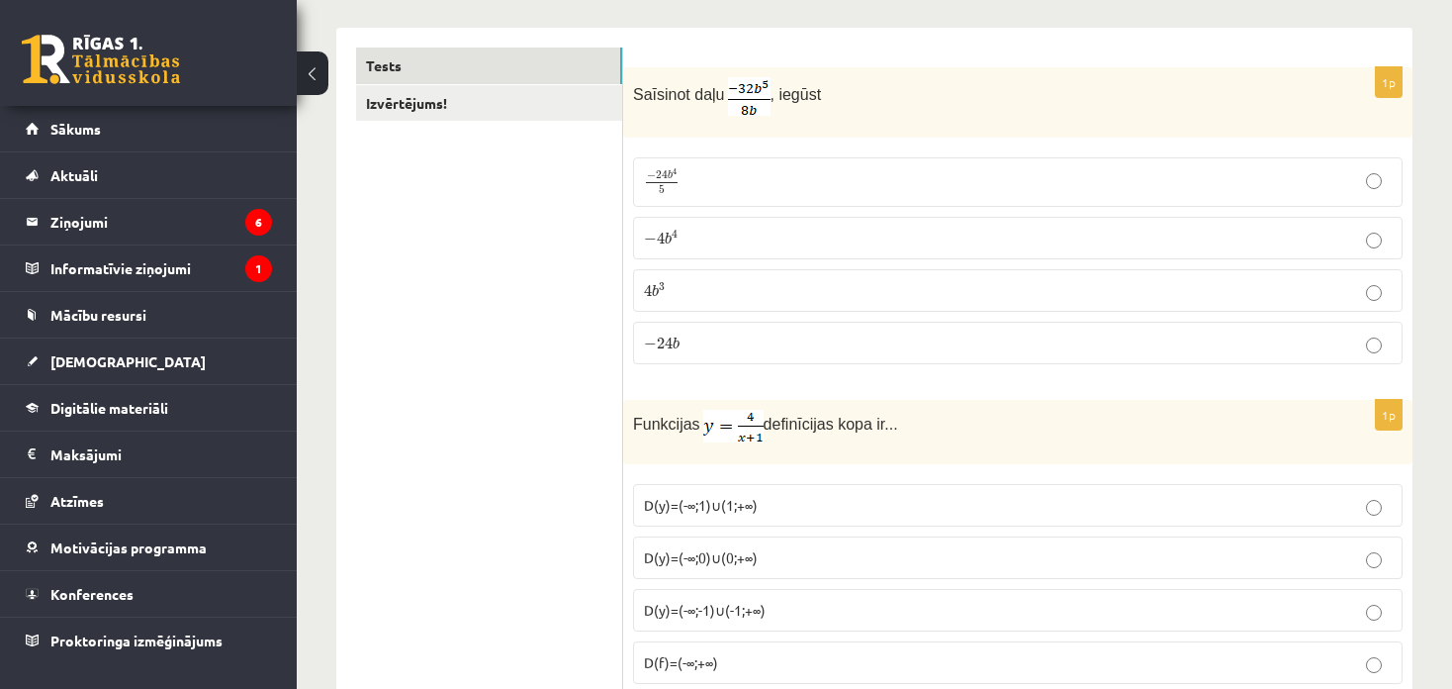
scroll to position [342, 0]
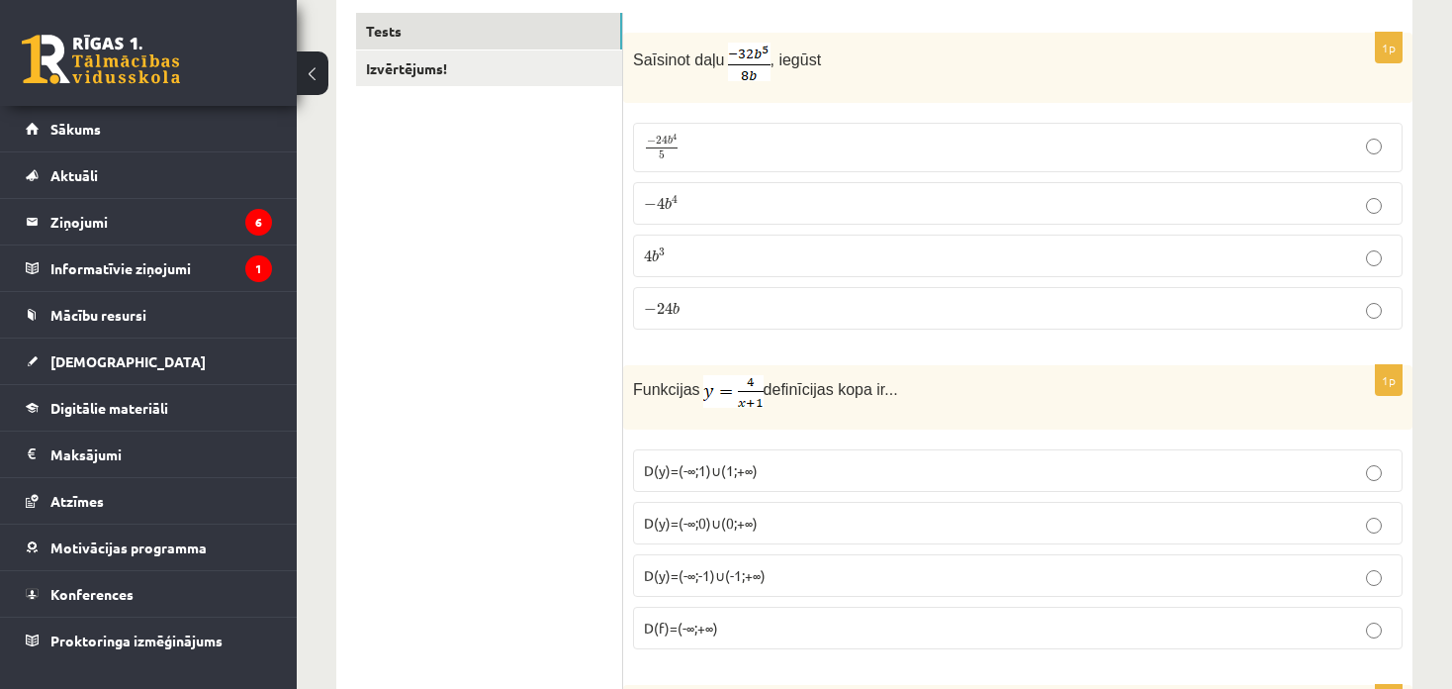
click at [691, 185] on label "− 4 b 4 − 4 b 4" at bounding box center [1018, 203] width 770 height 43
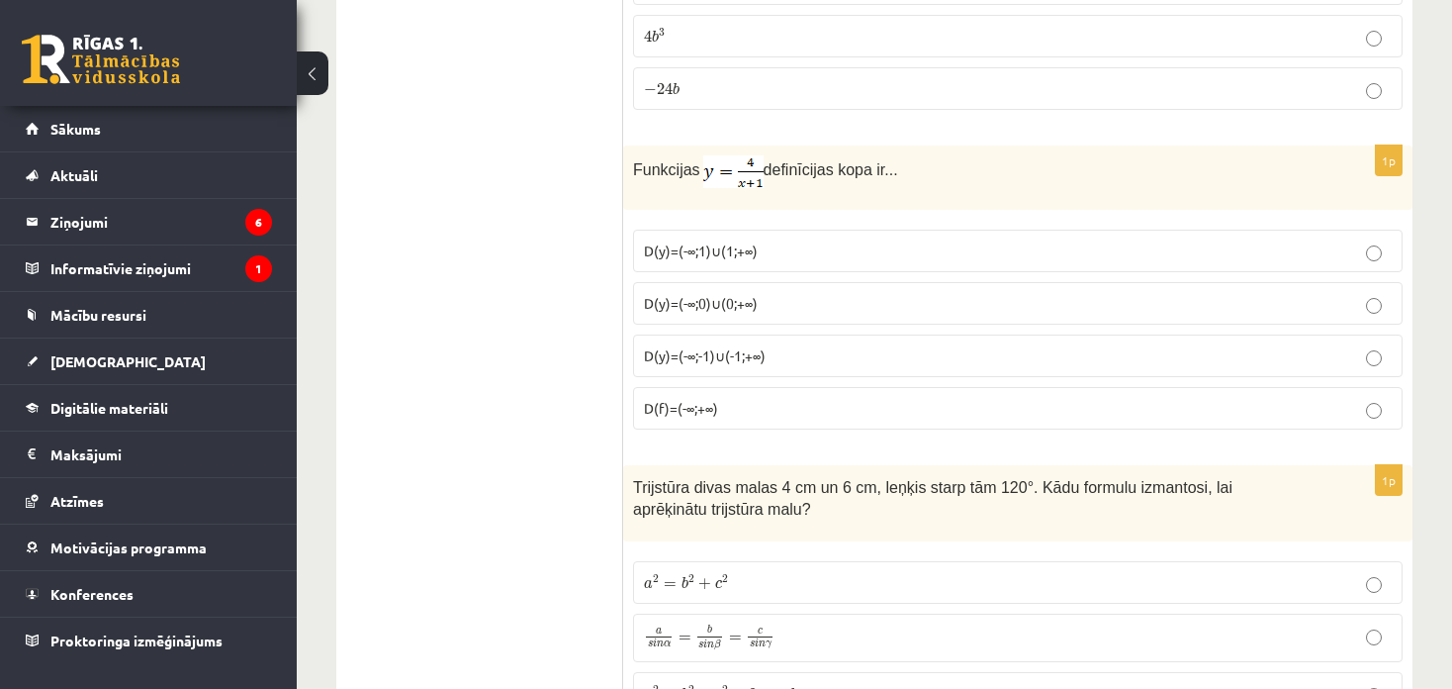
scroll to position [586, 0]
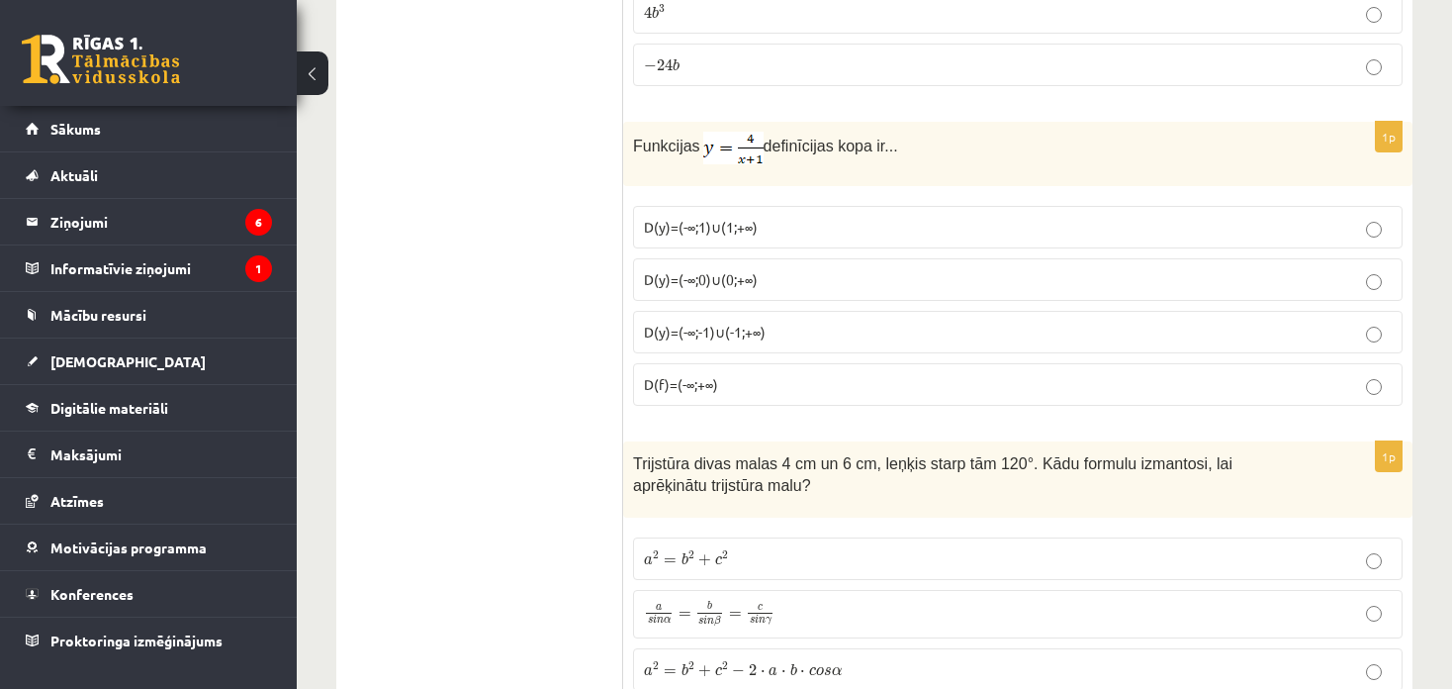
click at [685, 329] on span "D(y)=(-∞;-1)∪(-1;+∞)" at bounding box center [705, 332] width 122 height 18
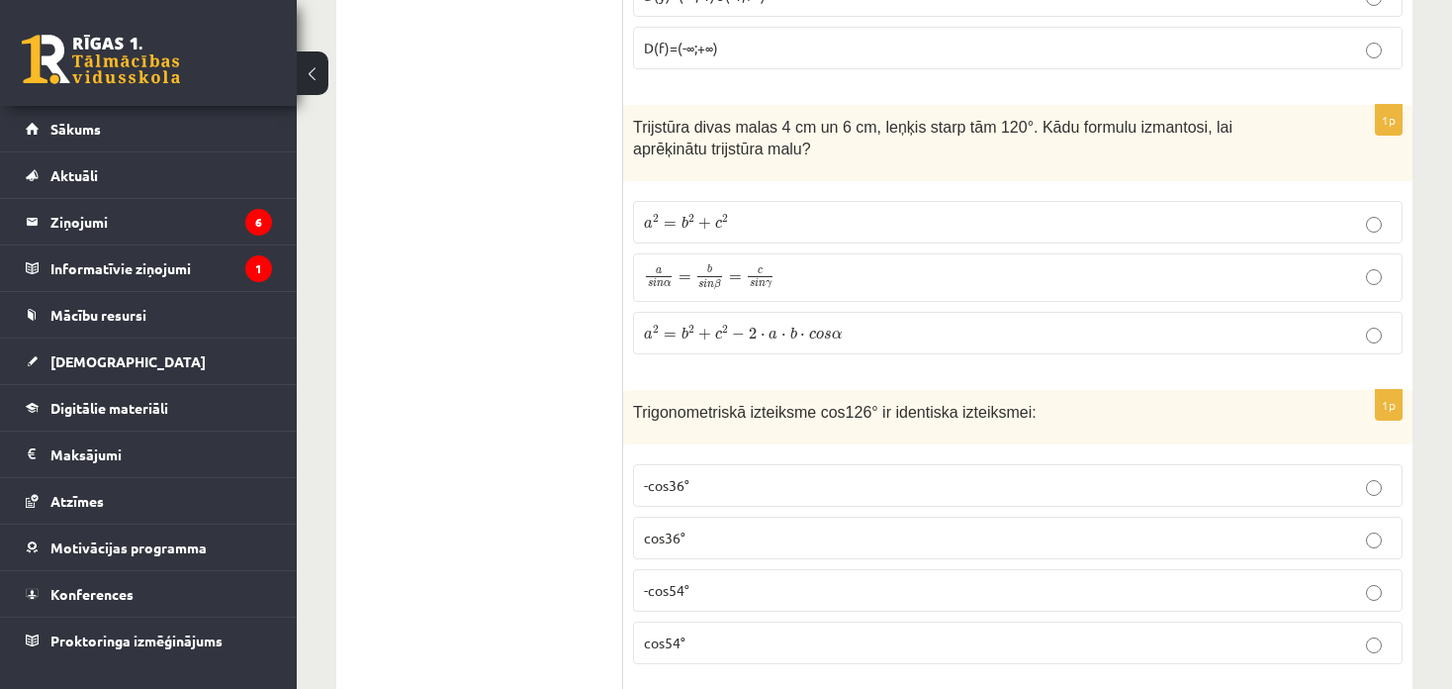
scroll to position [965, 0]
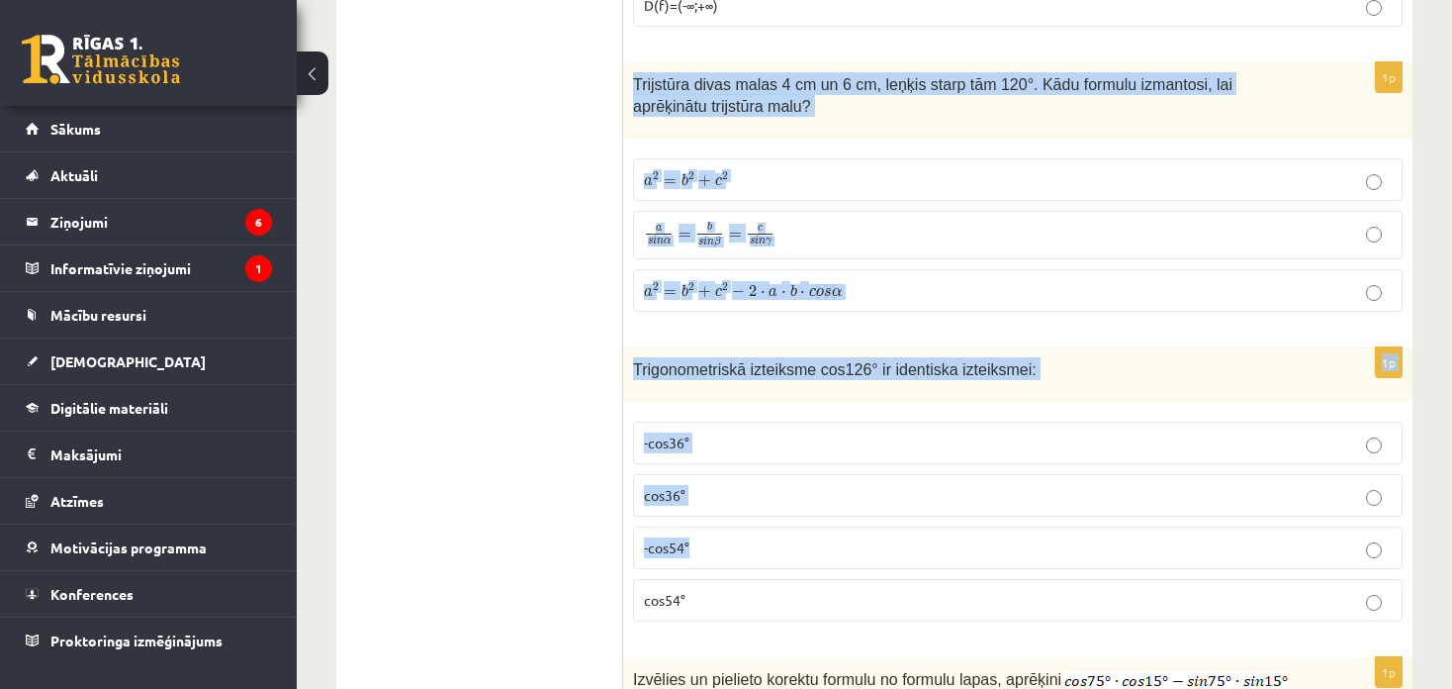
drag, startPoint x: 629, startPoint y: 68, endPoint x: 825, endPoint y: 529, distance: 500.9
click at [754, 126] on div "Trijstūra divas malas 4 cm un 6 cm, leņķis starp tām 120°. Kādu formulu izmanto…" at bounding box center [1017, 100] width 789 height 76
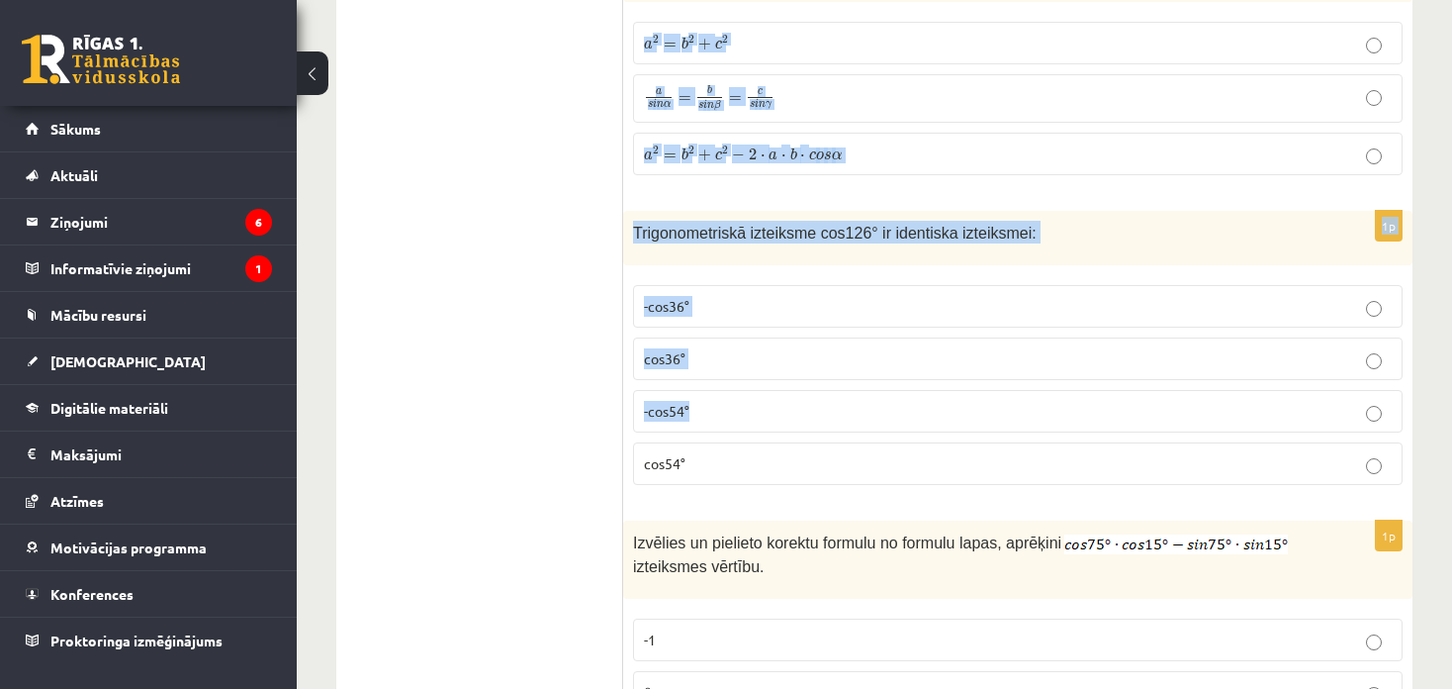
scroll to position [1063, 0]
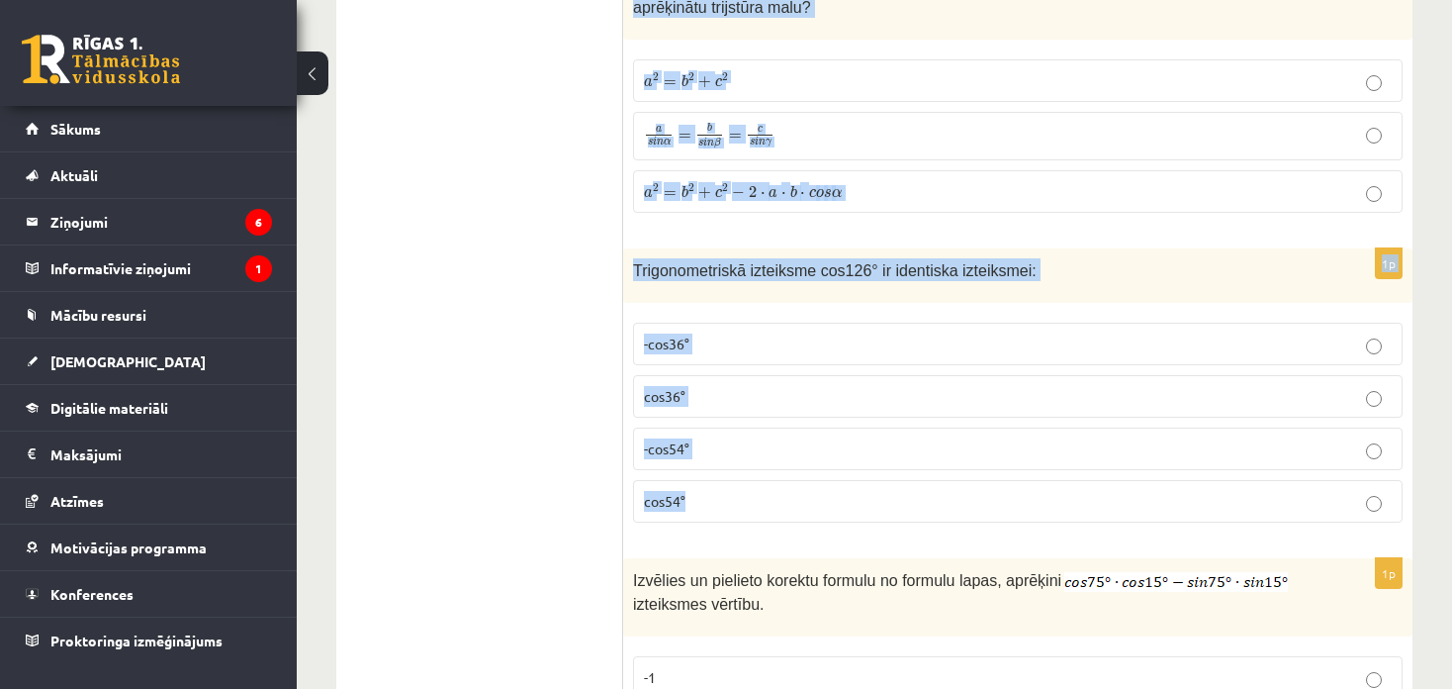
drag, startPoint x: 627, startPoint y: 73, endPoint x: 931, endPoint y: 475, distance: 503.6
copy form "Trijstūra divas malas 4 cm un 6 cm, leņķis starp tām 120°. Kādu formulu izmanto…"
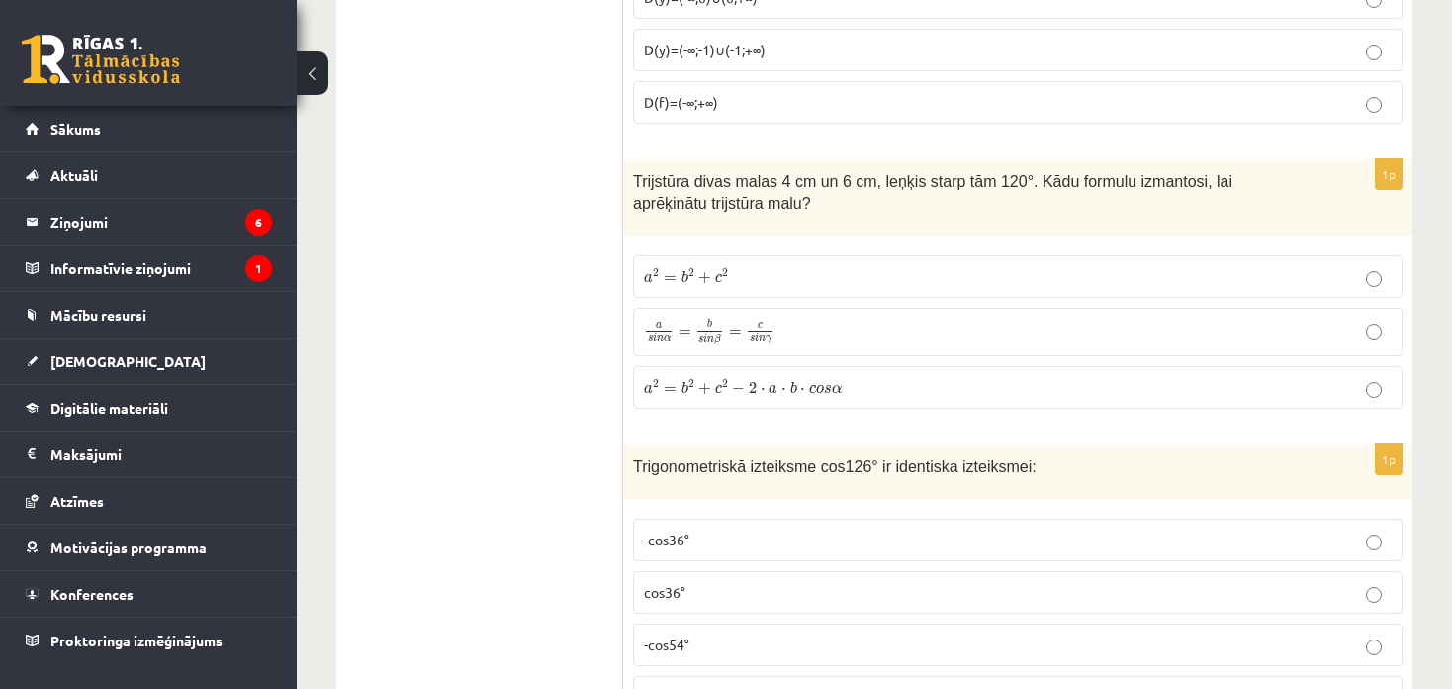
scroll to position [866, 0]
click at [759, 371] on label "a 2 = b 2 + c 2 − 2 ⋅ a ⋅ b ⋅ c o s α a 2 = b 2 + c 2 − 2 ⋅ a ⋅ b ⋅ c o s α" at bounding box center [1018, 389] width 770 height 43
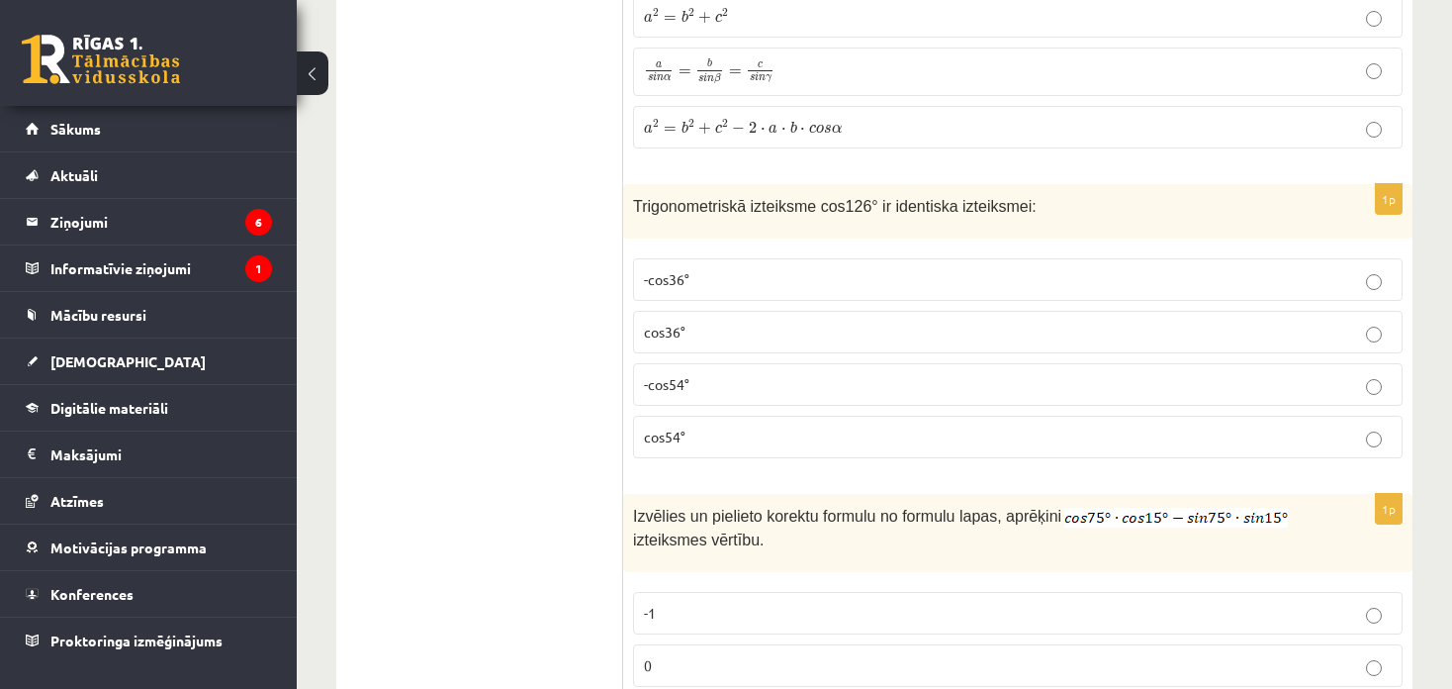
scroll to position [1162, 0]
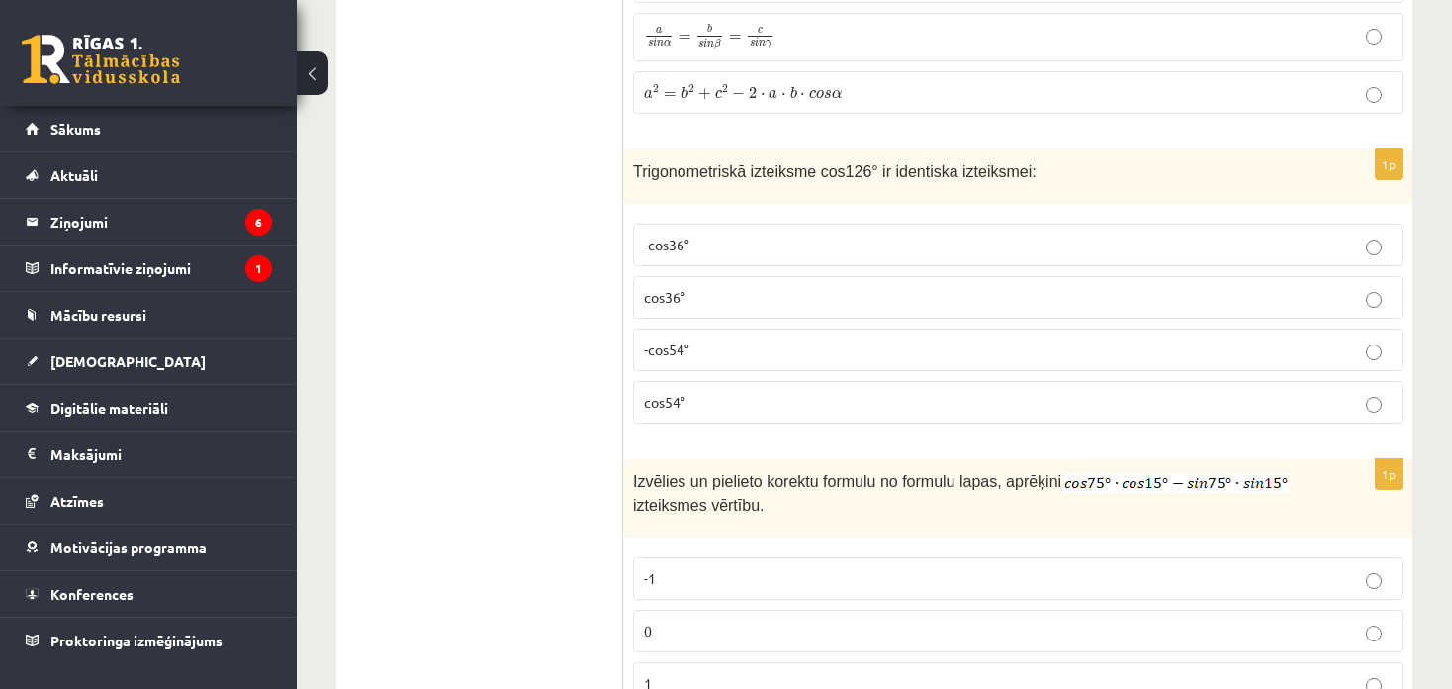
click at [691, 348] on p "-cos54°" at bounding box center [1018, 349] width 748 height 21
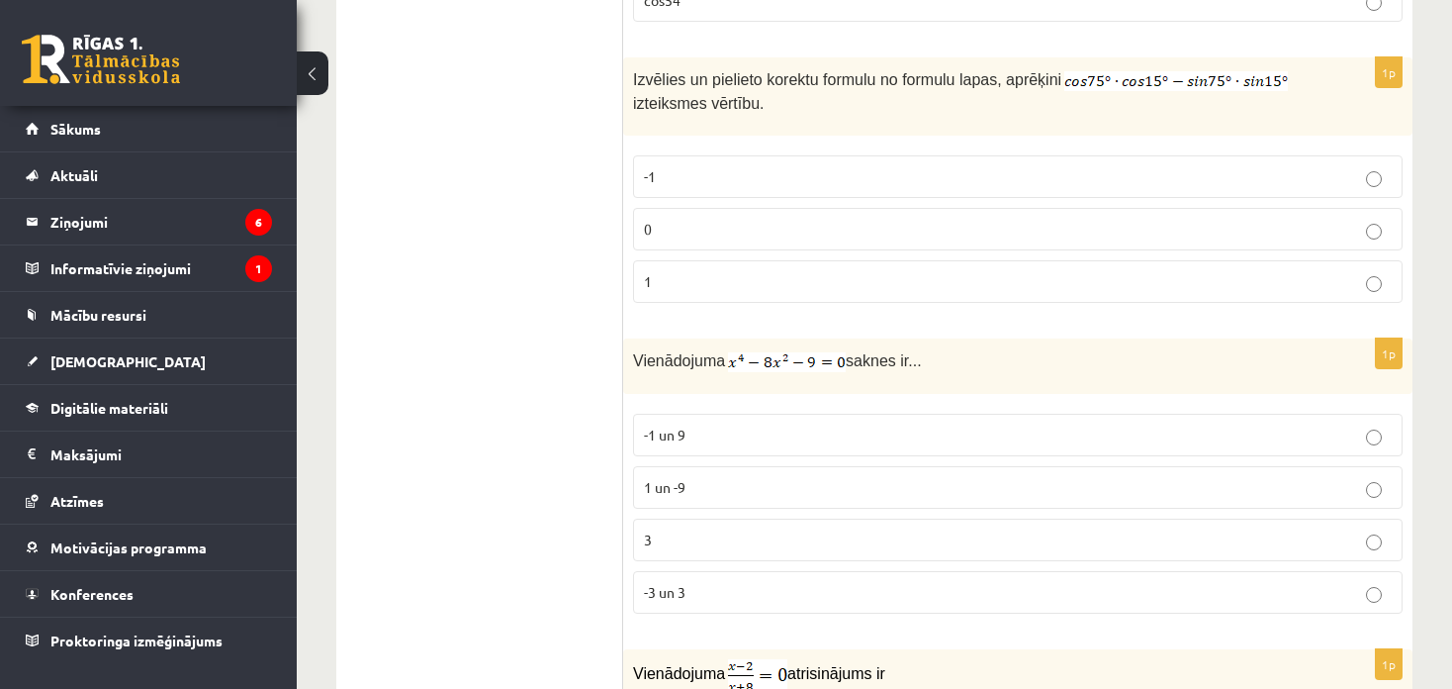
scroll to position [1530, 0]
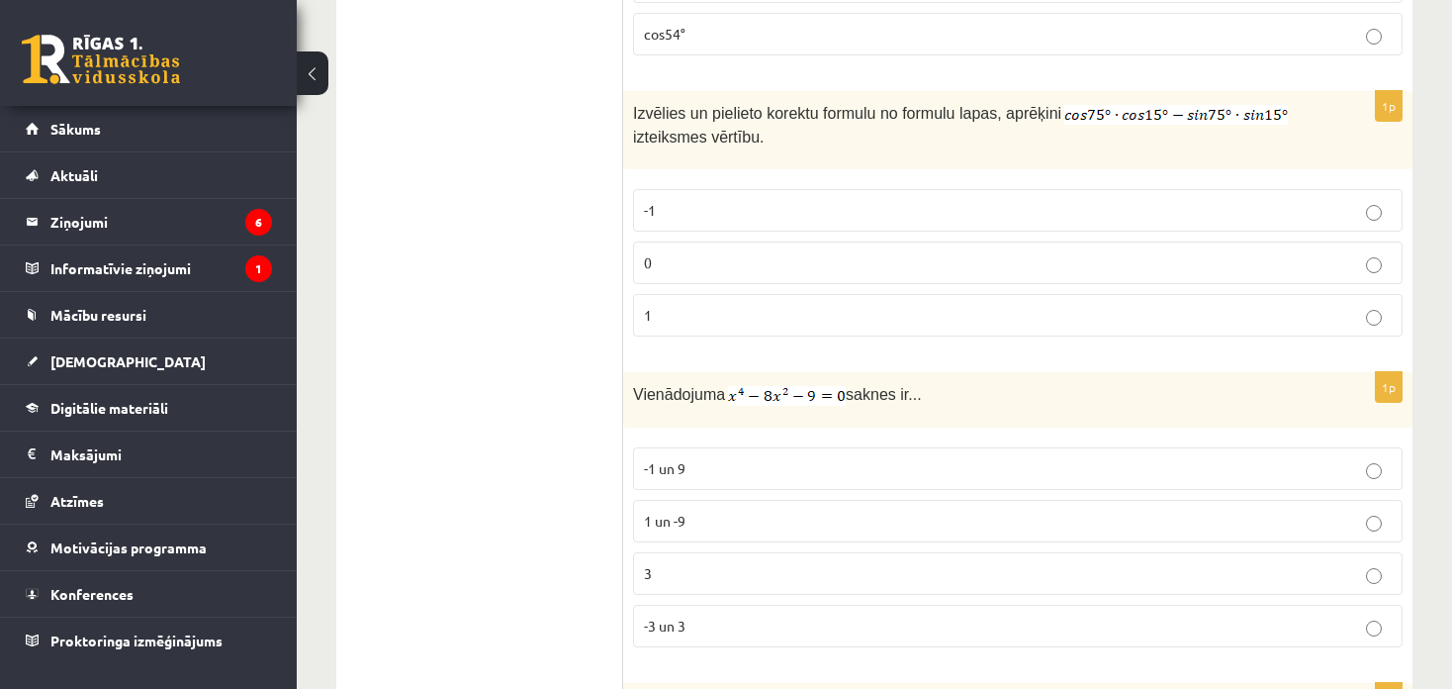
click at [868, 264] on p "0" at bounding box center [1018, 262] width 748 height 21
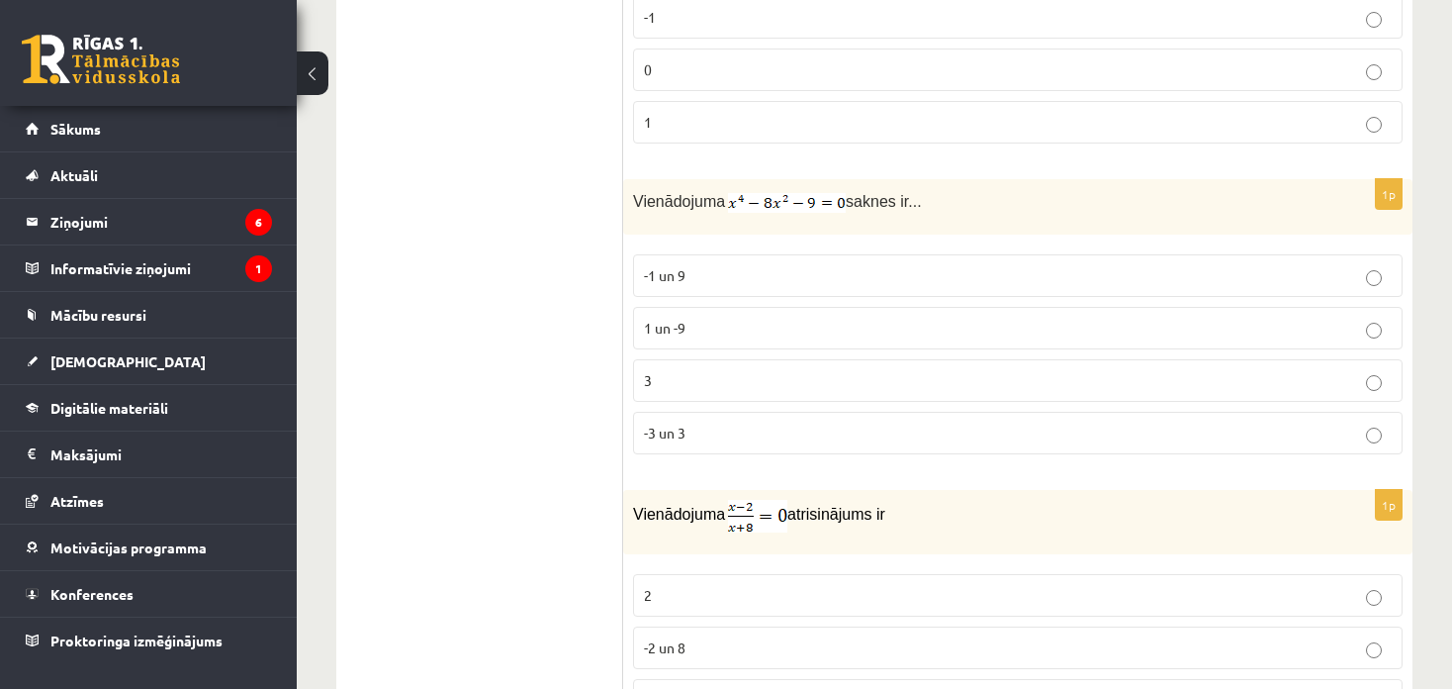
scroll to position [1729, 0]
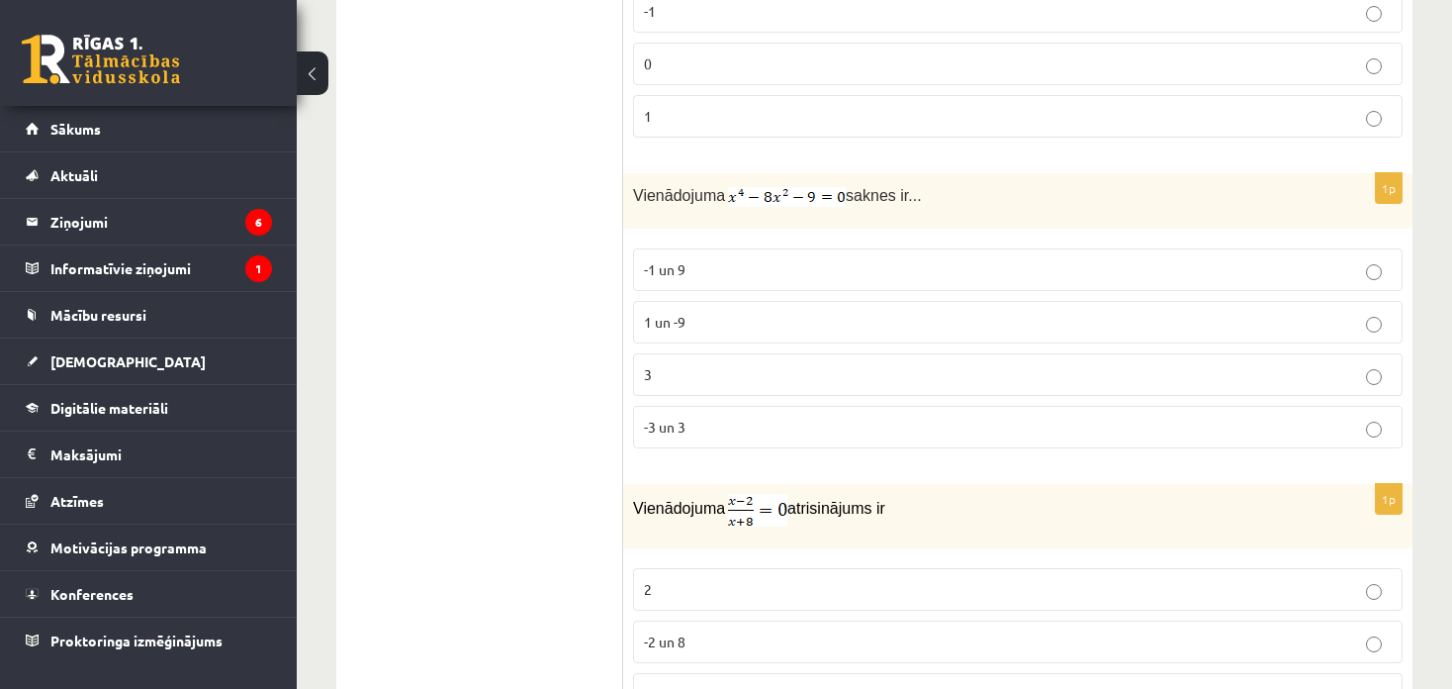
click at [743, 406] on label "-3 un 3" at bounding box center [1018, 427] width 770 height 43
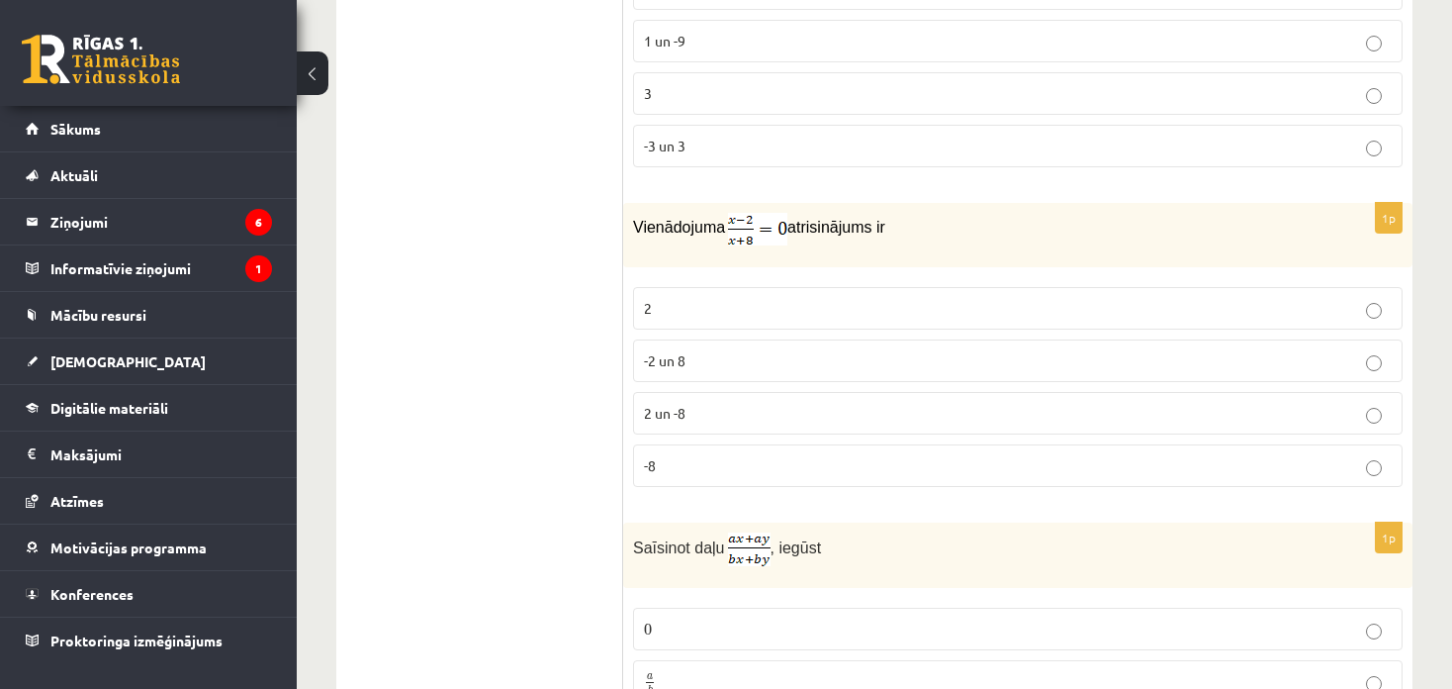
scroll to position [2026, 0]
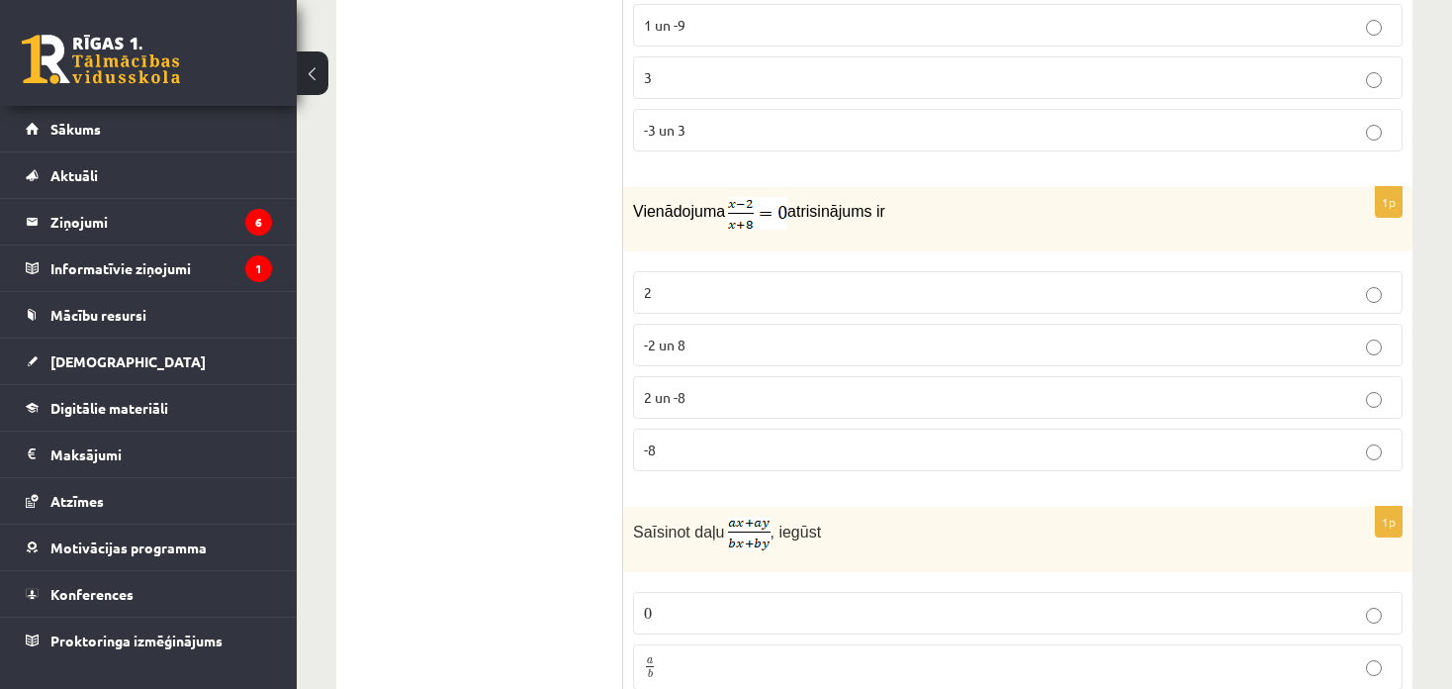
click at [795, 282] on p "2" at bounding box center [1018, 292] width 748 height 21
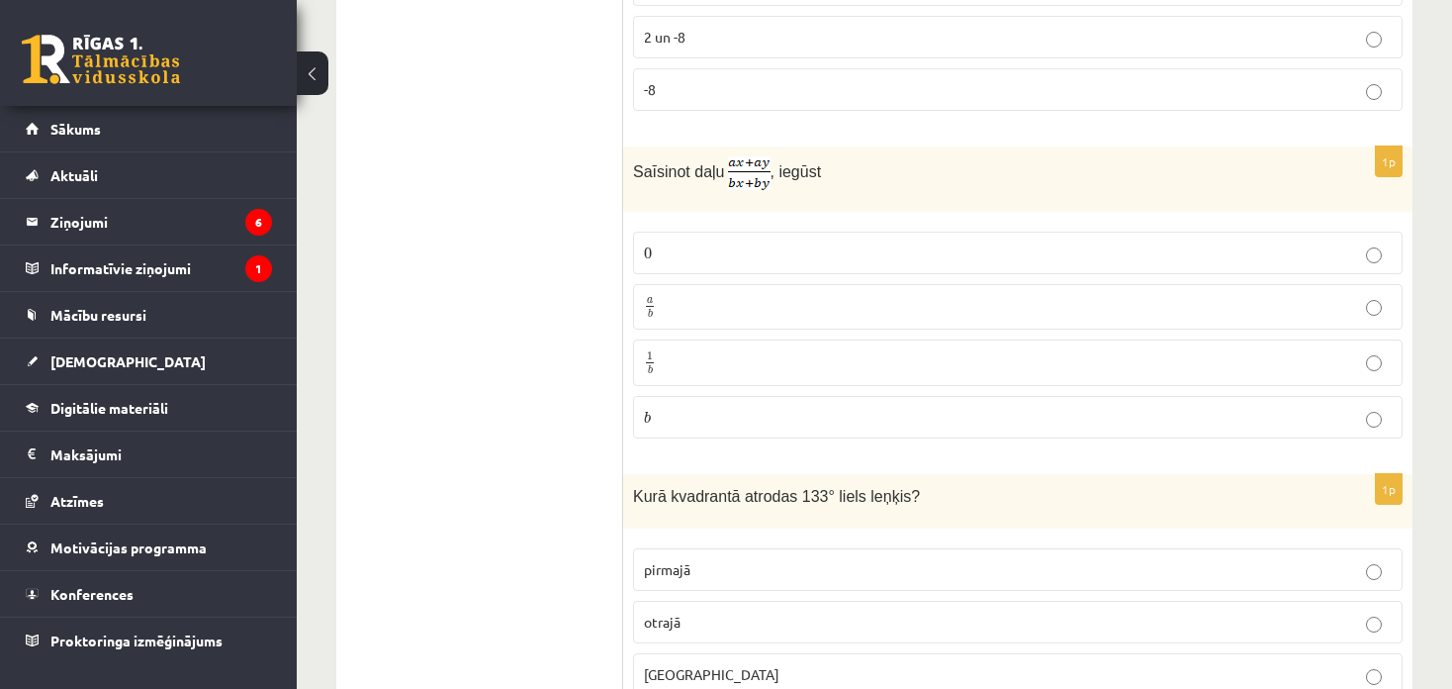
scroll to position [2422, 0]
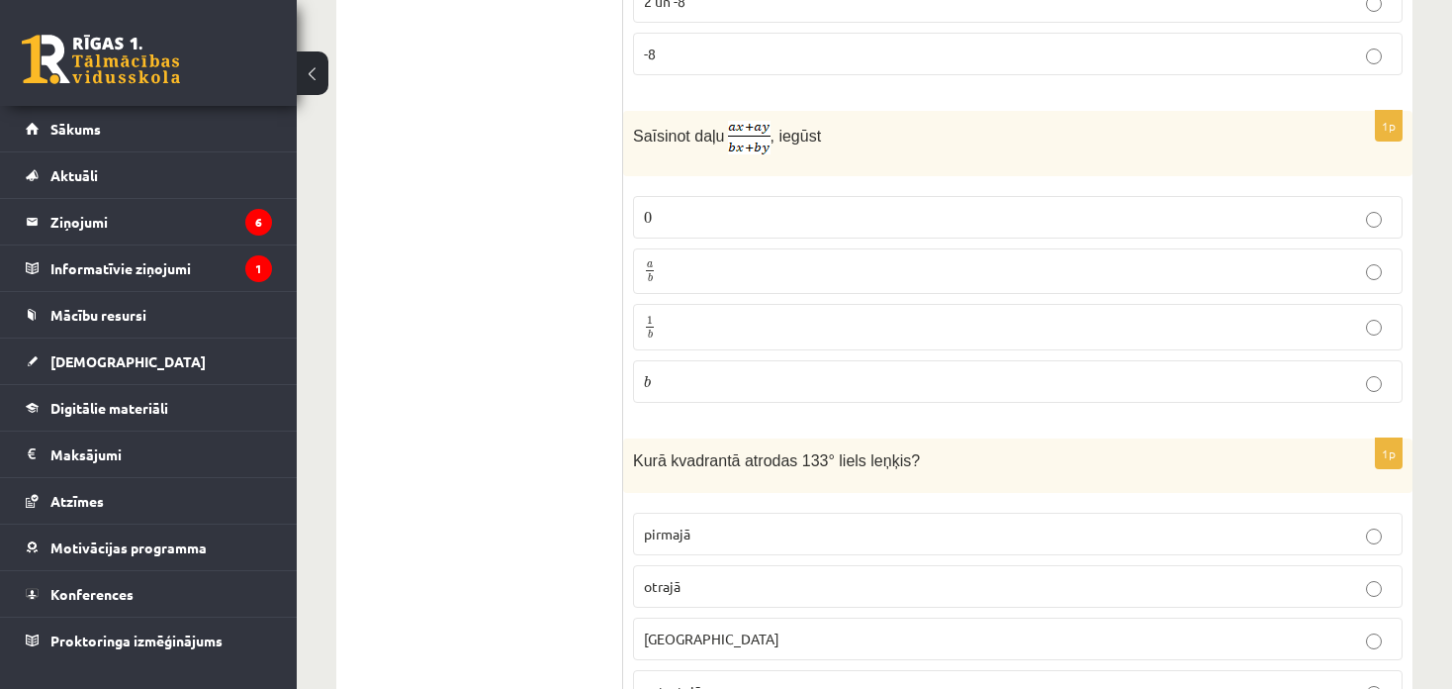
click at [861, 304] on label "1 b 1 b" at bounding box center [1018, 327] width 770 height 46
click at [857, 274] on label "a b a b" at bounding box center [1018, 271] width 770 height 46
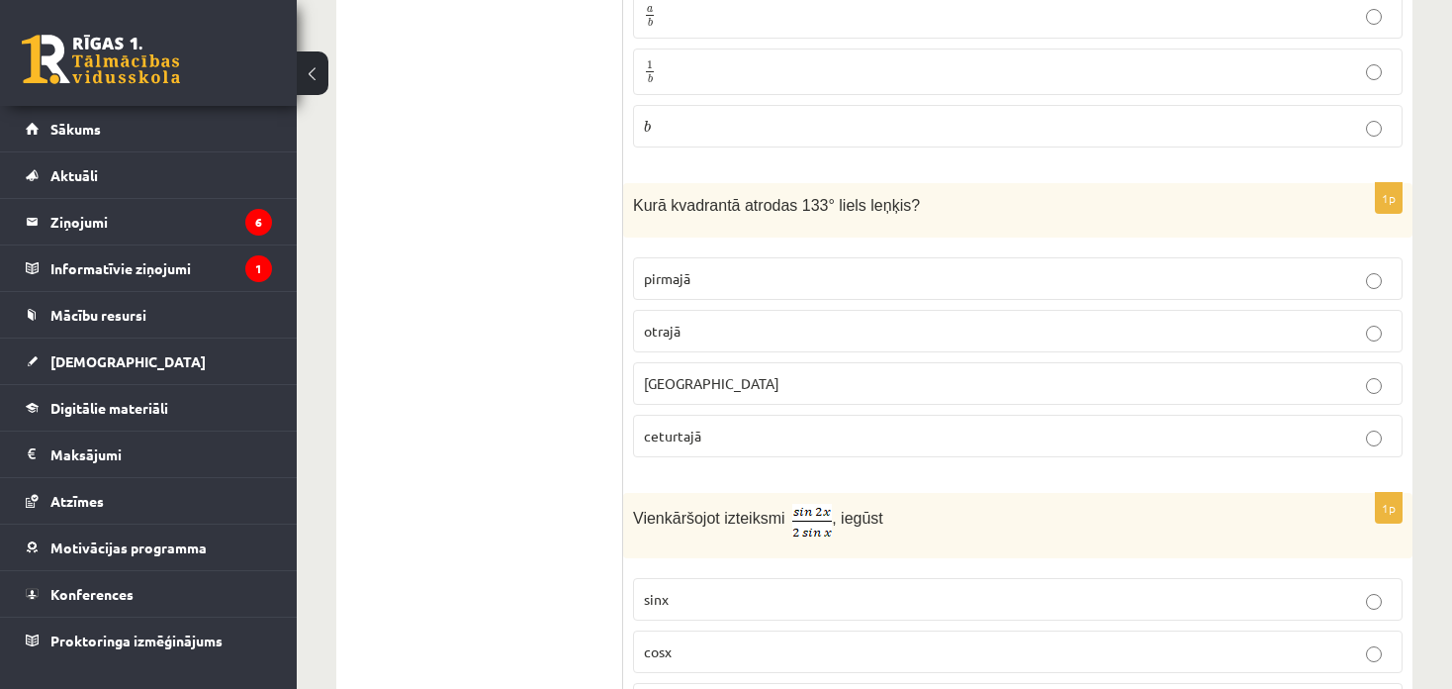
scroll to position [2678, 0]
click at [692, 336] on fieldset "pirmajā otrajā trešajā ceturtajā" at bounding box center [1018, 354] width 770 height 216
click at [688, 320] on p "otrajā" at bounding box center [1018, 330] width 748 height 21
drag, startPoint x: 629, startPoint y: 188, endPoint x: 905, endPoint y: 213, distance: 277.1
click at [905, 213] on div "Kurā kvadrantā atrodas 133° liels leņķis?" at bounding box center [1017, 209] width 789 height 54
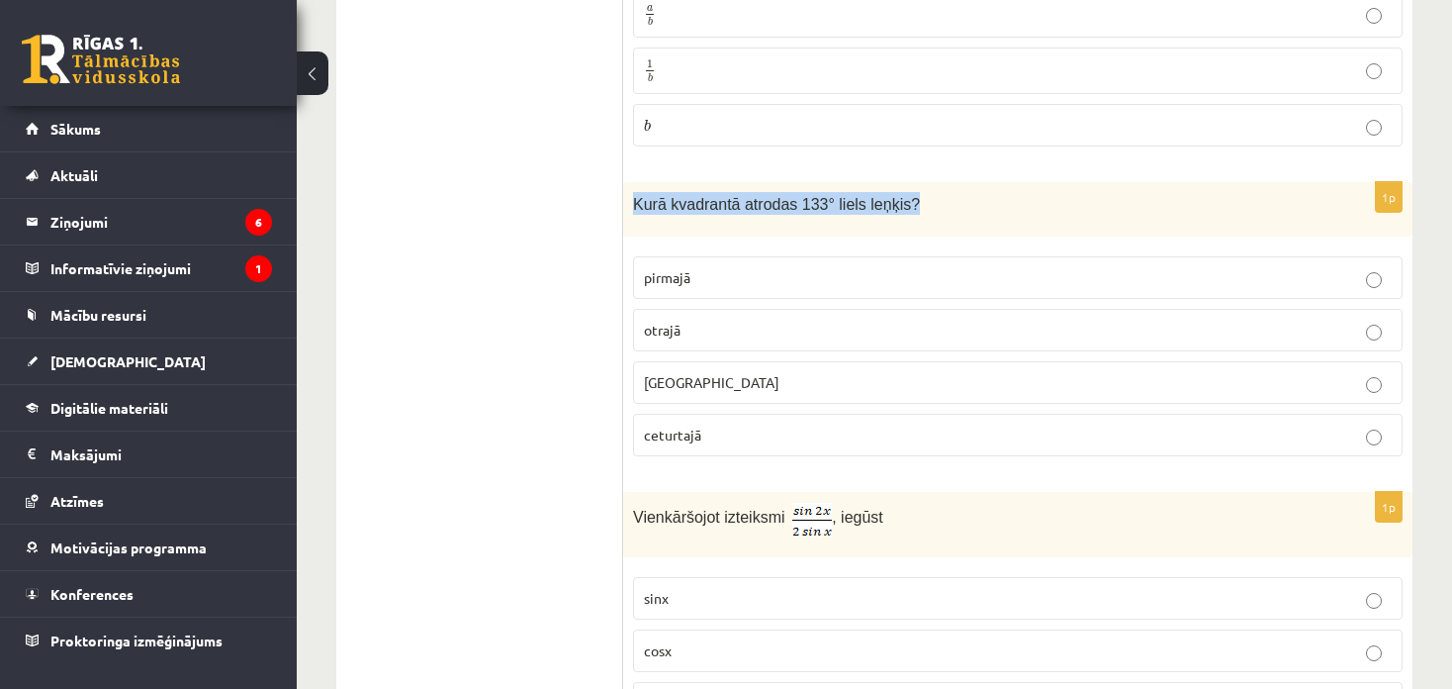
copy span "Kurā kvadrantā atrodas 133° liels leņķis?"
click at [786, 224] on div "1p Kurā kvadrantā atrodas 133° liels leņķis? pirmajā otrajā trešajā ceturtajā" at bounding box center [1017, 327] width 789 height 290
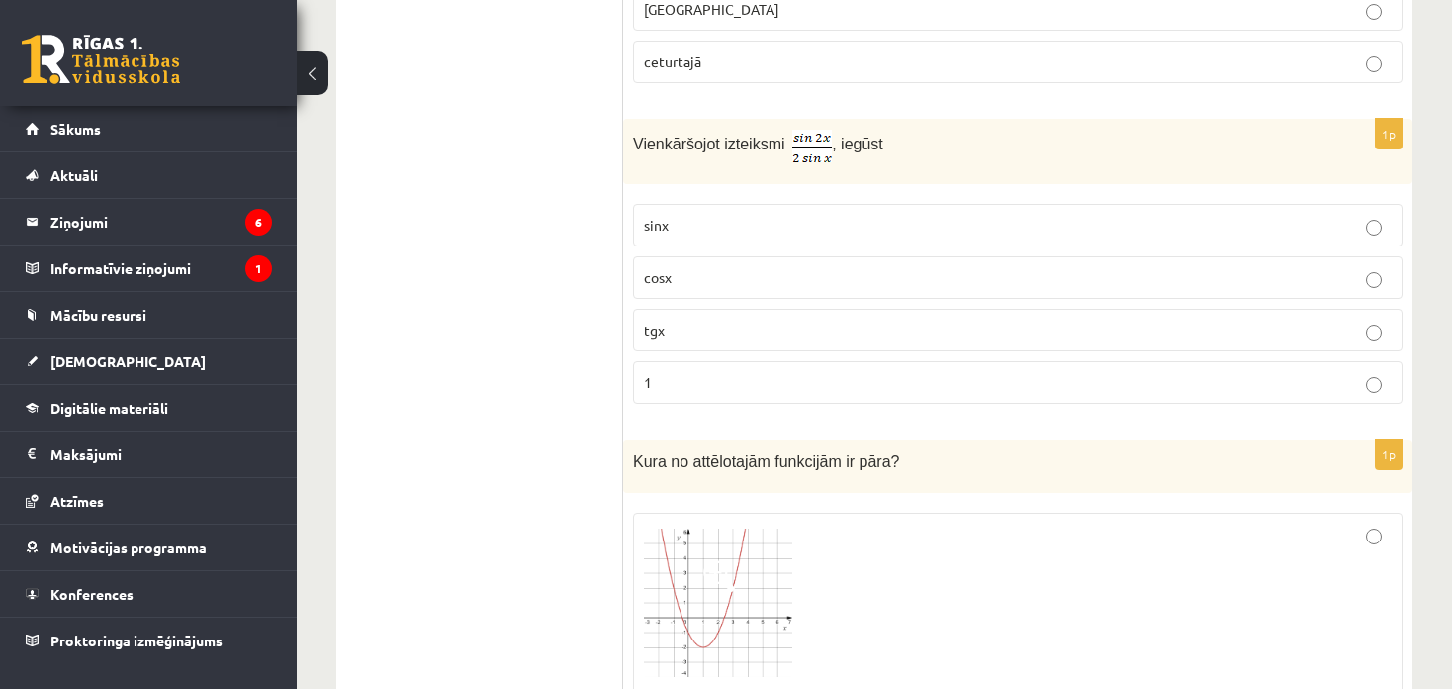
scroll to position [3074, 0]
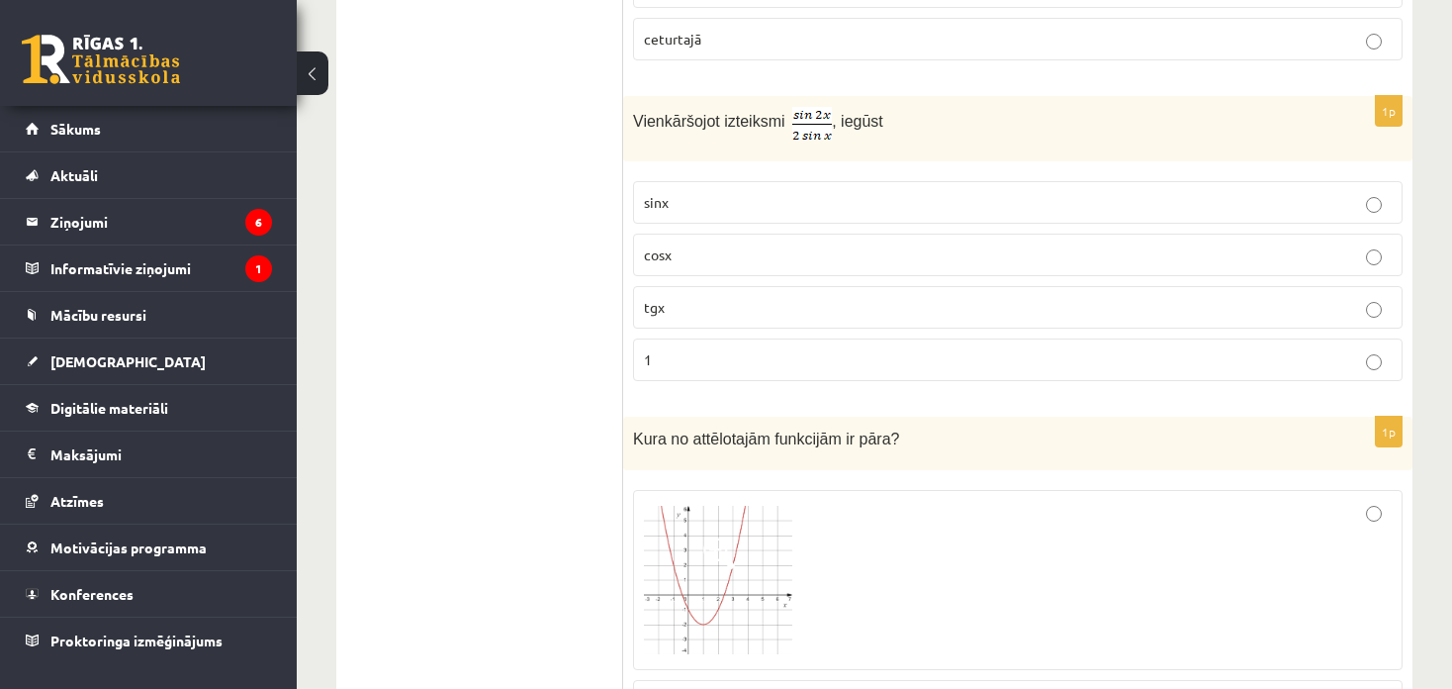
click at [855, 249] on label "cosx" at bounding box center [1018, 254] width 770 height 43
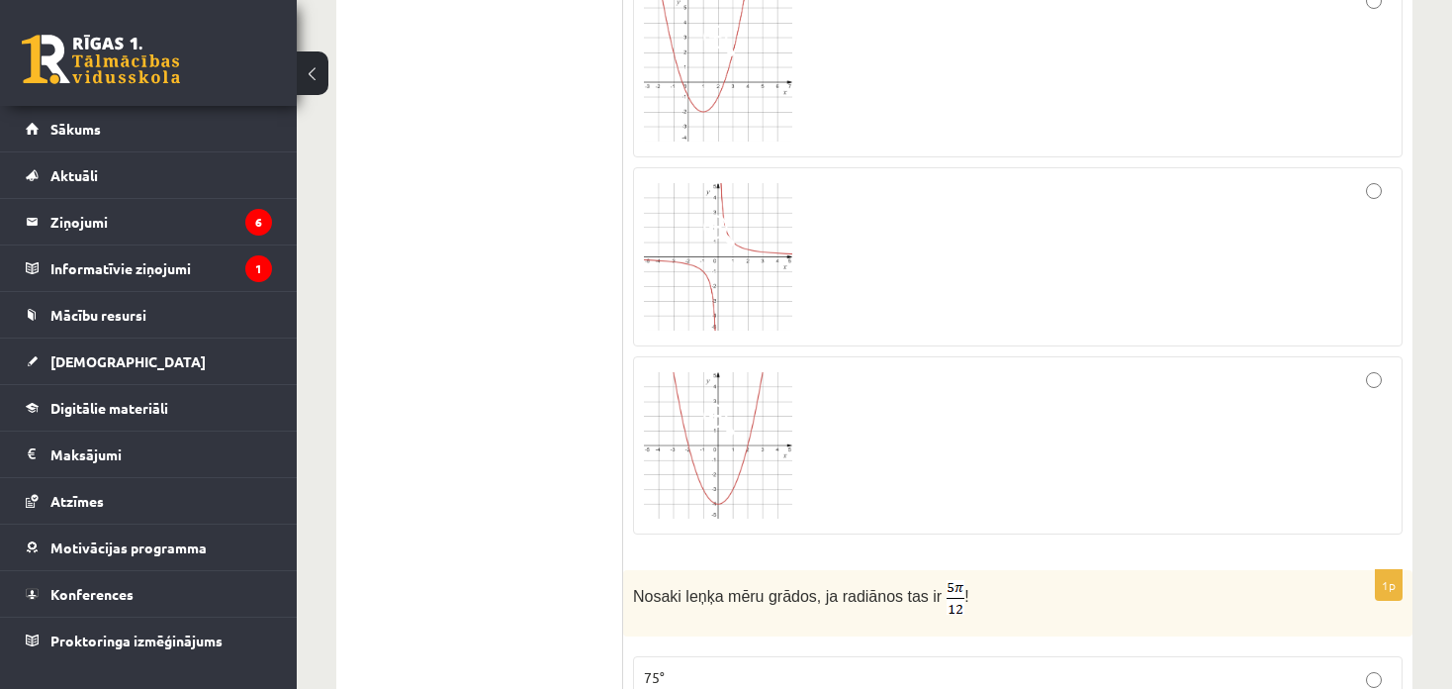
scroll to position [3865, 0]
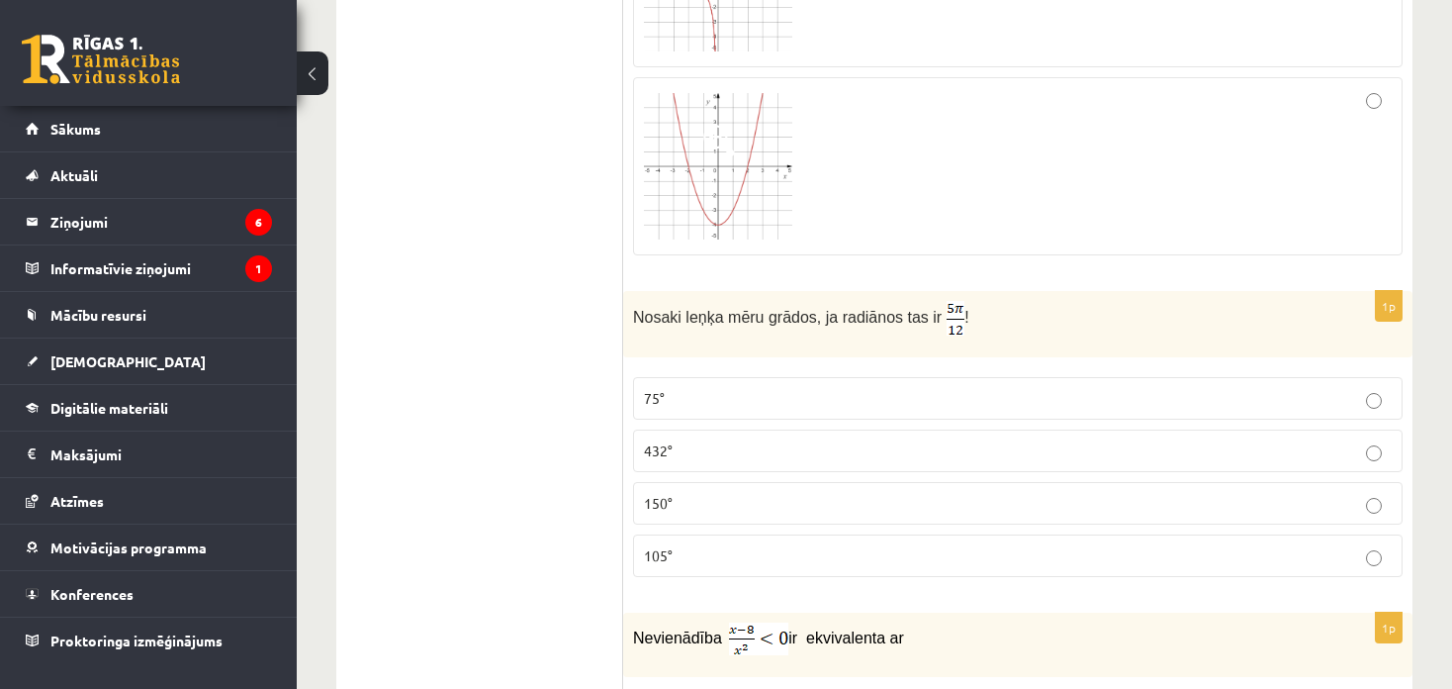
click at [770, 159] on img at bounding box center [718, 166] width 148 height 146
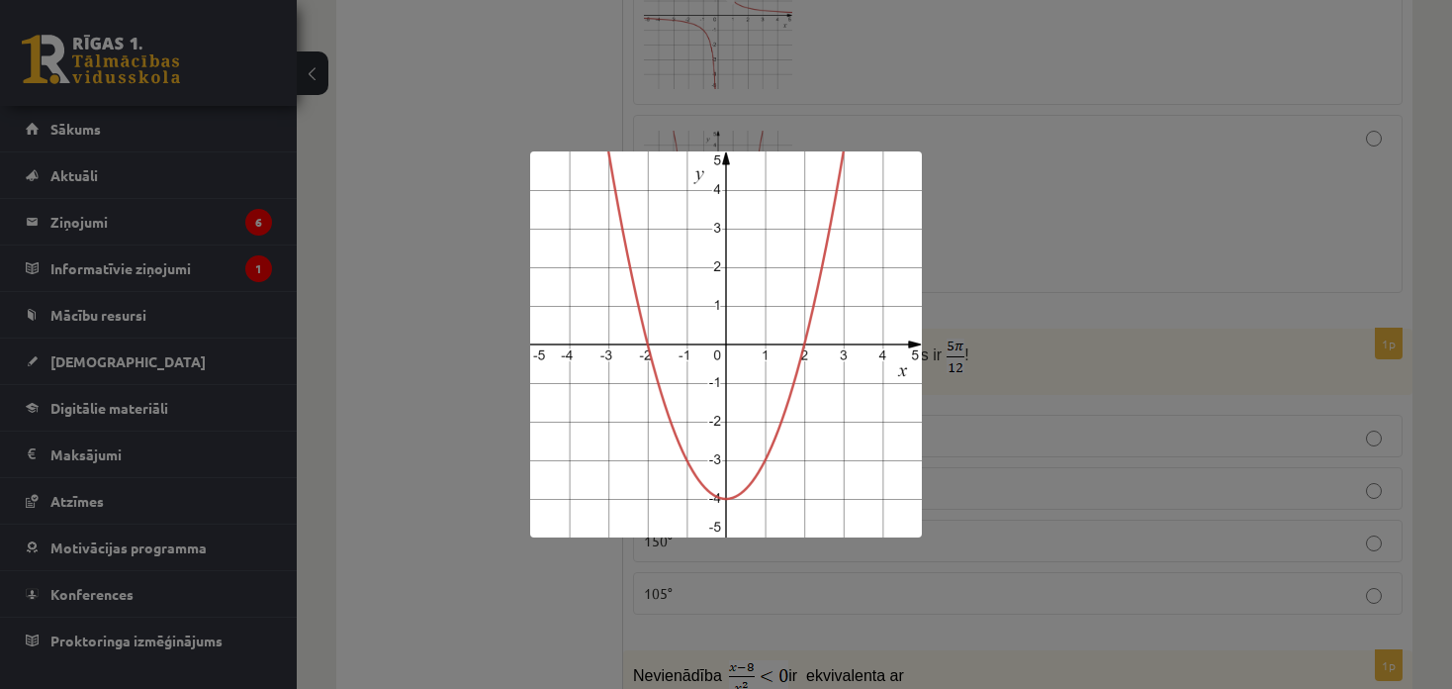
scroll to position [3263, 0]
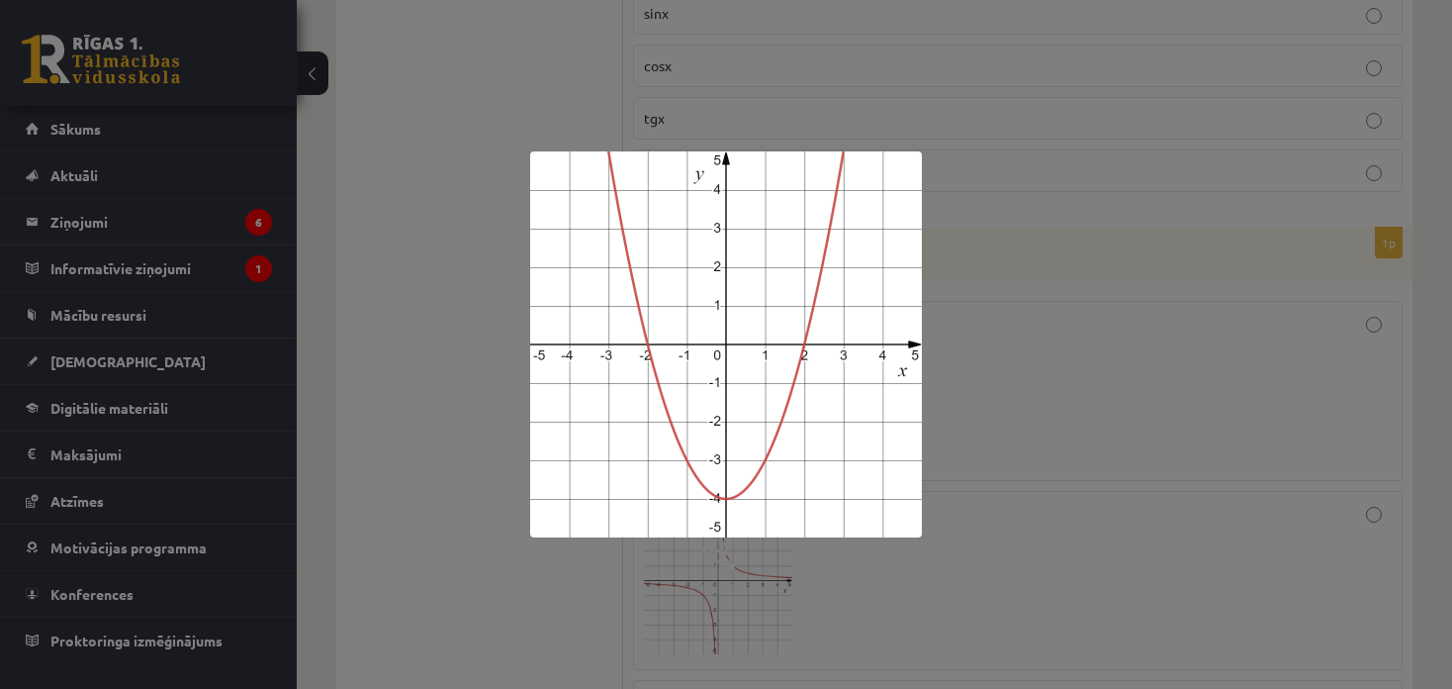
click at [1336, 231] on div at bounding box center [726, 344] width 1452 height 689
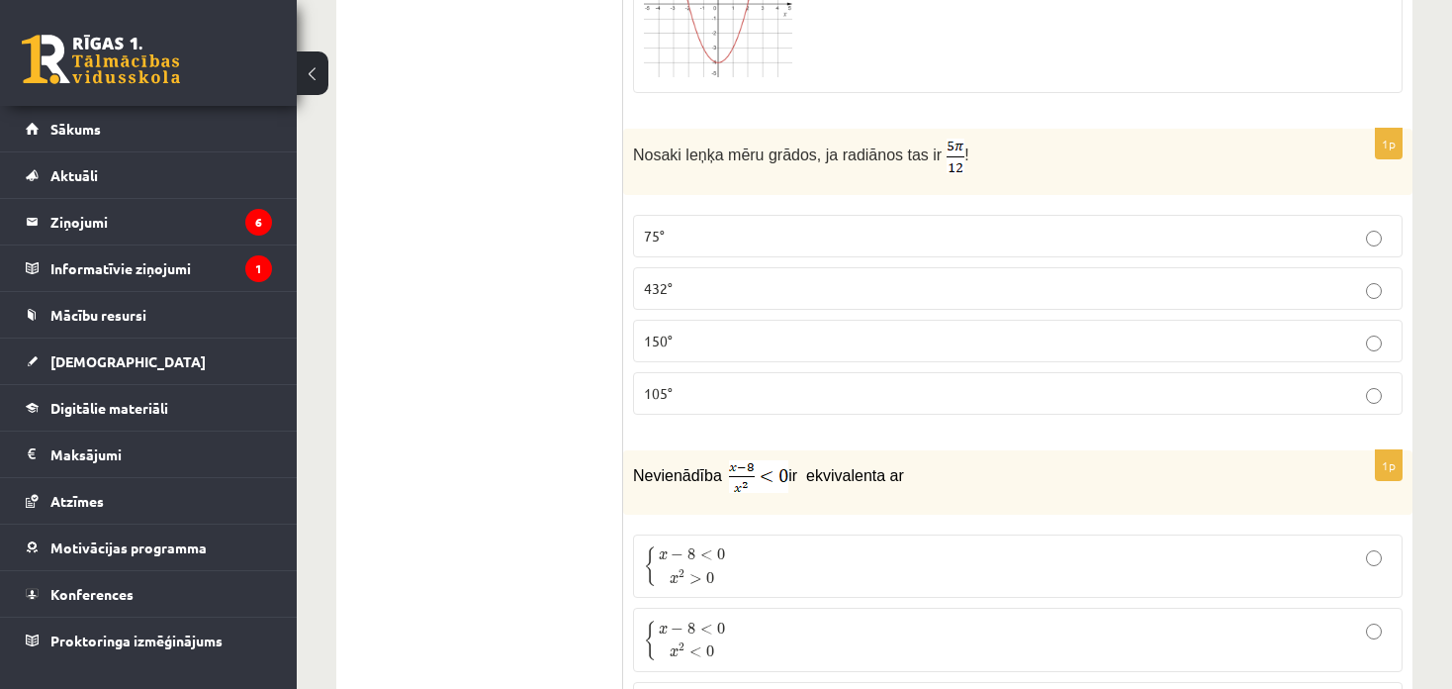
scroll to position [4054, 0]
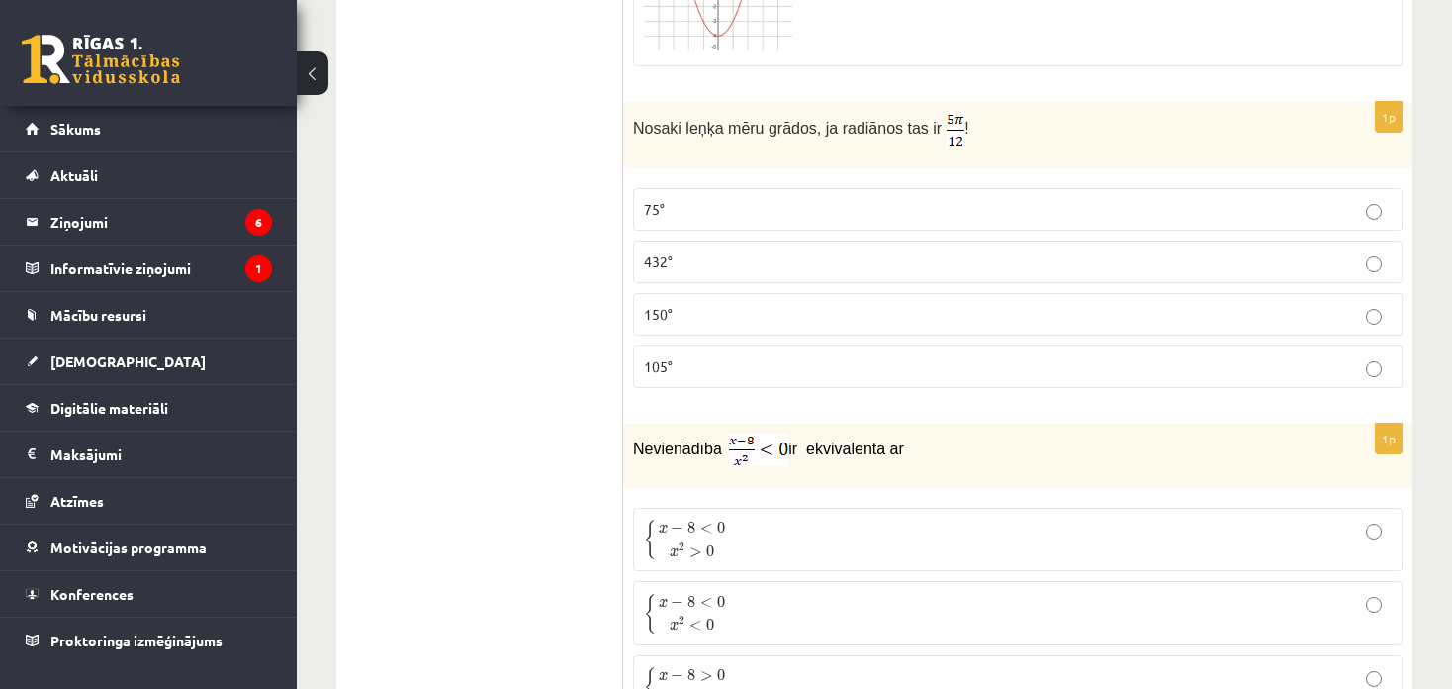
click at [888, 199] on p "75°" at bounding box center [1018, 209] width 748 height 21
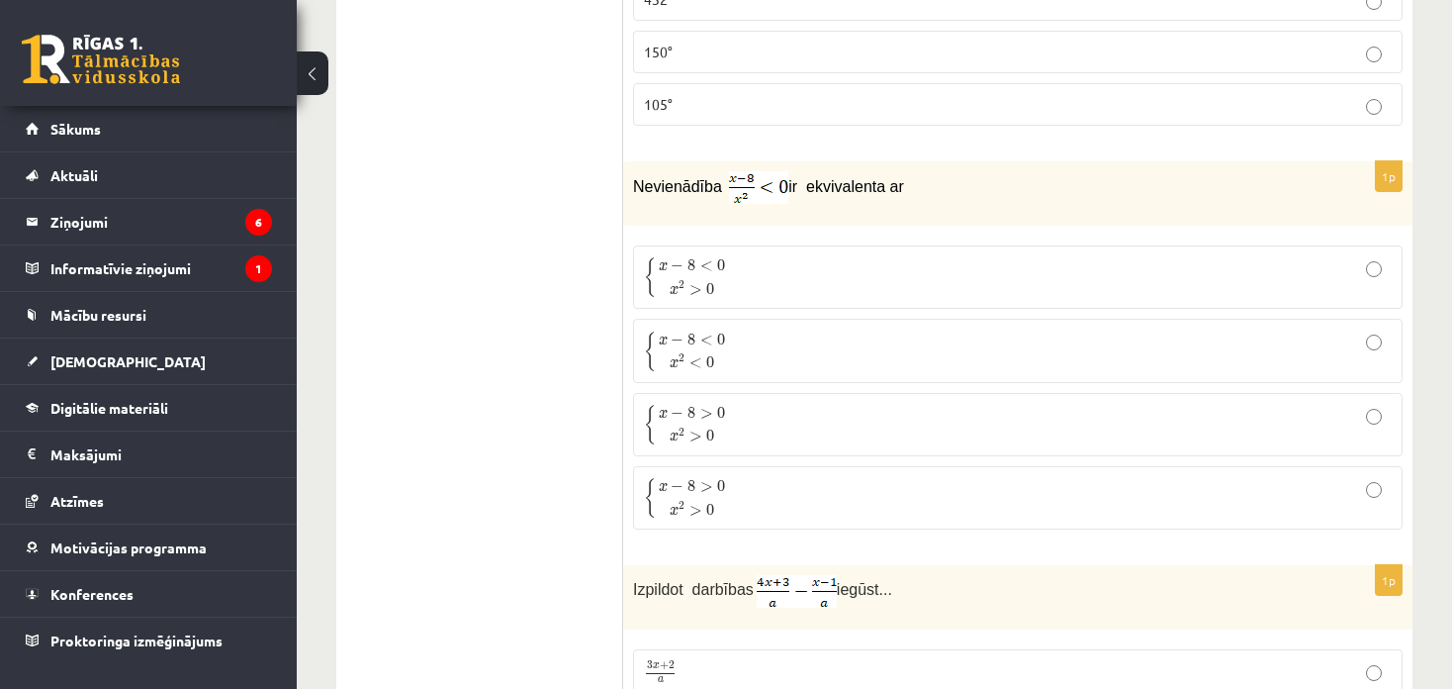
scroll to position [4351, 0]
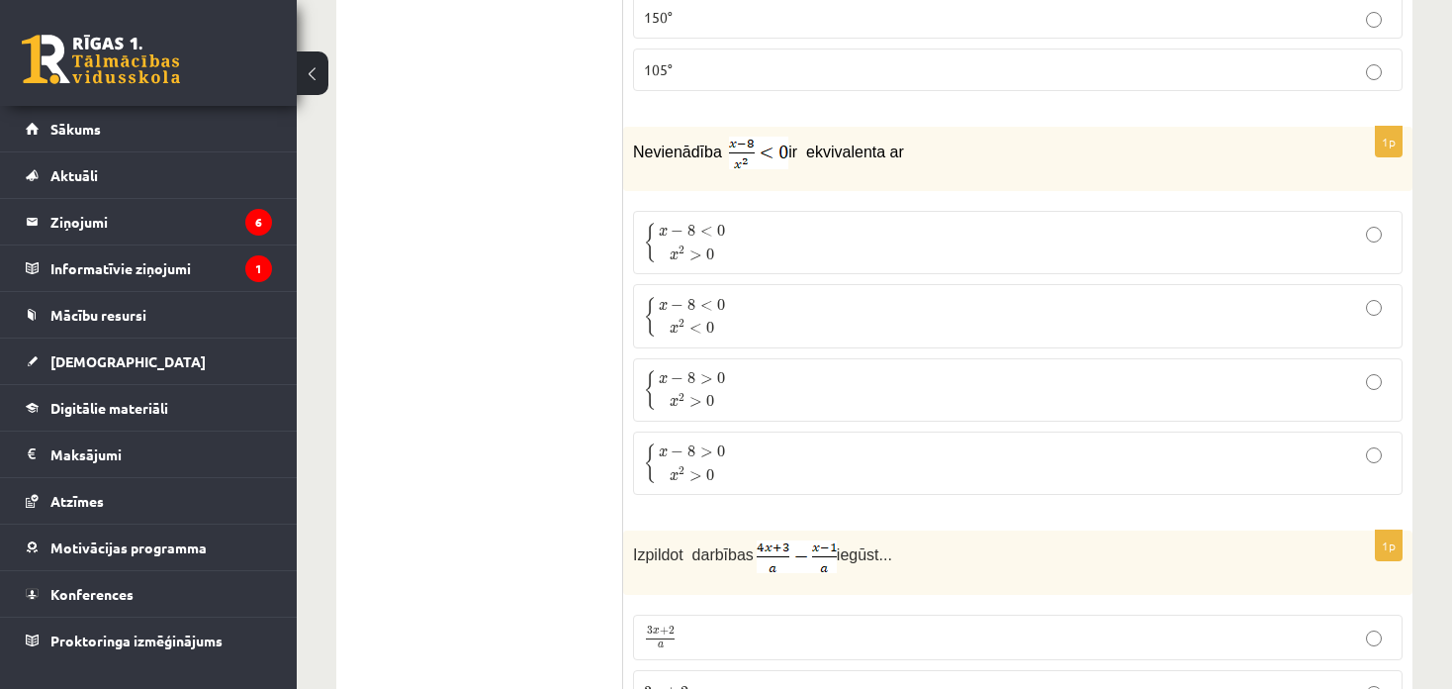
click at [863, 295] on p "{ x − 8 < 0 x 2 < 0 { x − 8 < 0 x 2 < 0" at bounding box center [1018, 316] width 748 height 42
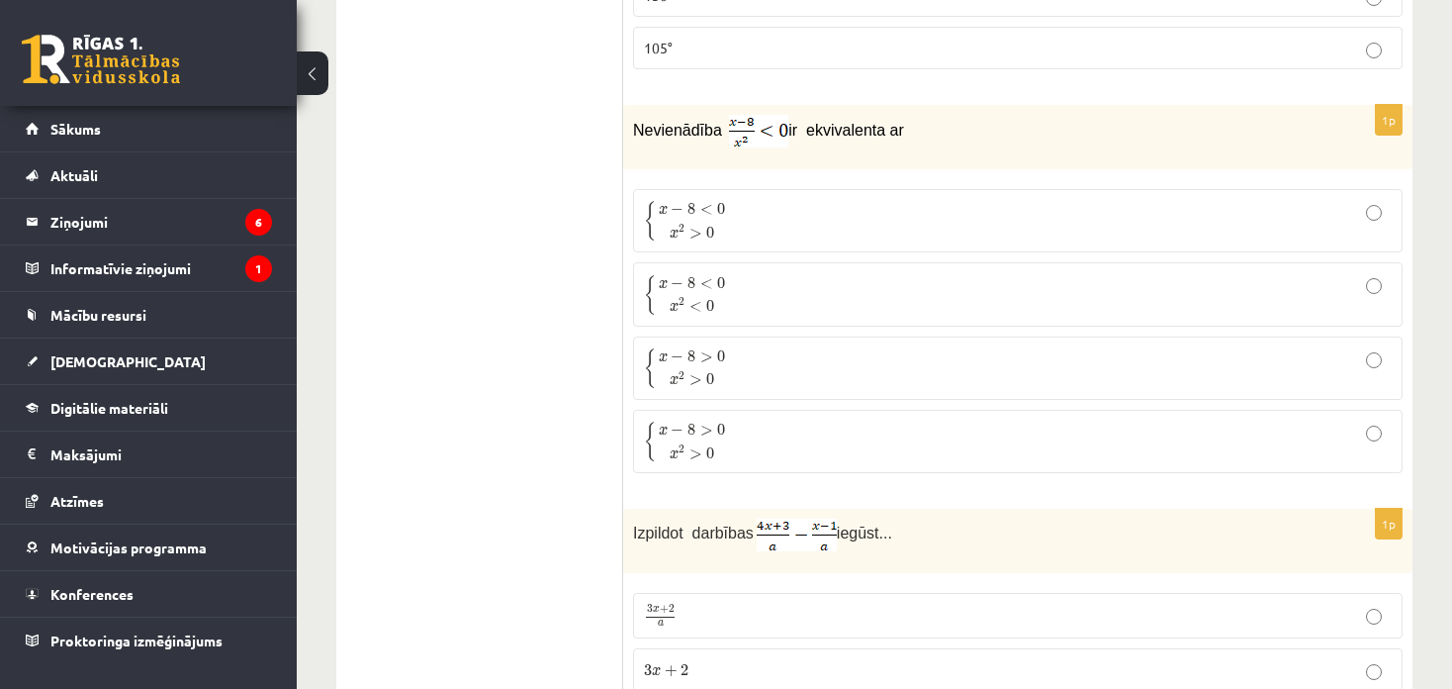
scroll to position [4353, 0]
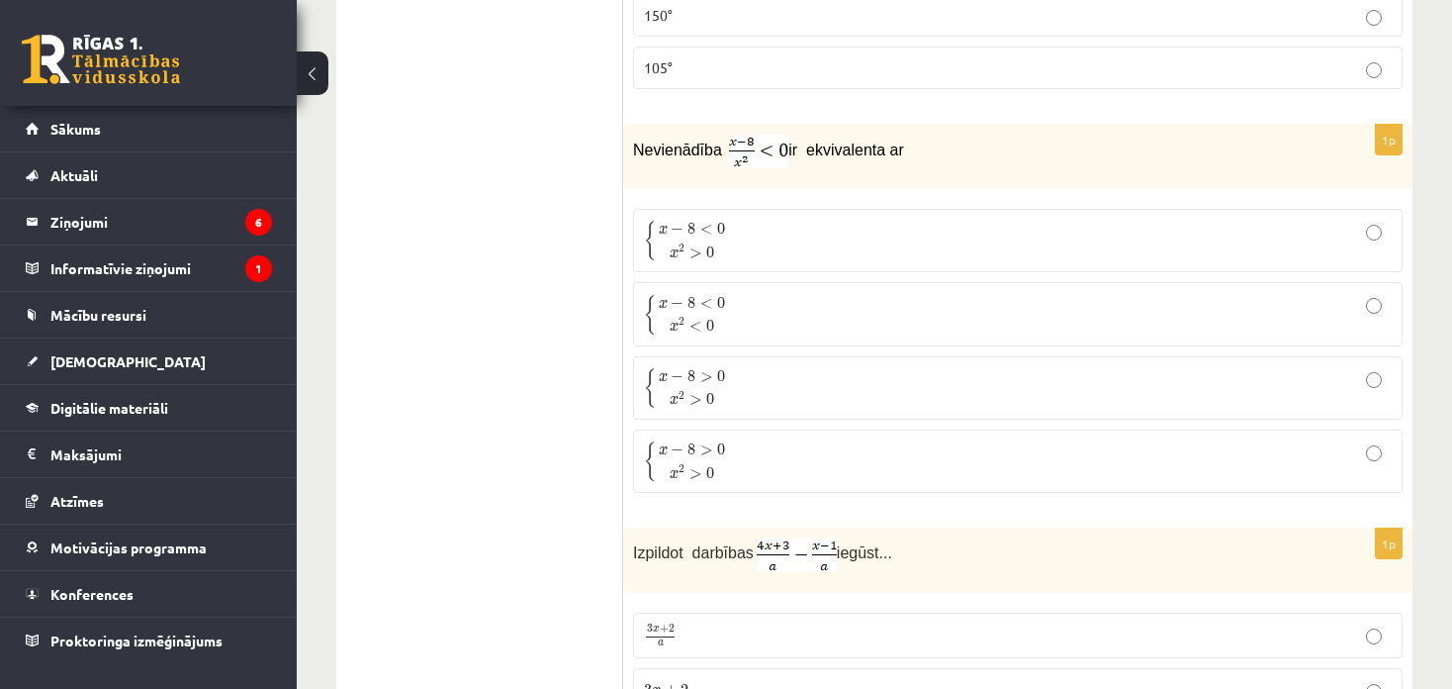
click at [1146, 209] on label "{ x − 8 < 0 x 2 > 0 { x − 8 < 0 x 2 > 0" at bounding box center [1018, 240] width 770 height 63
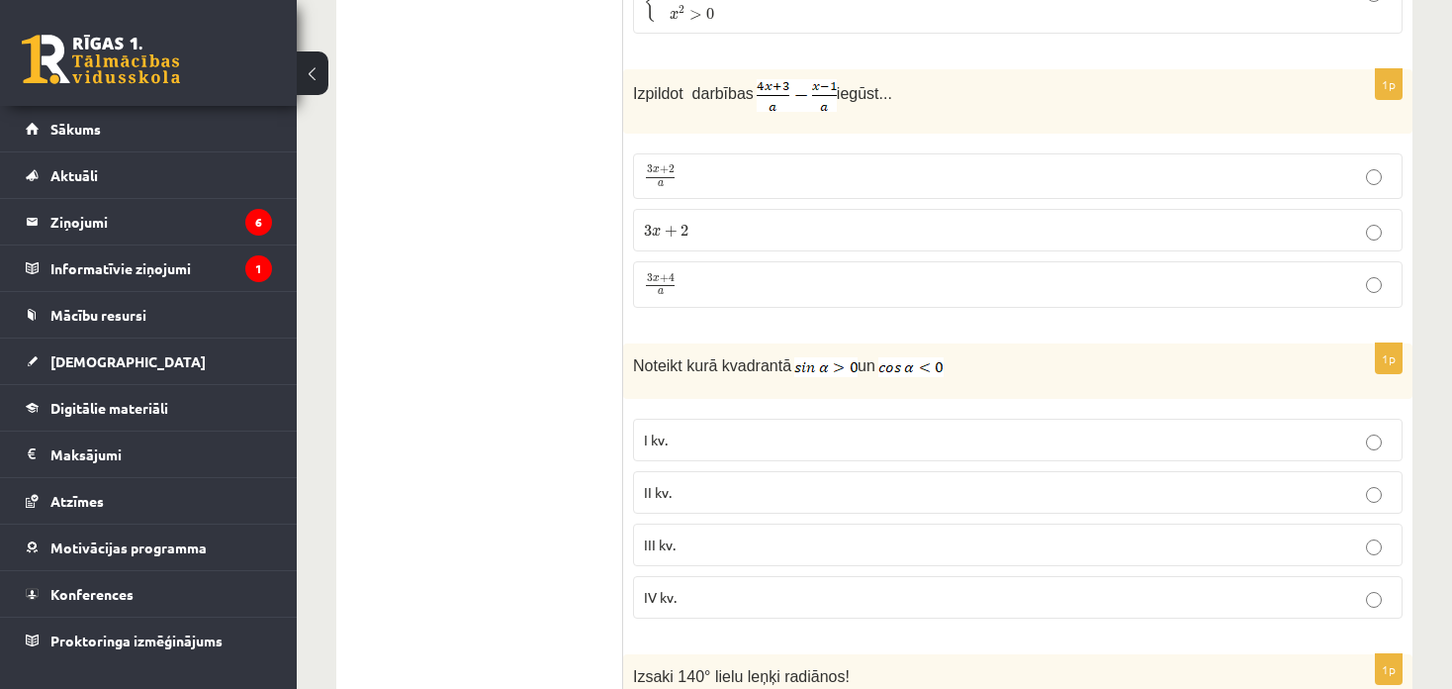
scroll to position [4848, 0]
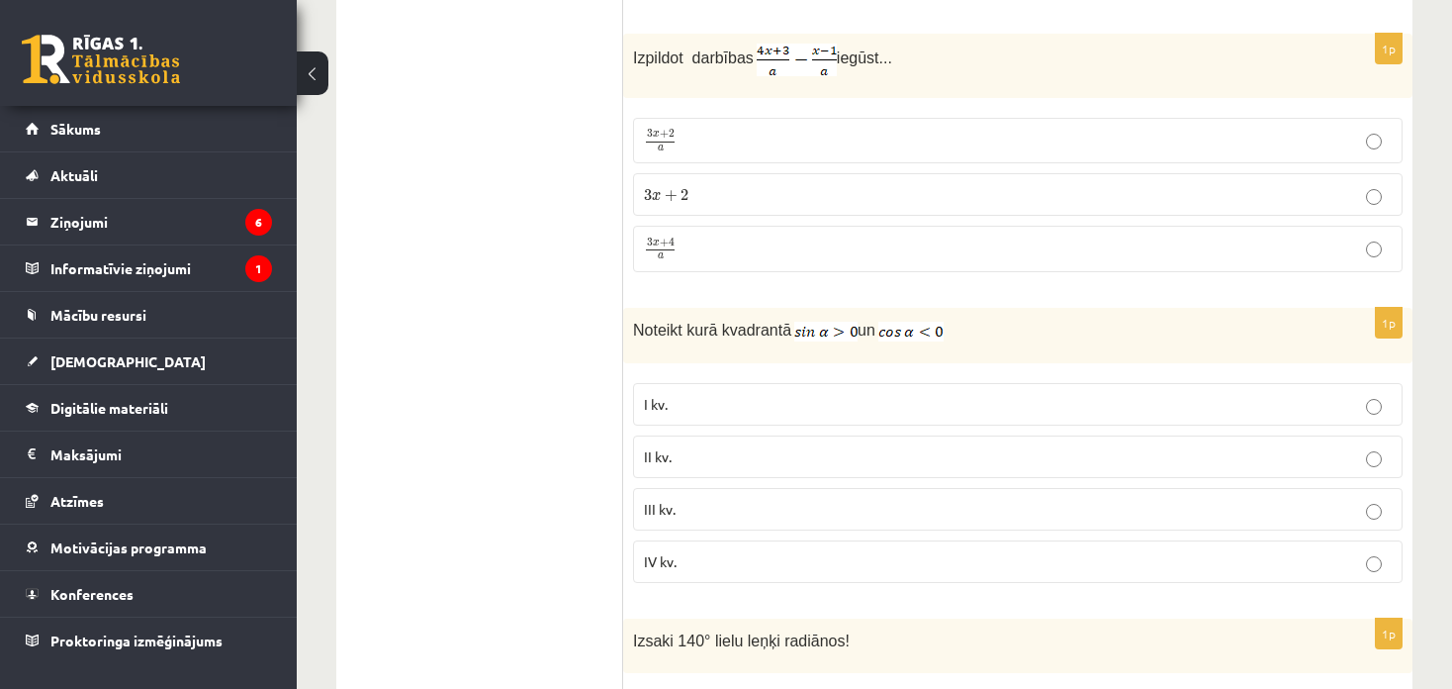
click at [842, 226] on label "3 x + 4 a 3 x + 4 a" at bounding box center [1018, 249] width 770 height 46
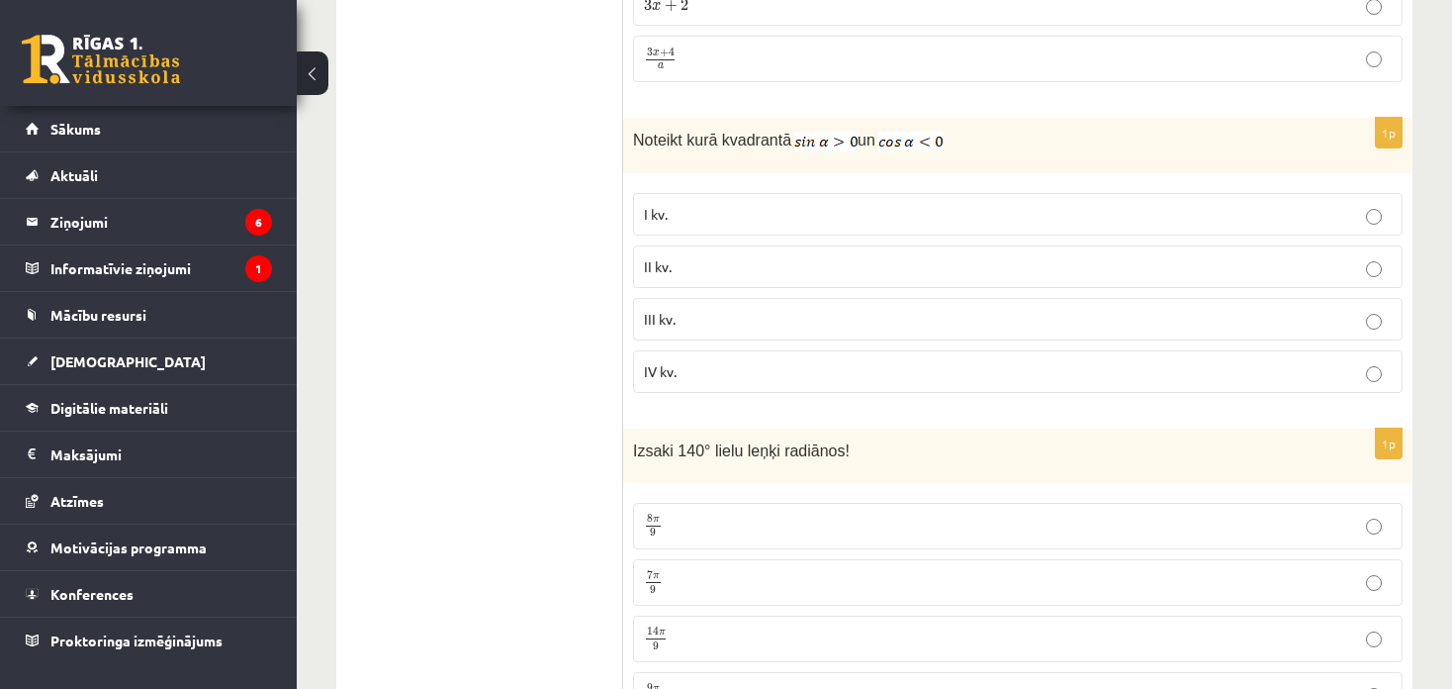
scroll to position [5045, 0]
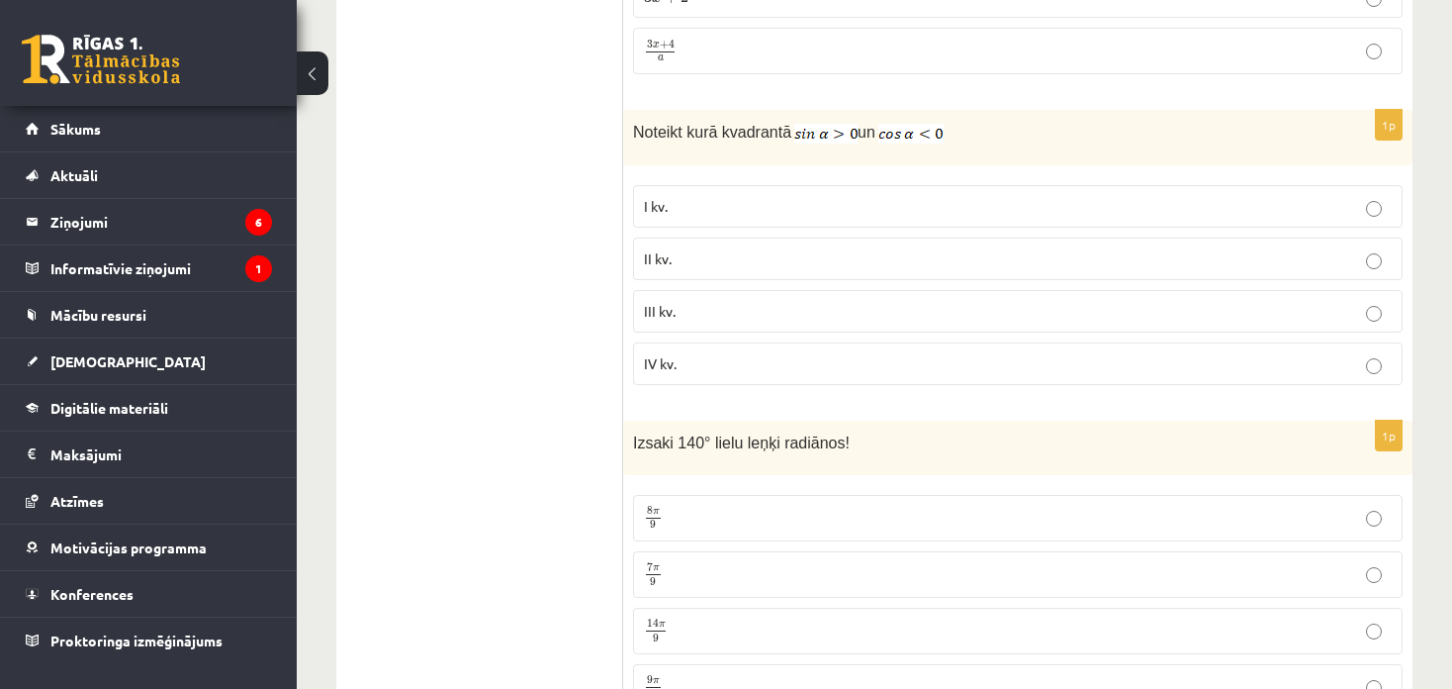
click at [813, 248] on p "II kv." at bounding box center [1018, 258] width 748 height 21
drag, startPoint x: 720, startPoint y: 129, endPoint x: 479, endPoint y: 217, distance: 256.9
click at [479, 217] on ul "Tests Izvērtējums!" at bounding box center [489, 340] width 267 height 10060
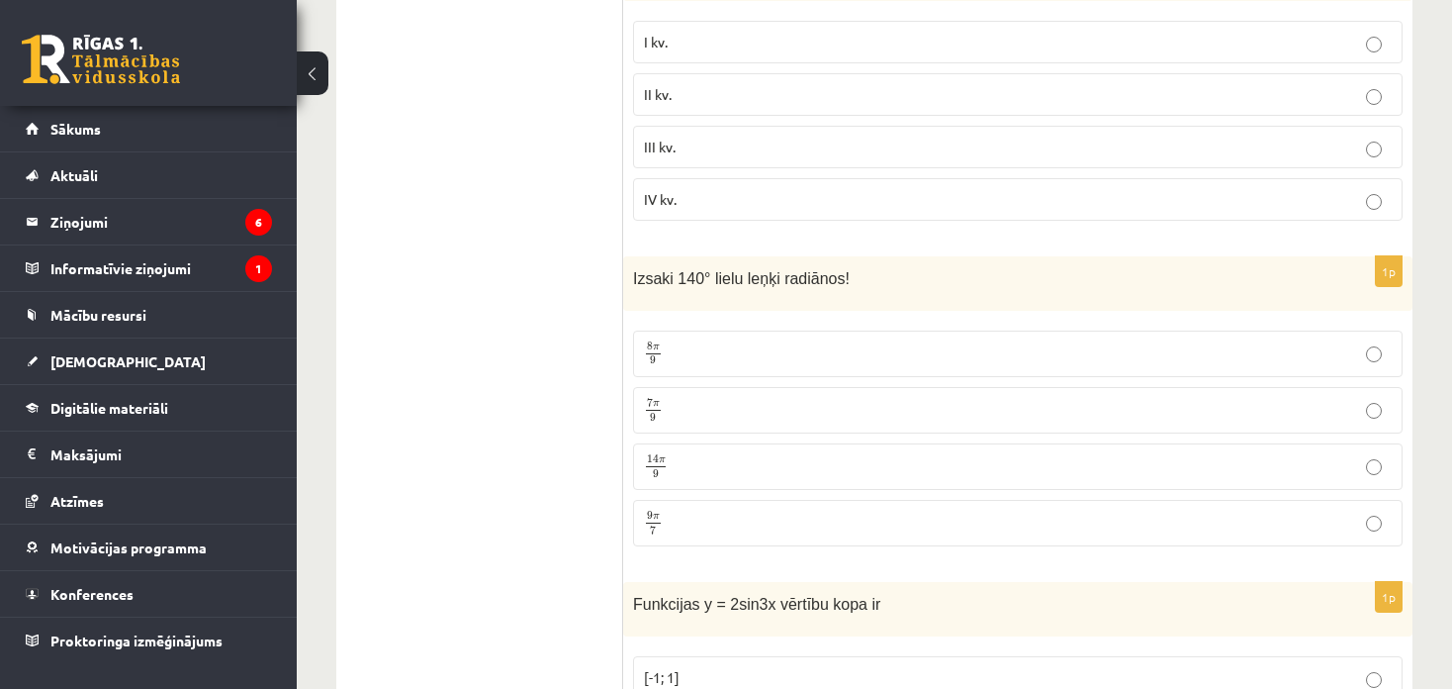
scroll to position [5243, 0]
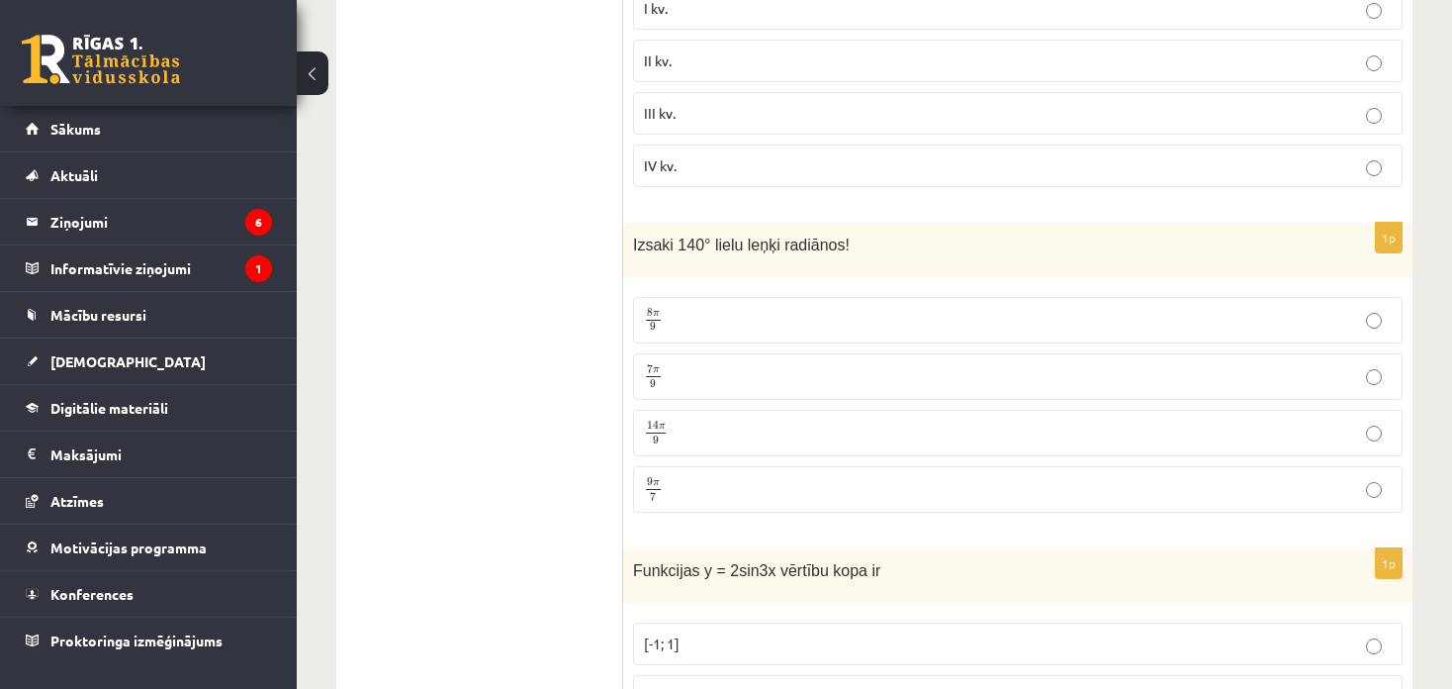
click at [995, 364] on p "7 π 9 7 π 9" at bounding box center [1018, 376] width 748 height 25
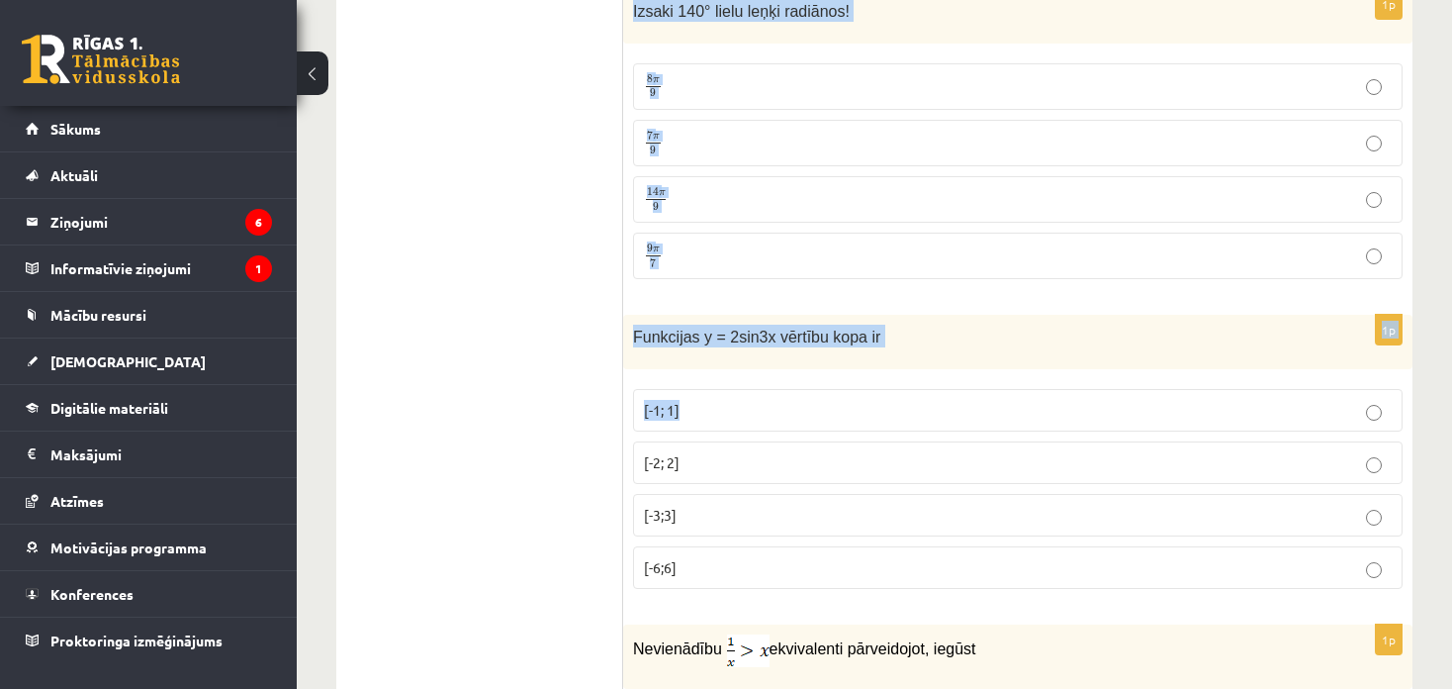
scroll to position [5540, 0]
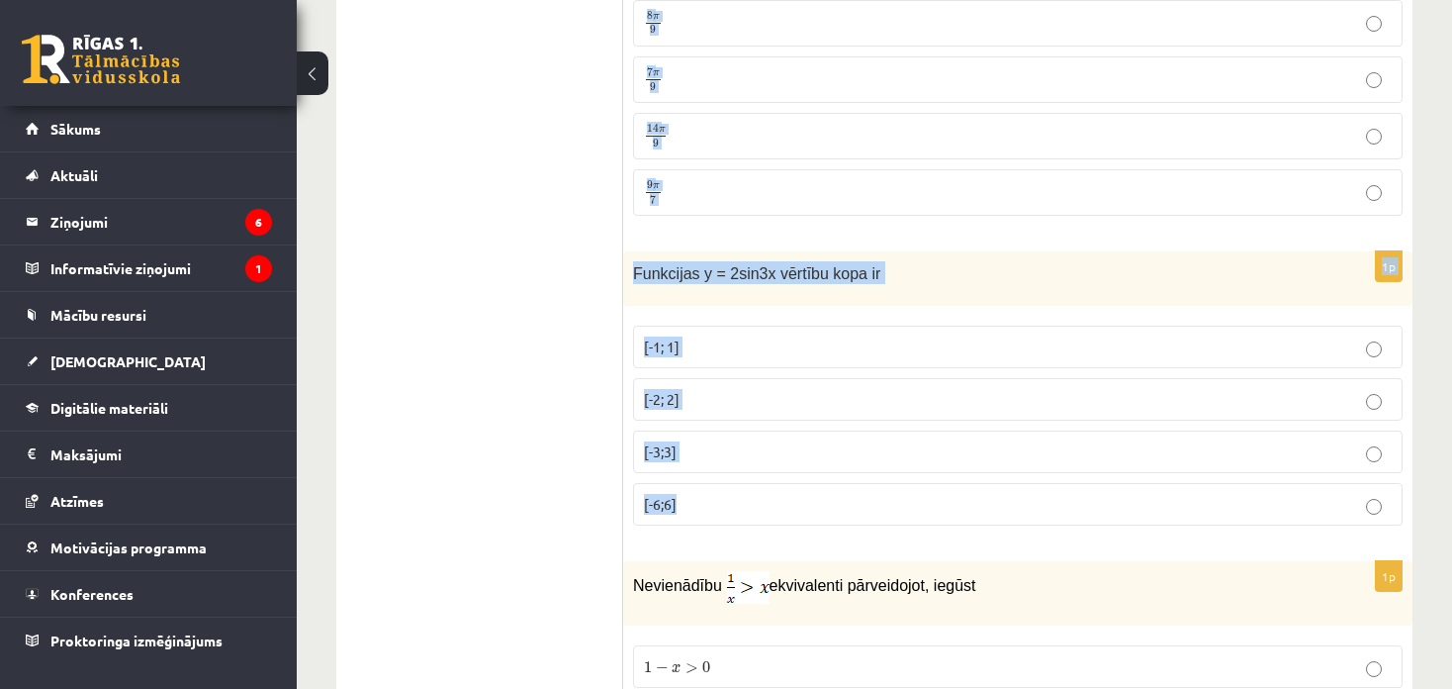
drag, startPoint x: 656, startPoint y: 234, endPoint x: 738, endPoint y: 473, distance: 252.2
copy form "Izsaki 140° lielu leņķi radiānos! 8 π 9 8 π 9 7 π 9 7 π 9 14 π 9 14 π 9 9 π 7 9…"
click at [767, 389] on p "[-2; 2]" at bounding box center [1018, 399] width 748 height 21
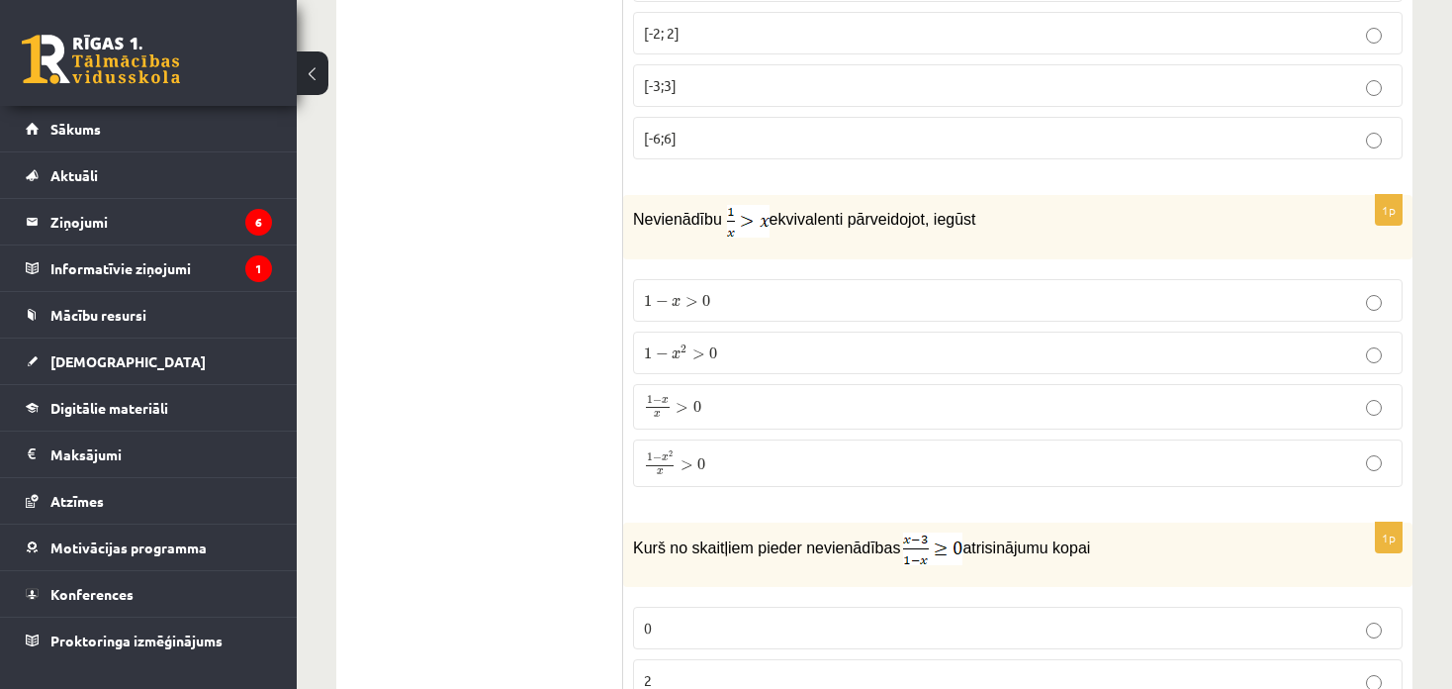
scroll to position [6035, 0]
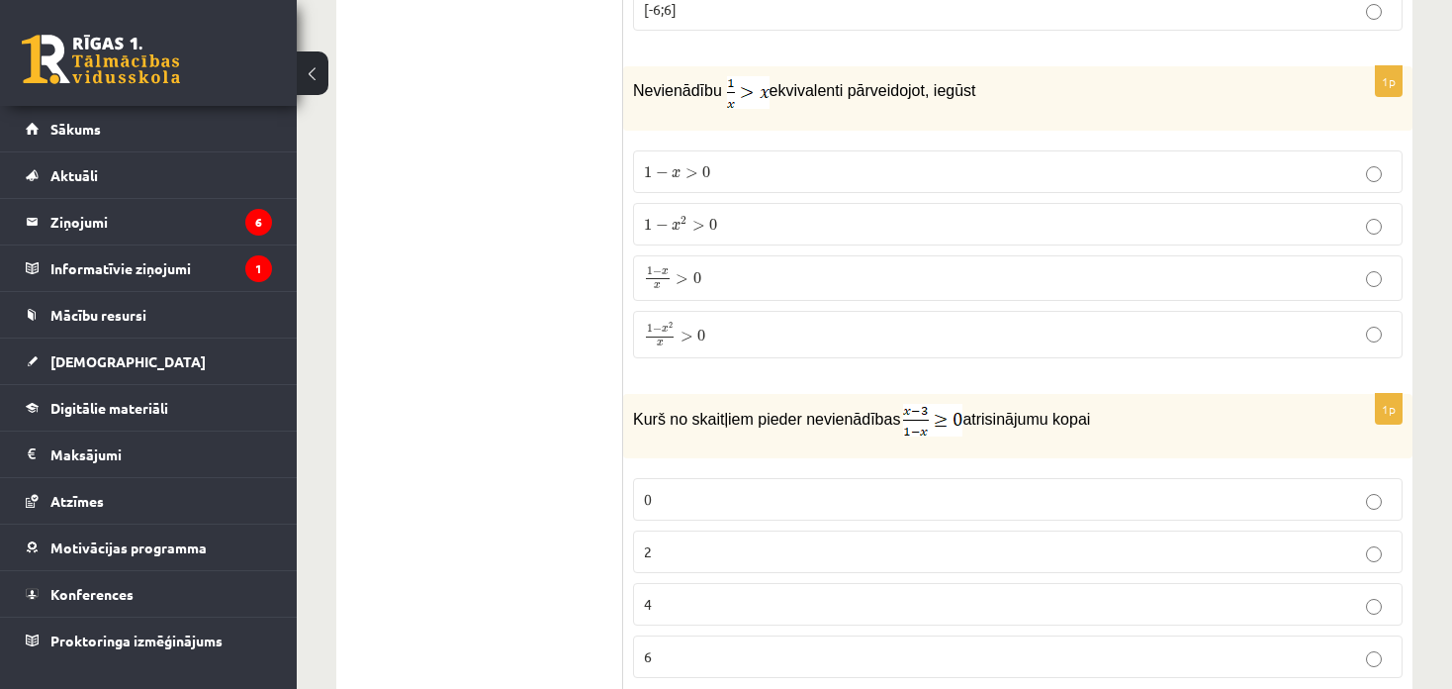
click at [811, 266] on p "1 − x x > 0 1 − x x > 0" at bounding box center [1018, 278] width 748 height 24
click at [960, 322] on p "1 − x 2 x > 0 1 − x 2 x > 0" at bounding box center [1018, 335] width 748 height 26
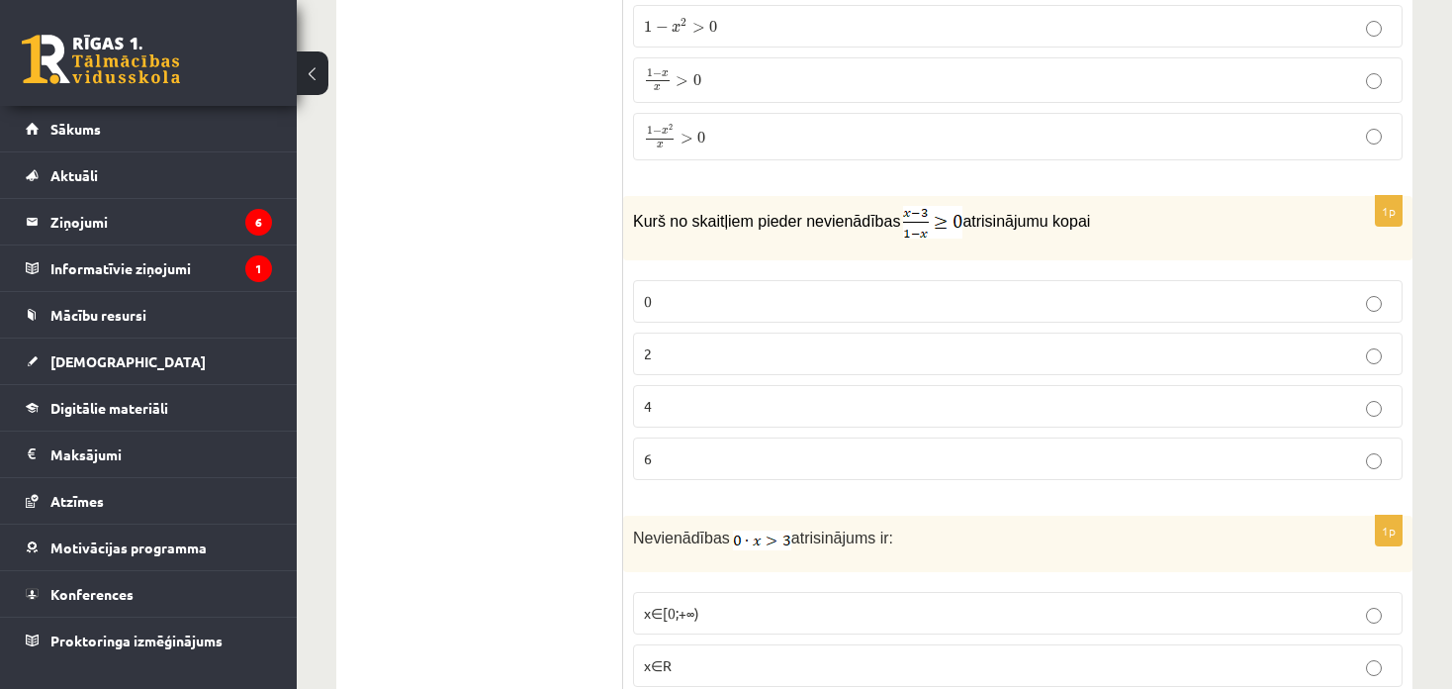
scroll to position [6332, 0]
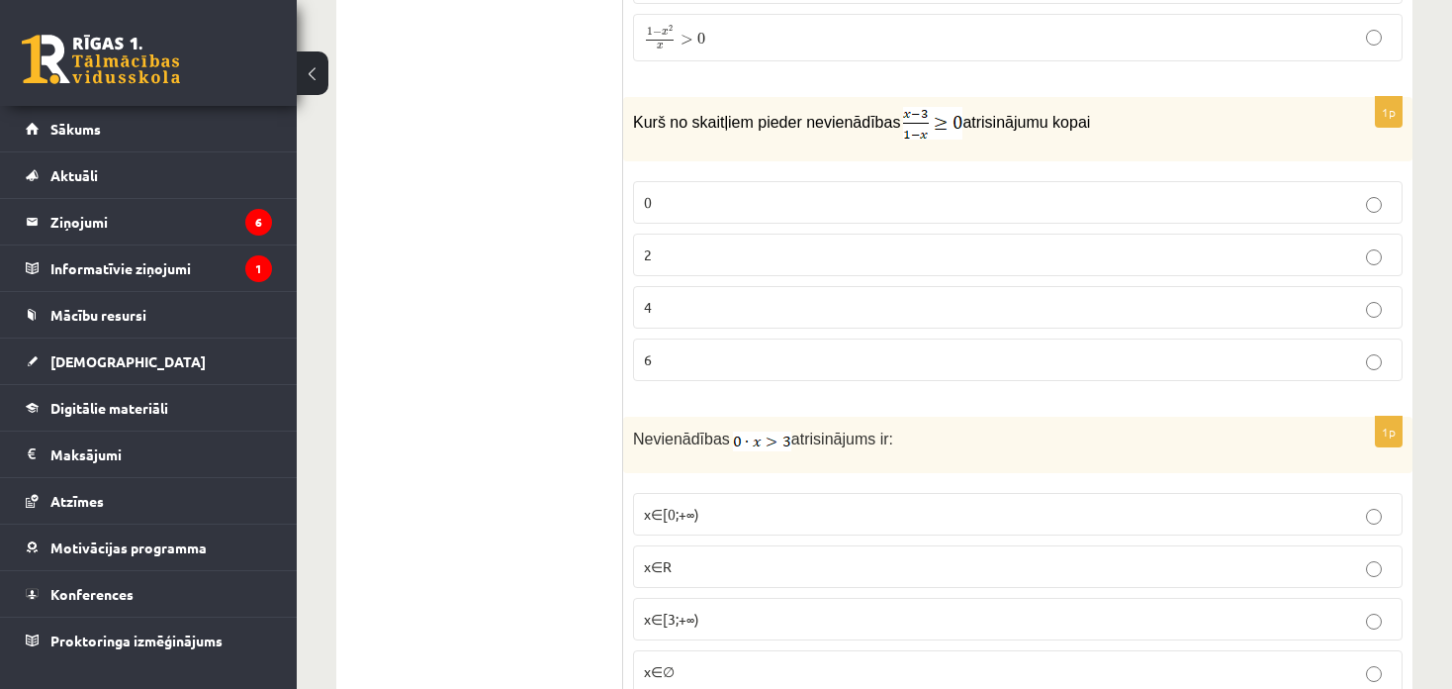
click at [780, 244] on p "2" at bounding box center [1018, 254] width 748 height 21
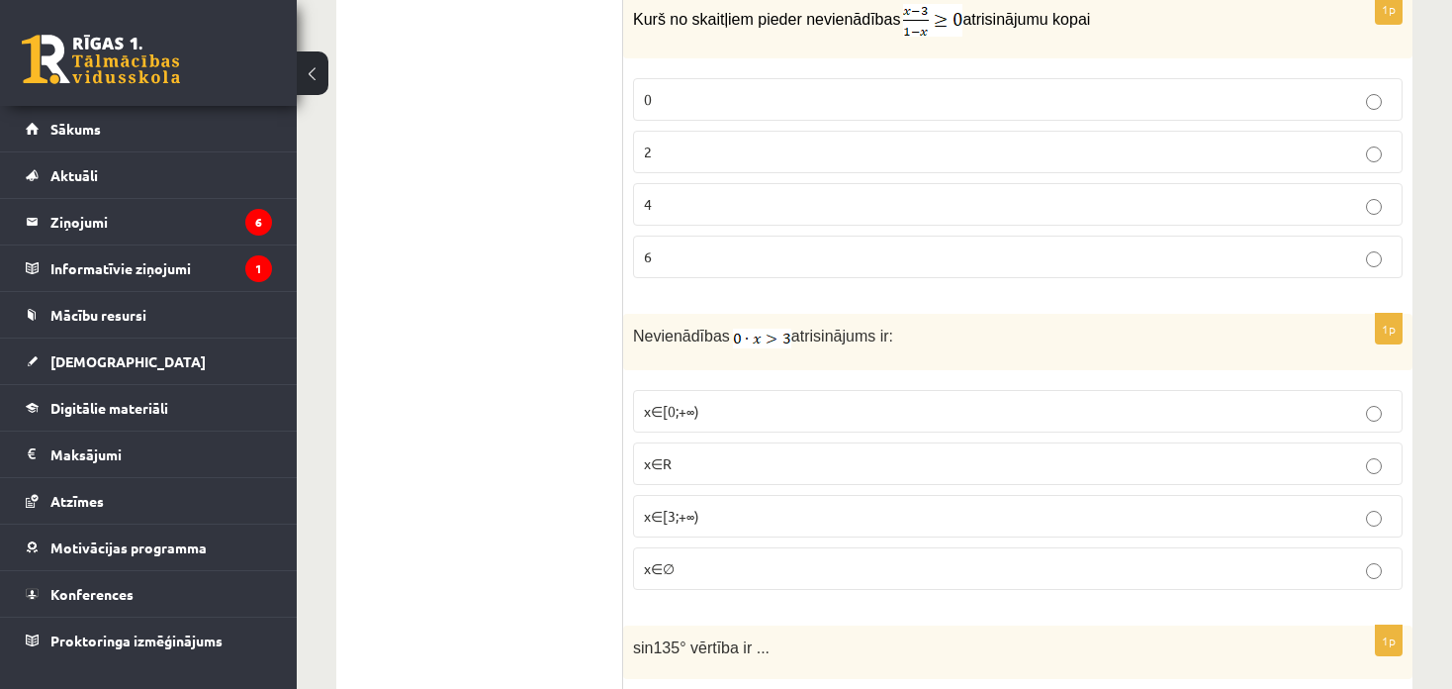
scroll to position [6529, 0]
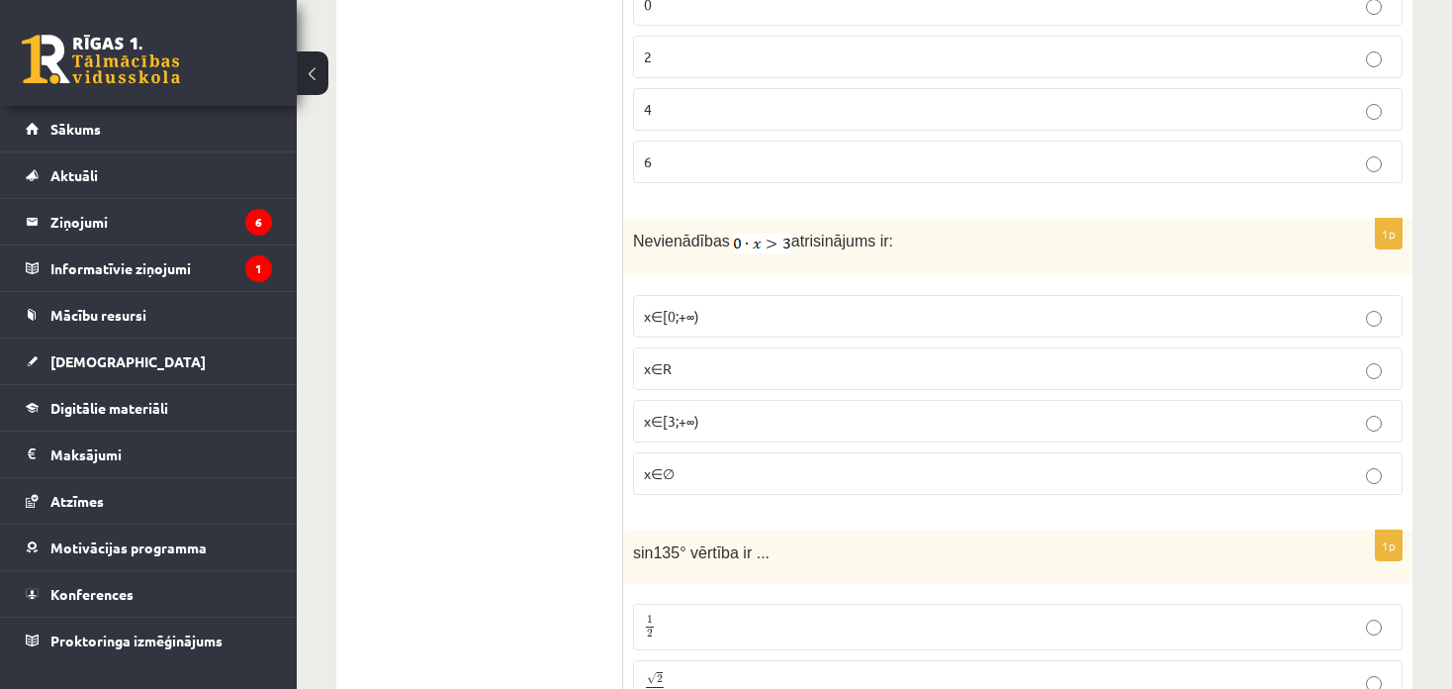
click at [708, 452] on label "x∈∅" at bounding box center [1018, 473] width 770 height 43
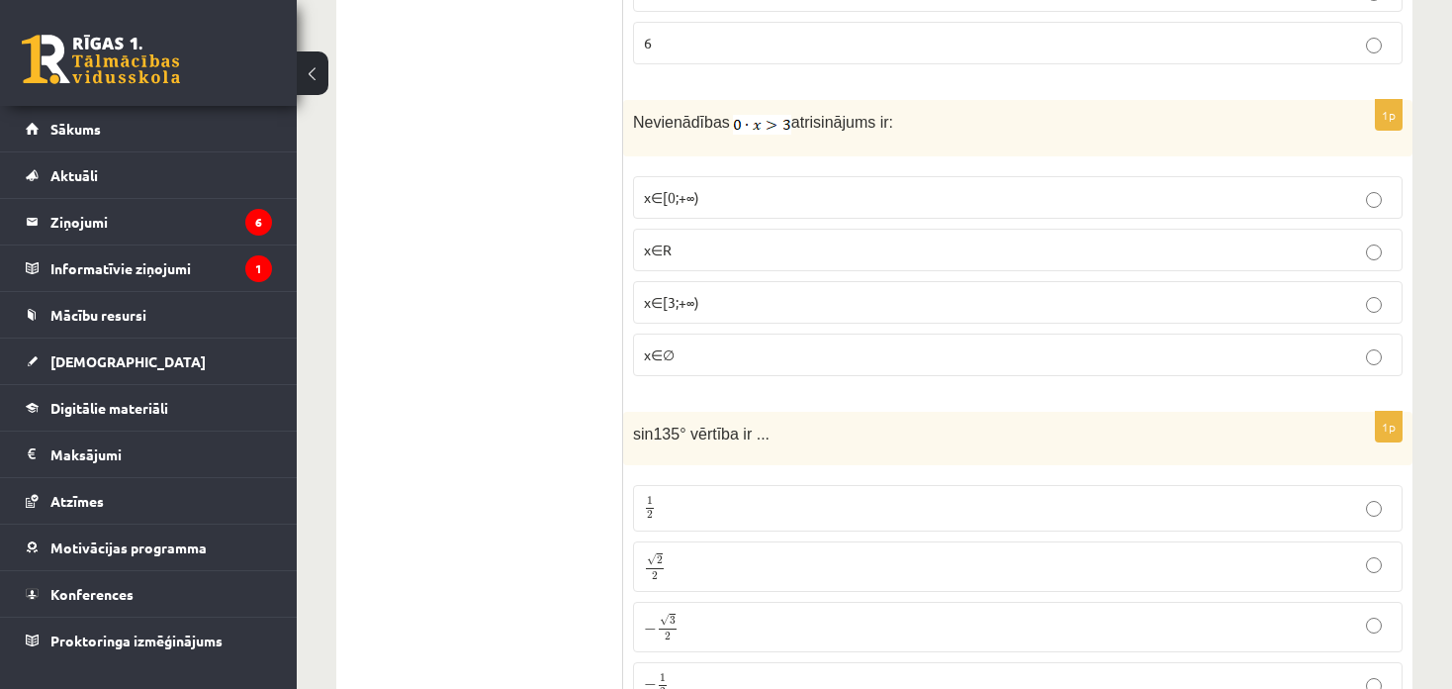
scroll to position [6826, 0]
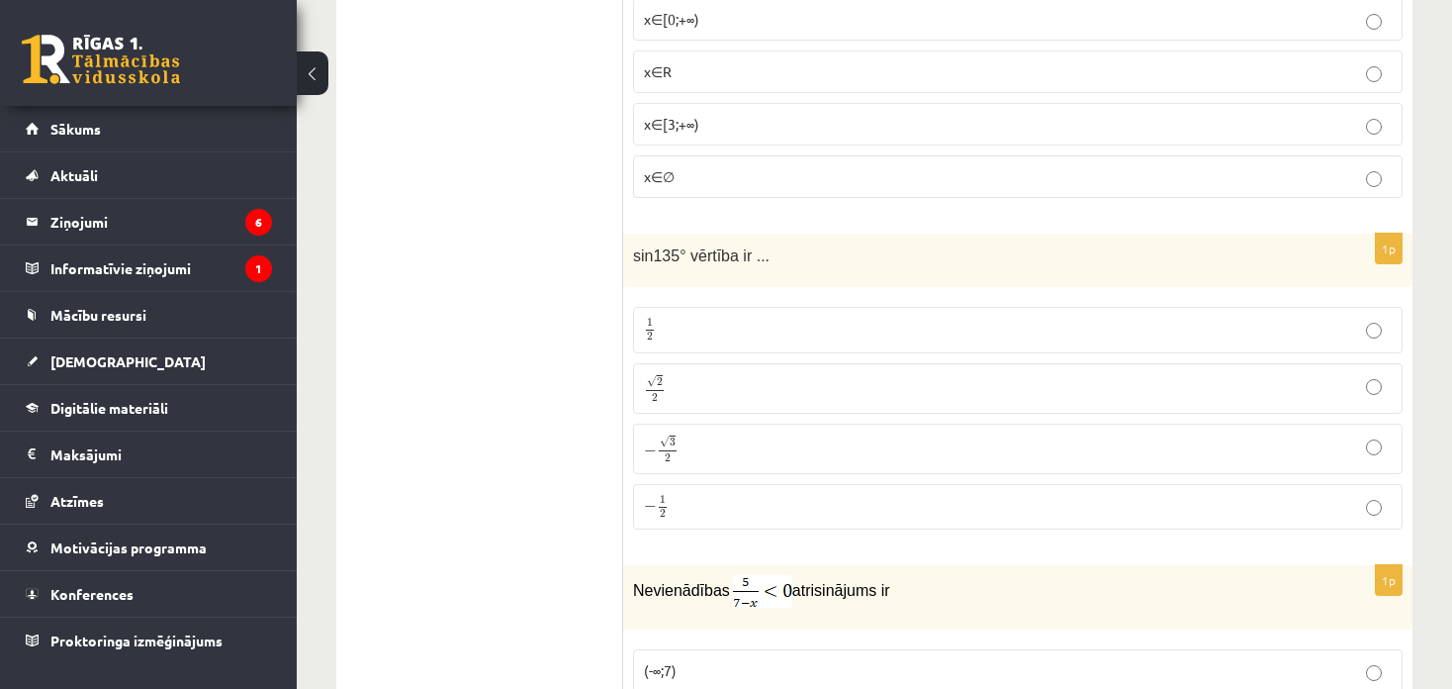
click at [723, 323] on fieldset "1 2 1 2 √ 2 2 2 2 − √ 3 2 − 3 2 − 1 2 − 1 2" at bounding box center [1018, 416] width 770 height 238
click at [728, 374] on p "√ 2 2 2 2" at bounding box center [1018, 388] width 748 height 29
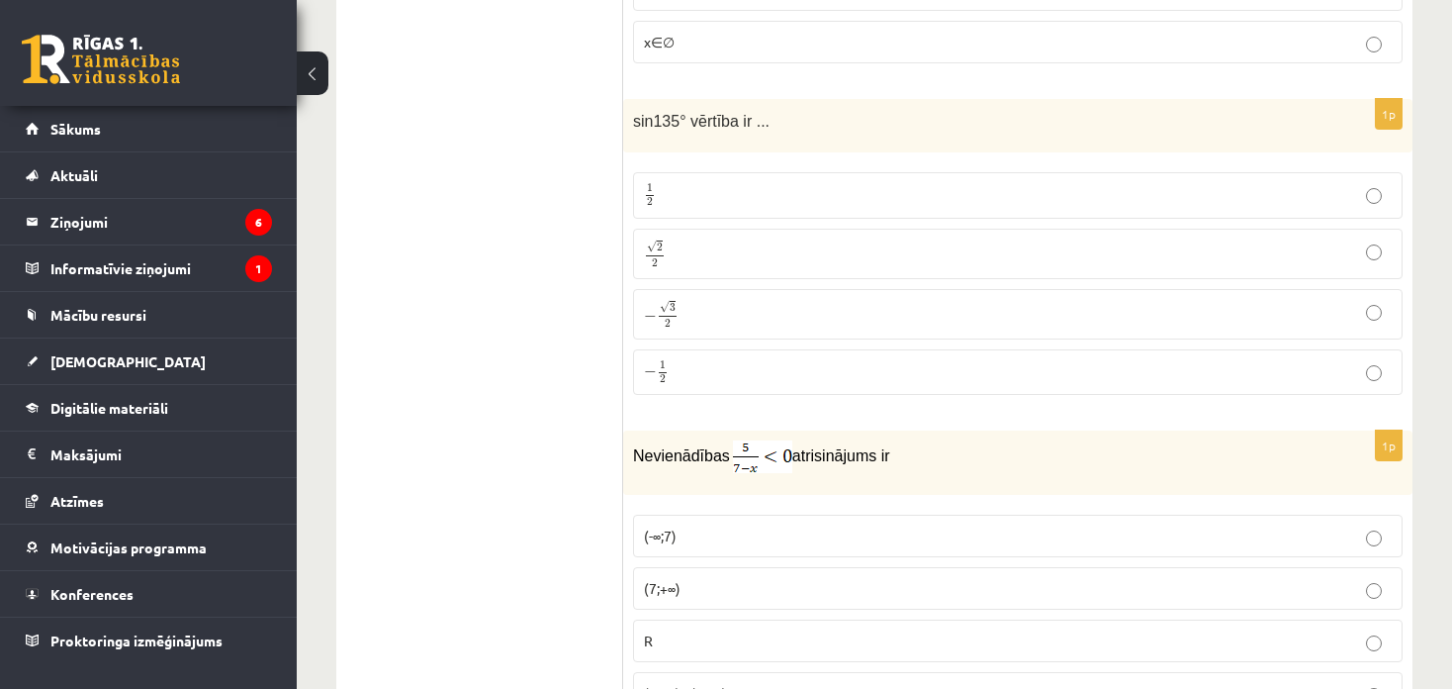
scroll to position [7123, 0]
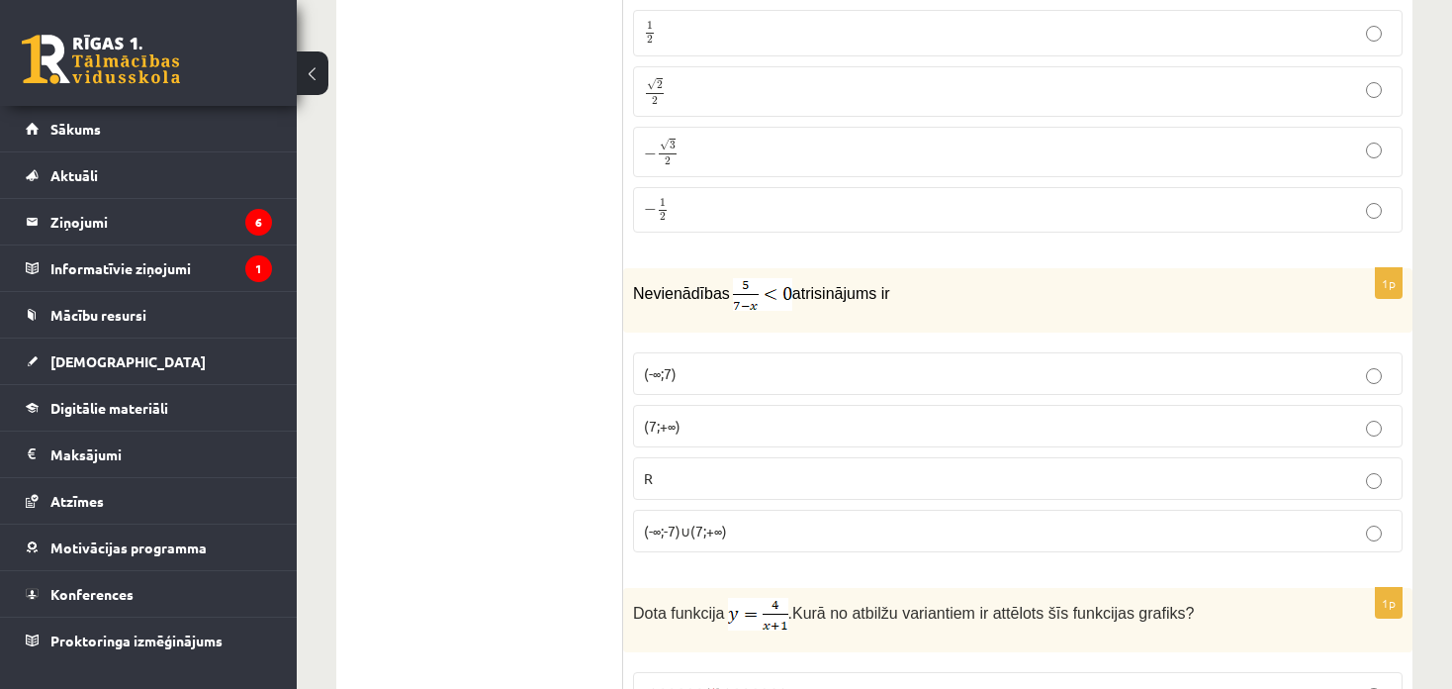
click at [783, 405] on label "(7;+∞)" at bounding box center [1018, 426] width 770 height 43
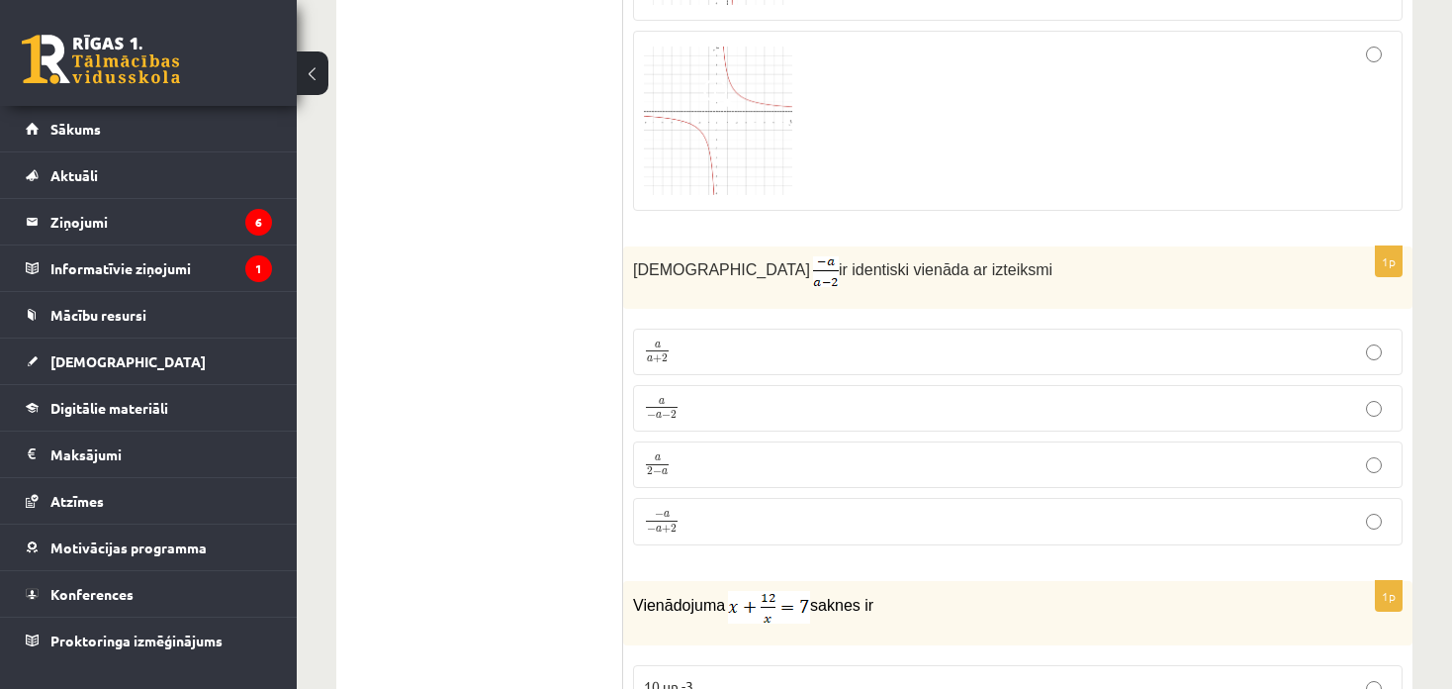
scroll to position [8409, 0]
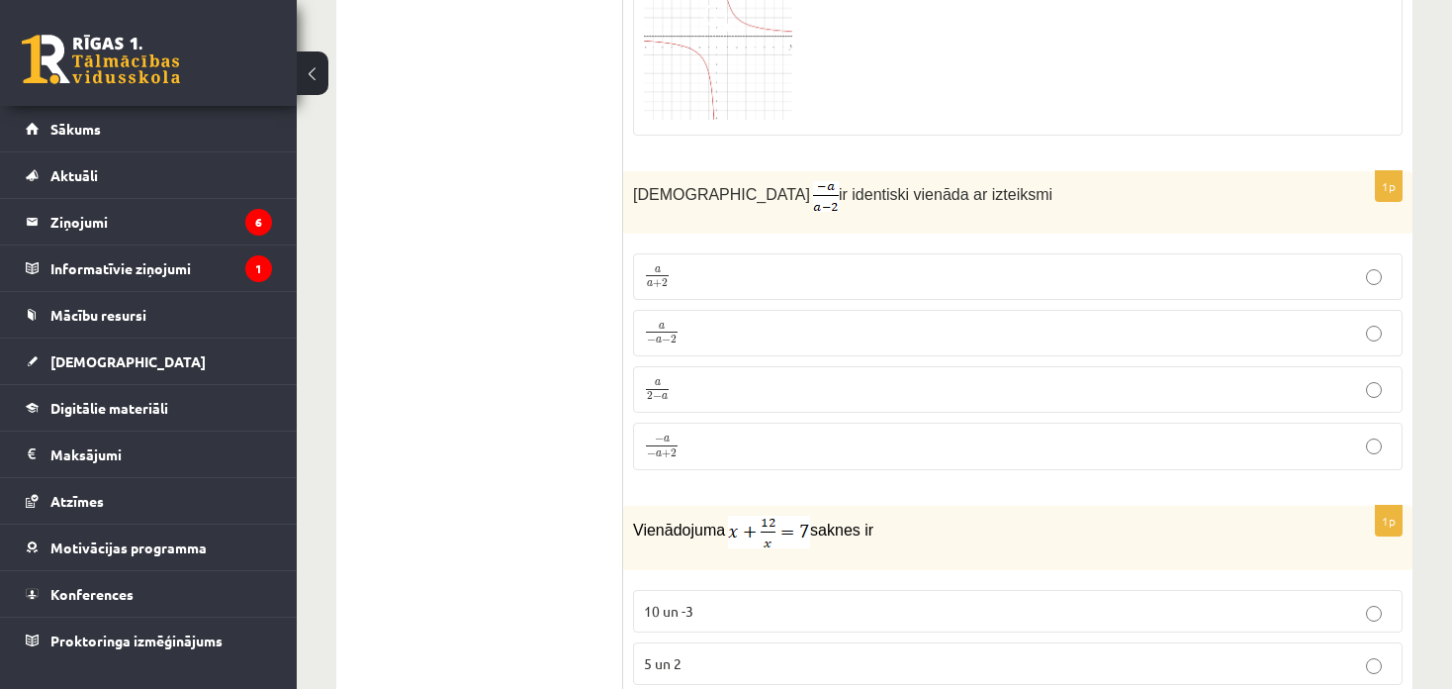
click at [705, 433] on p "− a − a + 2 − a − a + 2" at bounding box center [1018, 446] width 748 height 26
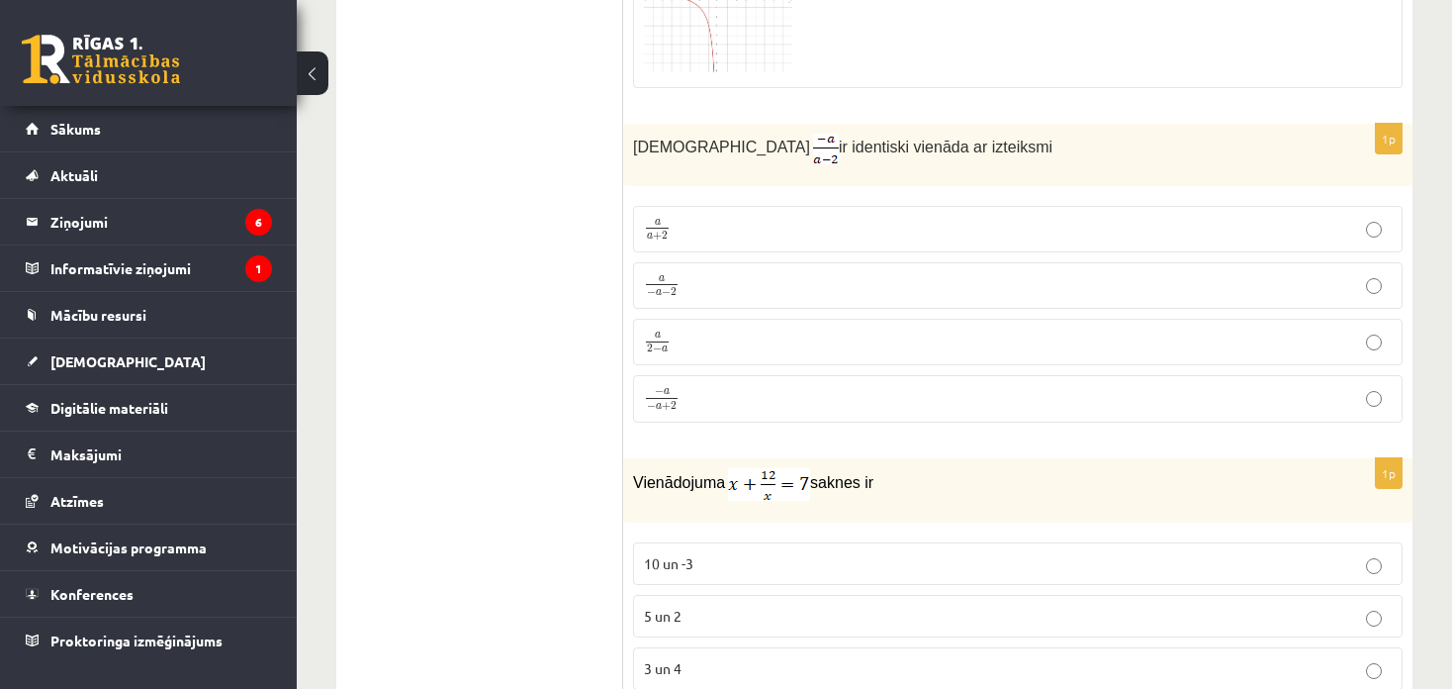
scroll to position [8456, 0]
click at [703, 330] on p "a 2 − a a 2 − a" at bounding box center [1018, 342] width 748 height 25
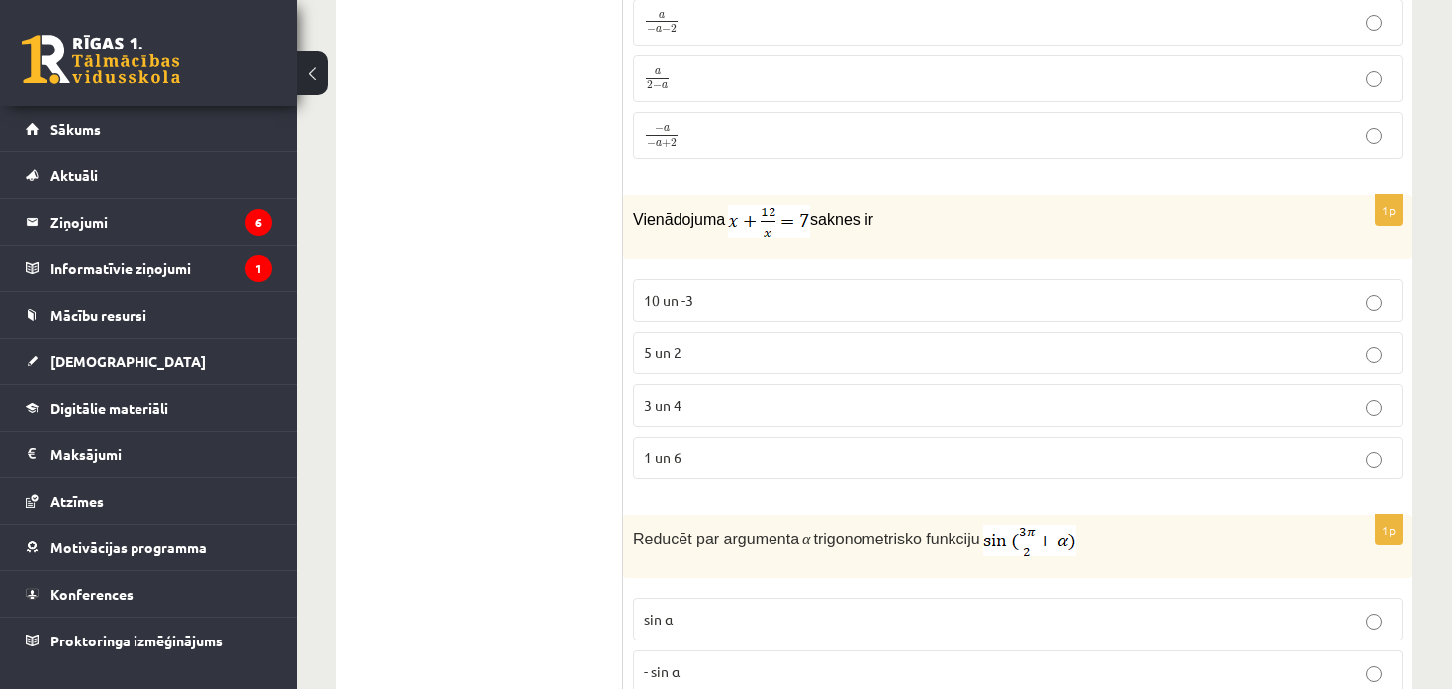
scroll to position [8752, 0]
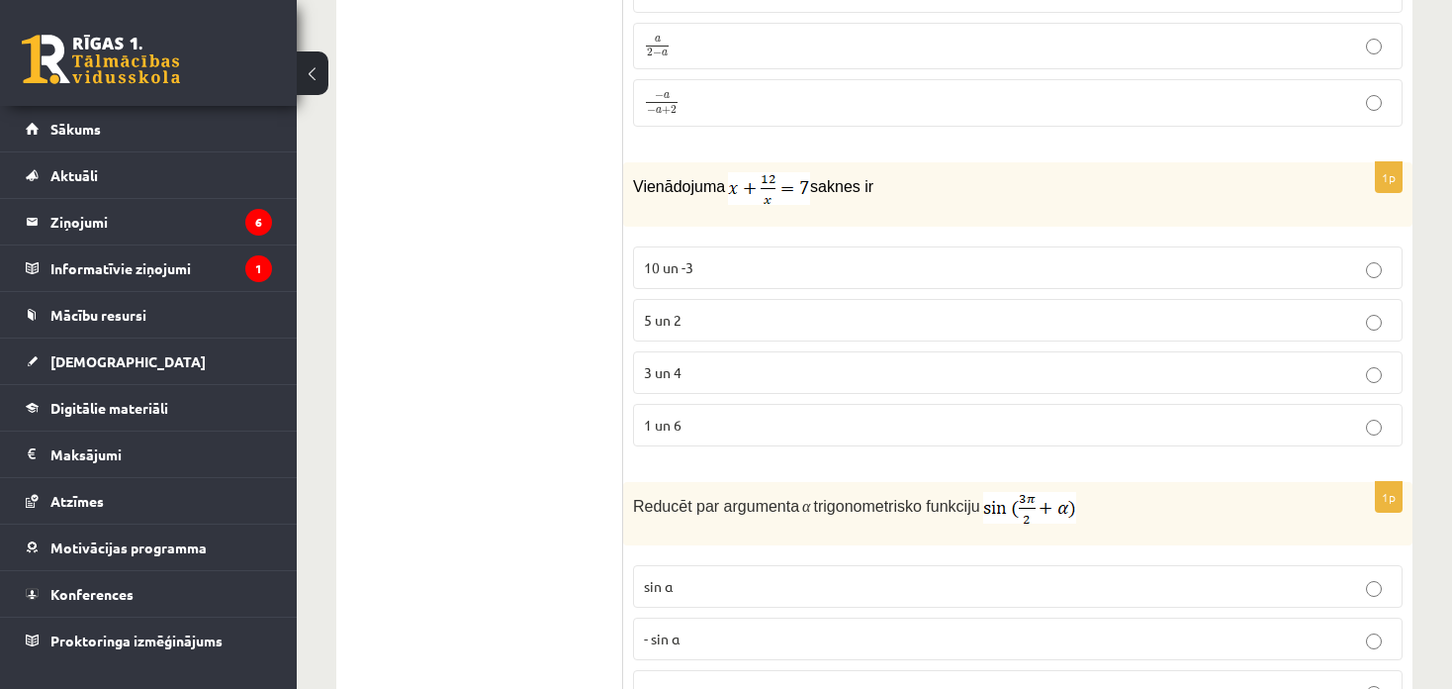
click at [711, 351] on label "3 un 4" at bounding box center [1018, 372] width 770 height 43
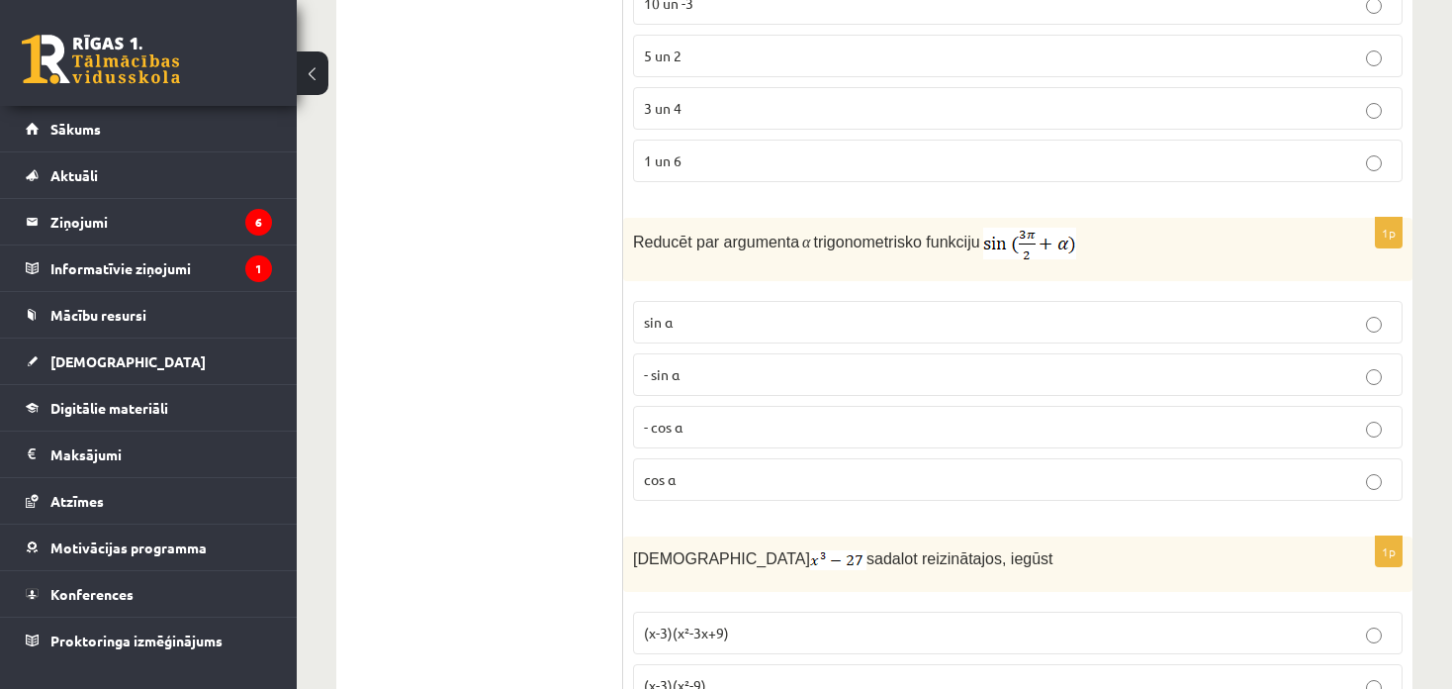
scroll to position [9049, 0]
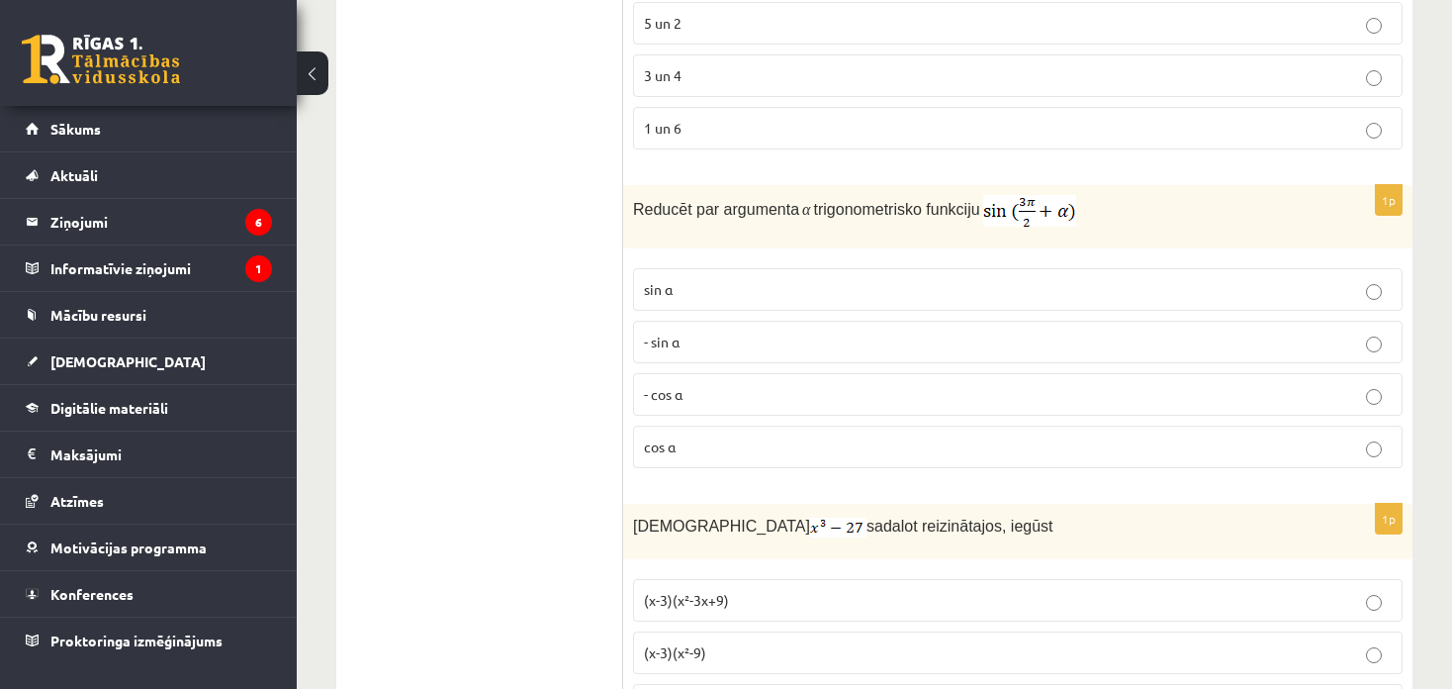
click at [787, 384] on p "- cos ⁡α" at bounding box center [1018, 394] width 748 height 21
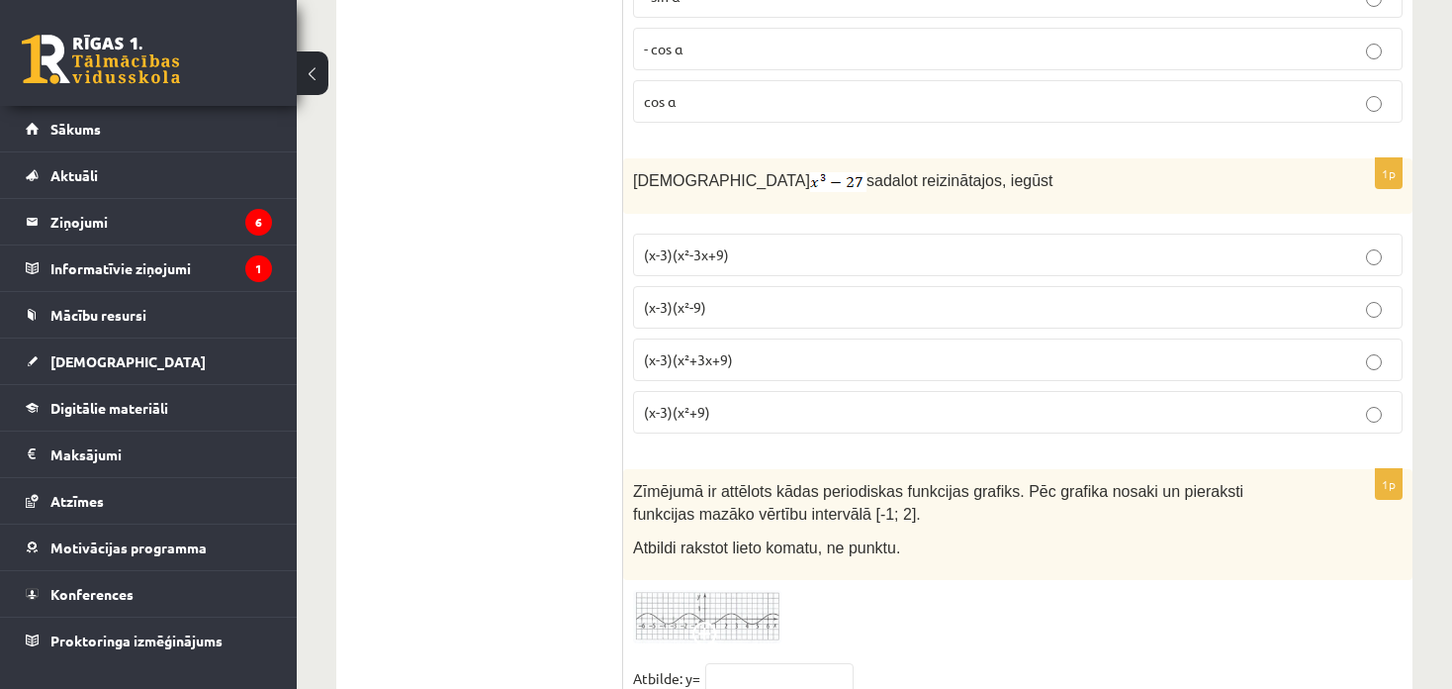
scroll to position [9346, 0]
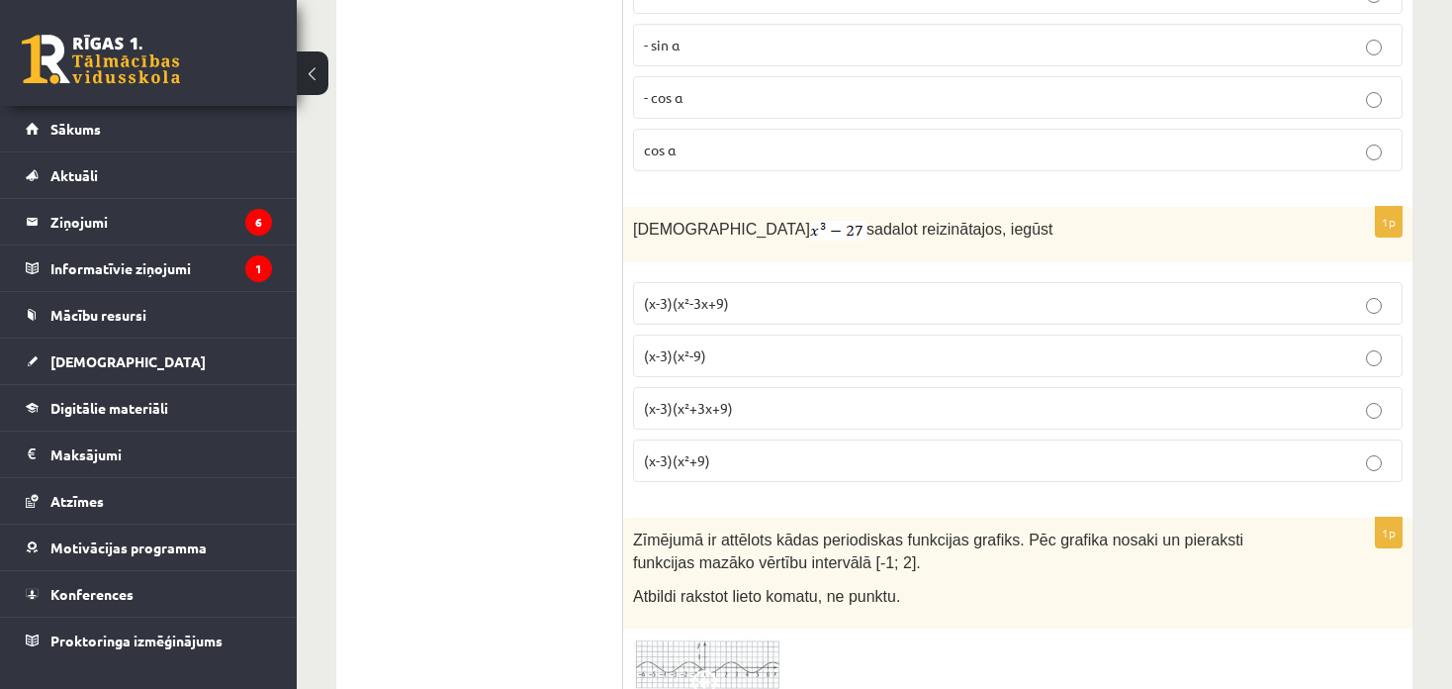
click at [802, 398] on p "(x-3)(x²+3x+9)" at bounding box center [1018, 408] width 748 height 21
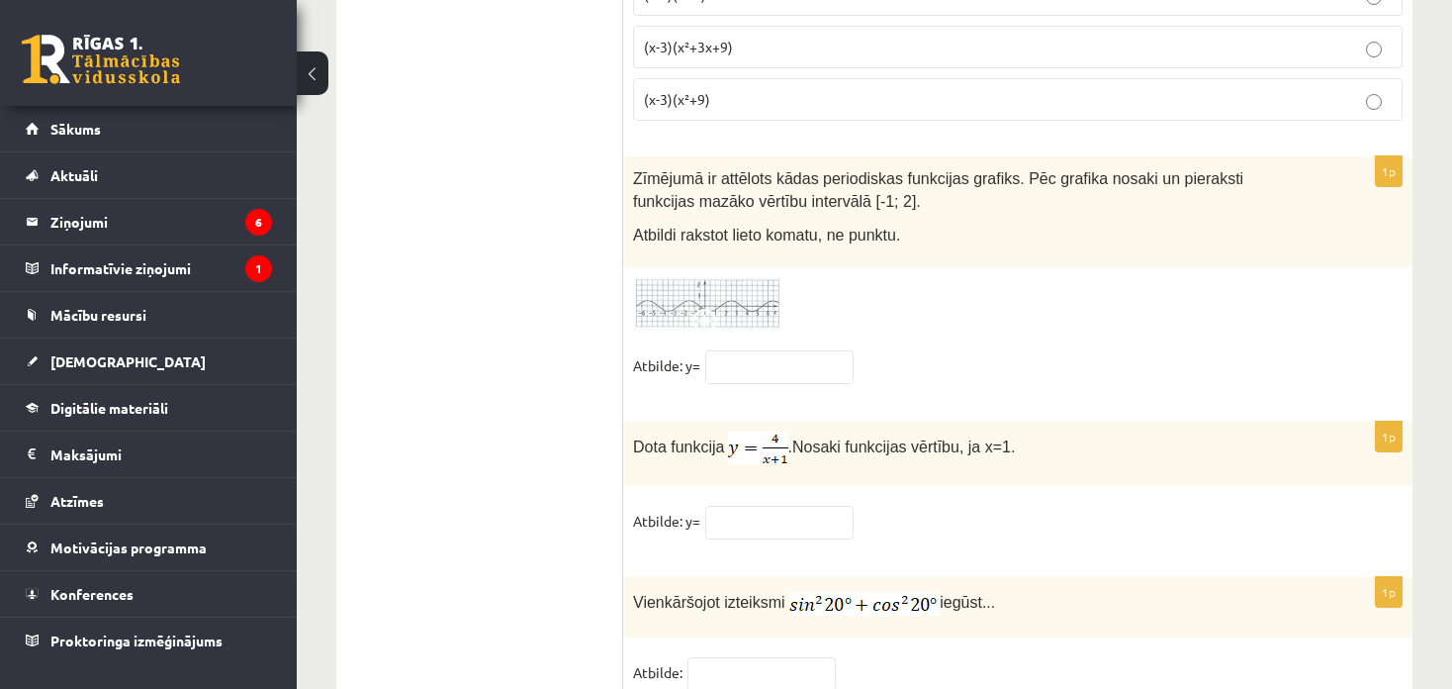
scroll to position [9742, 0]
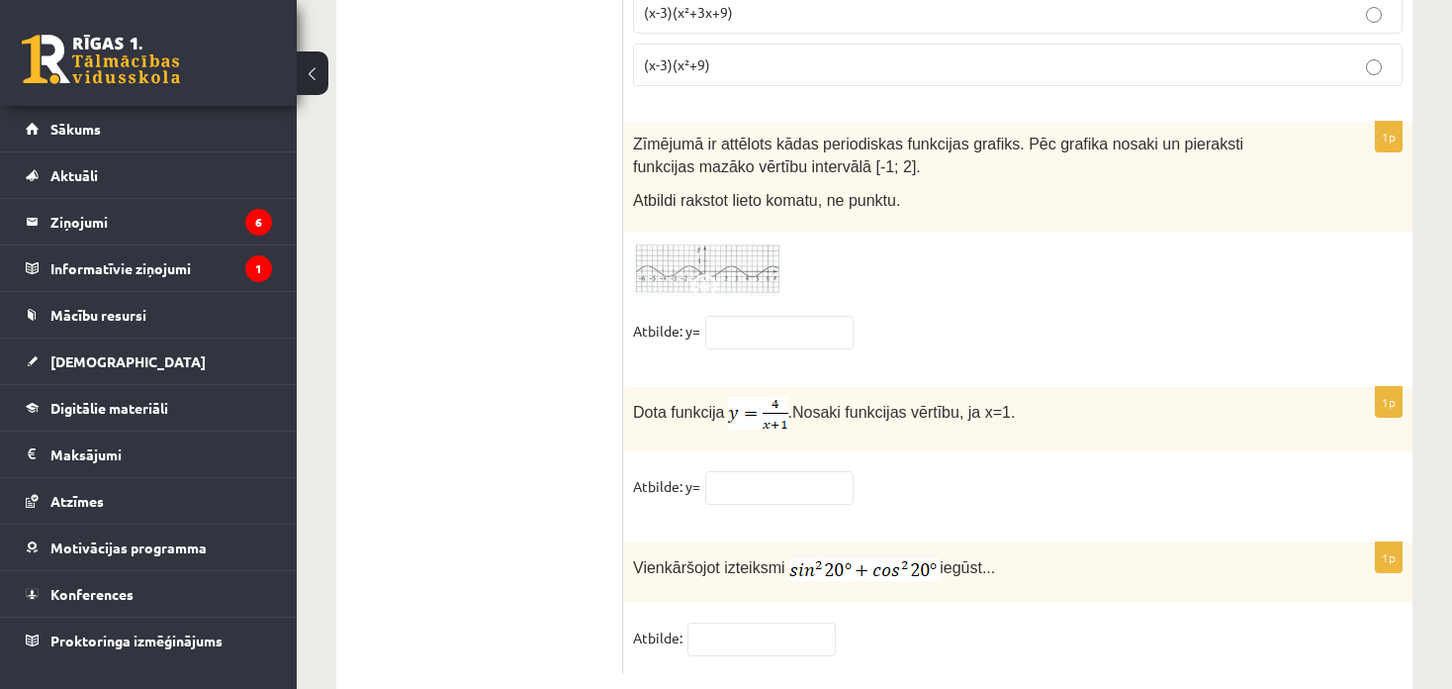
click at [703, 274] on span at bounding box center [709, 290] width 32 height 32
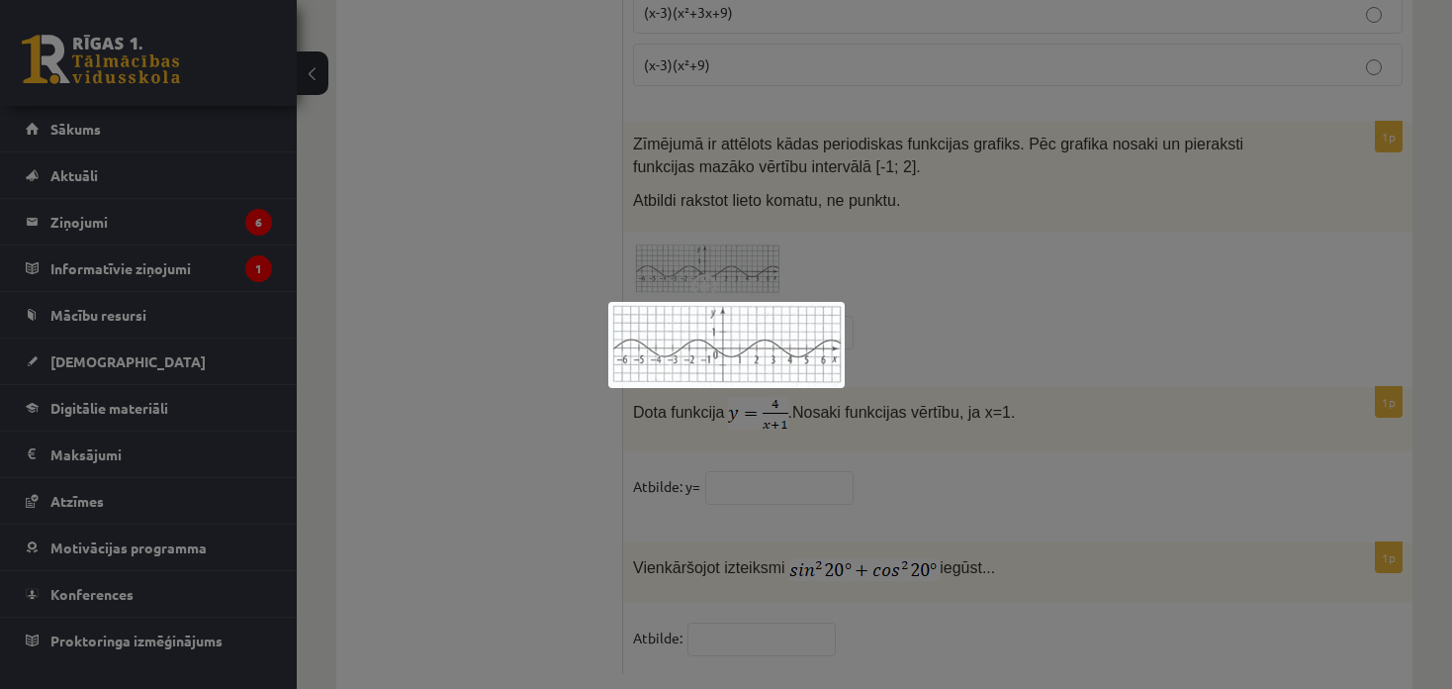
click at [1109, 183] on div at bounding box center [726, 344] width 1452 height 689
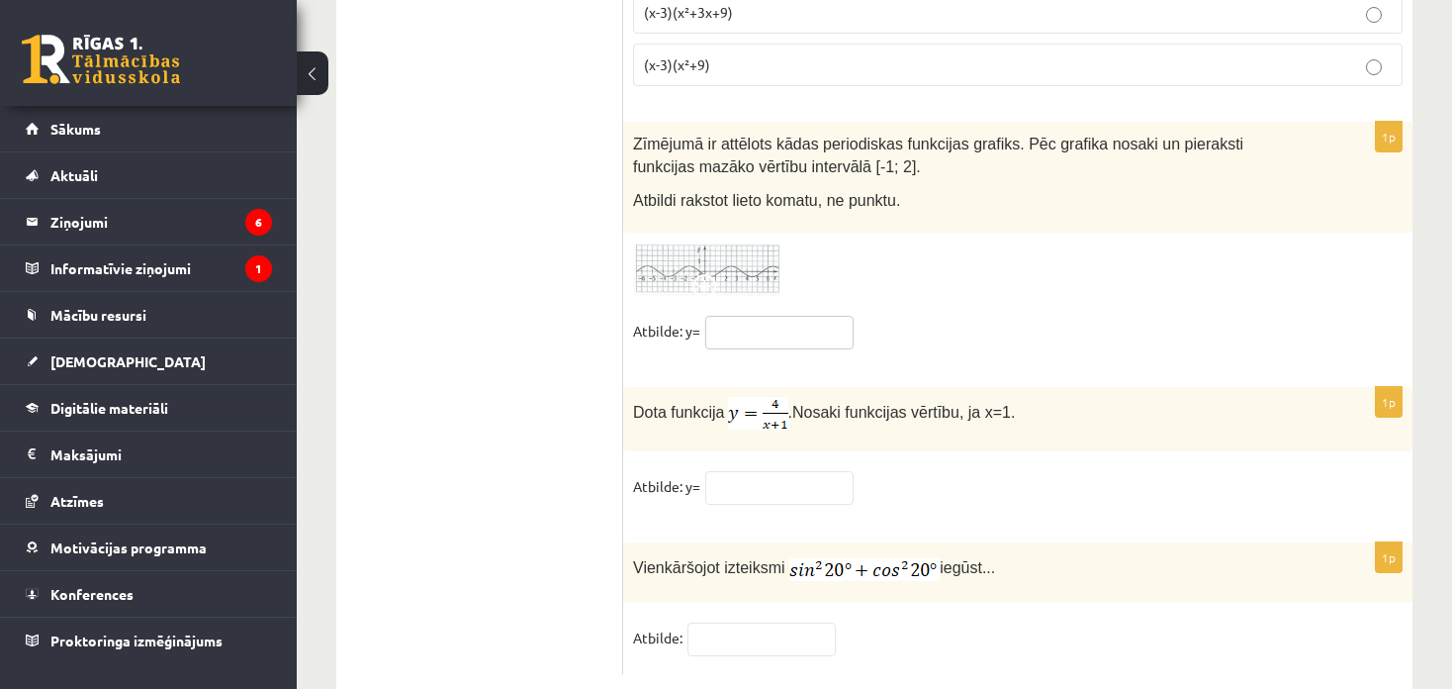
click at [794, 316] on input "text" at bounding box center [779, 333] width 148 height 34
click at [774, 471] on input "text" at bounding box center [779, 488] width 148 height 34
click at [751, 622] on input "text" at bounding box center [762, 639] width 148 height 34
click at [765, 471] on input "text" at bounding box center [779, 488] width 148 height 34
click at [765, 316] on input "text" at bounding box center [779, 333] width 148 height 34
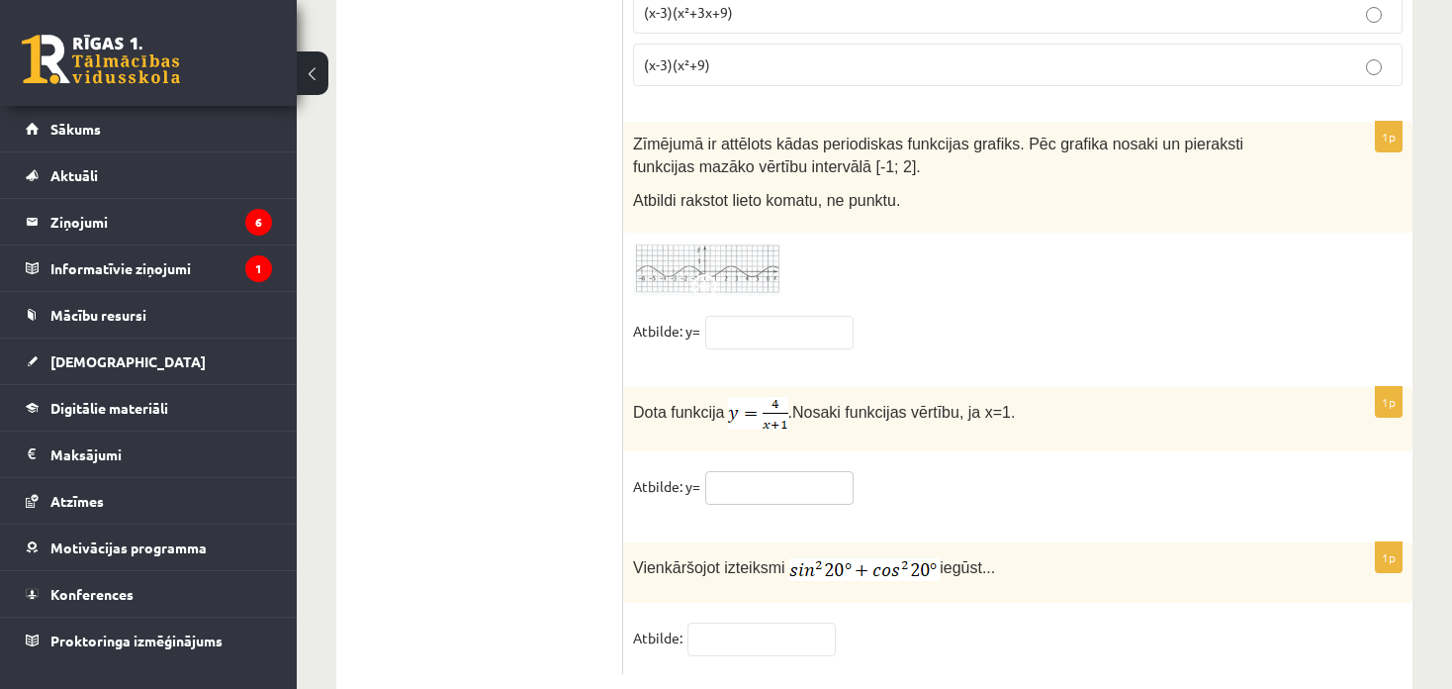
click at [765, 471] on input "text" at bounding box center [779, 488] width 148 height 34
click at [764, 622] on input "text" at bounding box center [762, 639] width 148 height 34
click at [731, 316] on input "text" at bounding box center [779, 333] width 148 height 34
click at [685, 242] on img at bounding box center [707, 269] width 148 height 54
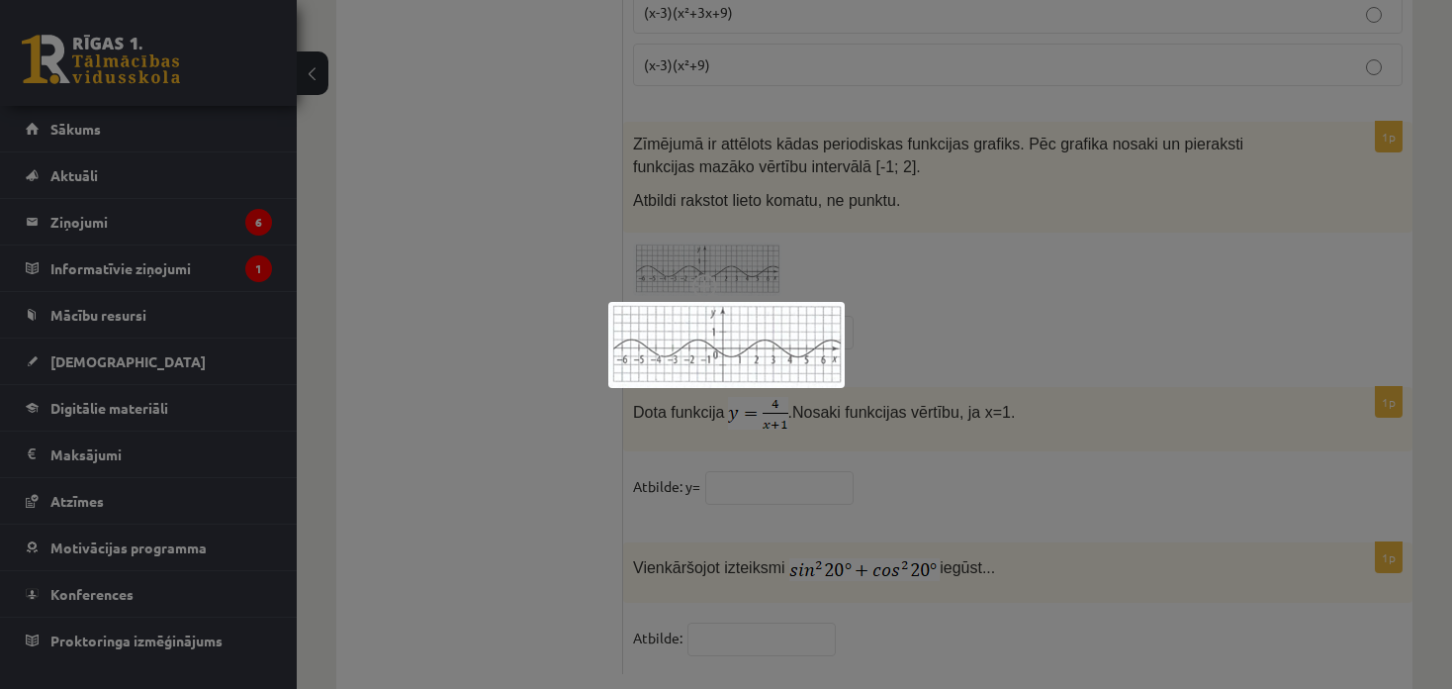
click at [705, 315] on img at bounding box center [726, 345] width 236 height 86
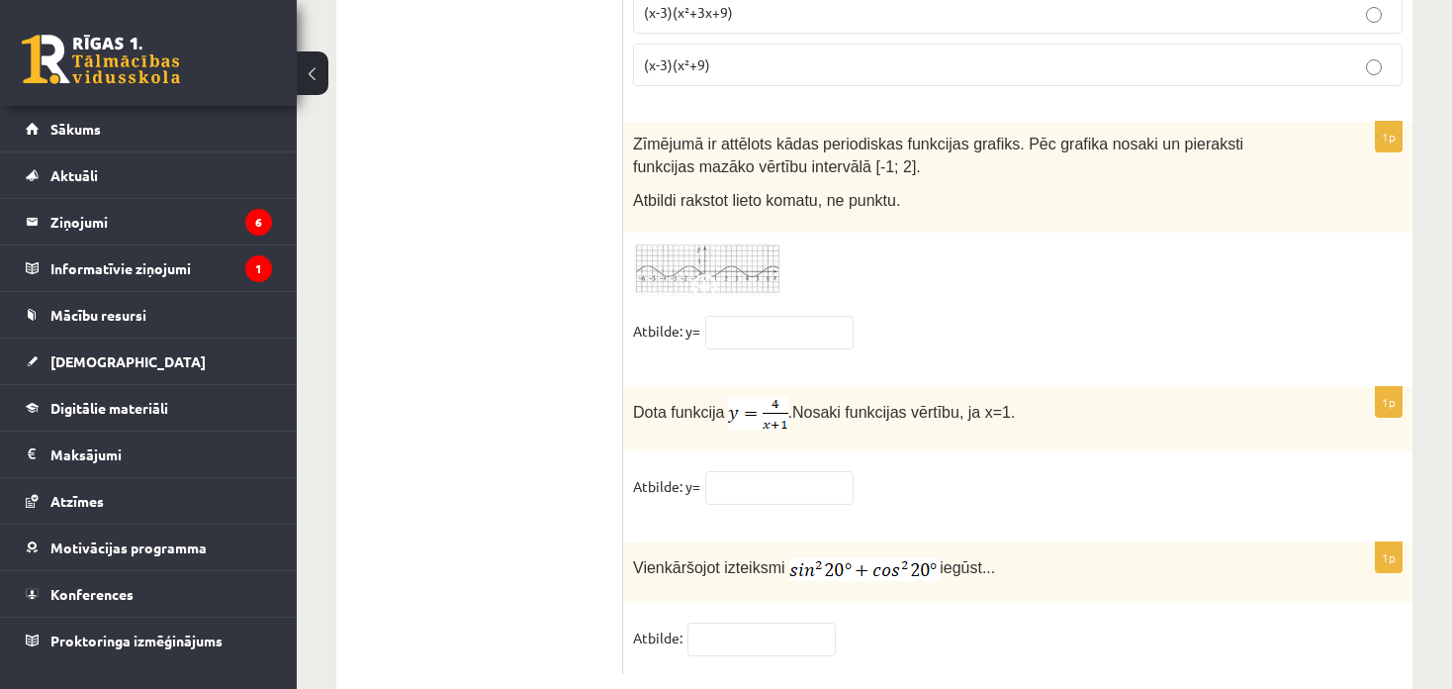
click at [713, 274] on span at bounding box center [709, 290] width 32 height 32
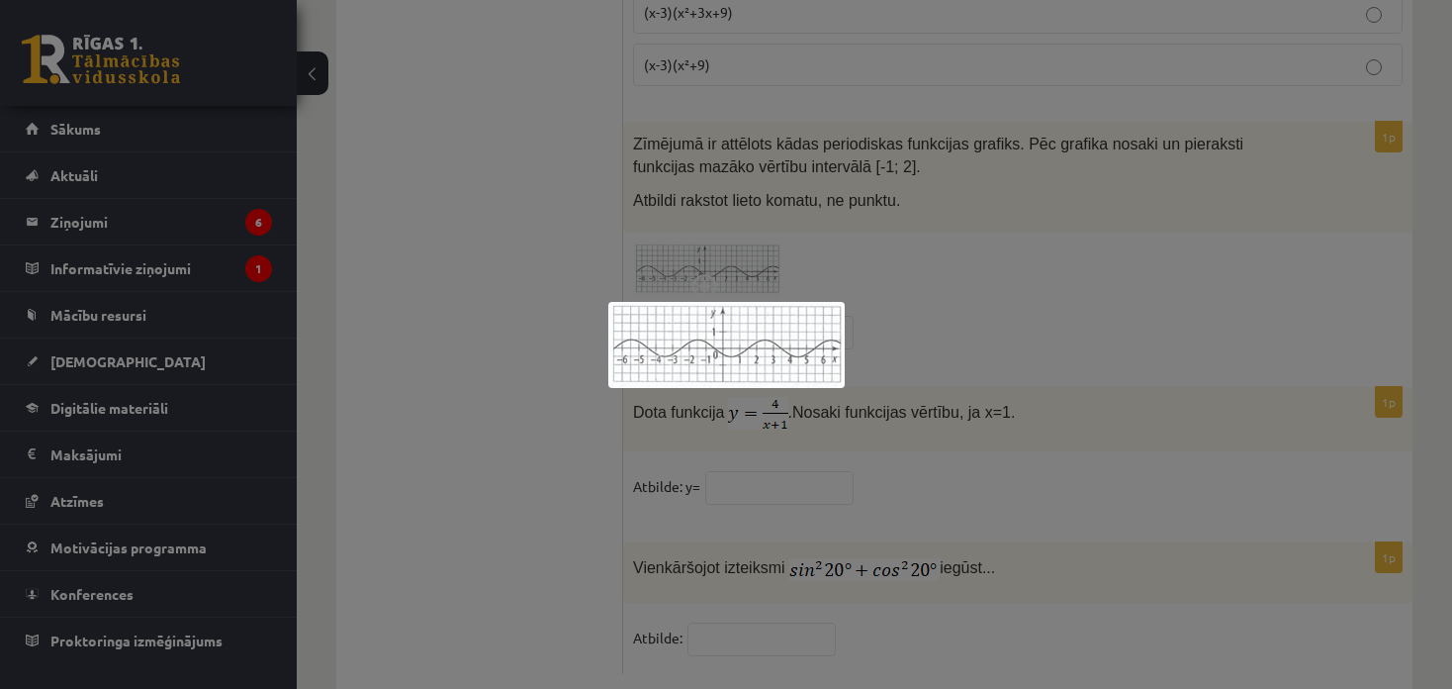
click at [883, 266] on div at bounding box center [726, 344] width 1452 height 689
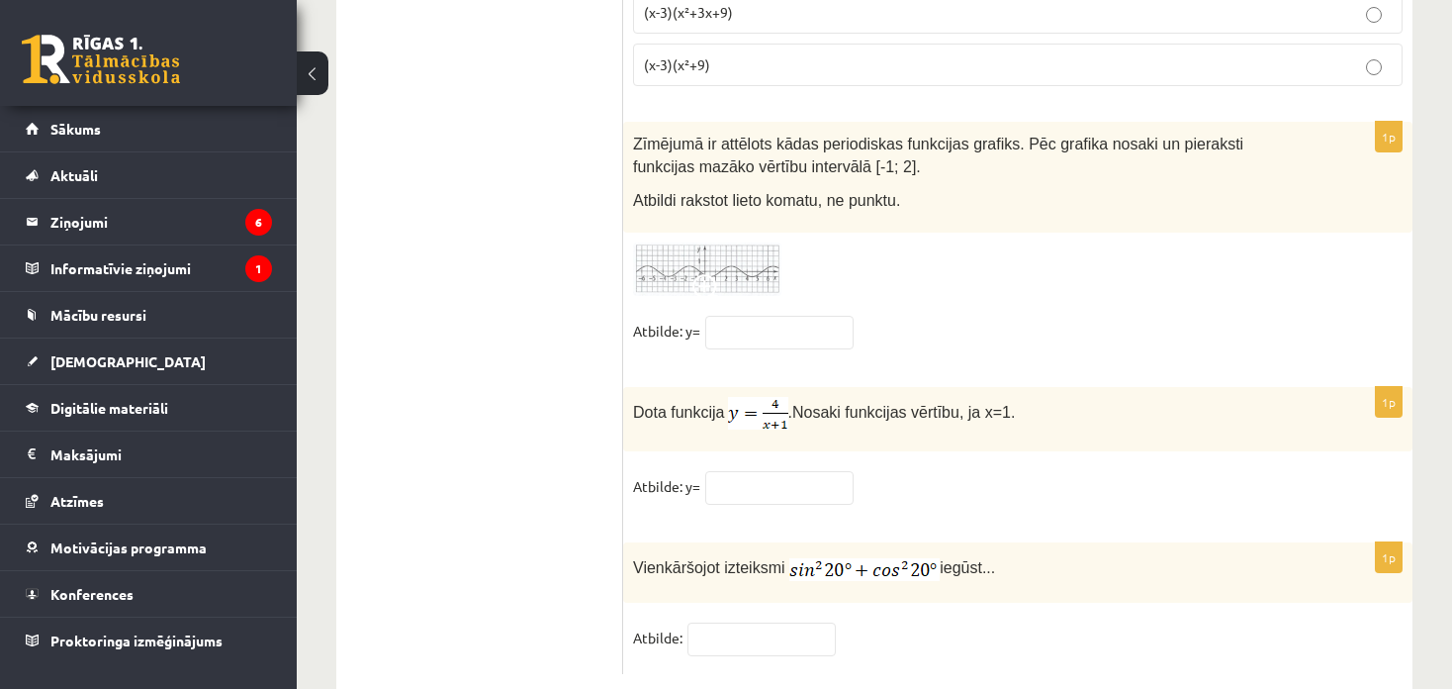
scroll to position [9741, 0]
click at [883, 317] on fieldset "Atbilde: y=" at bounding box center [1018, 338] width 770 height 42
click at [701, 275] on span at bounding box center [709, 291] width 32 height 32
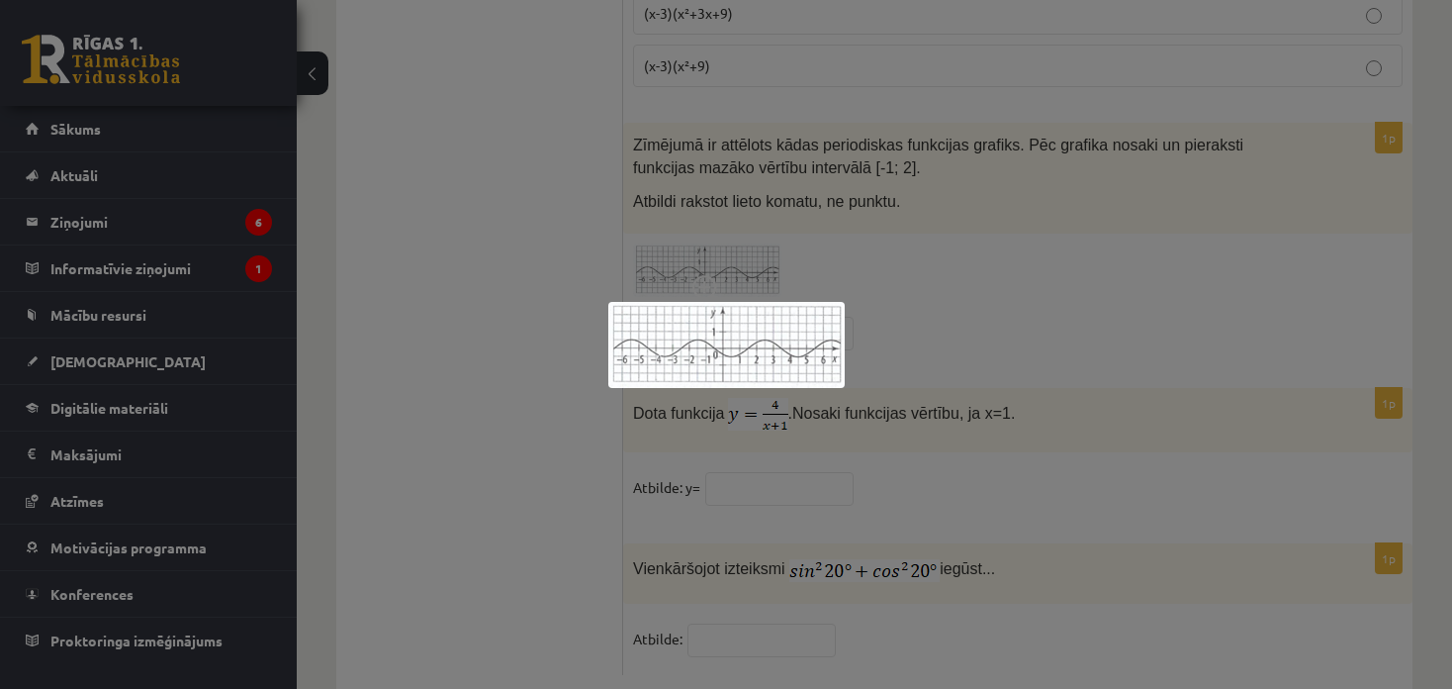
click at [1059, 194] on div at bounding box center [726, 344] width 1452 height 689
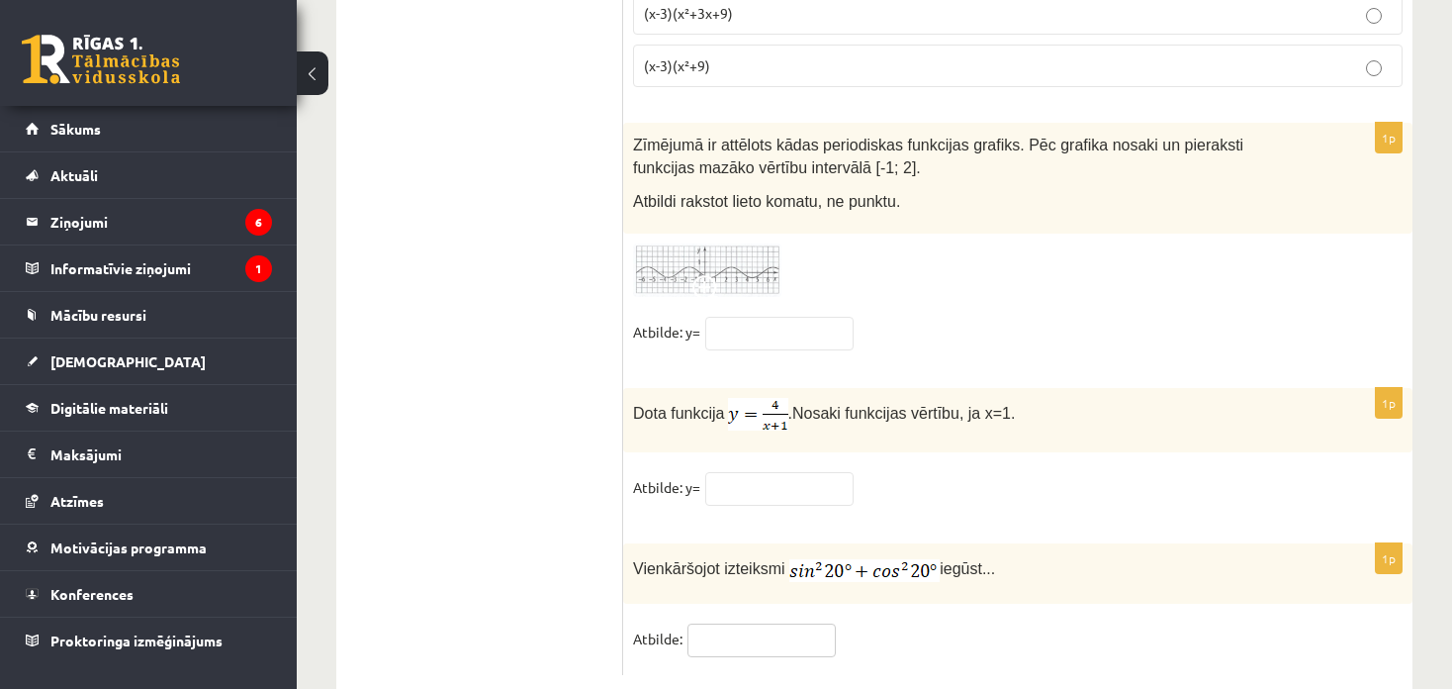
click at [762, 623] on input "text" at bounding box center [762, 640] width 148 height 34
type input "*"
click at [718, 472] on input "text" at bounding box center [779, 489] width 148 height 34
type input "*"
click at [742, 317] on input "text" at bounding box center [779, 334] width 148 height 34
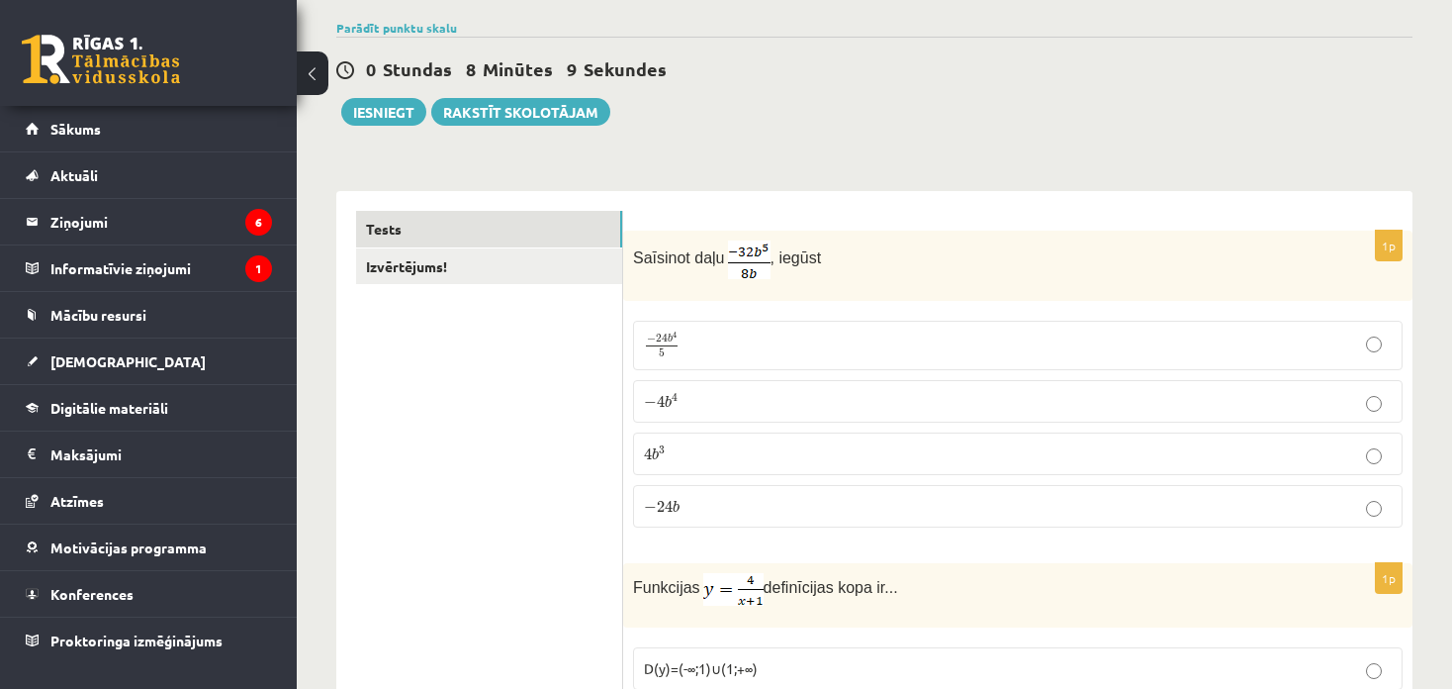
scroll to position [0, 0]
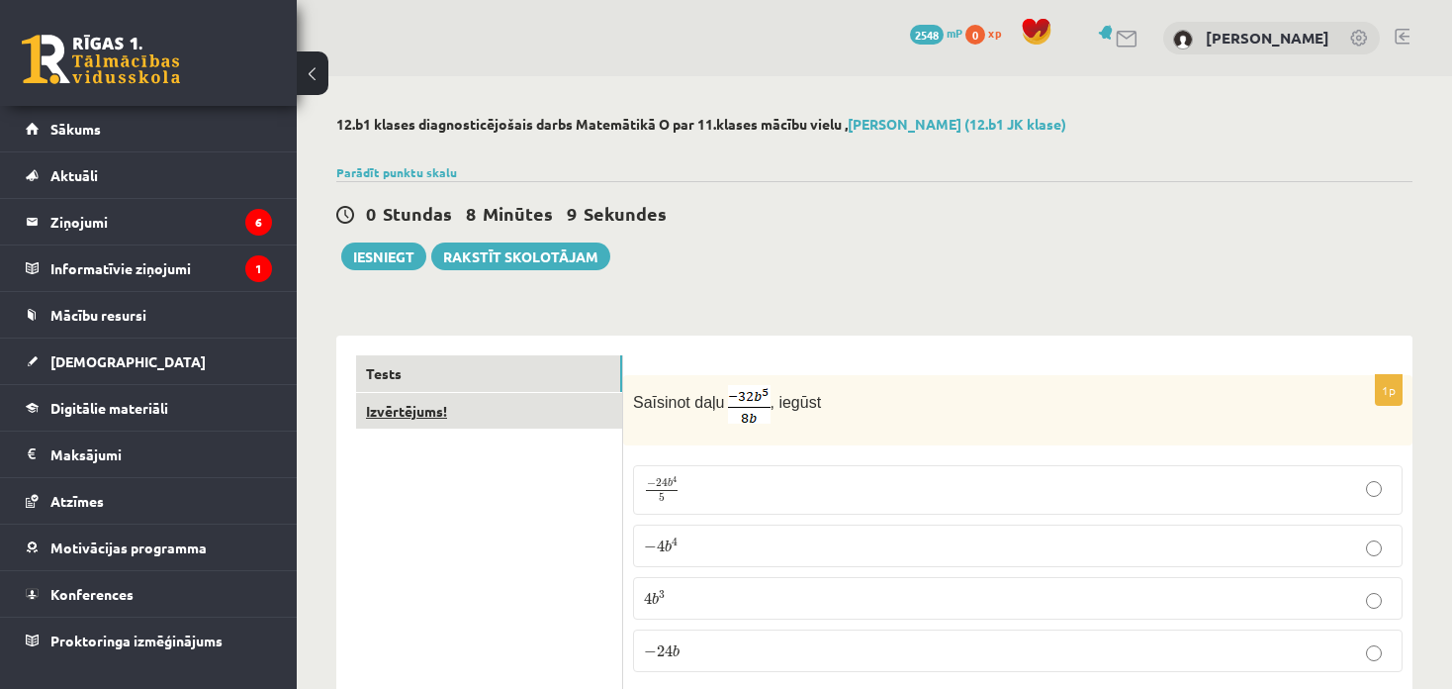
type input "**"
click at [501, 409] on link "Izvērtējums!" at bounding box center [489, 411] width 266 height 37
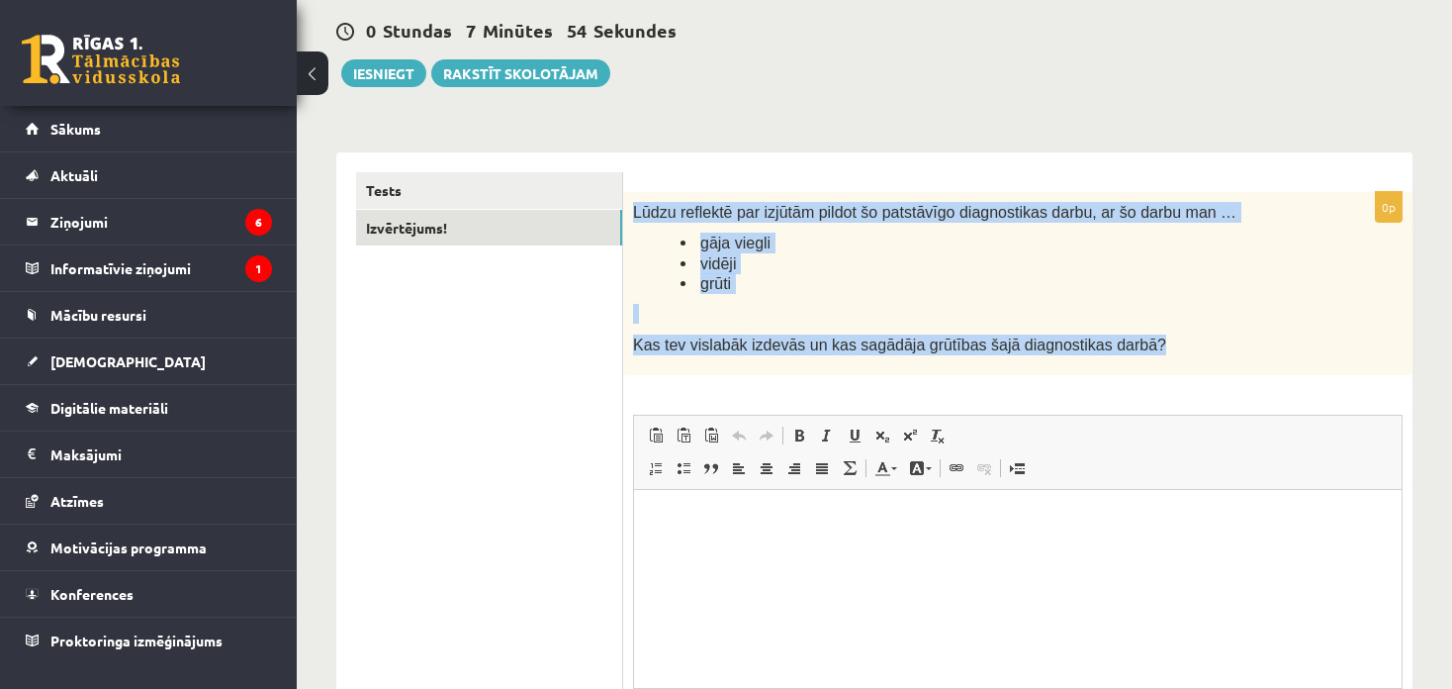
drag, startPoint x: 813, startPoint y: 253, endPoint x: 1151, endPoint y: 368, distance: 356.3
click at [1146, 369] on div "Lūdzu reflektē par izjūtām pildot šo patstāvīgo diagnostikas darbu, ar šo darbu…" at bounding box center [1017, 283] width 789 height 183
copy div "Lūdzu reflektē par izjūtām pildot šo patstāvīgo diagnostikas darbu, ar šo darbu…"
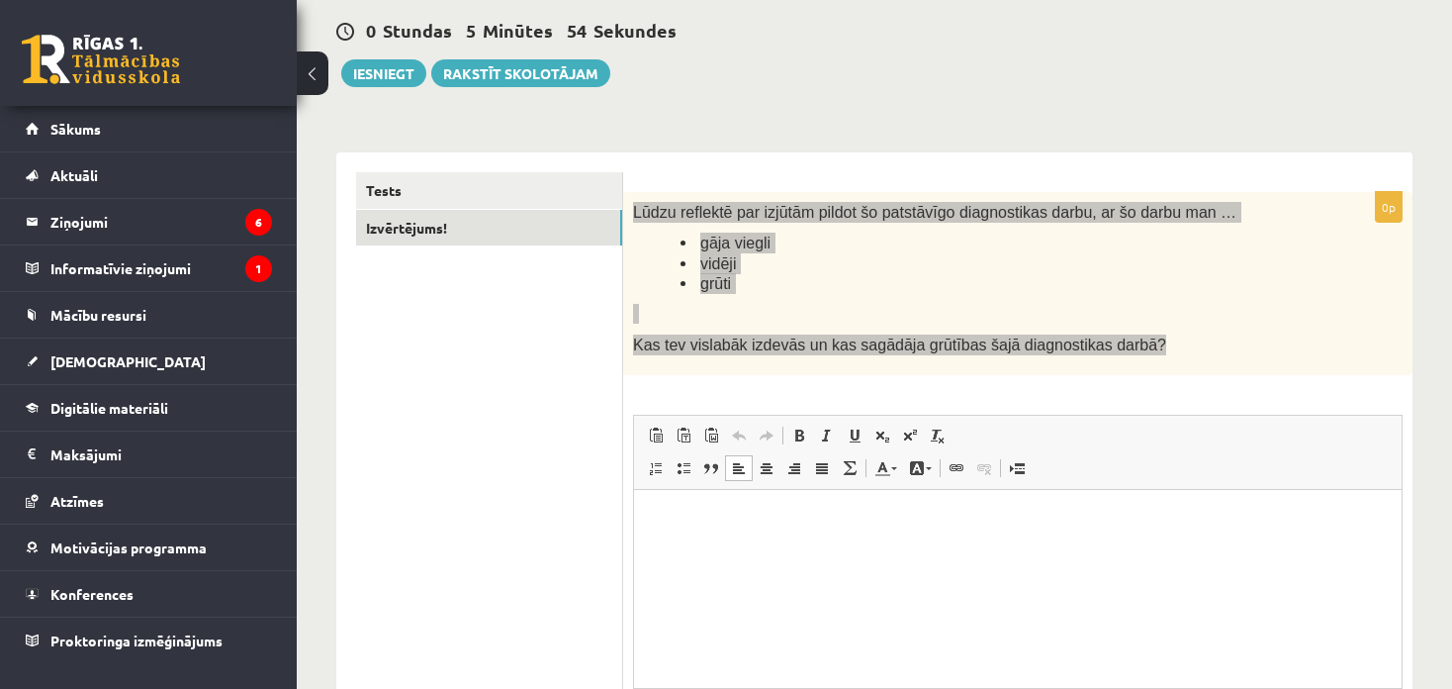
click at [795, 549] on html at bounding box center [1018, 519] width 768 height 60
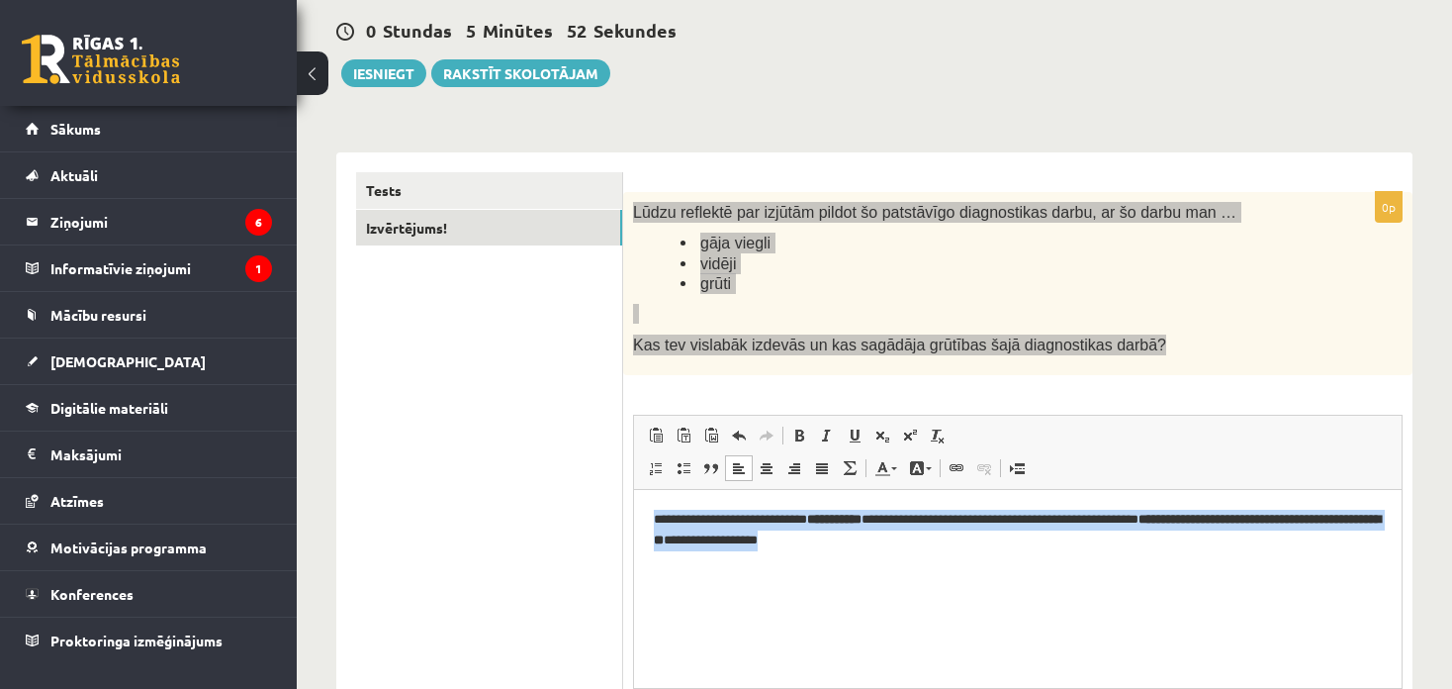
drag, startPoint x: 657, startPoint y: 510, endPoint x: 1078, endPoint y: 543, distance: 422.7
click at [1078, 543] on p "**********" at bounding box center [1018, 530] width 729 height 42
click at [794, 429] on span at bounding box center [799, 435] width 16 height 16
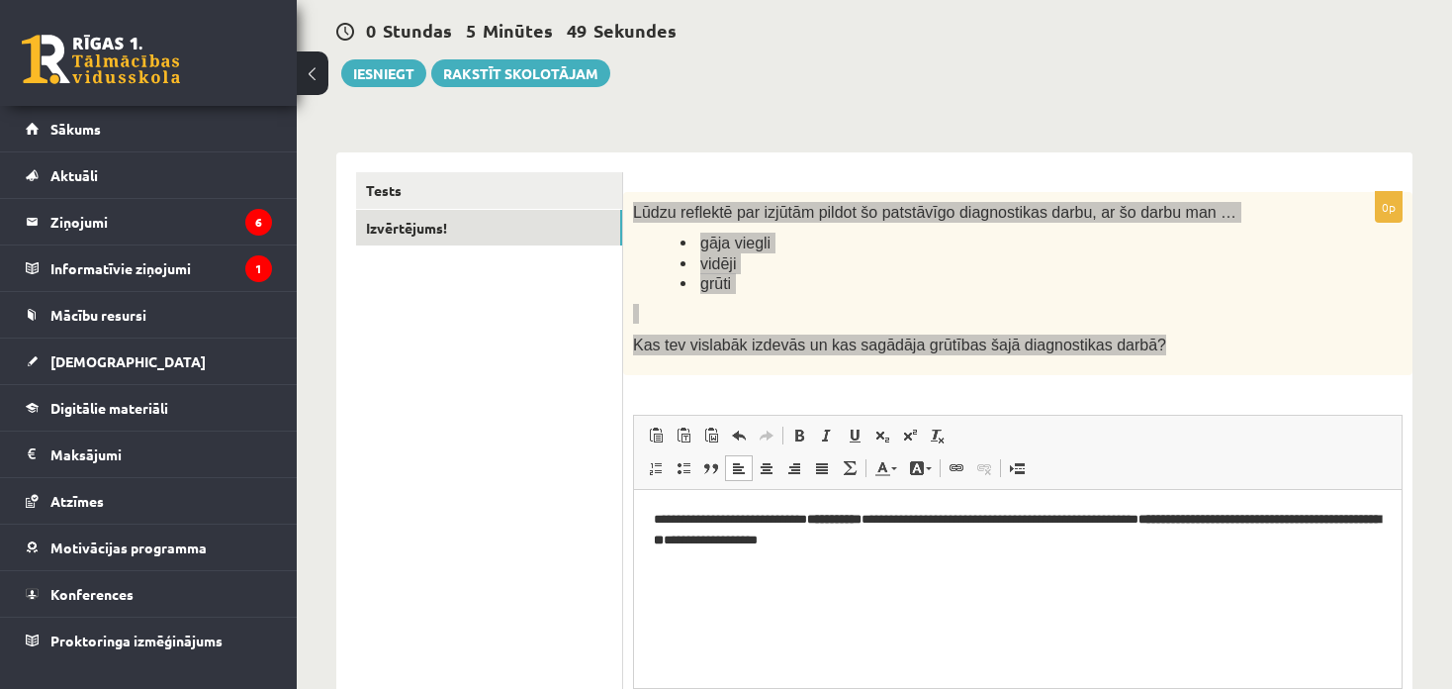
click at [862, 519] on strong "**********" at bounding box center [834, 517] width 54 height 13
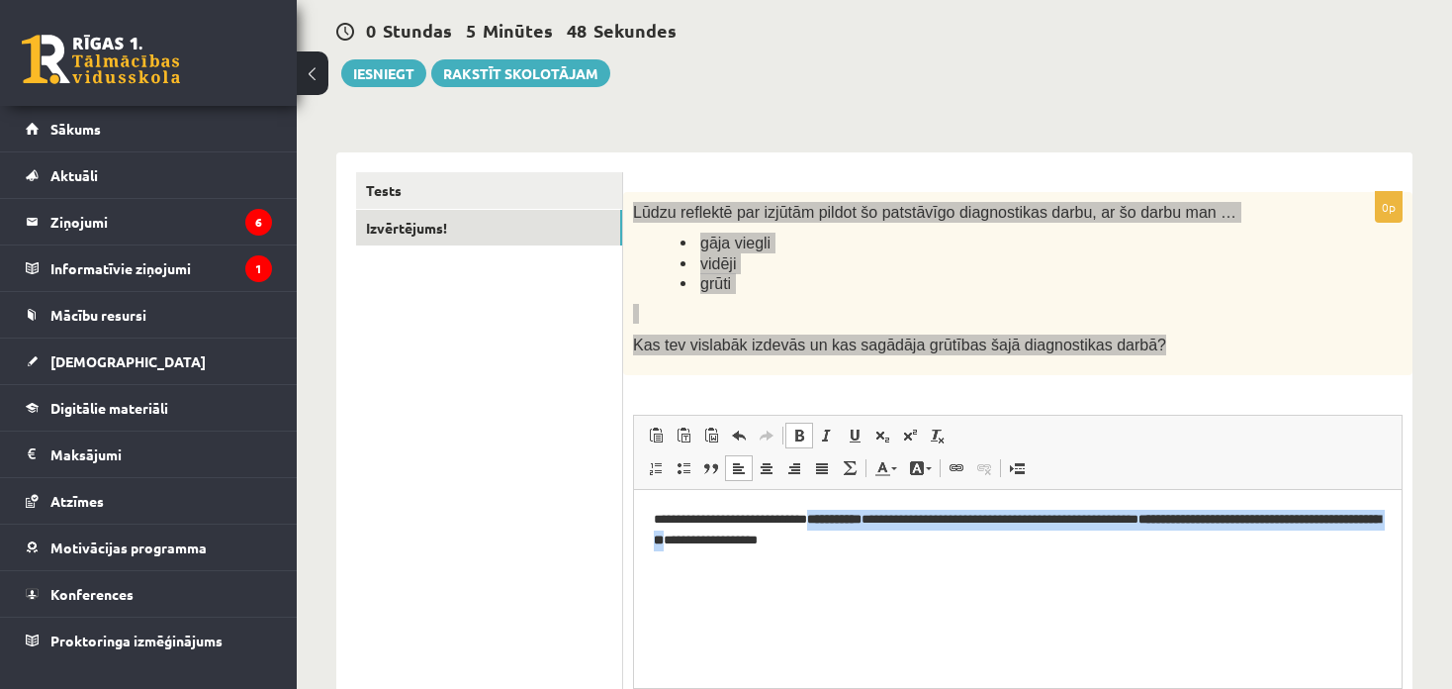
drag, startPoint x: 836, startPoint y: 515, endPoint x: 865, endPoint y: 540, distance: 37.9
click at [865, 540] on p "**********" at bounding box center [1018, 530] width 729 height 42
click at [800, 433] on span at bounding box center [799, 435] width 16 height 16
click at [789, 428] on link "Bold Keyboard shortcut Ctrl+B" at bounding box center [800, 435] width 28 height 26
click at [792, 432] on span at bounding box center [799, 435] width 16 height 16
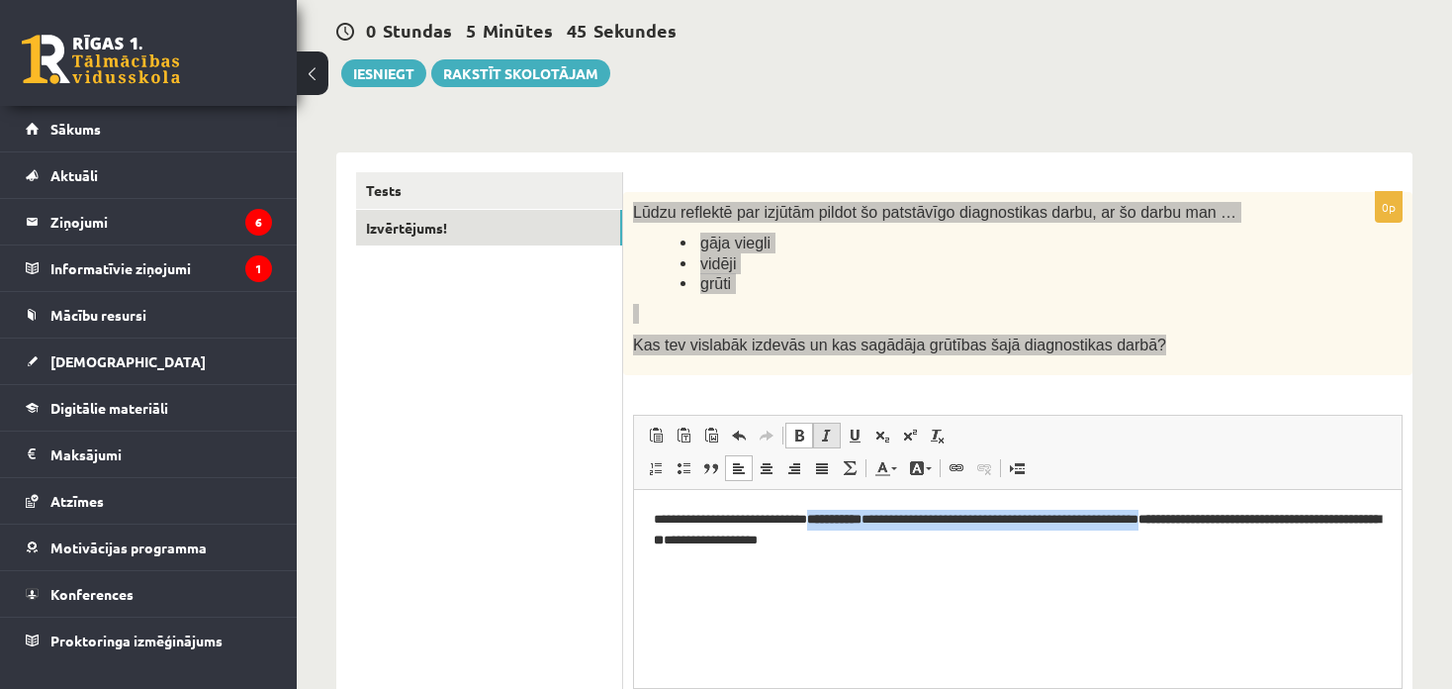
click at [828, 436] on span at bounding box center [827, 435] width 16 height 16
click at [803, 435] on span at bounding box center [799, 435] width 16 height 16
click at [876, 543] on p "**********" at bounding box center [1018, 530] width 729 height 42
drag, startPoint x: 835, startPoint y: 515, endPoint x: 898, endPoint y: 509, distance: 63.6
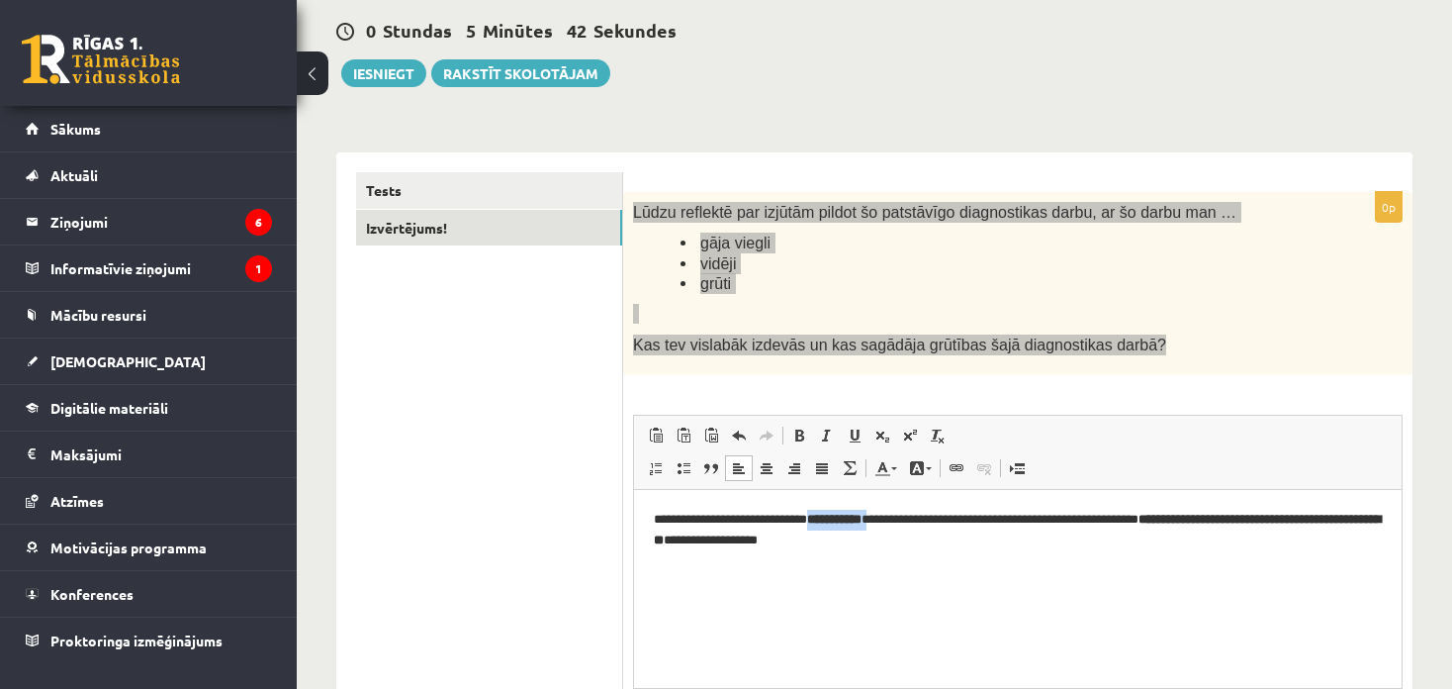
click at [898, 509] on p "**********" at bounding box center [1018, 530] width 729 height 42
click at [800, 432] on span at bounding box center [799, 435] width 16 height 16
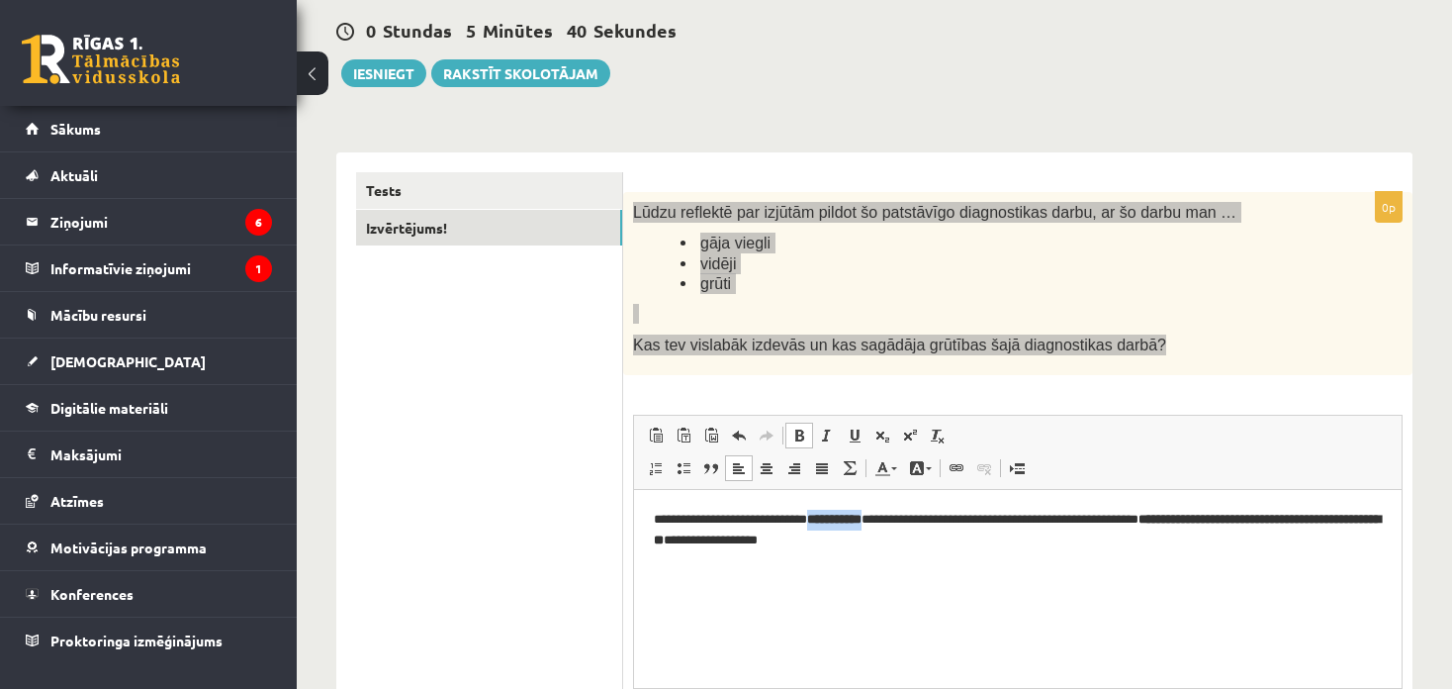
click at [800, 432] on span at bounding box center [799, 435] width 16 height 16
drag, startPoint x: 967, startPoint y: 555, endPoint x: 979, endPoint y: 554, distance: 12.9
click at [968, 555] on html "**********" at bounding box center [1018, 529] width 768 height 81
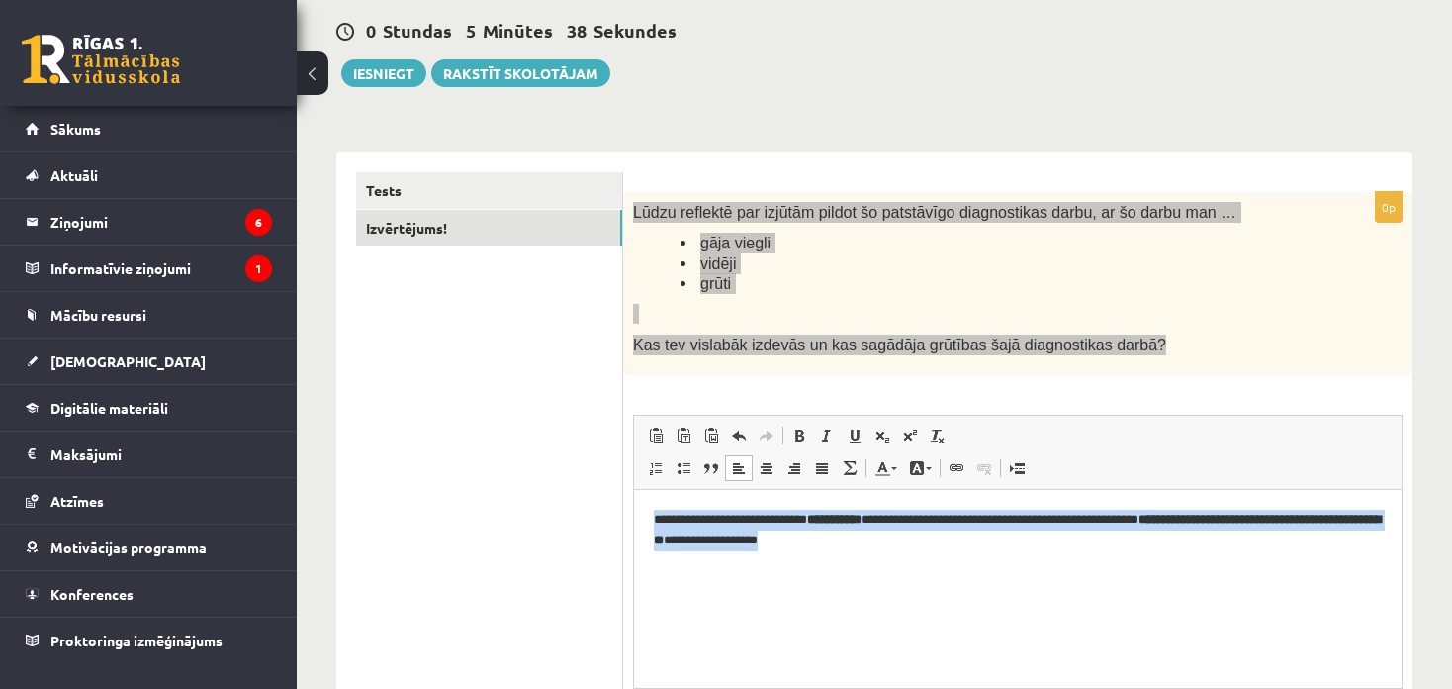
drag, startPoint x: 979, startPoint y: 550, endPoint x: 648, endPoint y: 513, distance: 333.4
click at [648, 513] on html "**********" at bounding box center [1018, 529] width 768 height 81
copy p "**********"
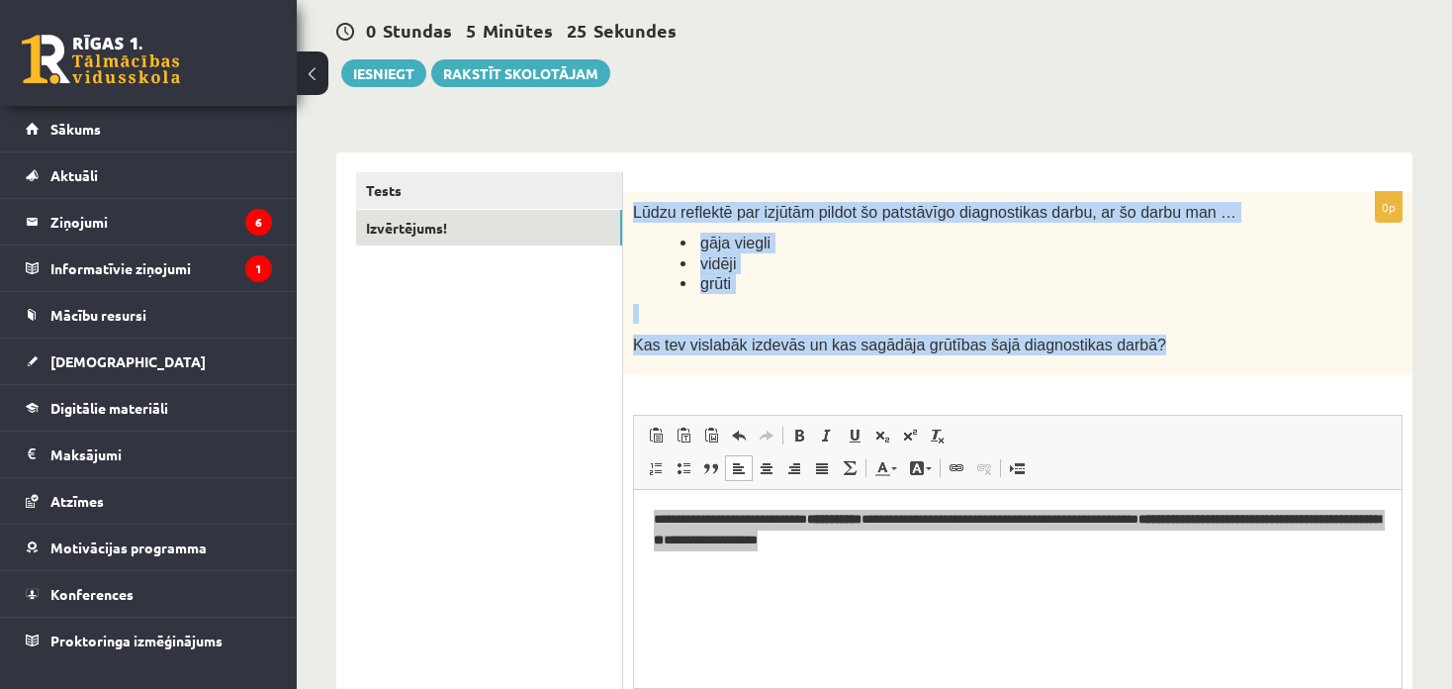
drag, startPoint x: 1341, startPoint y: 318, endPoint x: 1214, endPoint y: 409, distance: 155.9
click at [1341, 318] on div "Lūdzu reflektē par izjūtām pildot šo patstāvīgo diagnostikas darbu, ar šo darbu…" at bounding box center [1017, 283] width 789 height 183
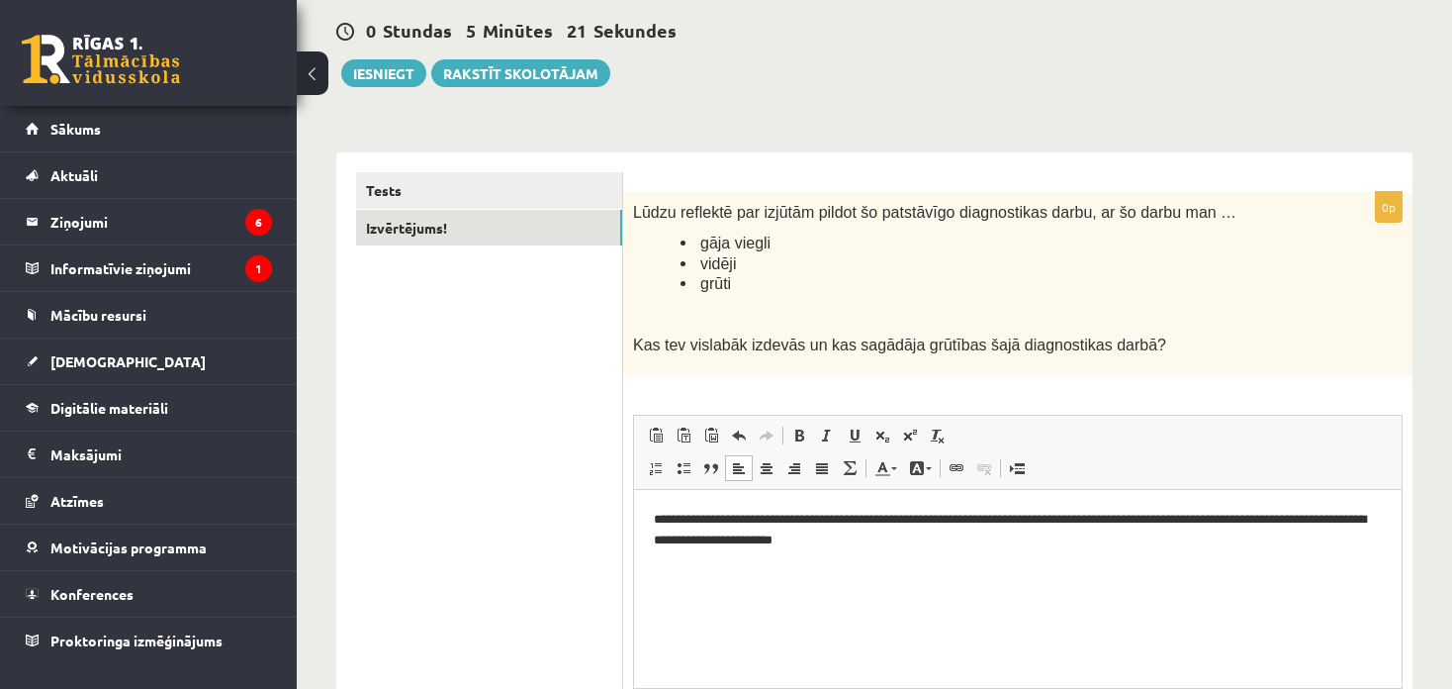
click at [655, 521] on p "**********" at bounding box center [1018, 530] width 729 height 42
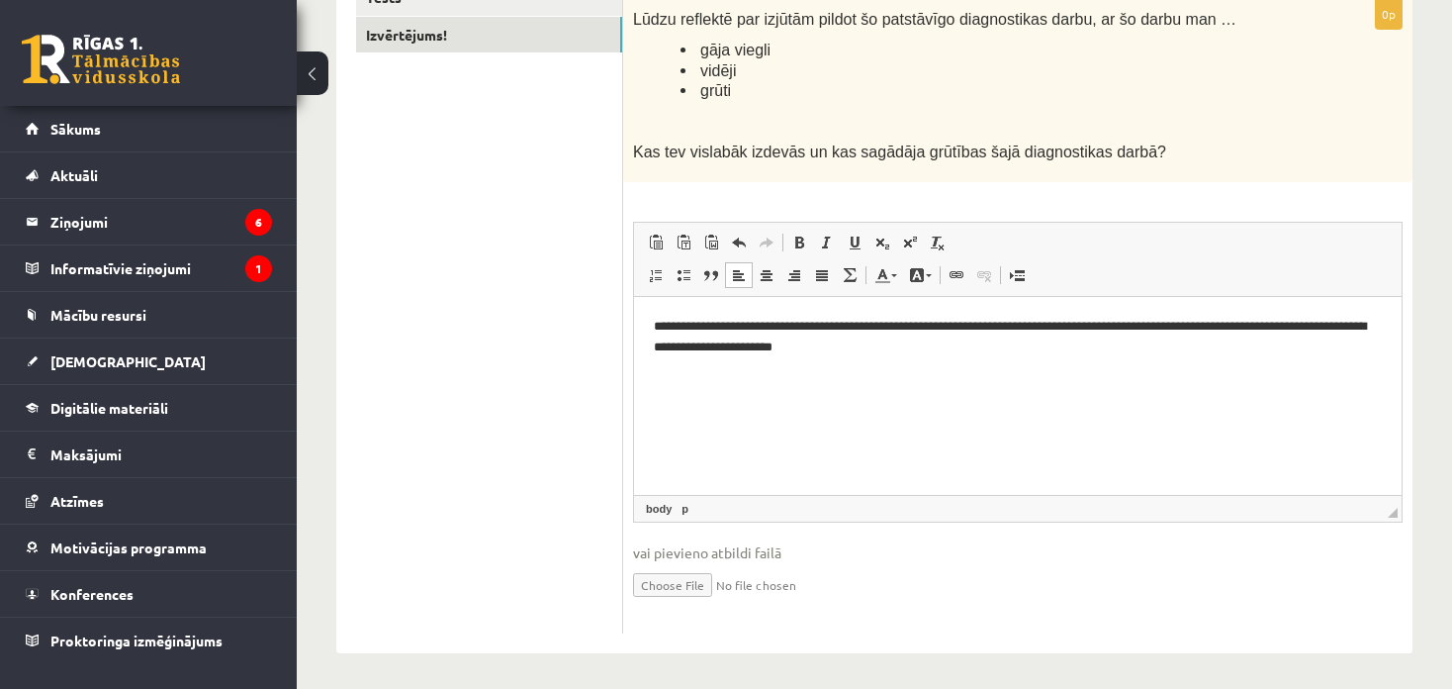
scroll to position [379, 0]
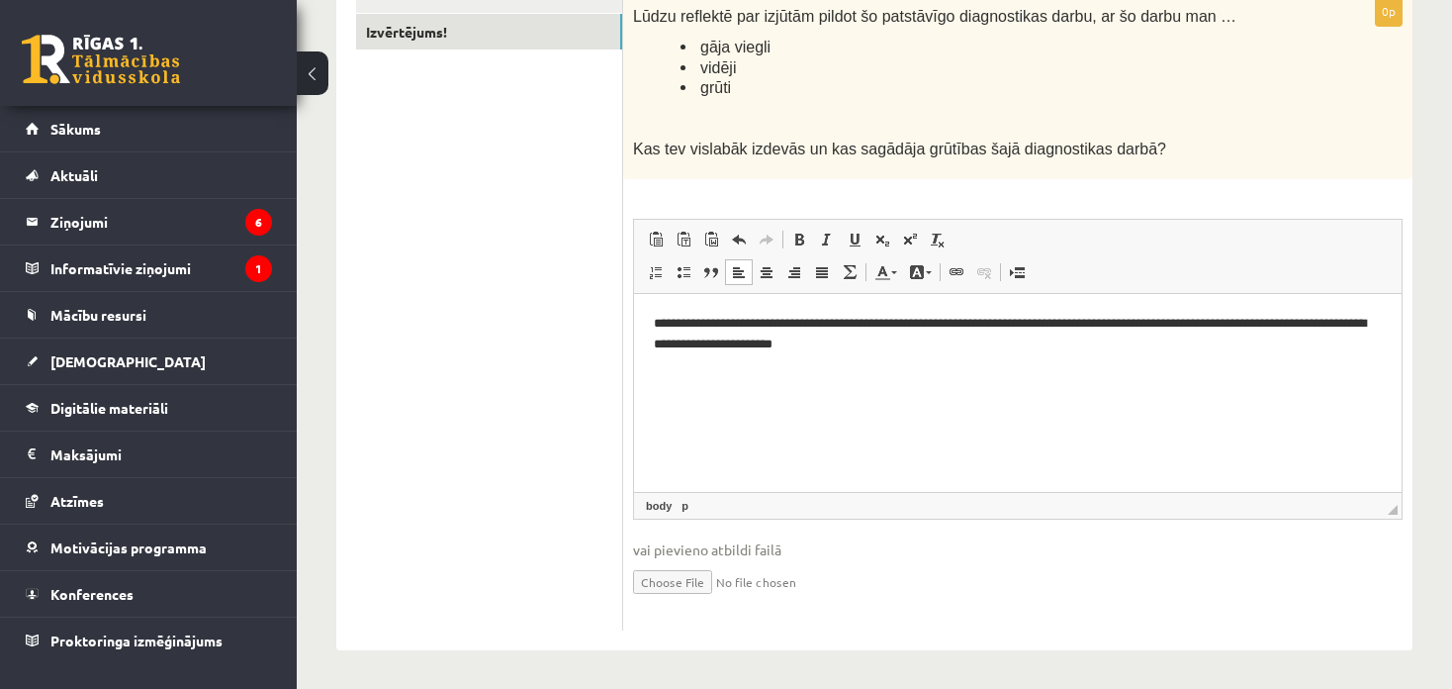
click at [902, 349] on p "**********" at bounding box center [1018, 334] width 729 height 42
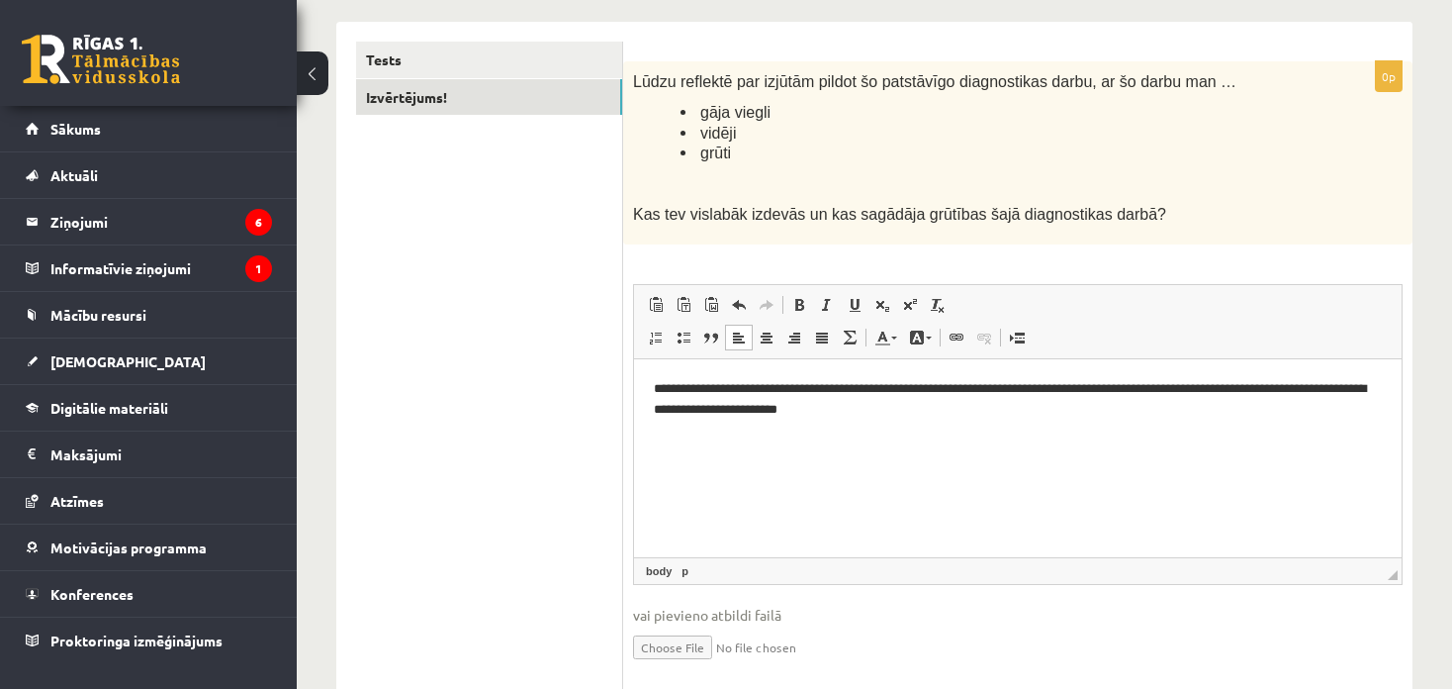
scroll to position [280, 0]
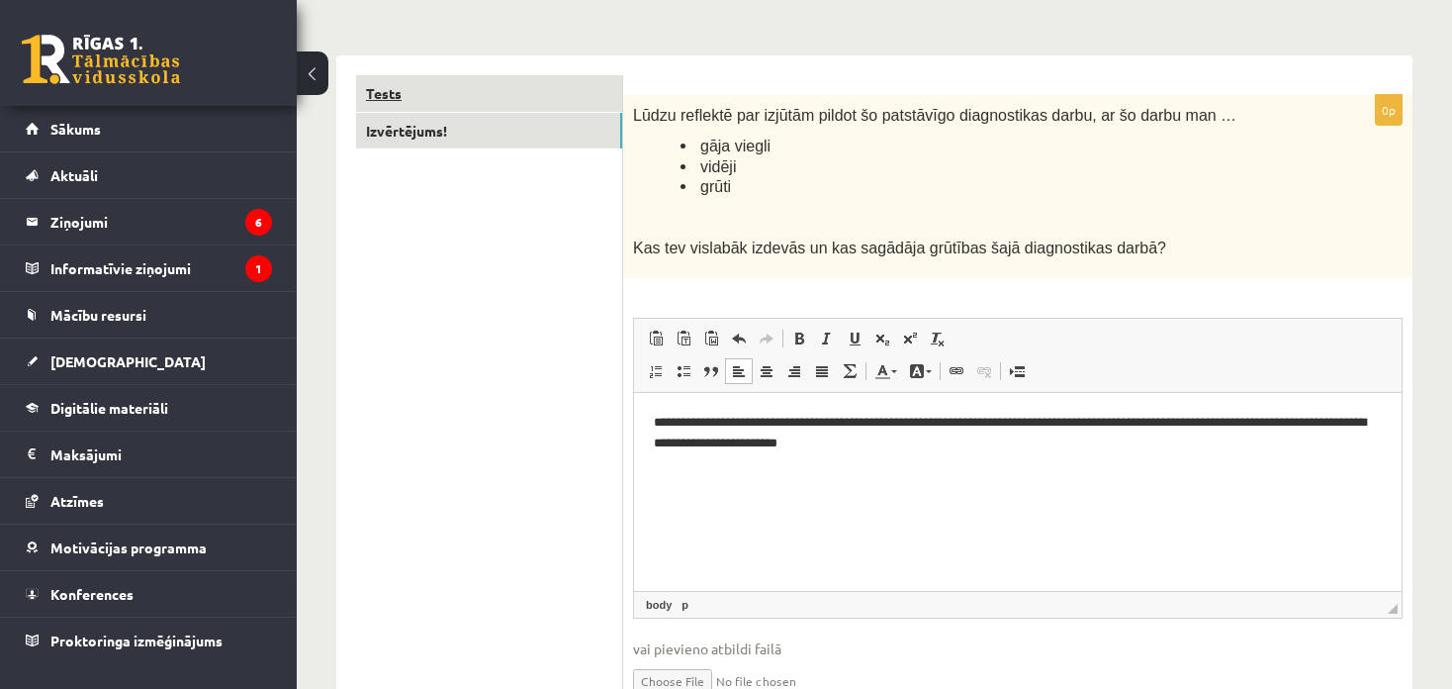
click at [451, 102] on link "Tests" at bounding box center [489, 93] width 266 height 37
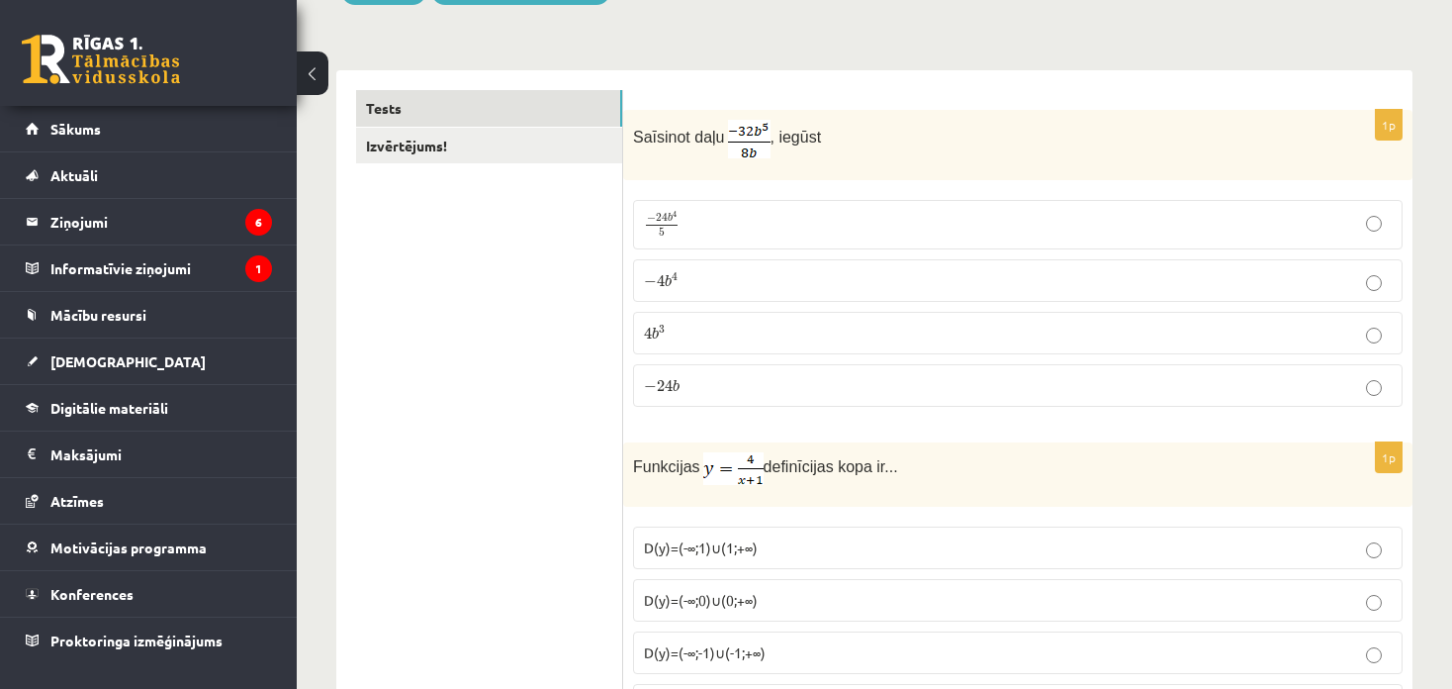
scroll to position [181, 0]
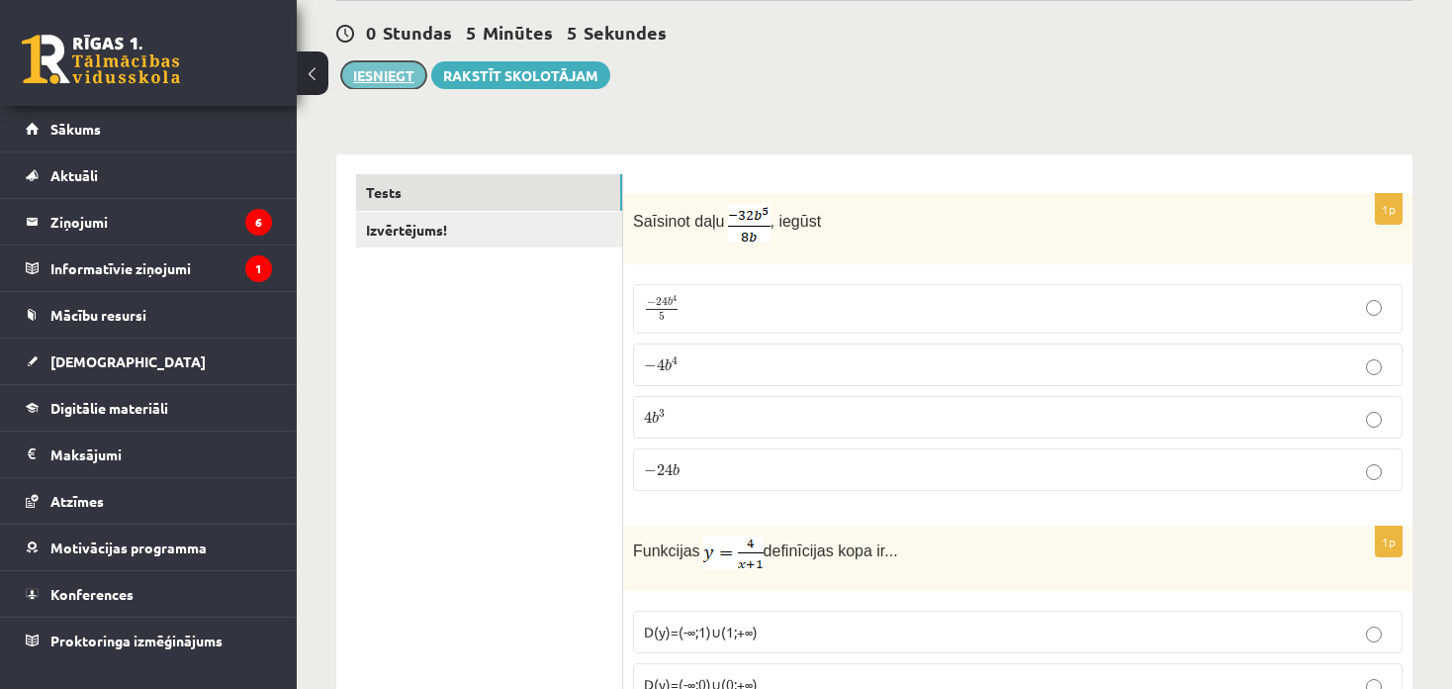
click at [380, 85] on button "Iesniegt" at bounding box center [383, 75] width 85 height 28
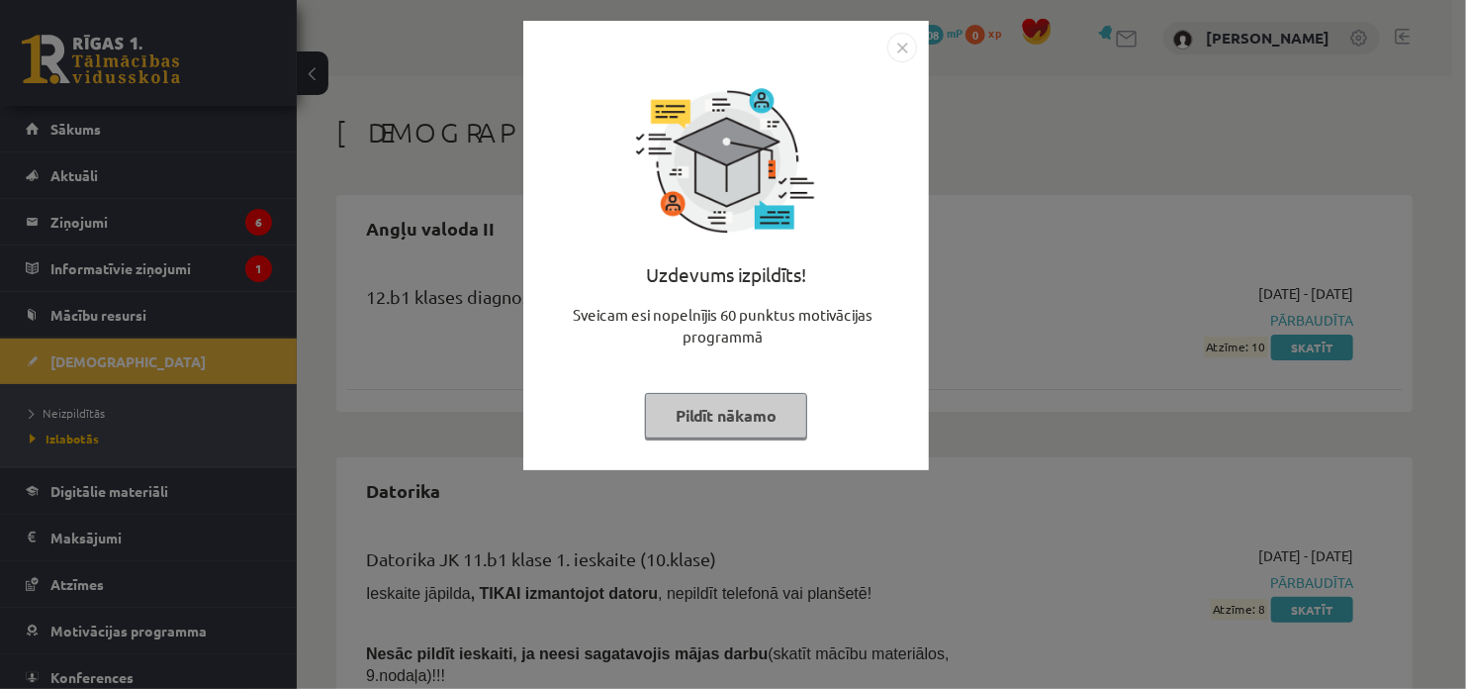
click at [727, 420] on button "Pildīt nākamo" at bounding box center [726, 416] width 162 height 46
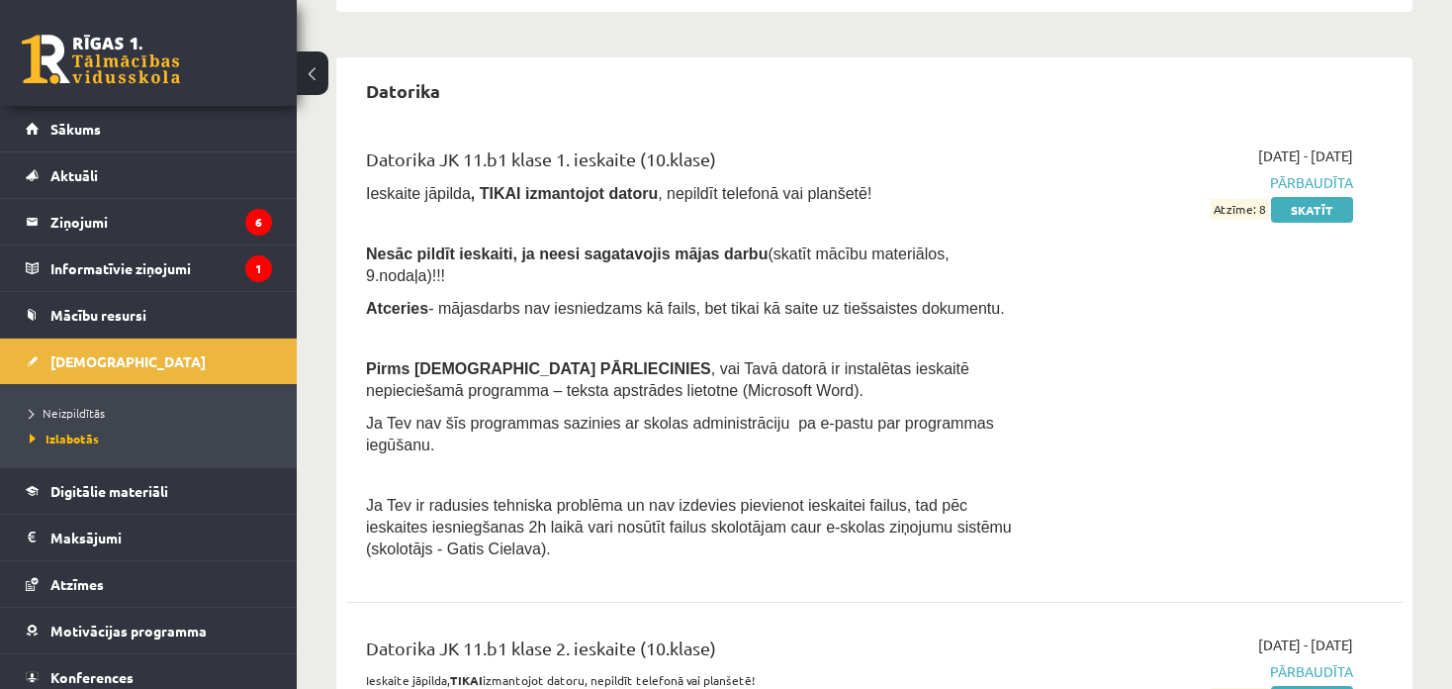
scroll to position [495, 0]
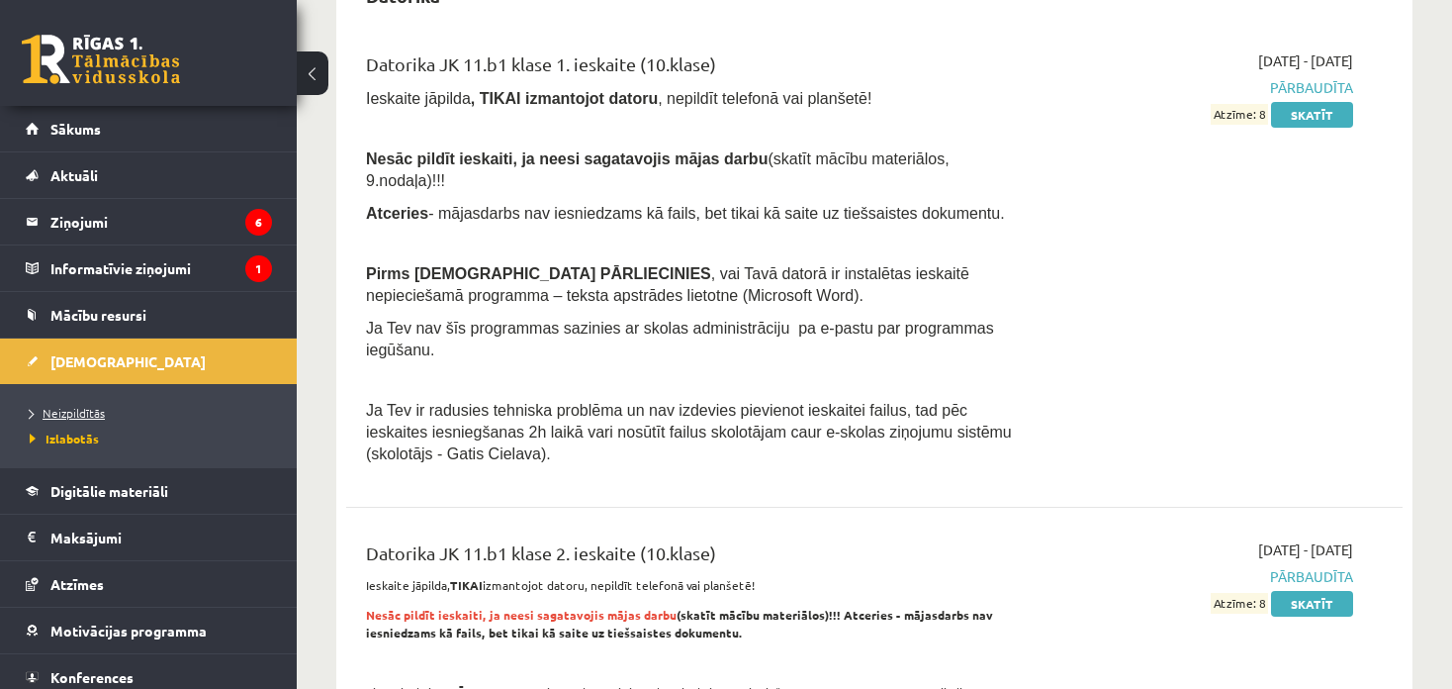
click at [66, 407] on span "Neizpildītās" at bounding box center [67, 413] width 75 height 16
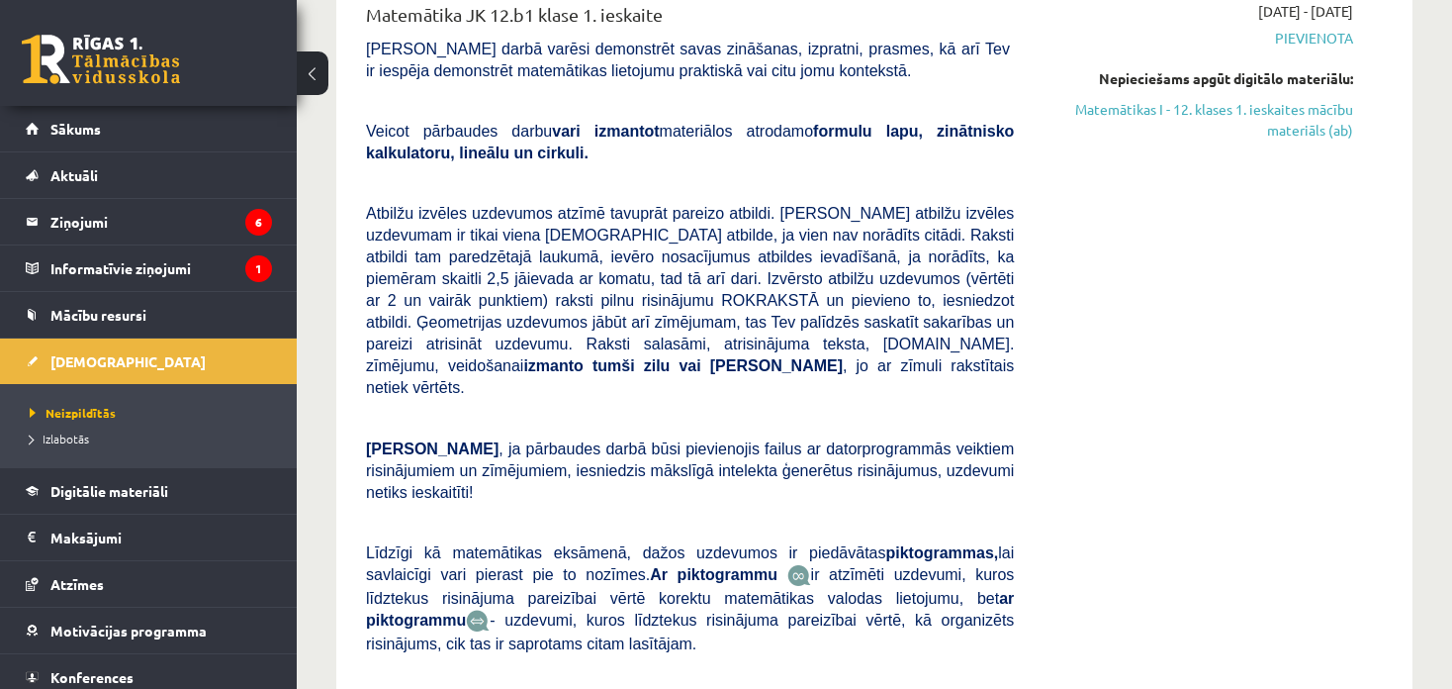
scroll to position [396, 0]
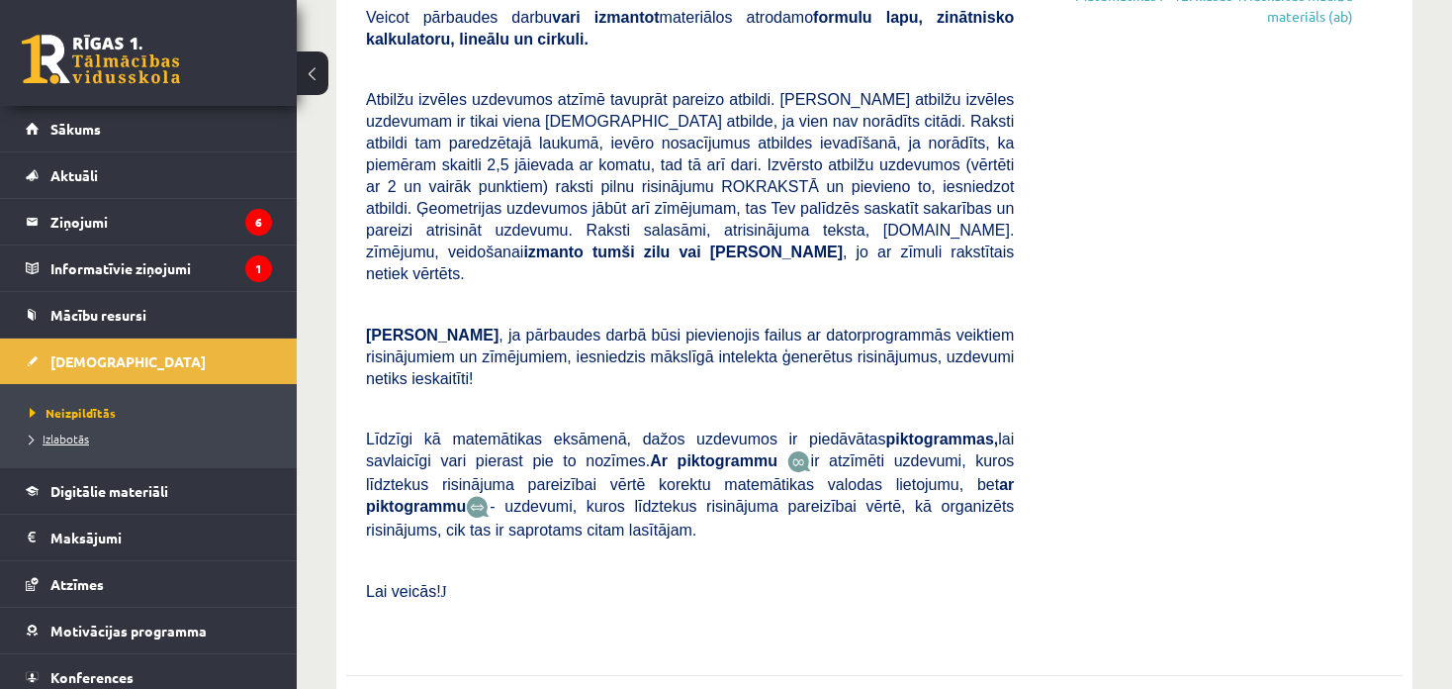
click at [66, 433] on span "Izlabotās" at bounding box center [59, 438] width 59 height 16
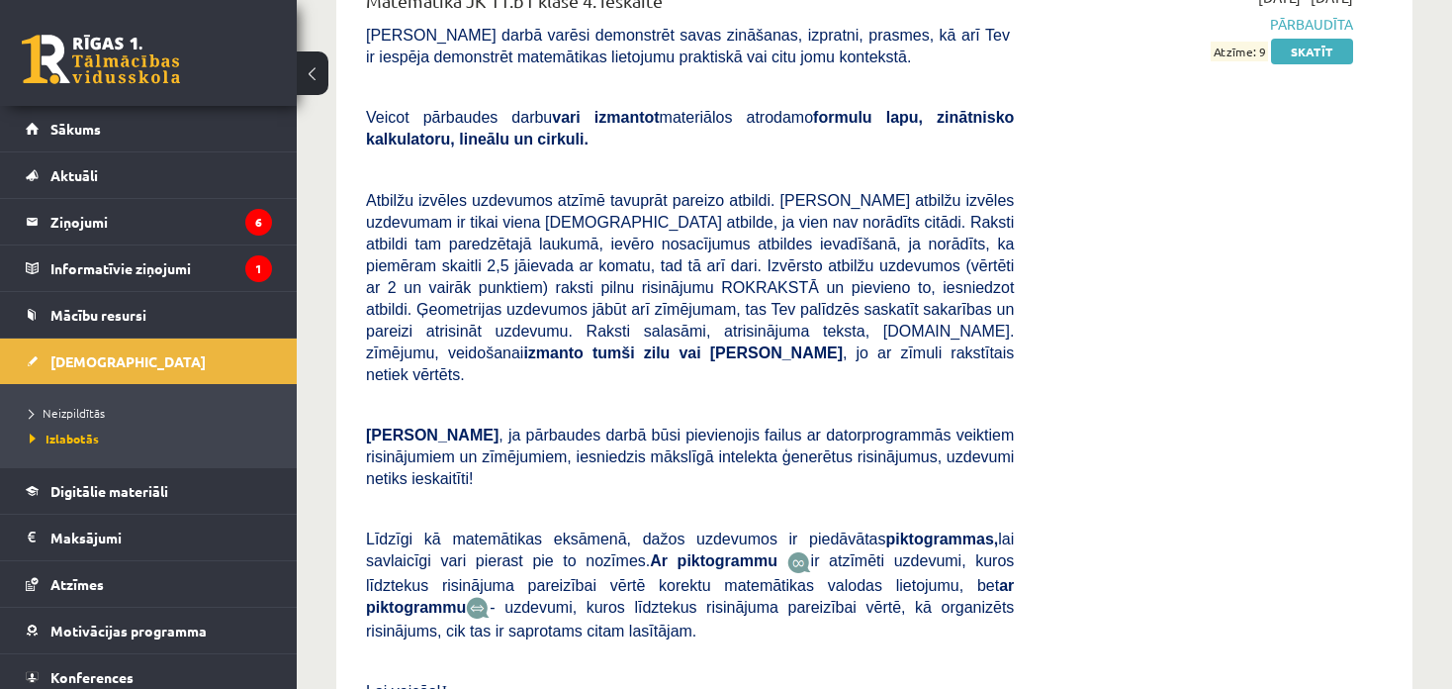
scroll to position [6458, 0]
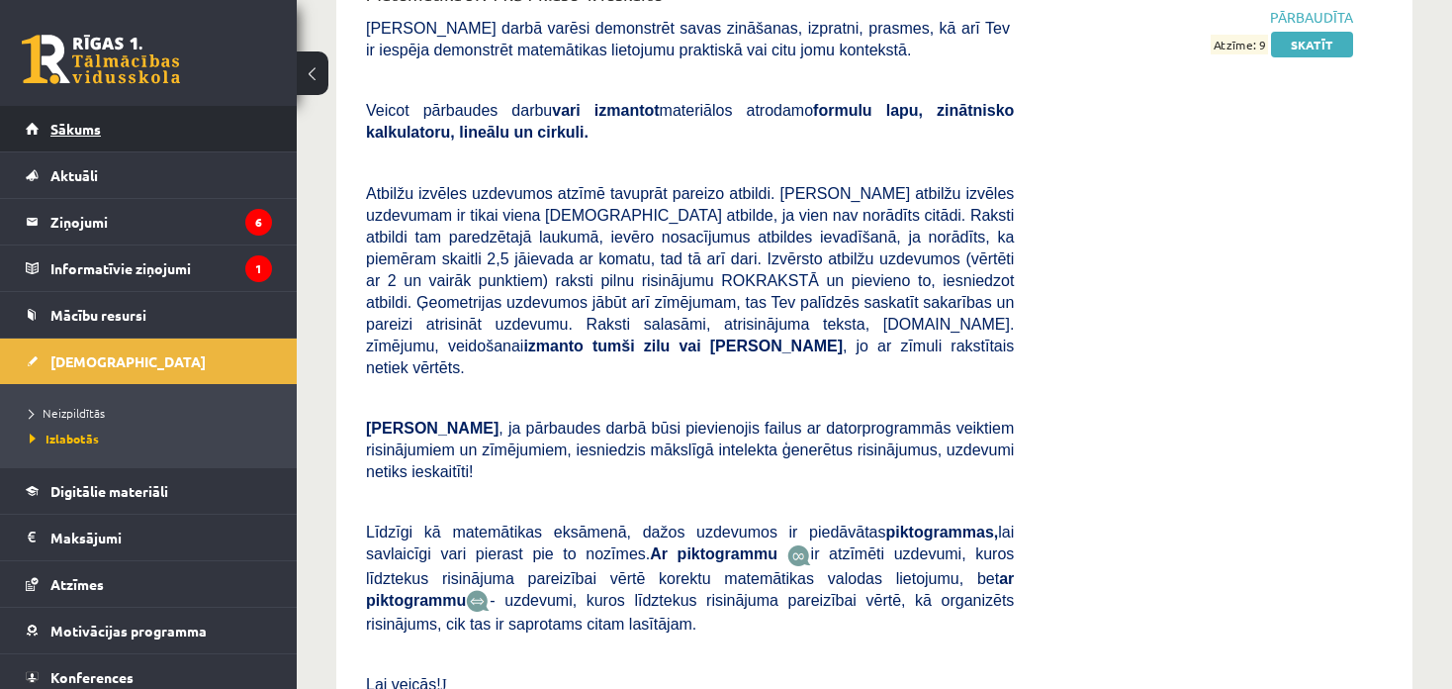
click at [69, 135] on span "Sākums" at bounding box center [75, 129] width 50 height 18
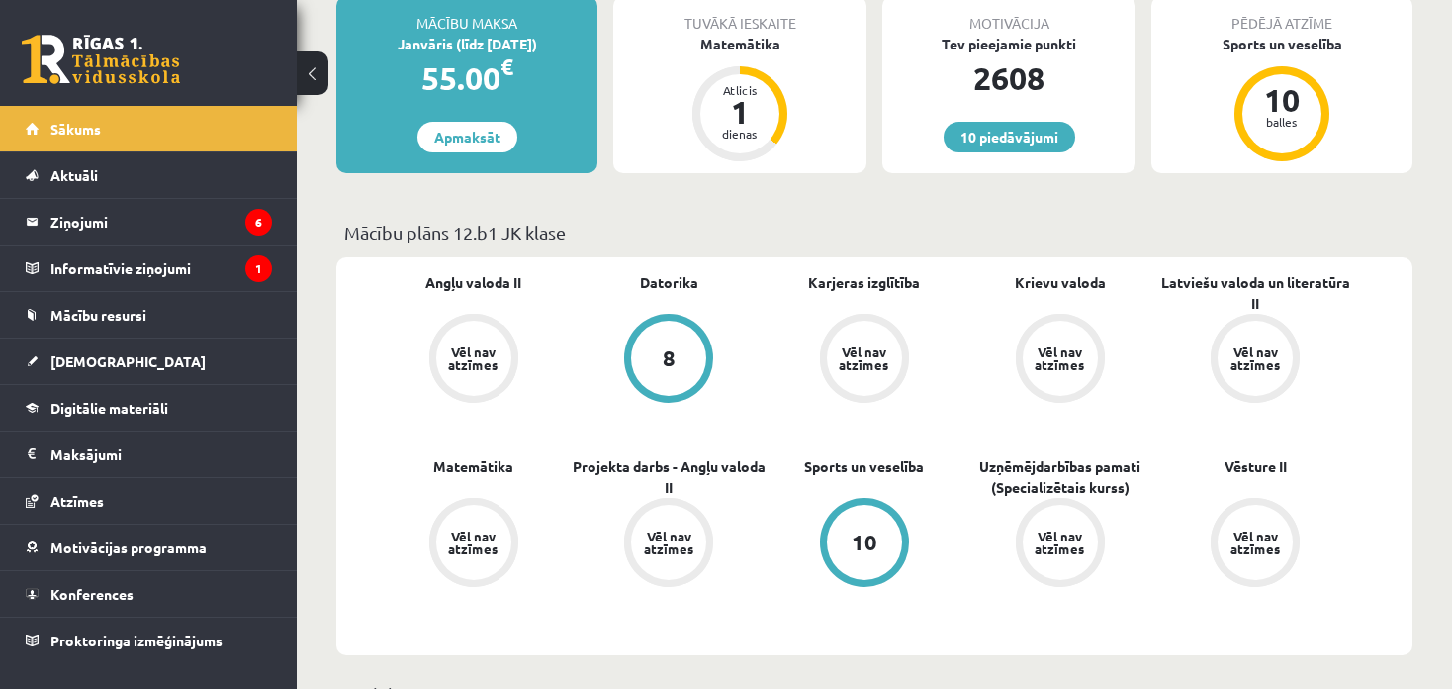
scroll to position [297, 0]
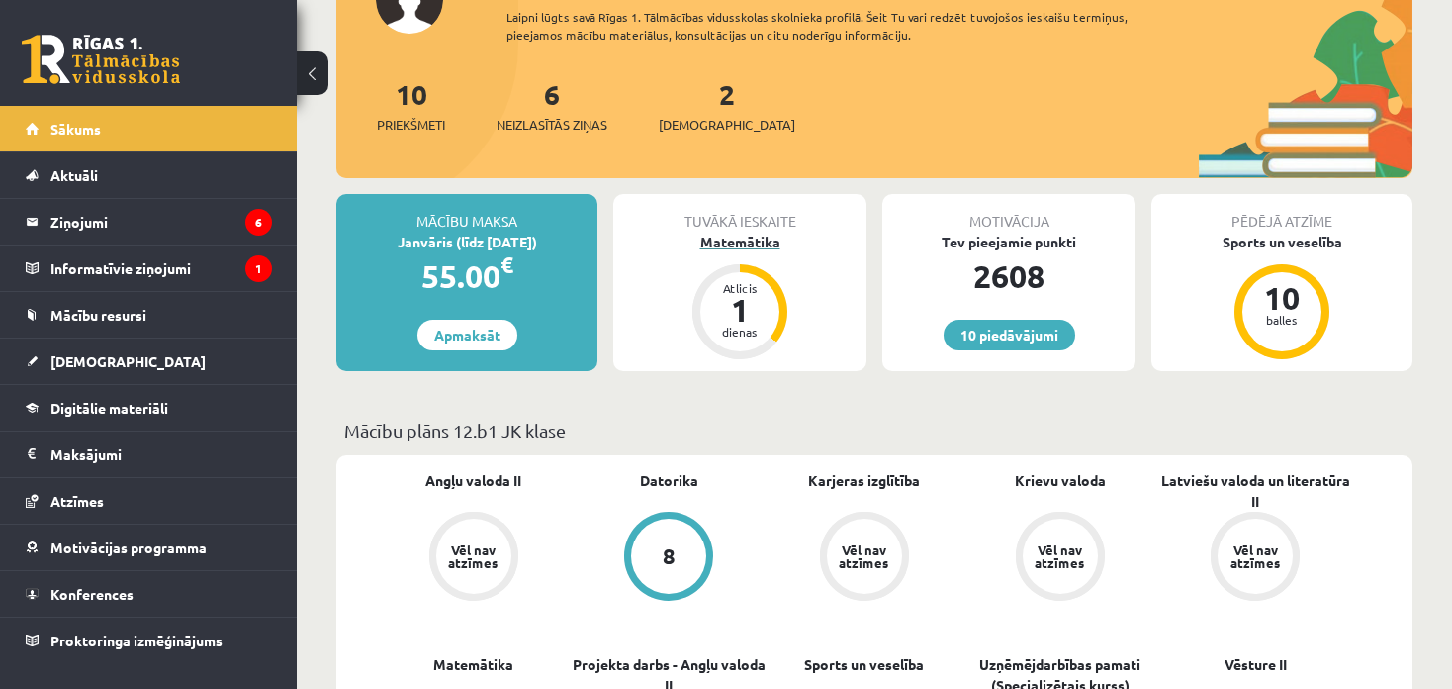
click at [750, 239] on div "Matemātika" at bounding box center [739, 241] width 253 height 21
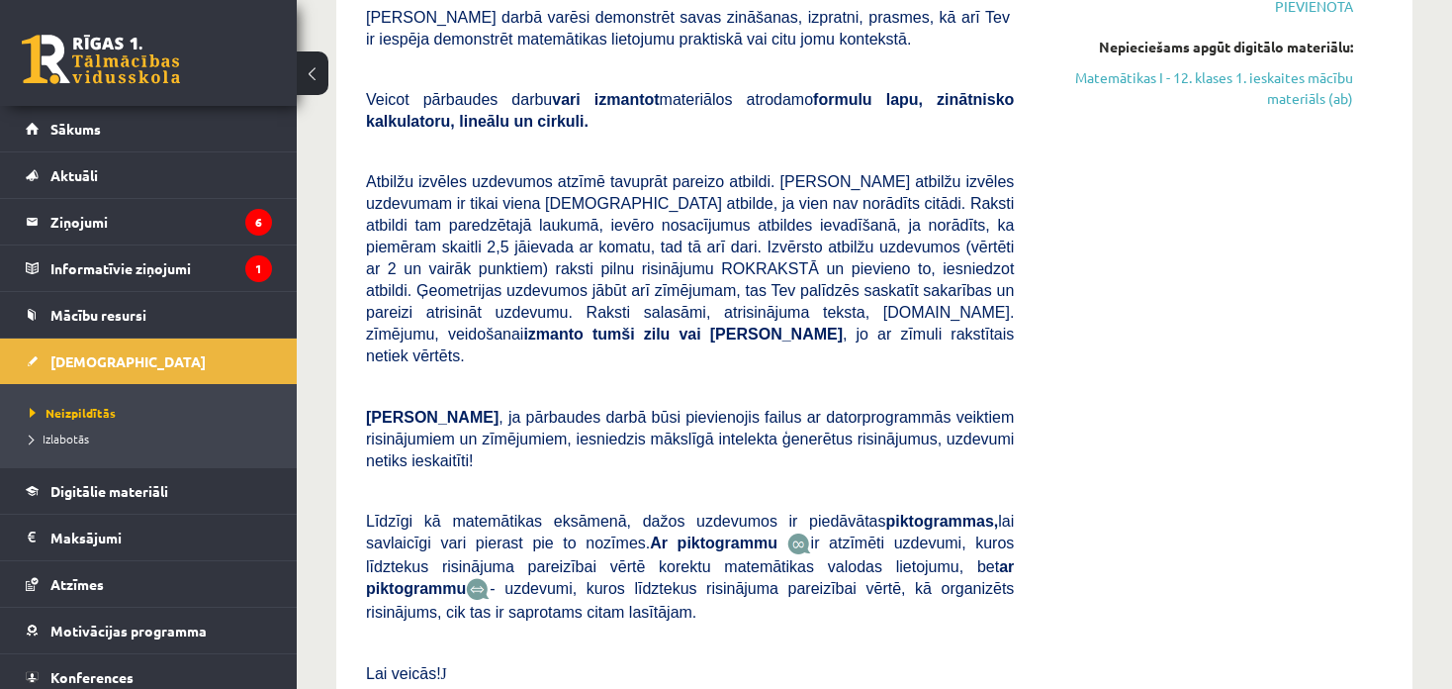
scroll to position [198, 0]
